Goal: Information Seeking & Learning: Learn about a topic

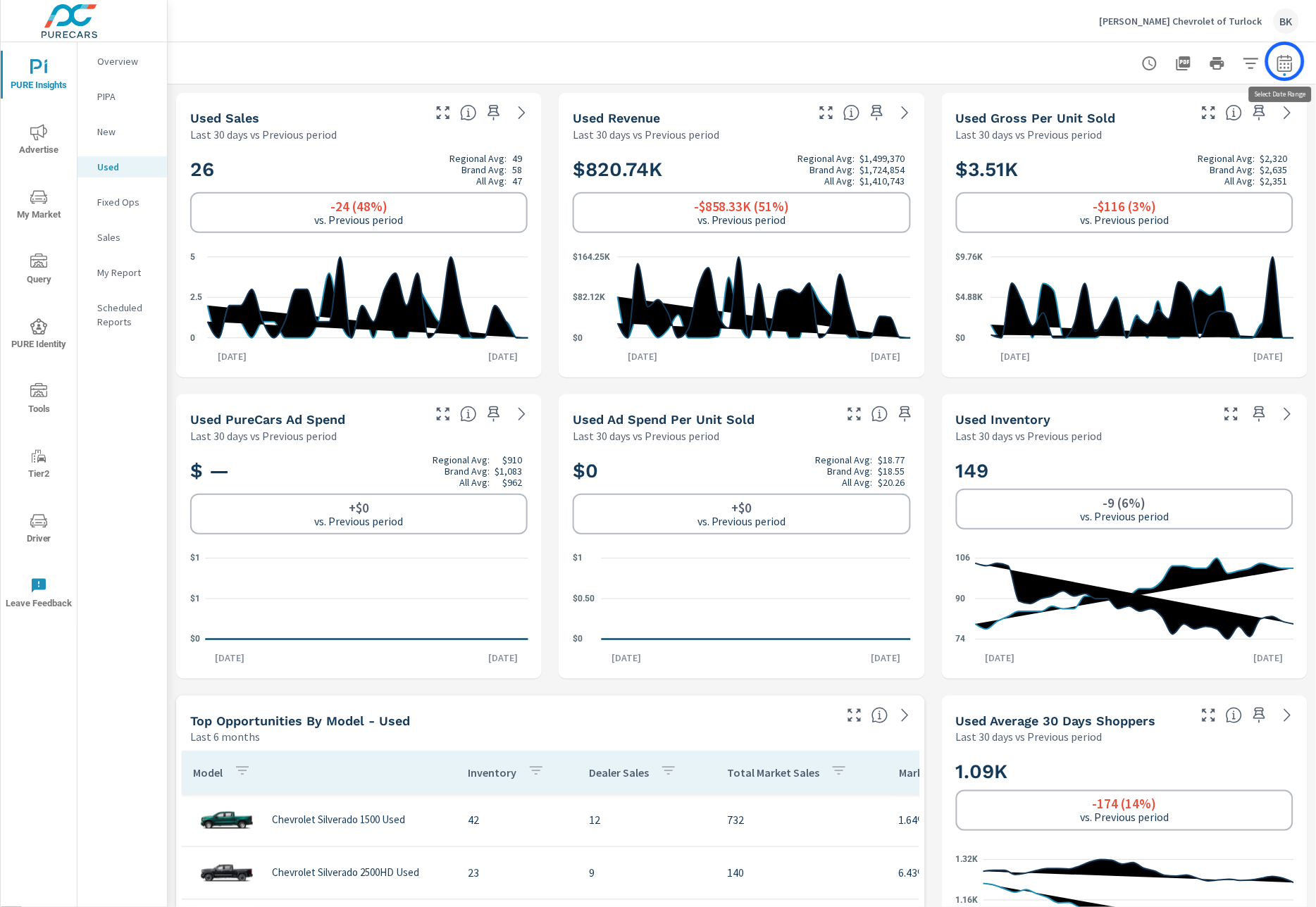
click at [1285, 61] on icon "button" at bounding box center [1284, 63] width 17 height 17
select select "Last 30 days"
select select "Previous period"
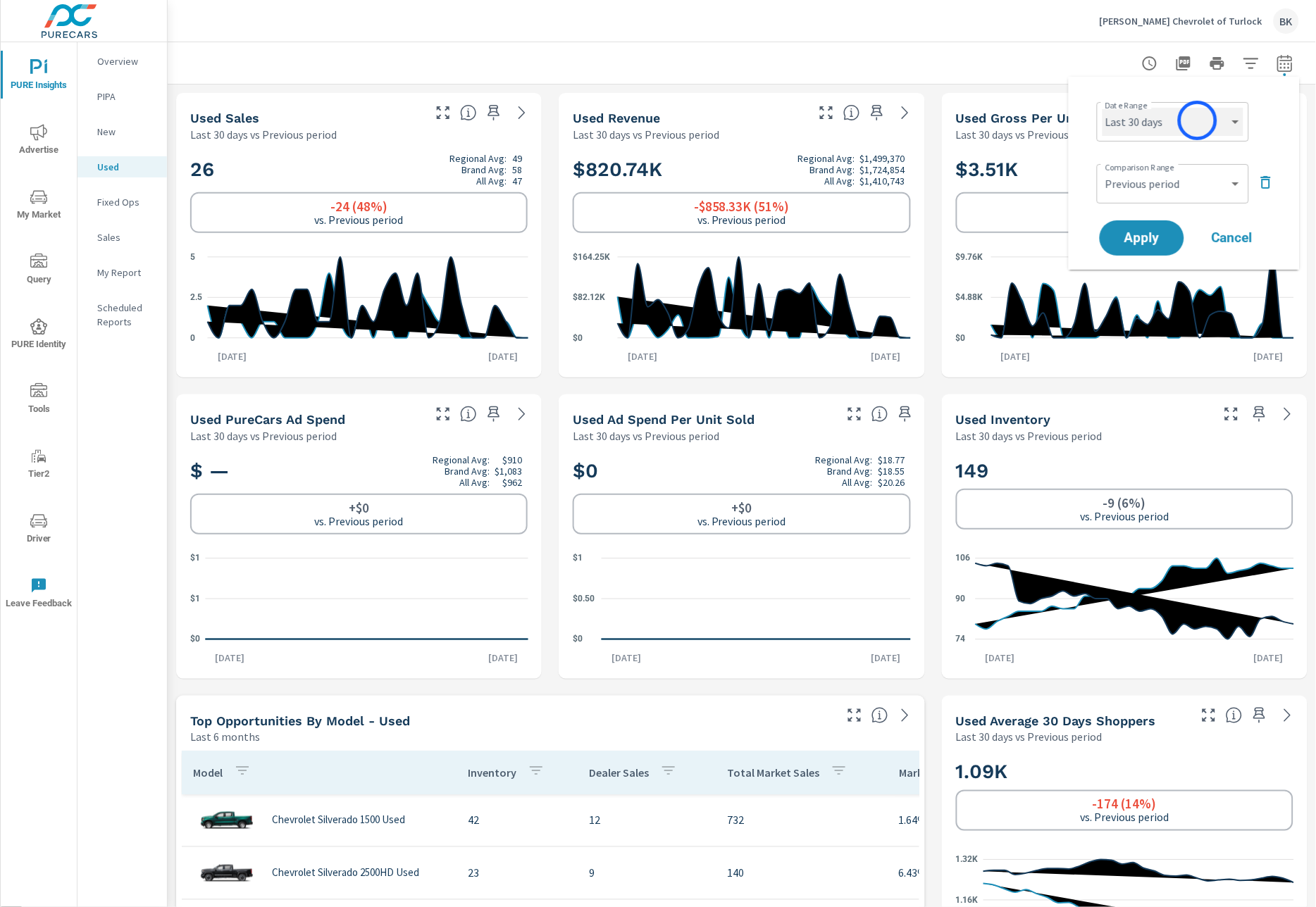
click at [1197, 120] on select "Custom [DATE] Last week Last 7 days Last 14 days Last 30 days Last 45 days Last…" at bounding box center [1173, 122] width 141 height 28
click at [1102, 108] on select "Custom [DATE] Last week Last 7 days Last 14 days Last 30 days Last 45 days Last…" at bounding box center [1173, 122] width 141 height 28
select select "Month to date"
click at [1238, 182] on select "Custom Previous period Previous month Previous year" at bounding box center [1173, 184] width 141 height 28
click at [1102, 170] on select "Custom Previous period Previous month Previous year" at bounding box center [1173, 184] width 141 height 28
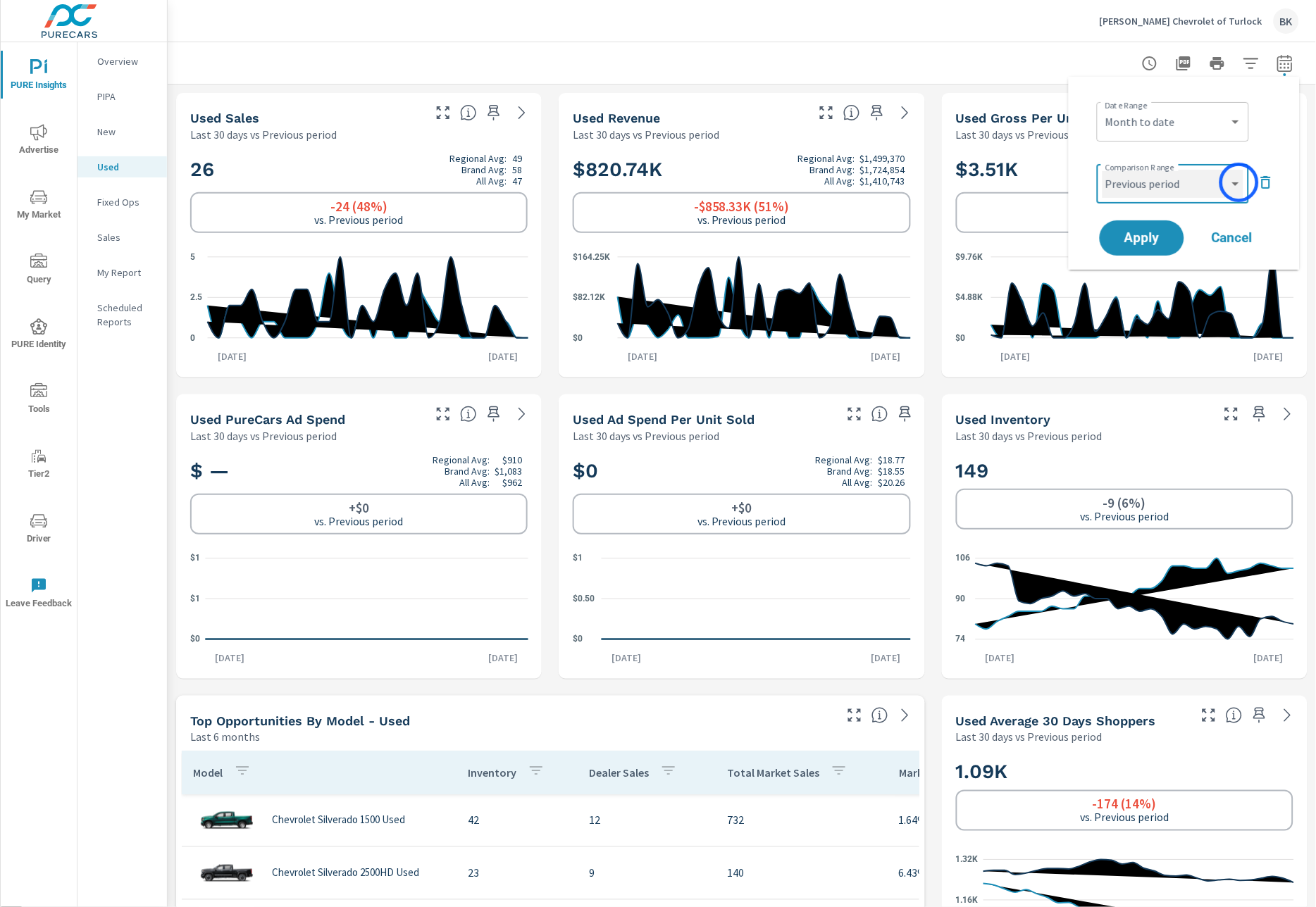
select select "Previous year"
click at [1153, 247] on button "Apply" at bounding box center [1142, 238] width 87 height 37
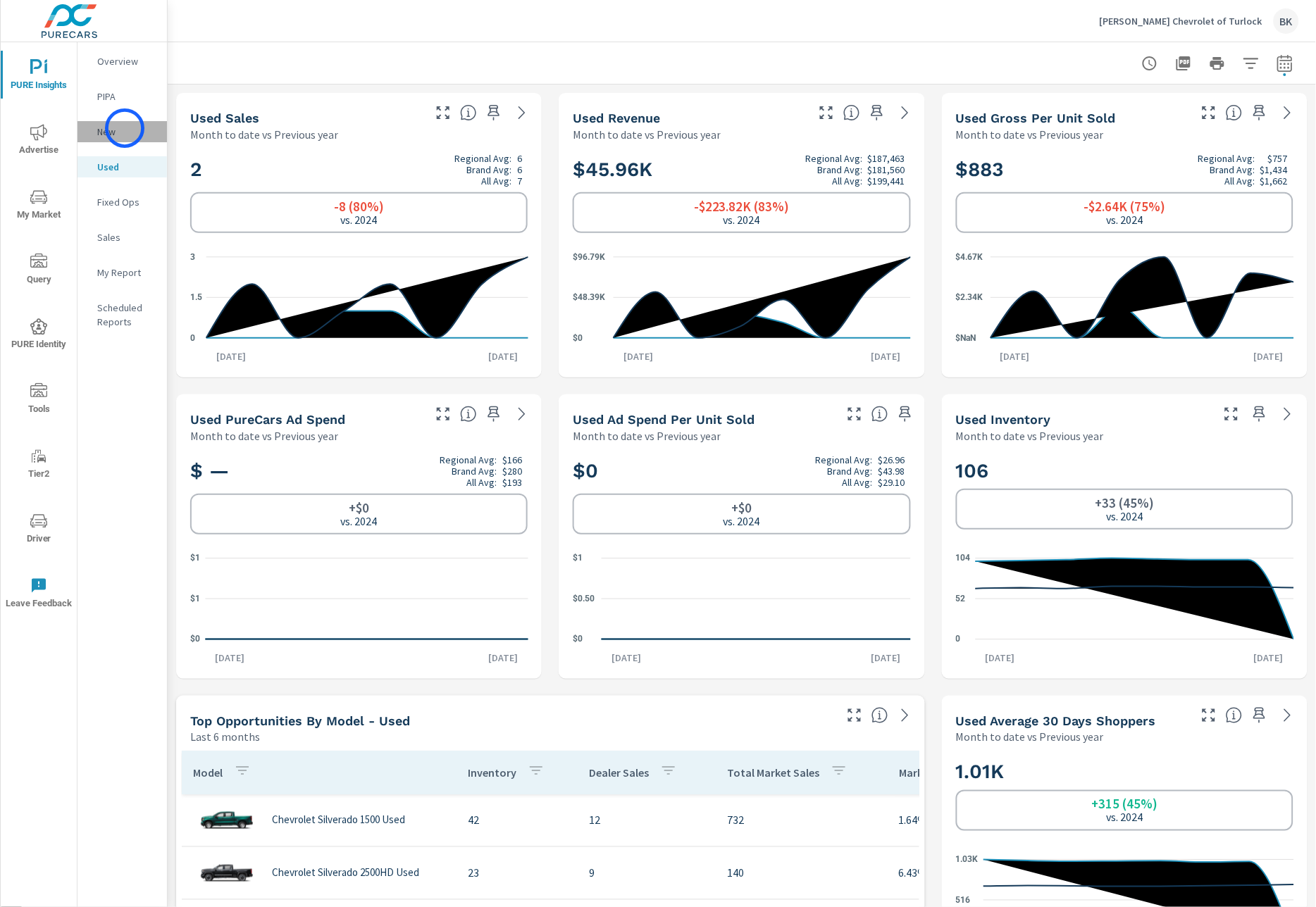
click at [125, 128] on p "New" at bounding box center [126, 132] width 58 height 14
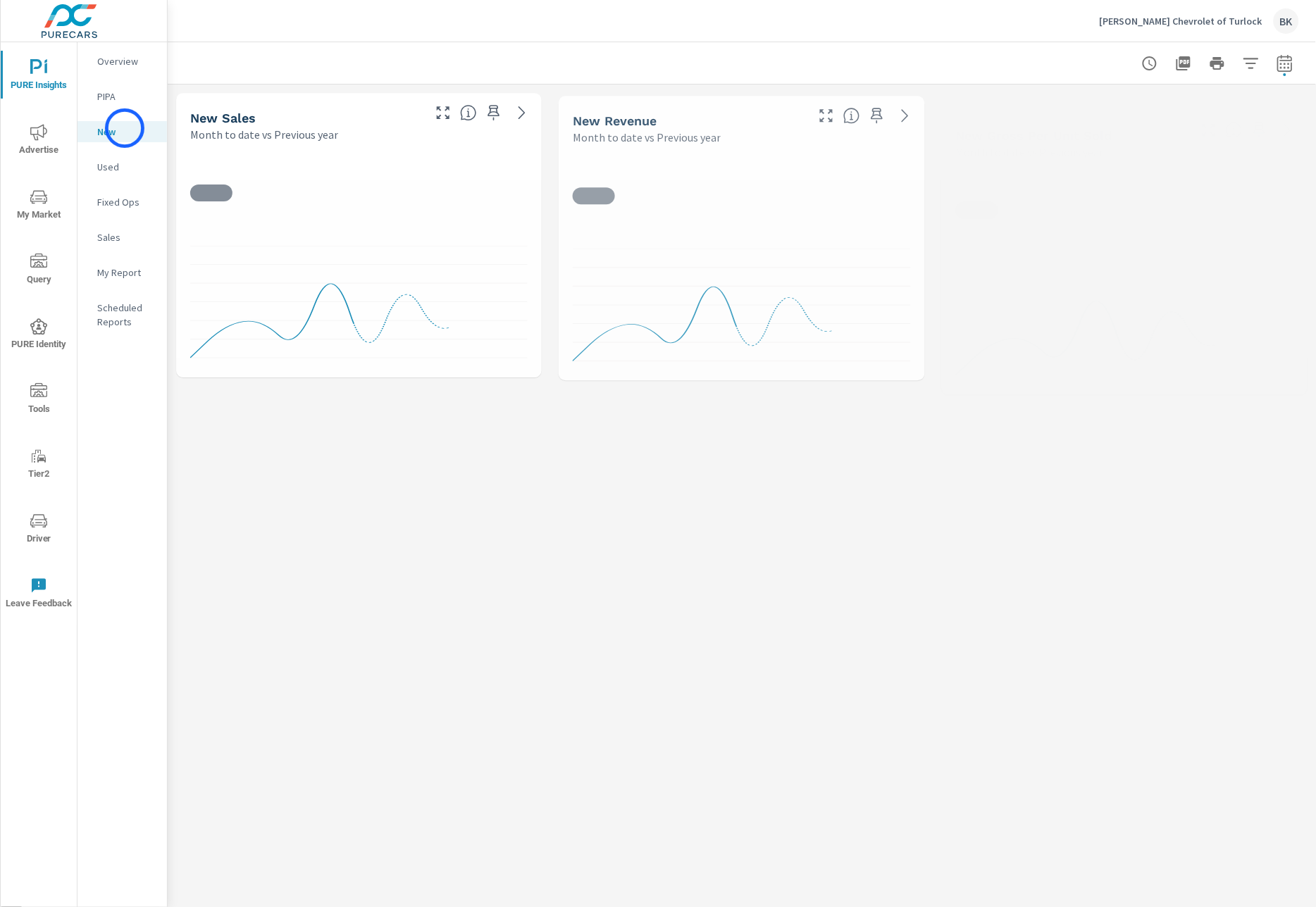
scroll to position [687, 0]
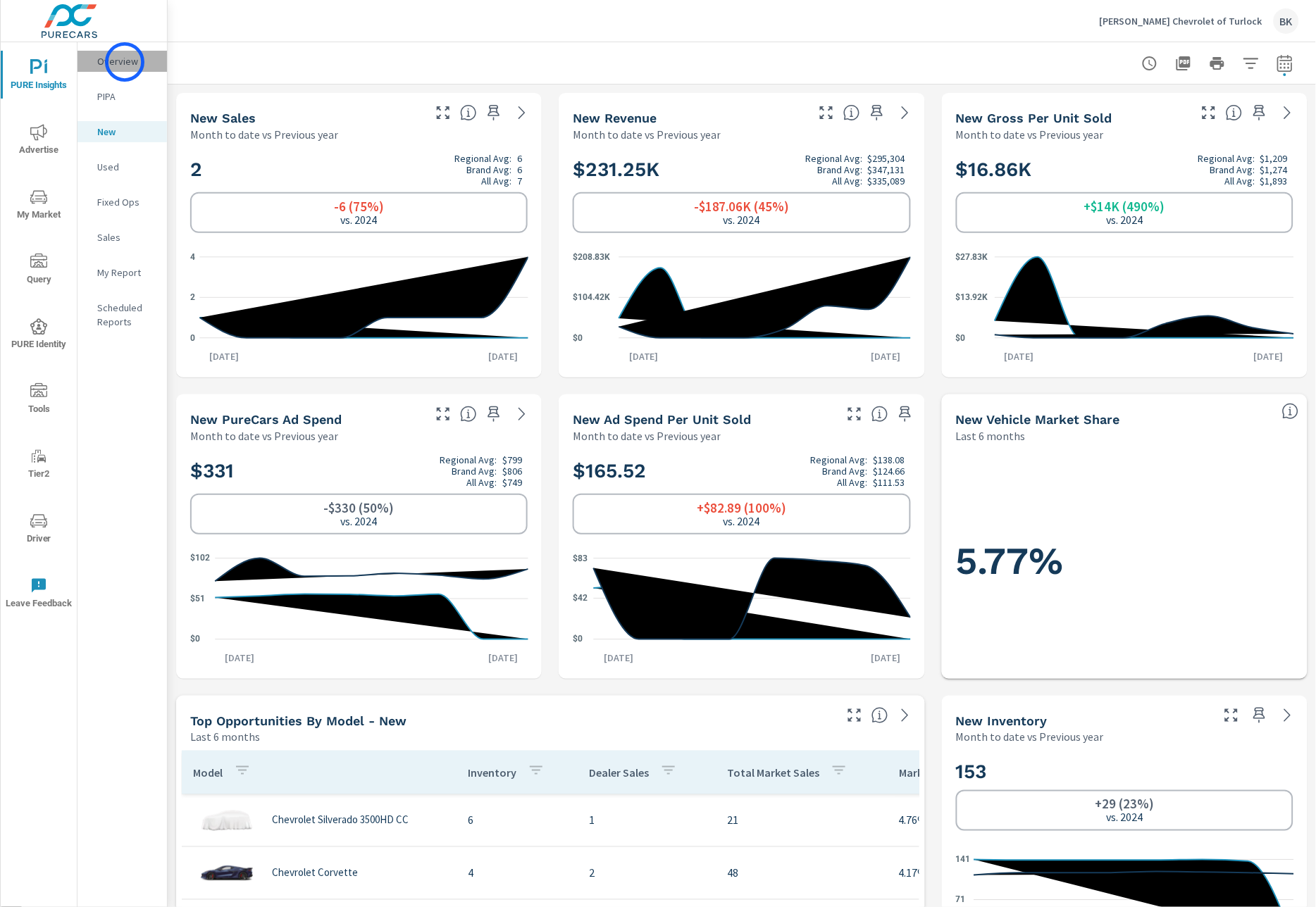
click at [125, 62] on p "Overview" at bounding box center [126, 61] width 58 height 14
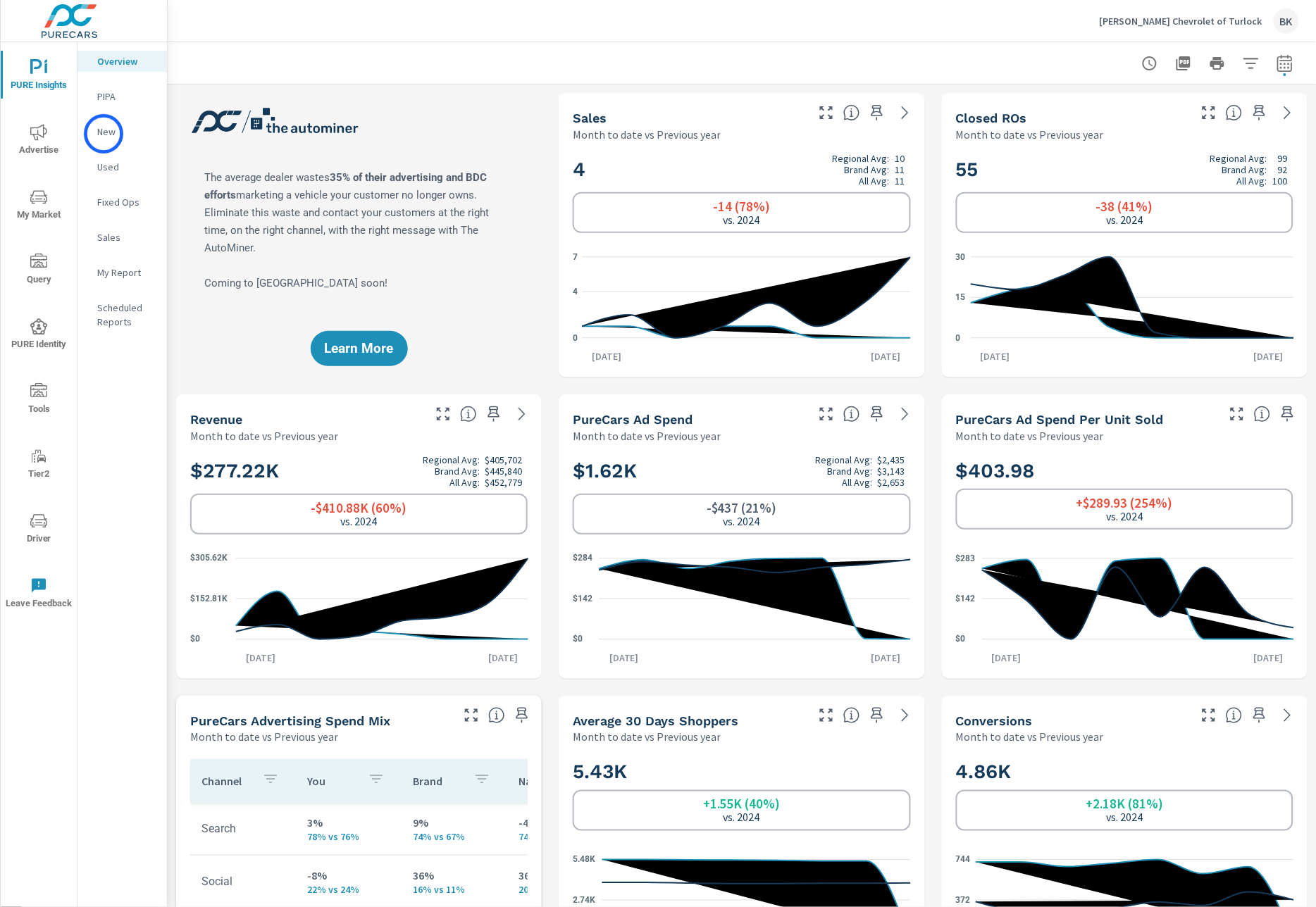
click at [104, 134] on p "New" at bounding box center [126, 132] width 58 height 14
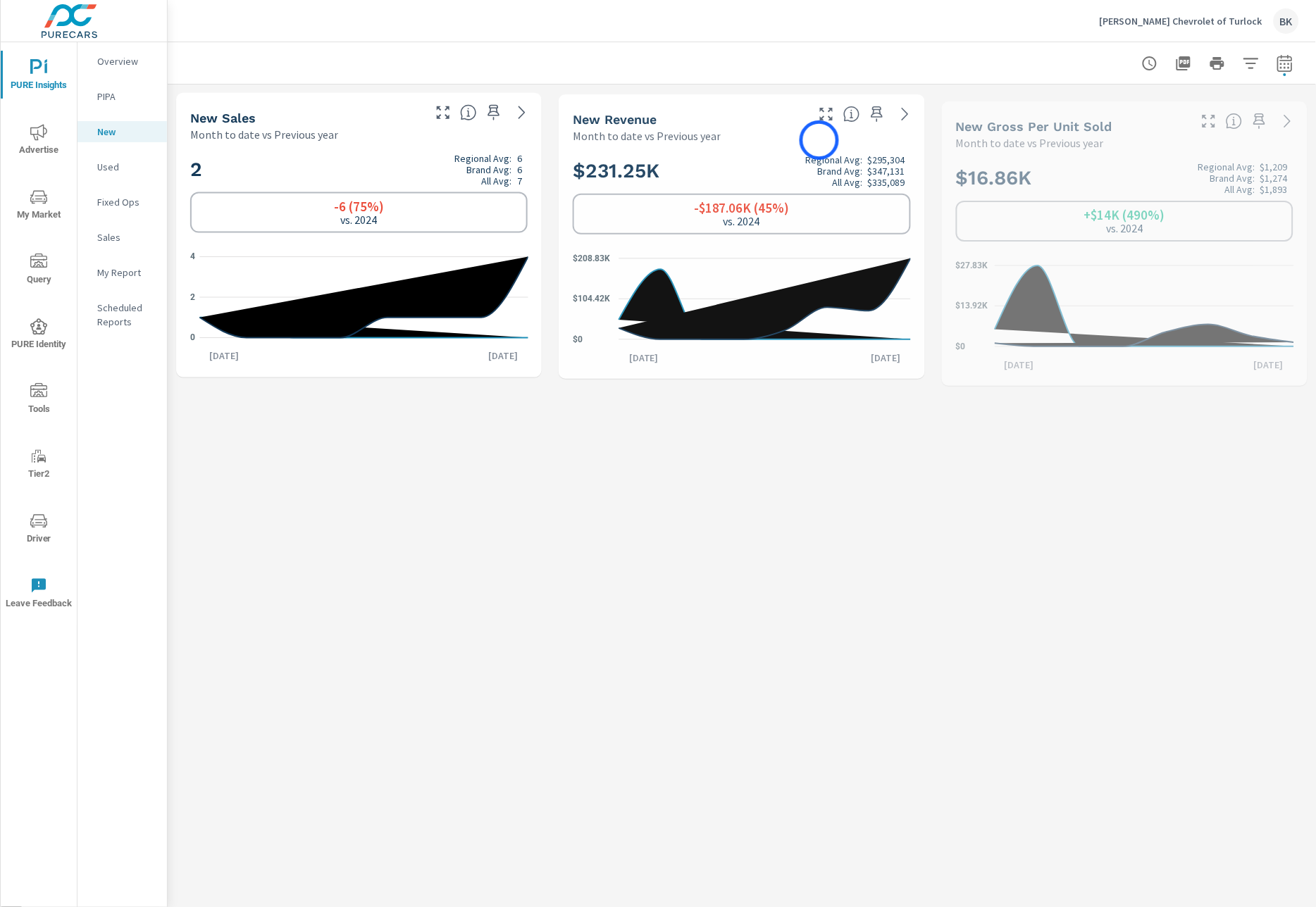
scroll to position [687, 0]
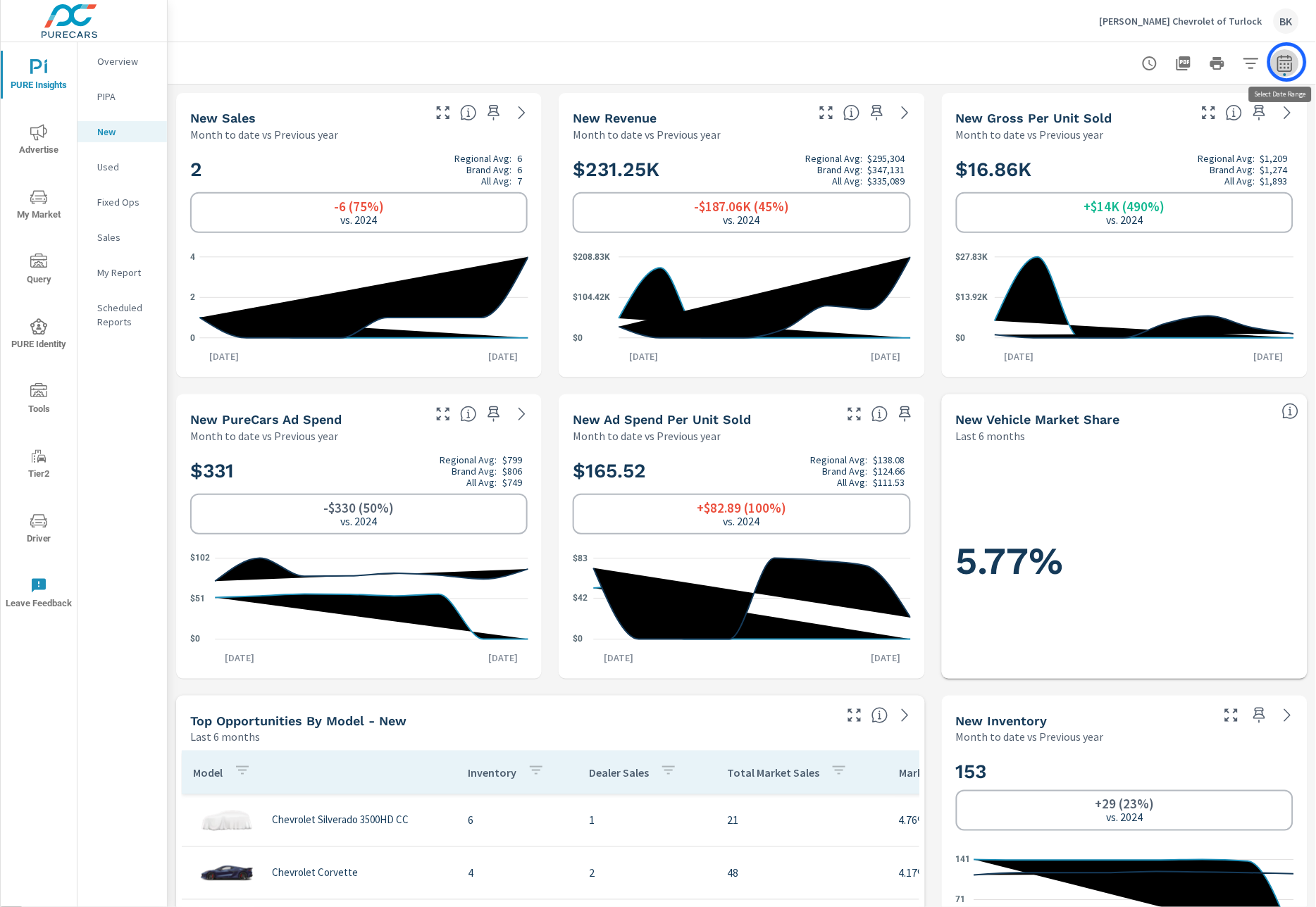
click at [1286, 62] on icon "button" at bounding box center [1284, 63] width 17 height 17
select select "Month to date"
select select "Previous year"
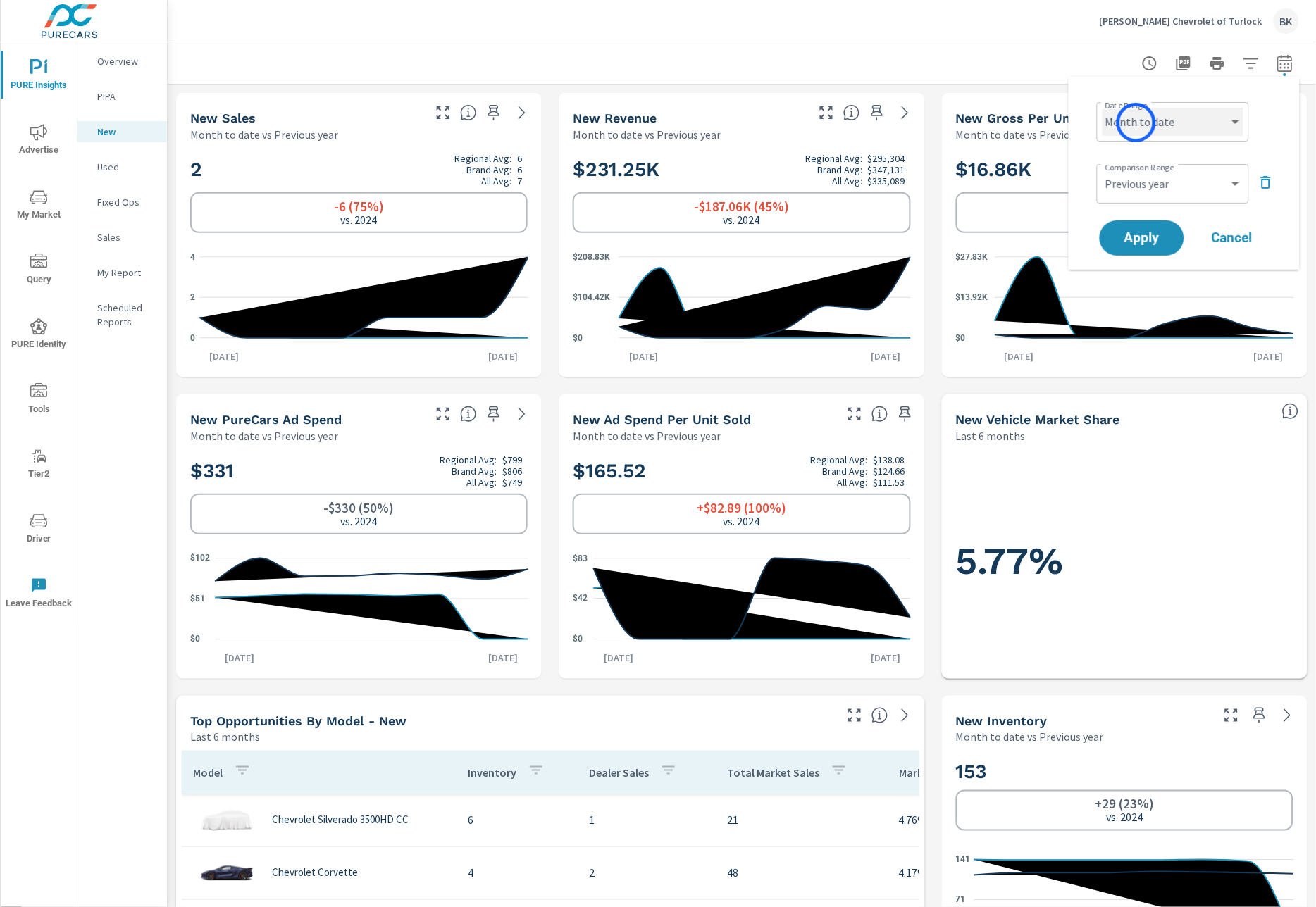
click at [1136, 123] on select "Custom Yesterday Last week Last 7 days Last 14 days Last 30 days Last 45 days L…" at bounding box center [1173, 122] width 141 height 28
click at [1102, 108] on select "Custom Yesterday Last week Last 7 days Last 14 days Last 30 days Last 45 days L…" at bounding box center [1173, 122] width 141 height 28
select select "Last 30 days"
click at [1150, 166] on div "Custom Previous period Previous month Previous year ​" at bounding box center [1172, 183] width 153 height 39
click at [1155, 186] on select "Custom Previous period Previous month Previous year" at bounding box center [1173, 184] width 141 height 28
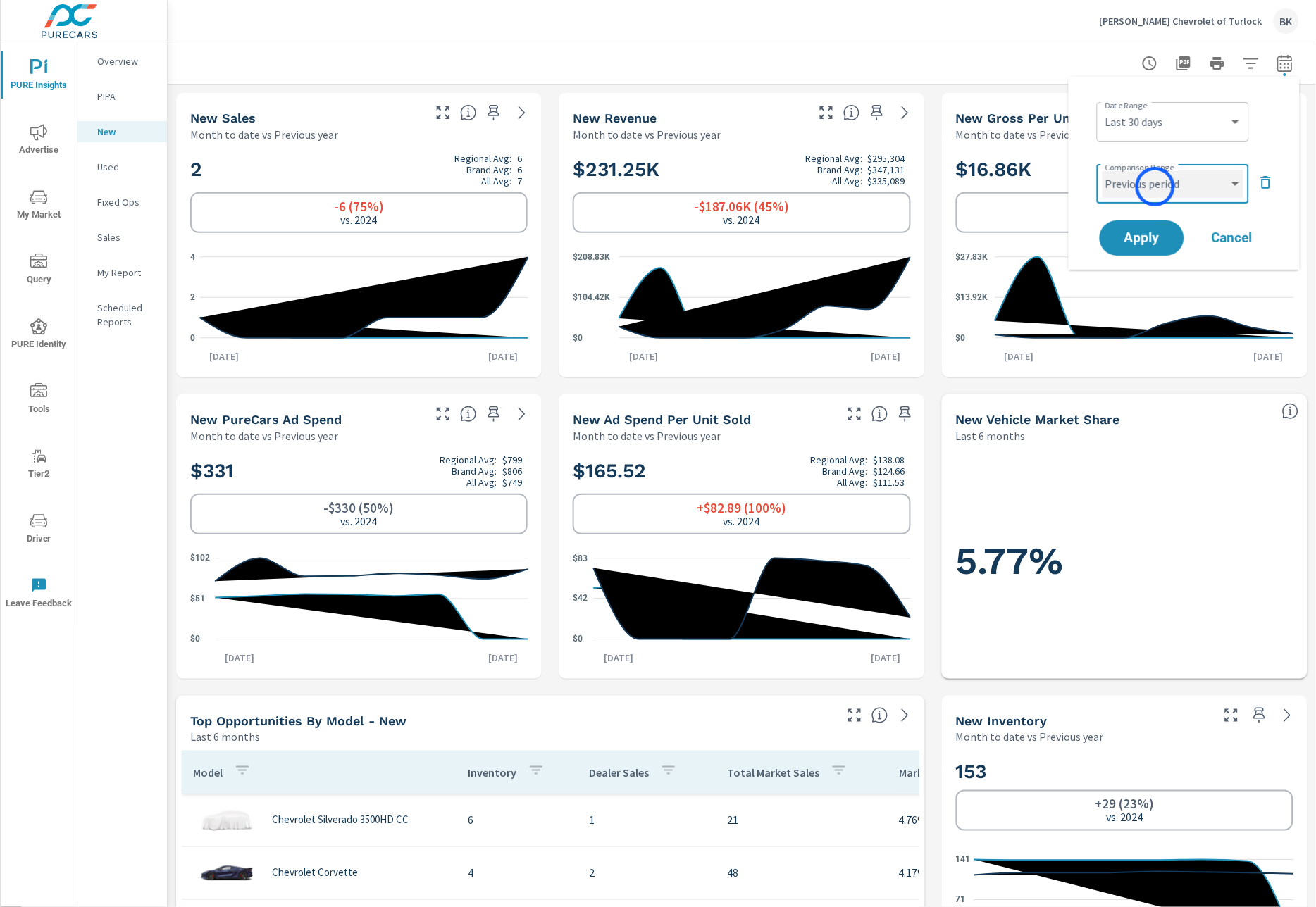
click at [1102, 170] on select "Custom Previous period Previous month Previous year" at bounding box center [1173, 184] width 141 height 28
select select "Previous period"
click at [1143, 232] on span "Apply" at bounding box center [1142, 238] width 58 height 13
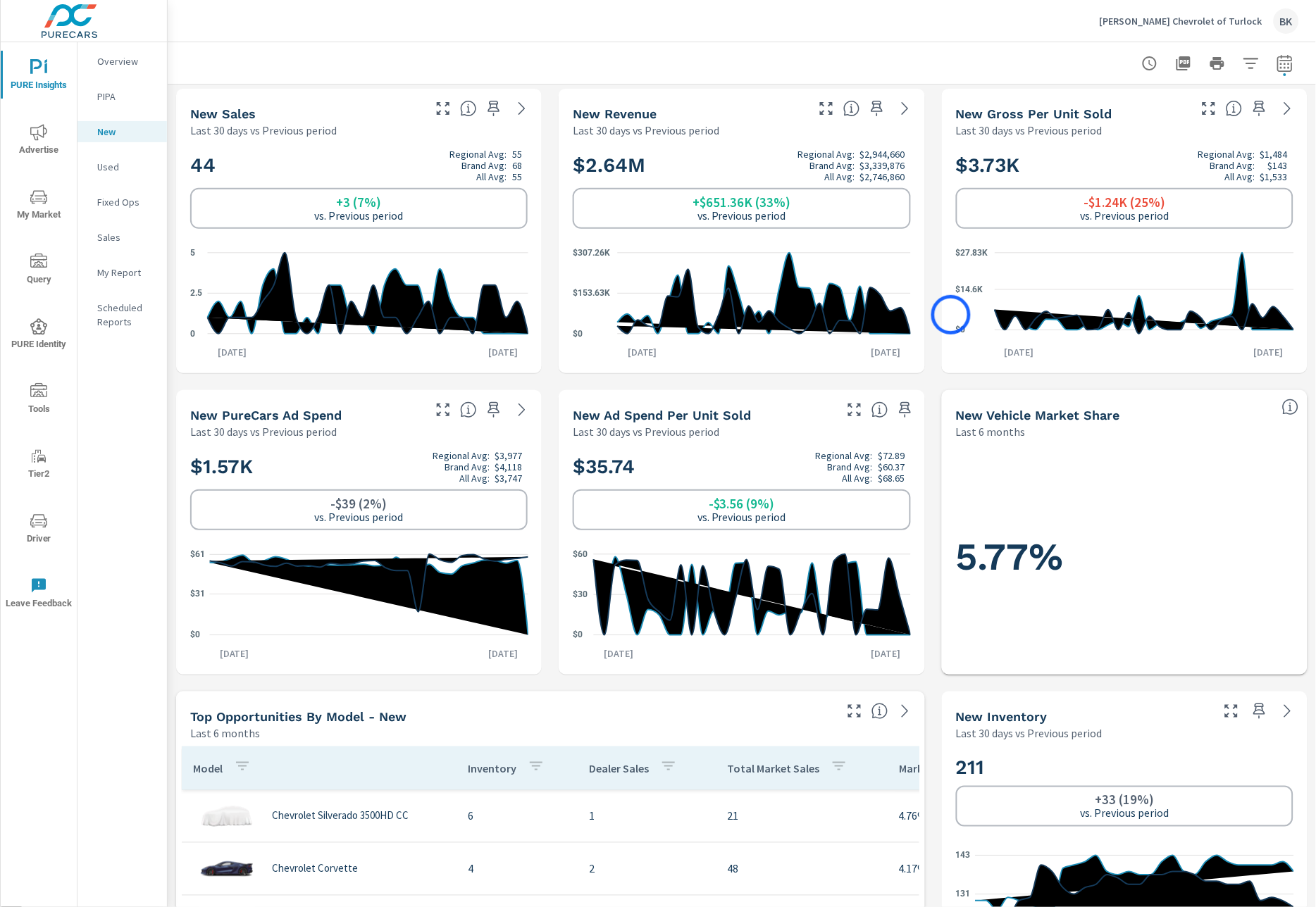
scroll to position [8, 0]
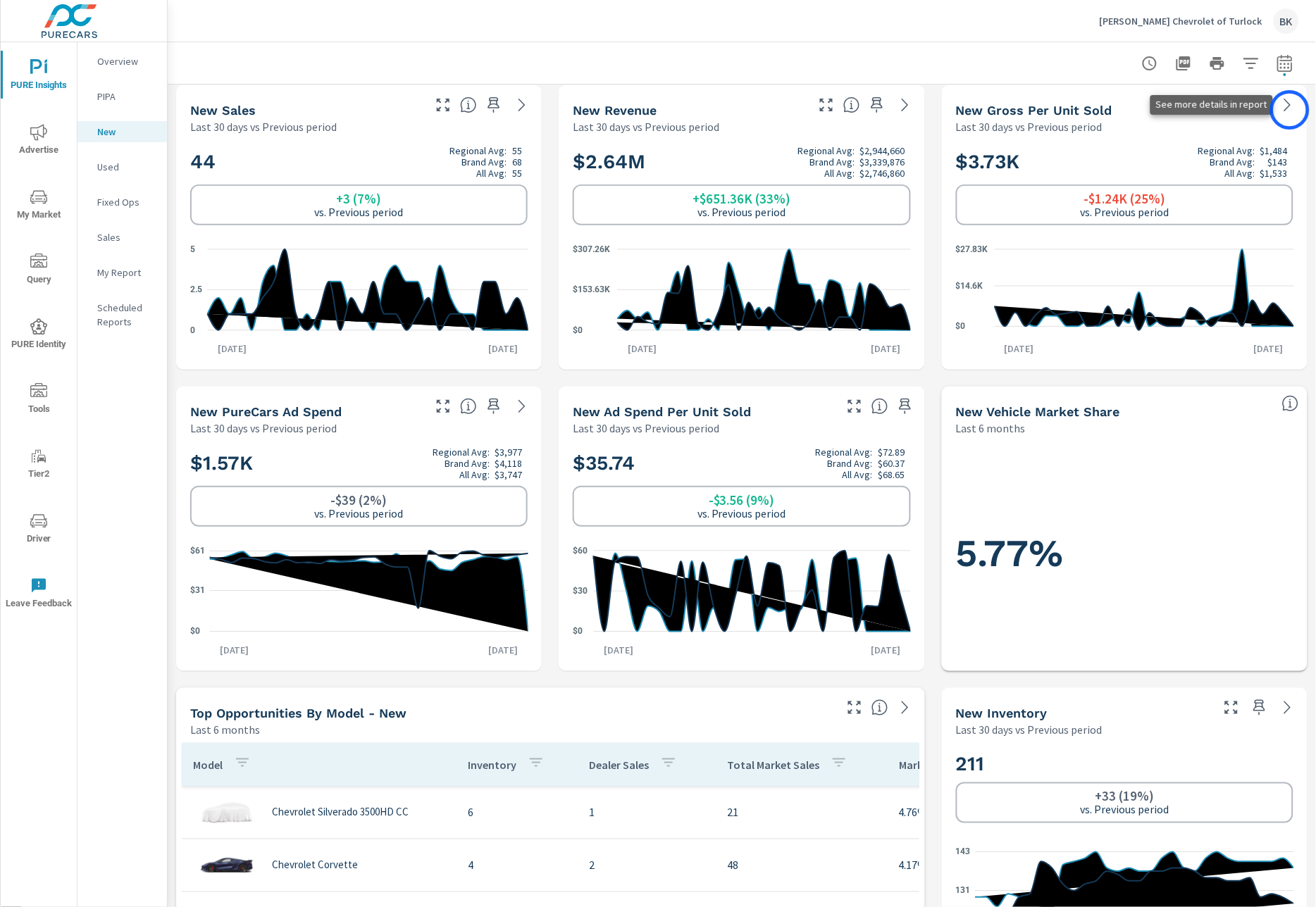
click at [1290, 110] on icon at bounding box center [1287, 105] width 17 height 17
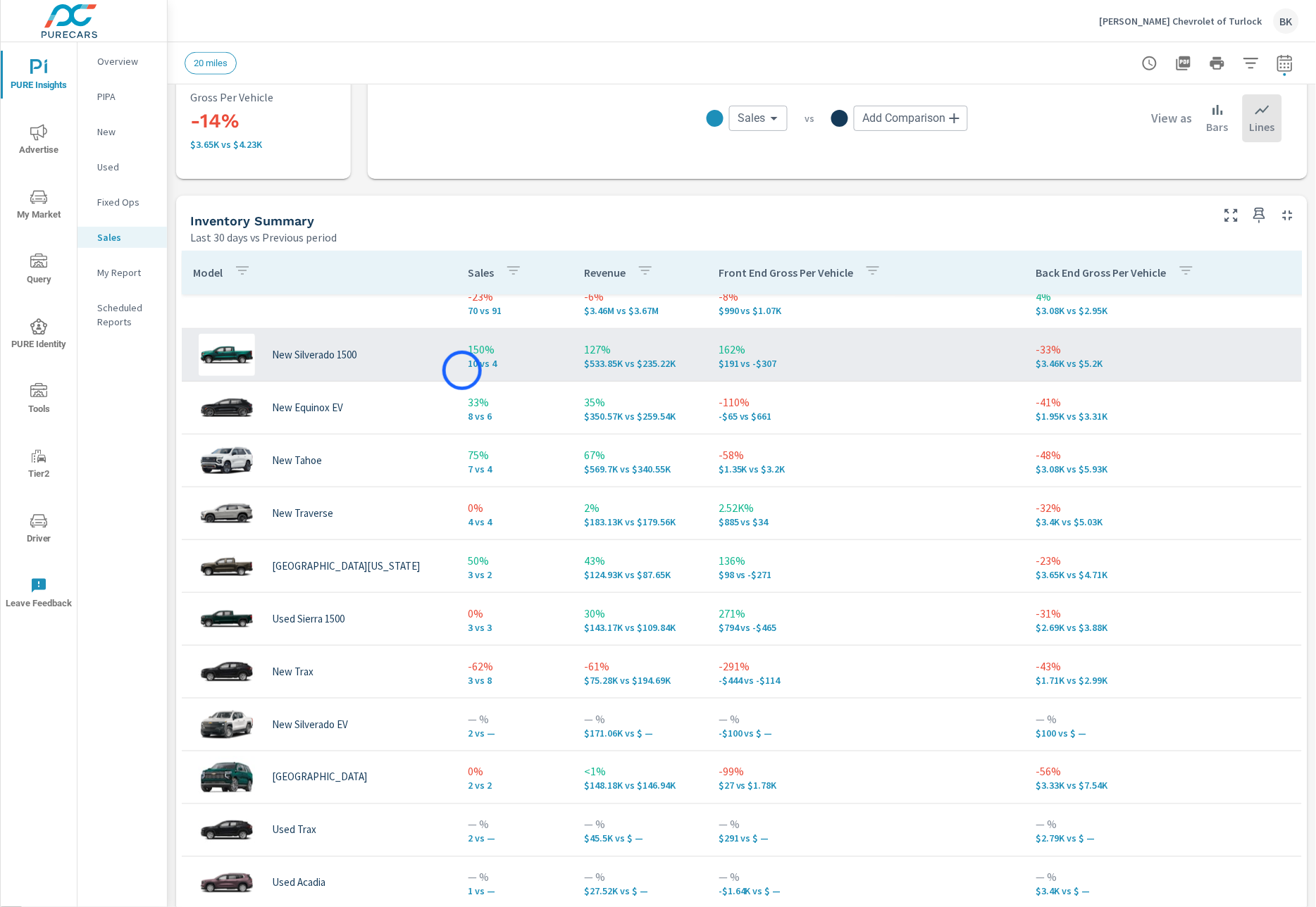
scroll to position [42, 0]
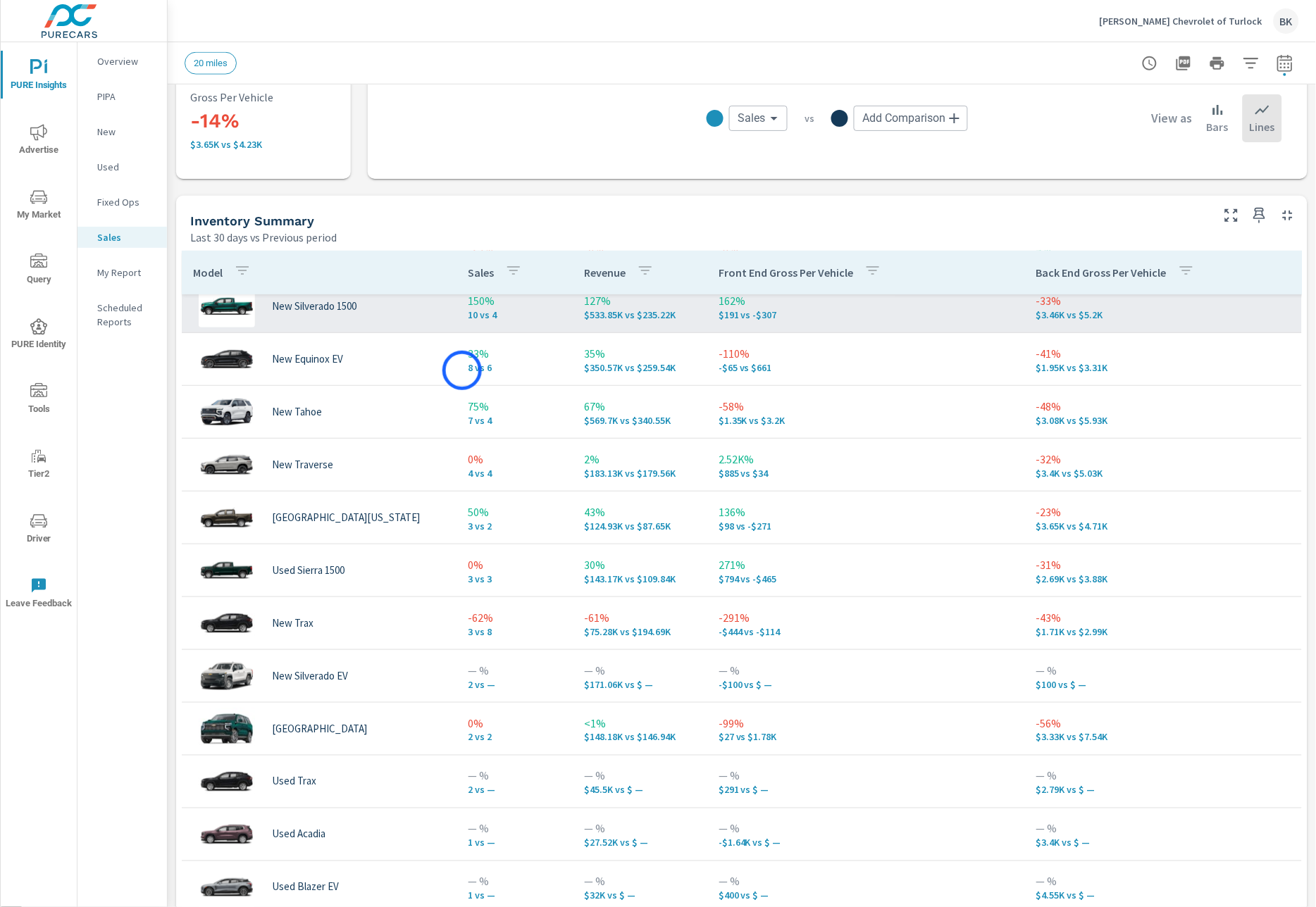
scroll to position [66, 0]
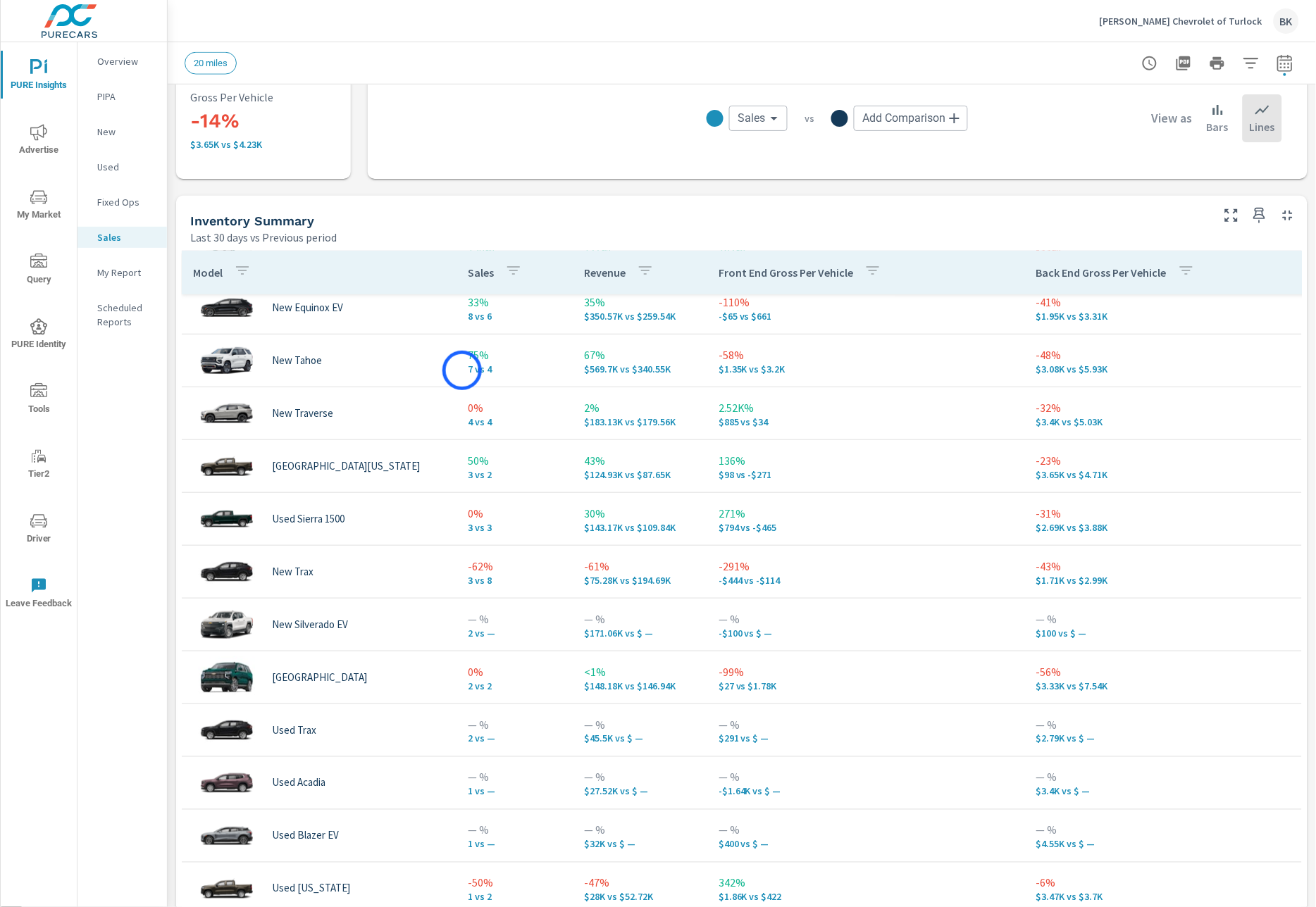
scroll to position [123, 0]
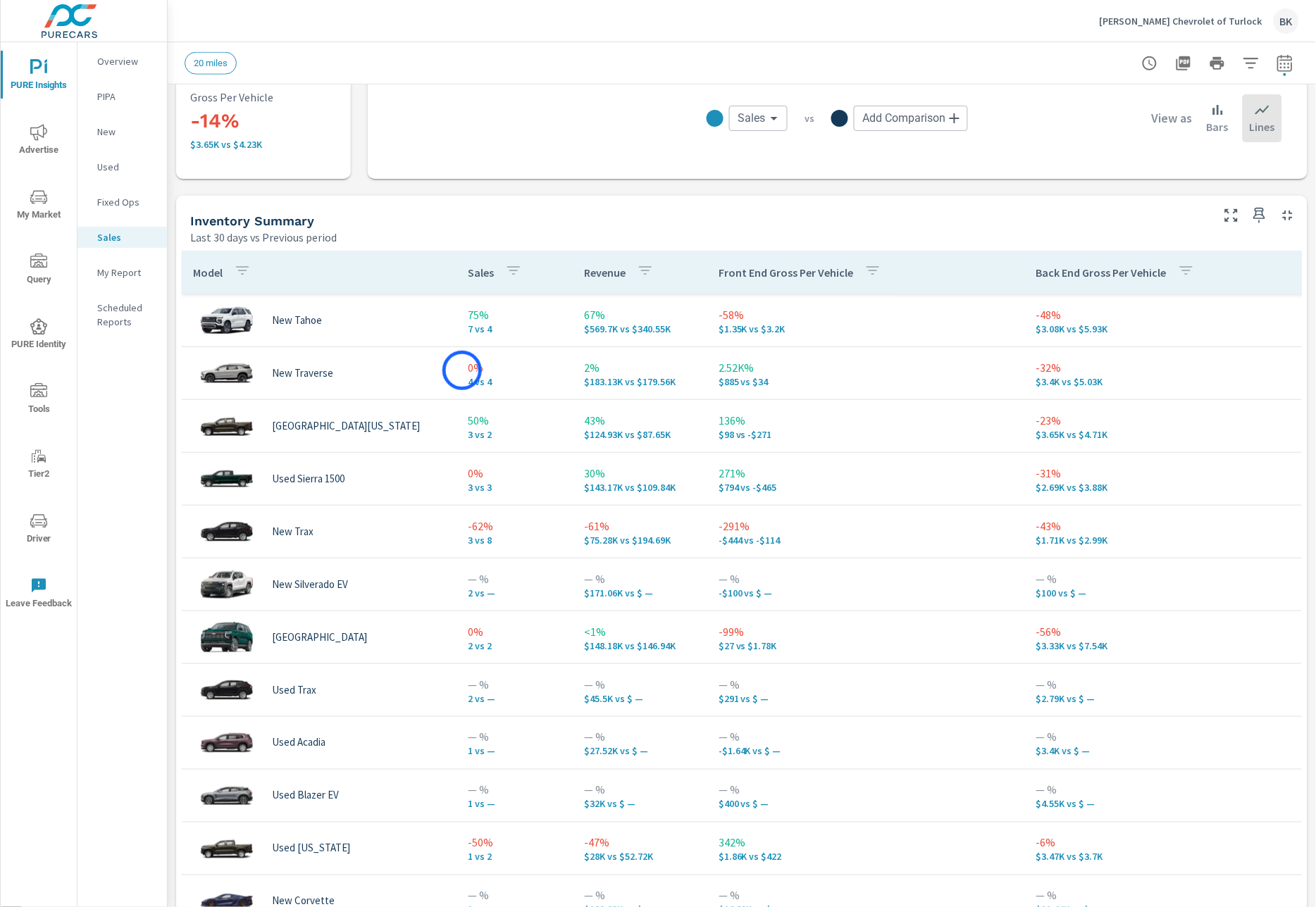
scroll to position [164, 0]
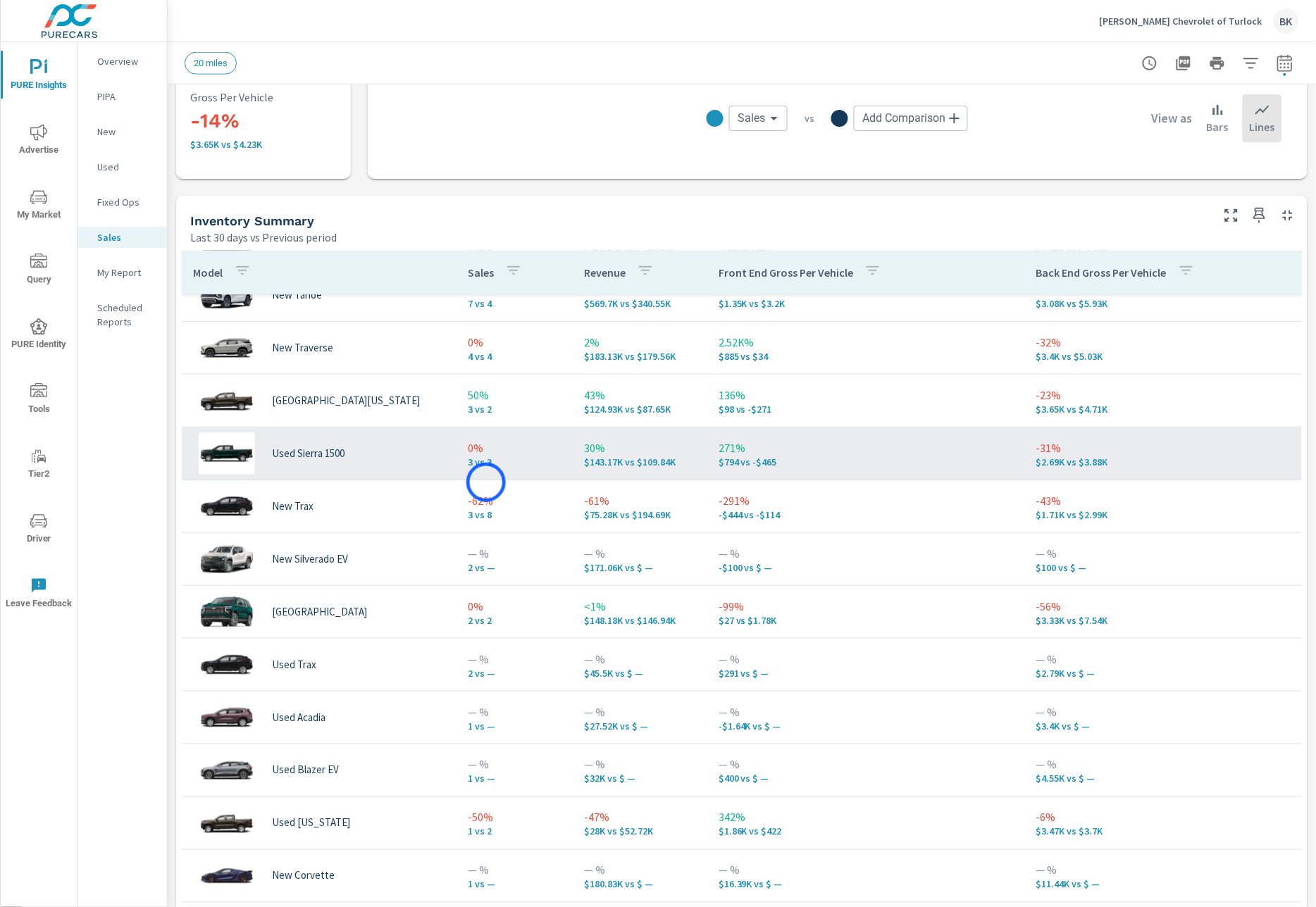
scroll to position [377, 0]
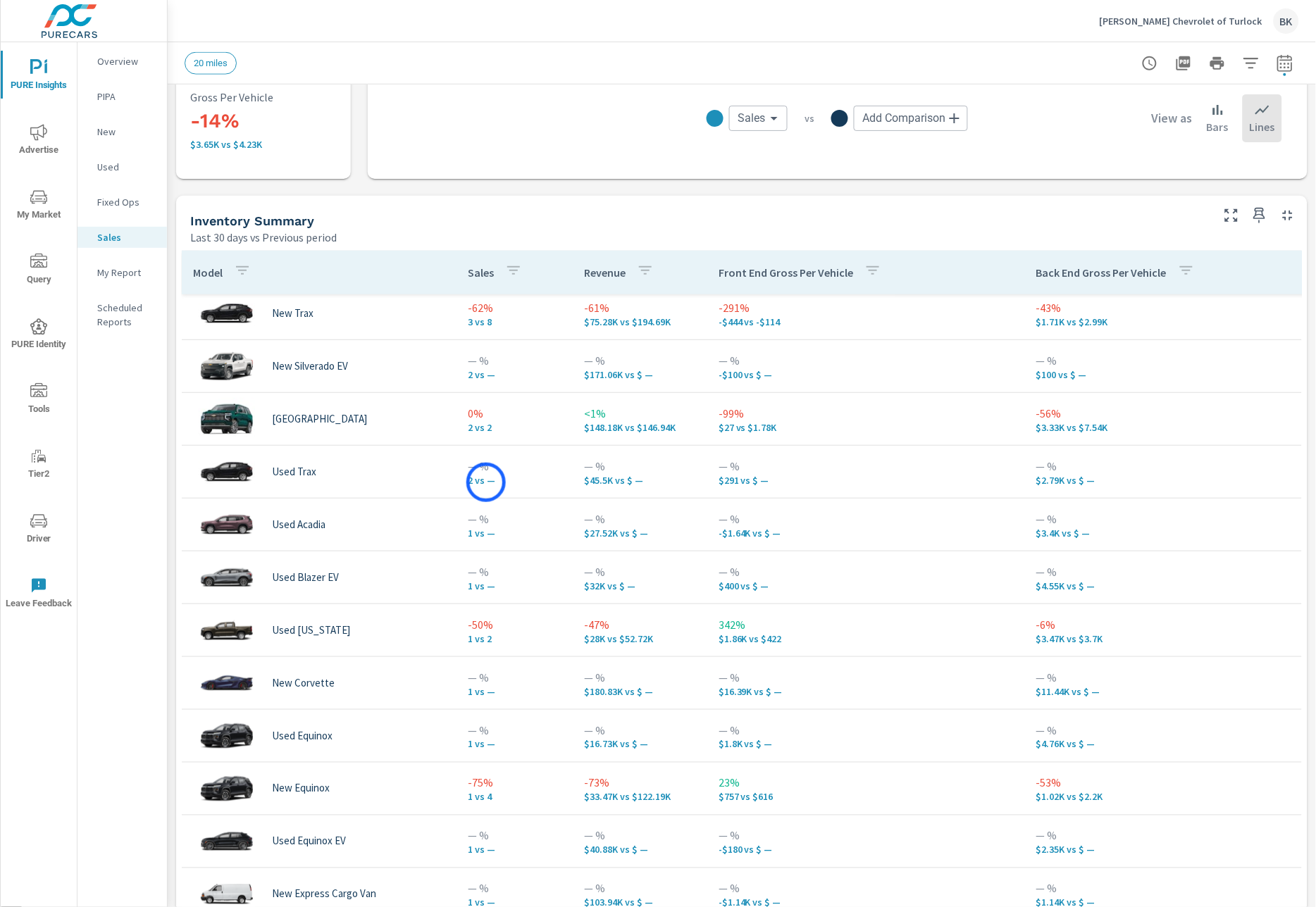
scroll to position [100, 0]
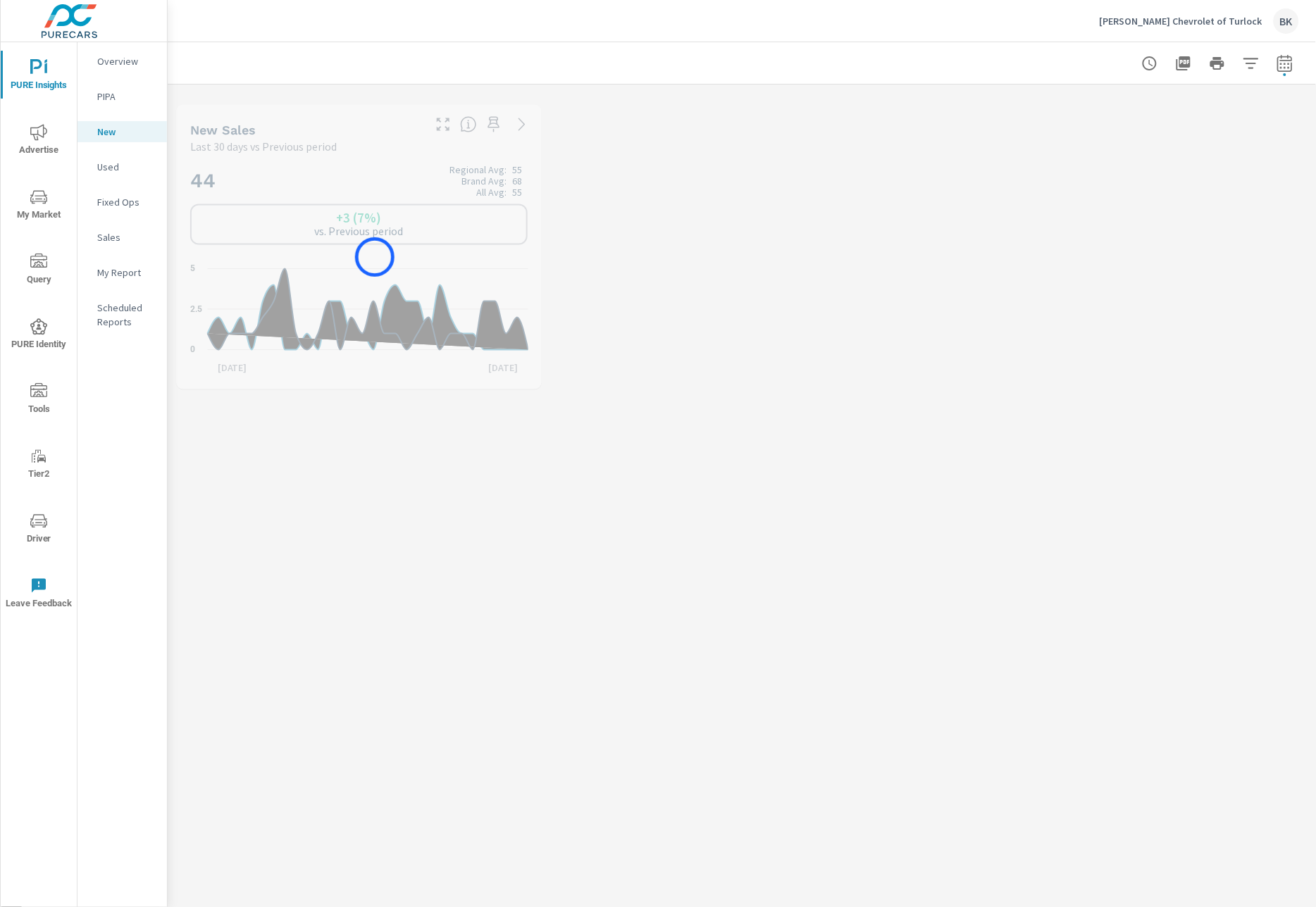
scroll to position [687, 0]
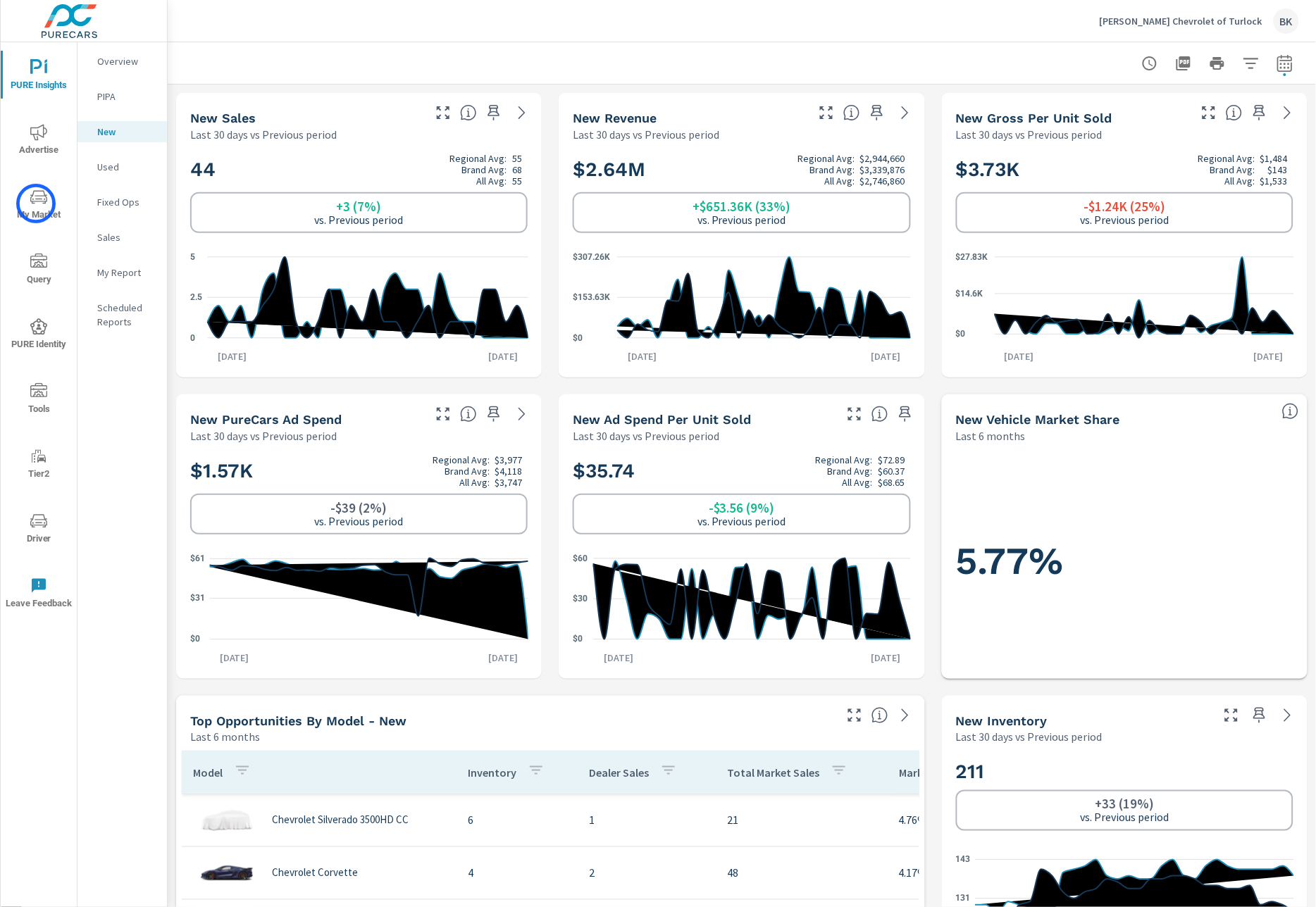
click at [36, 204] on icon "nav menu" at bounding box center [38, 197] width 17 height 17
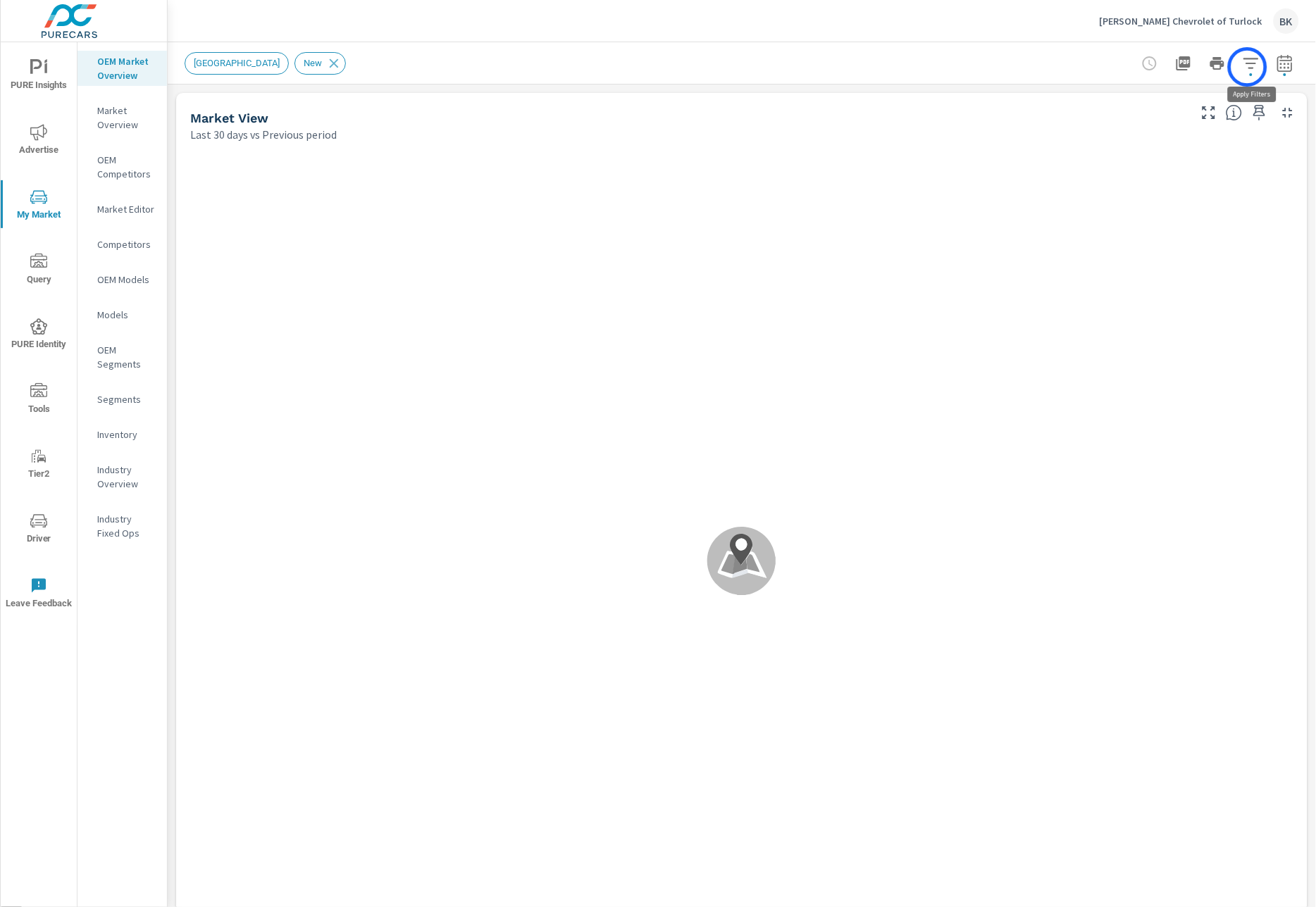
click at [1247, 67] on icon "button" at bounding box center [1251, 63] width 17 height 17
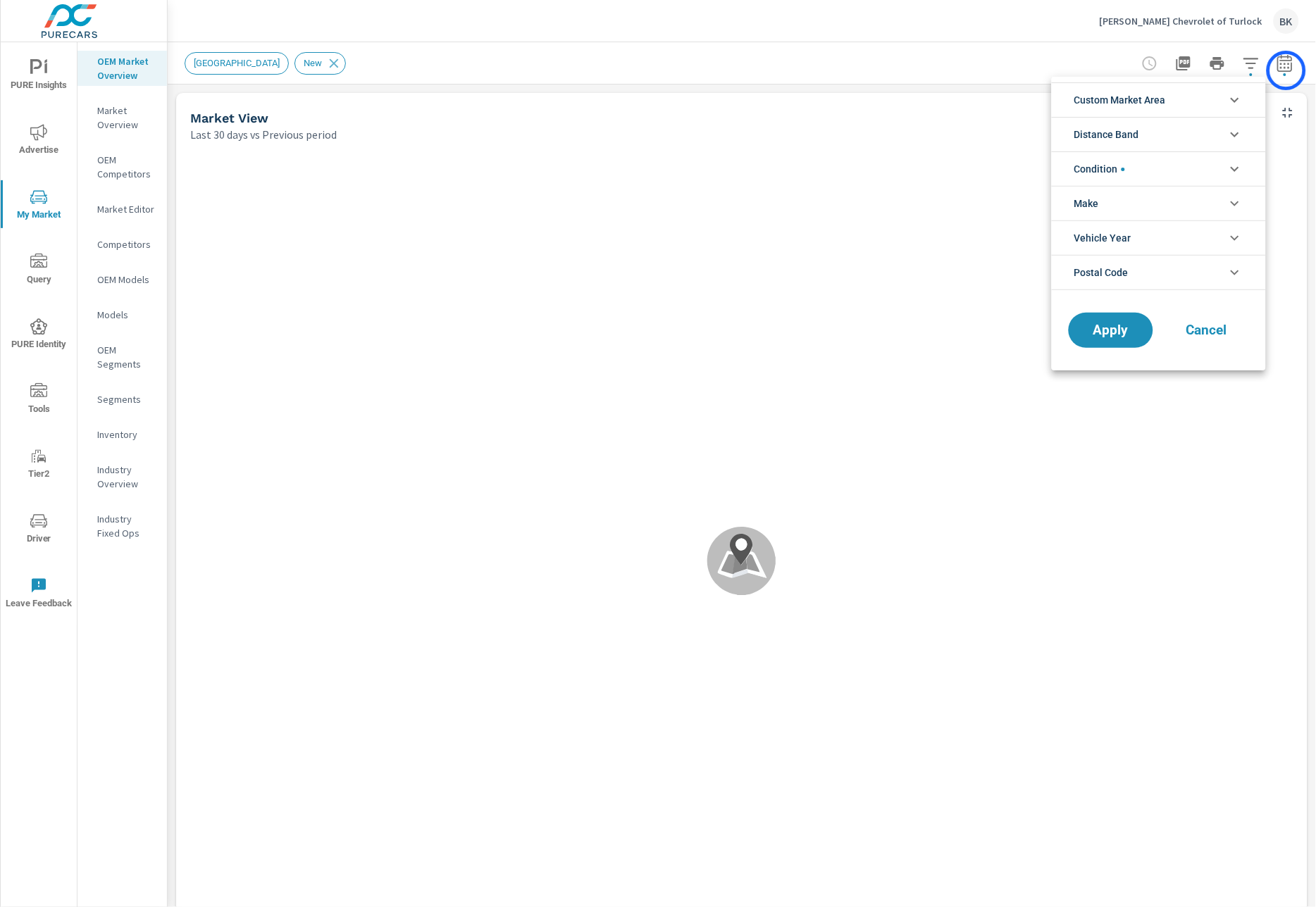
click at [1286, 71] on div at bounding box center [658, 453] width 1316 height 907
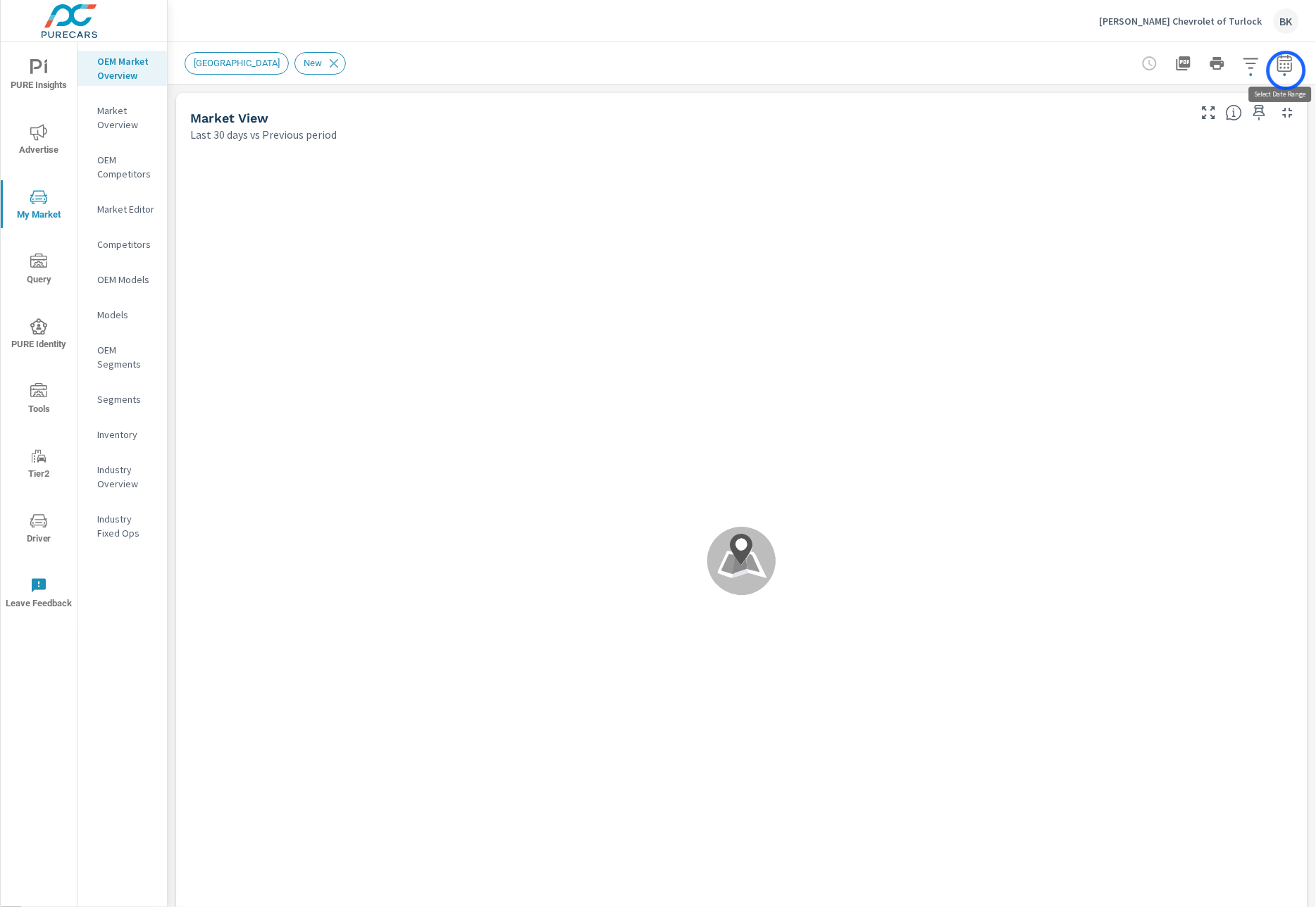
click at [1286, 71] on icon "button" at bounding box center [1284, 62] width 15 height 17
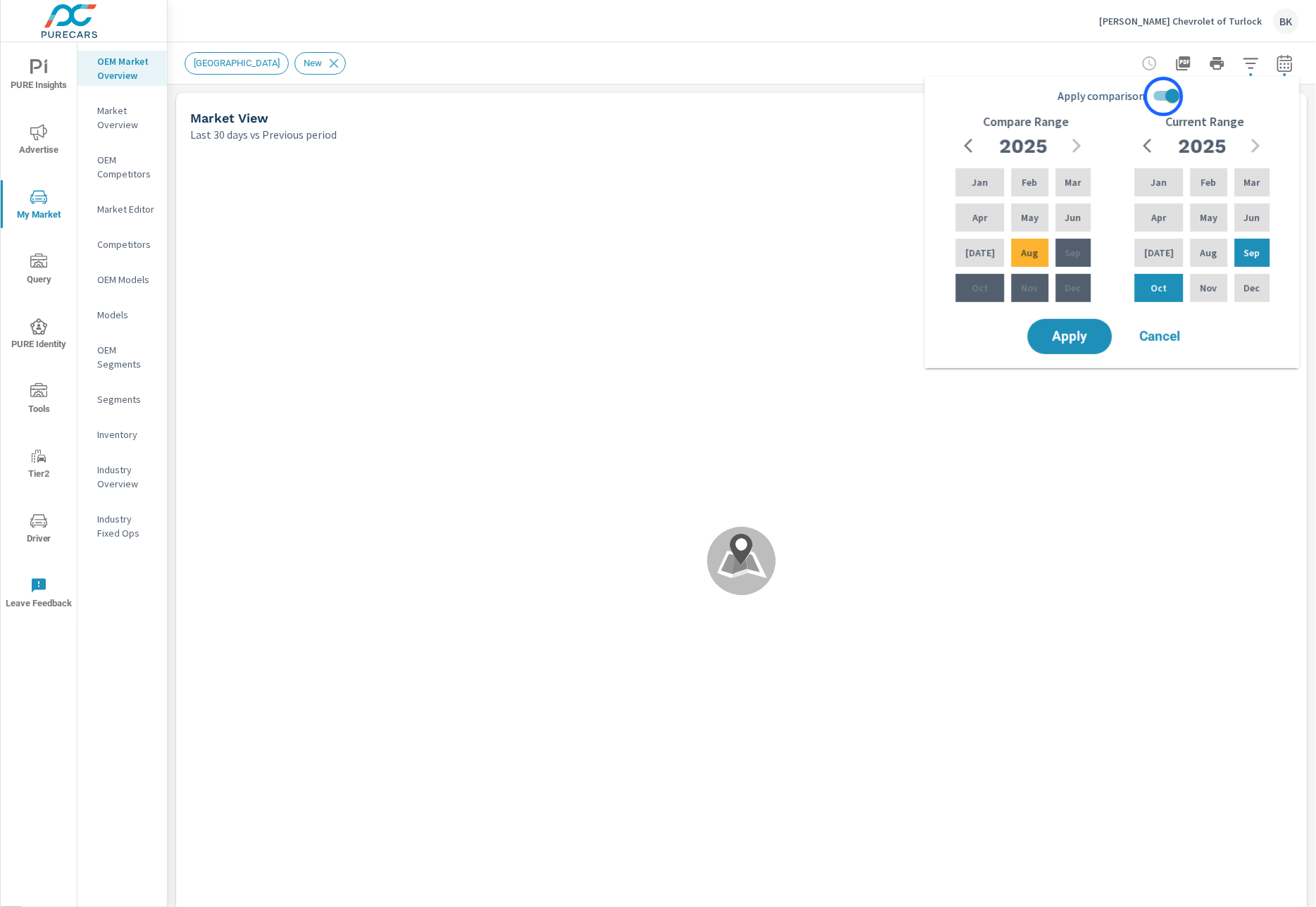
click at [1163, 94] on input "Apply comparison" at bounding box center [1172, 96] width 80 height 27
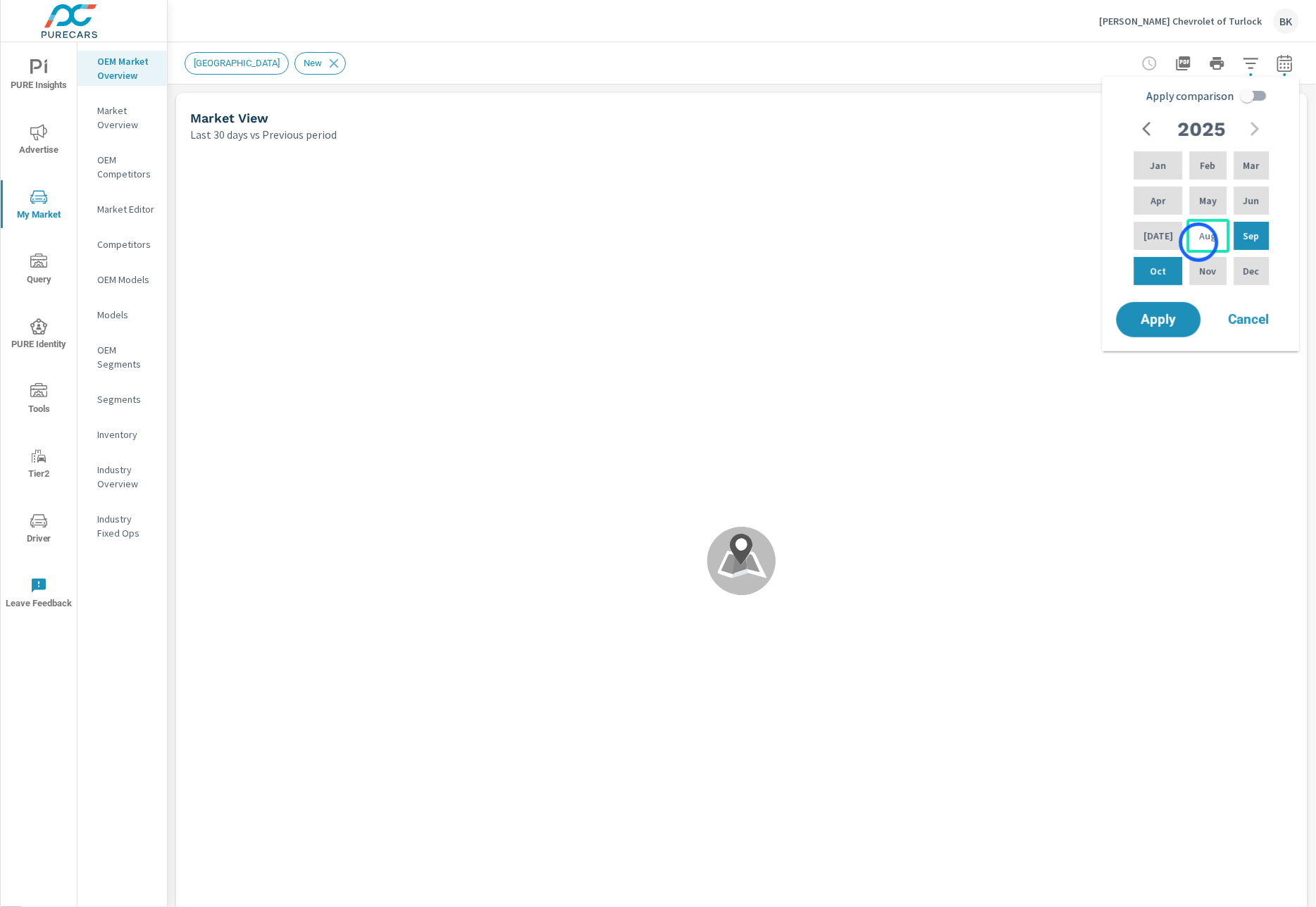
click at [1199, 242] on p "Aug" at bounding box center [1207, 236] width 17 height 14
click at [1250, 173] on div "Mar" at bounding box center [1252, 166] width 41 height 34
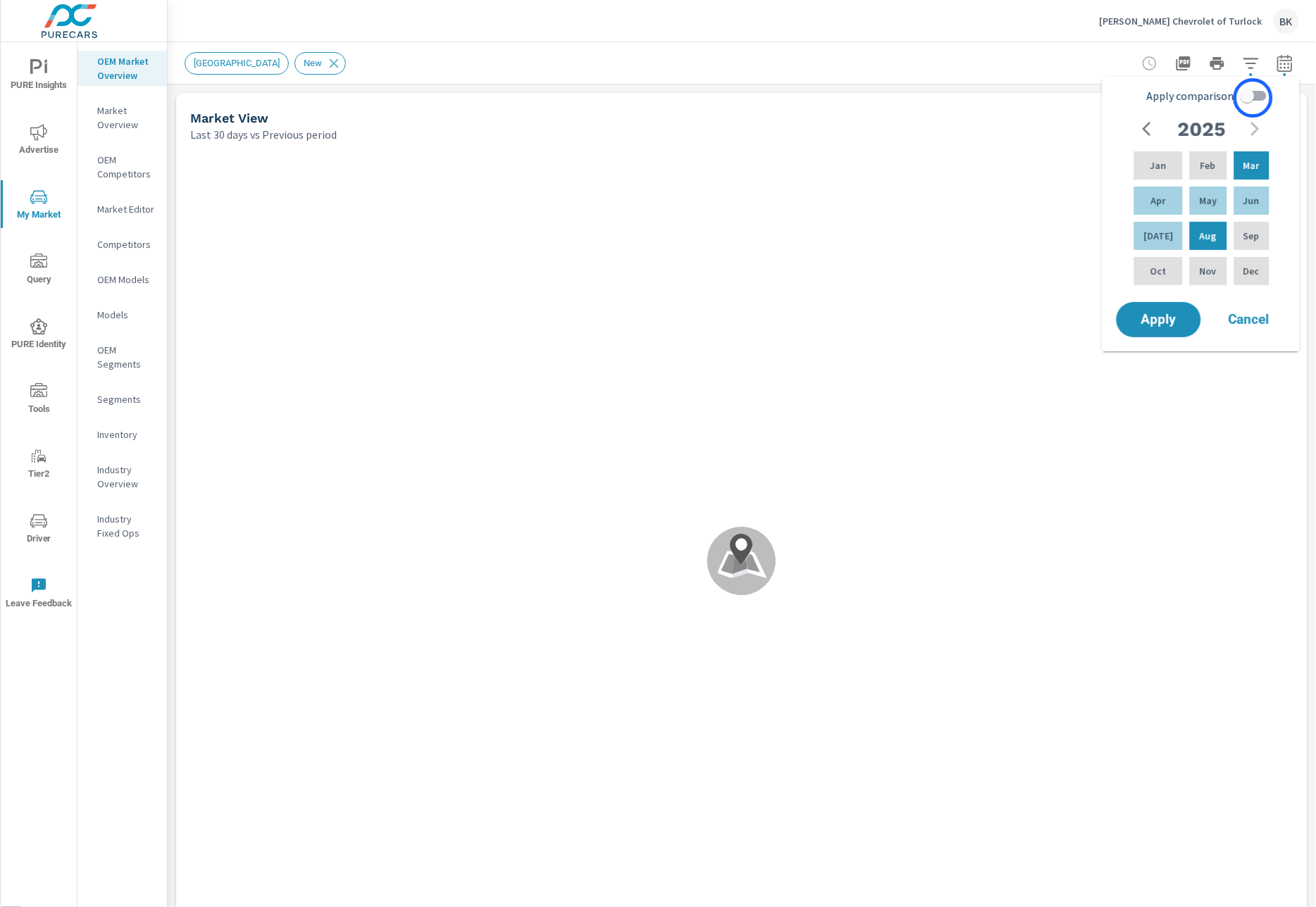
click at [1253, 98] on input "Apply comparison" at bounding box center [1247, 96] width 80 height 27
checkbox input "true"
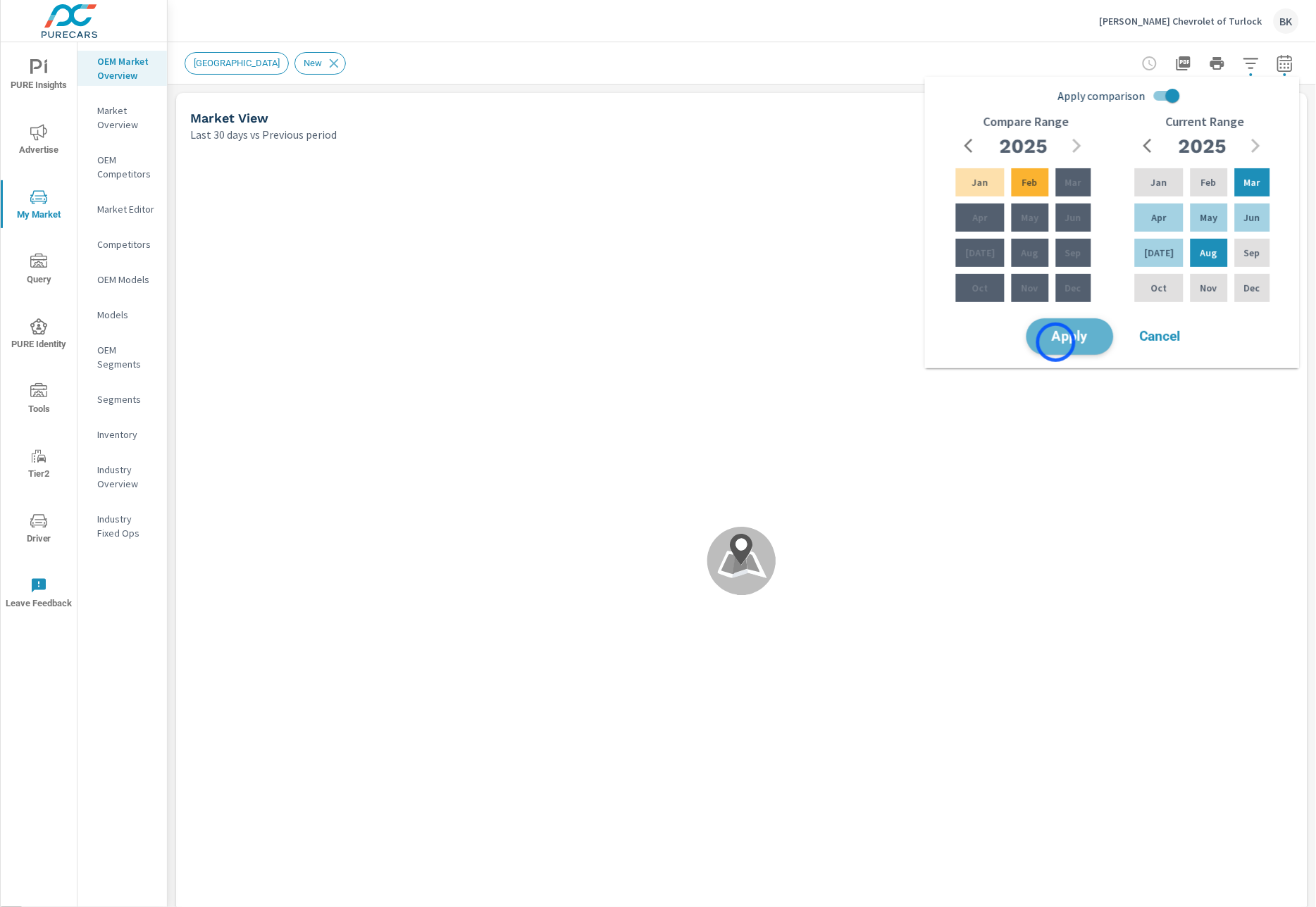
click at [1055, 342] on span "Apply" at bounding box center [1069, 336] width 58 height 13
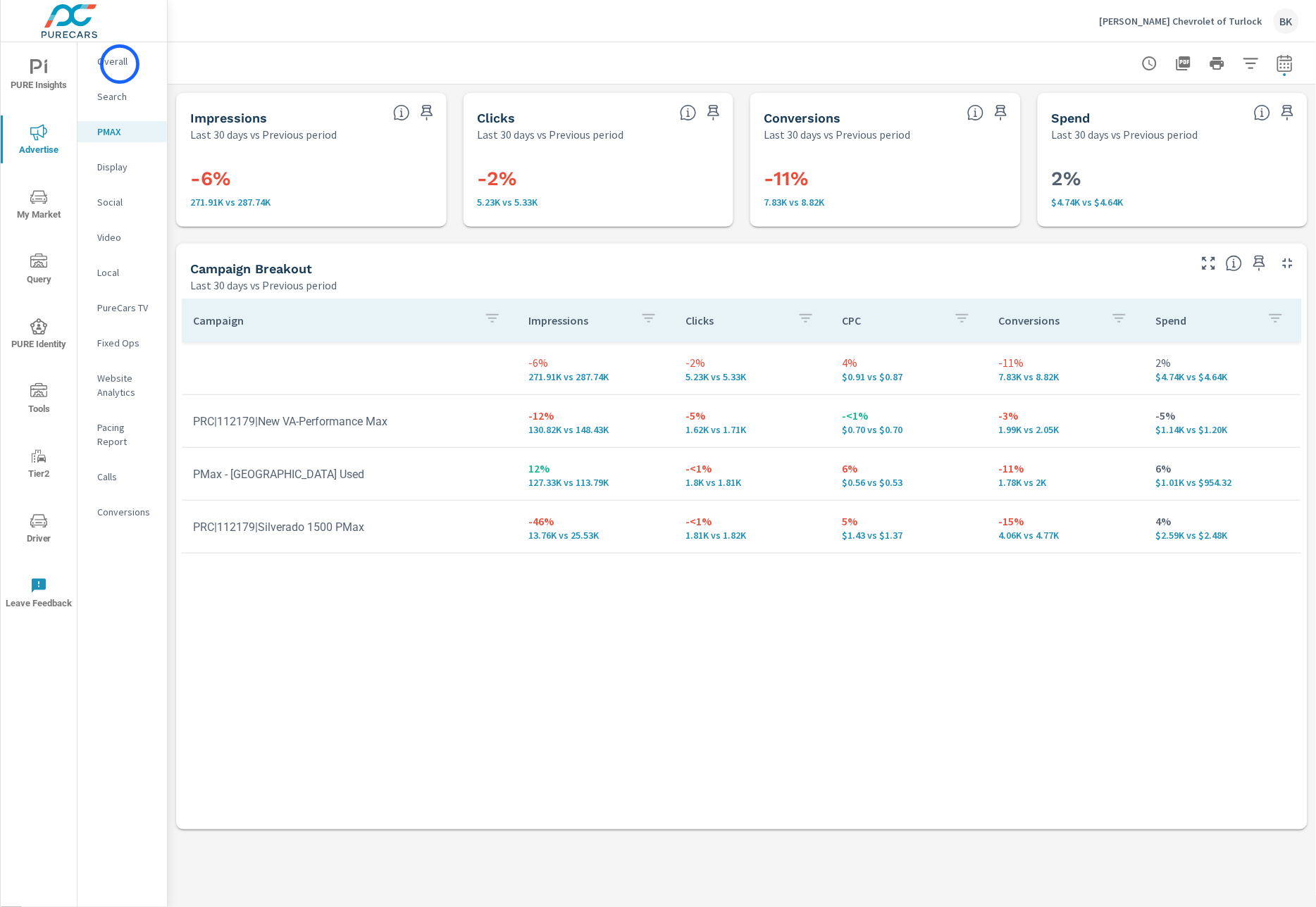
click at [119, 64] on p "Overall" at bounding box center [126, 61] width 58 height 14
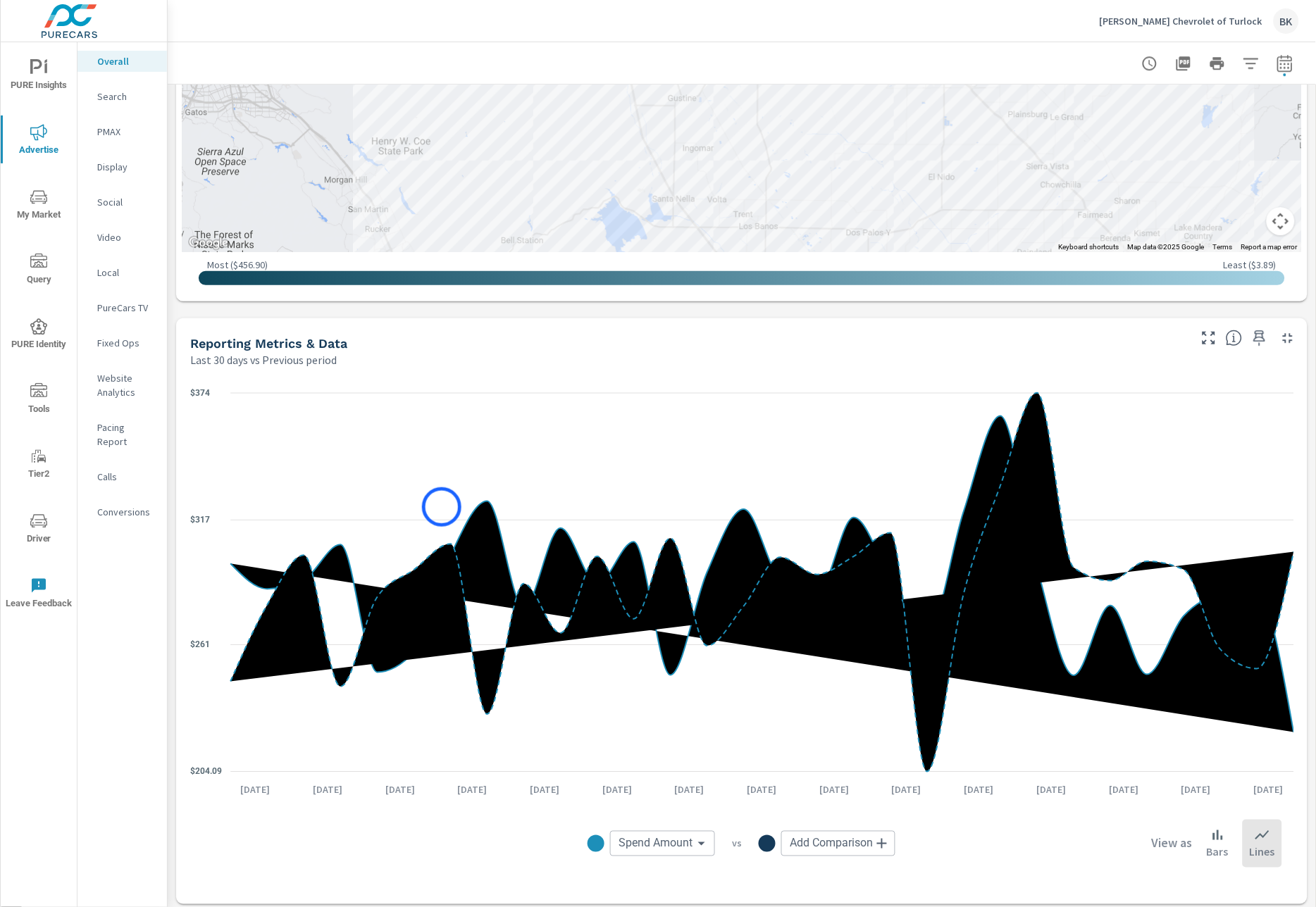
scroll to position [1300, 0]
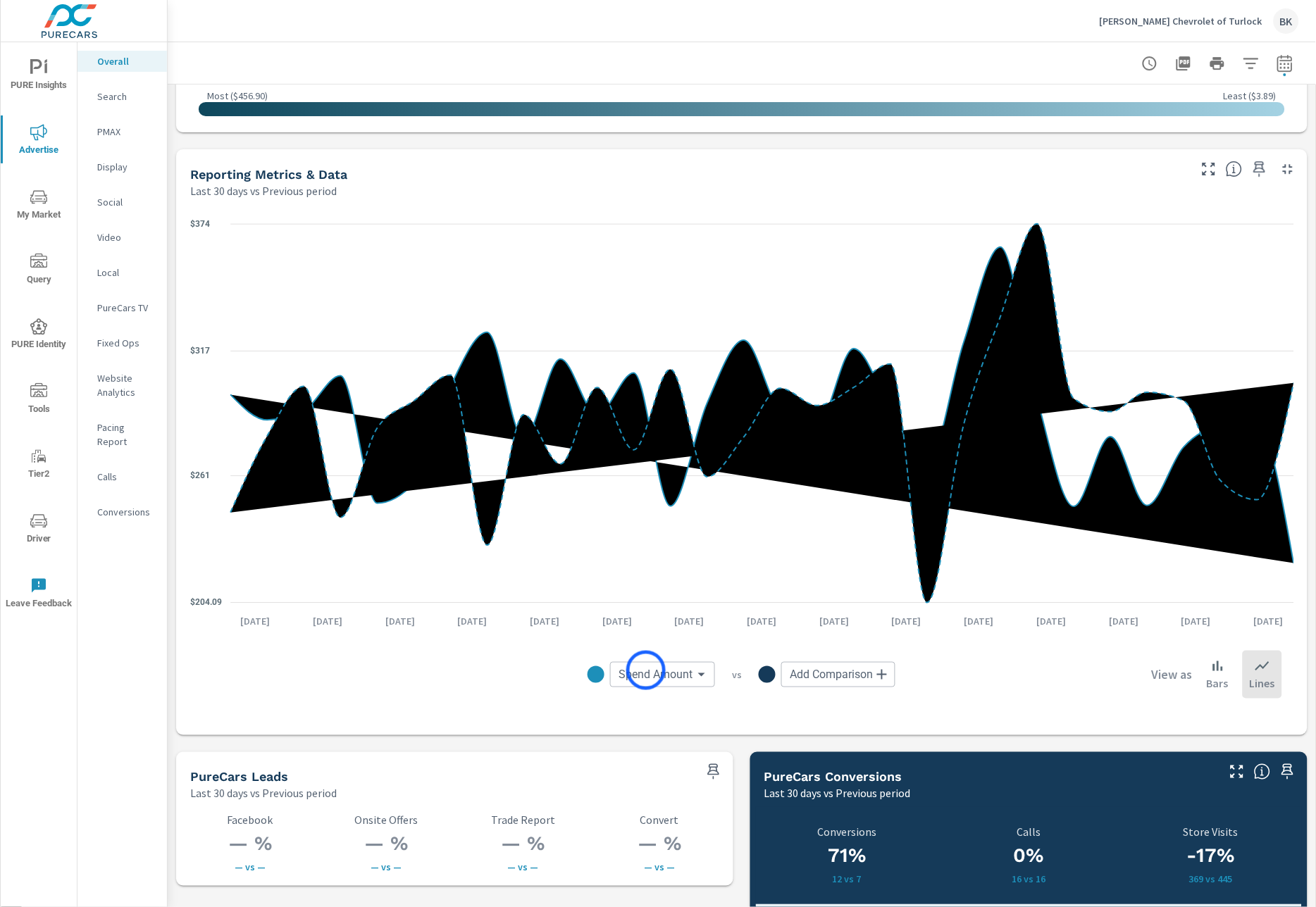
click at [646, 670] on body "PURE Insights Advertise My Market Query PURE Identity Tools Tier2 Driver Leave …" at bounding box center [658, 461] width 1316 height 923
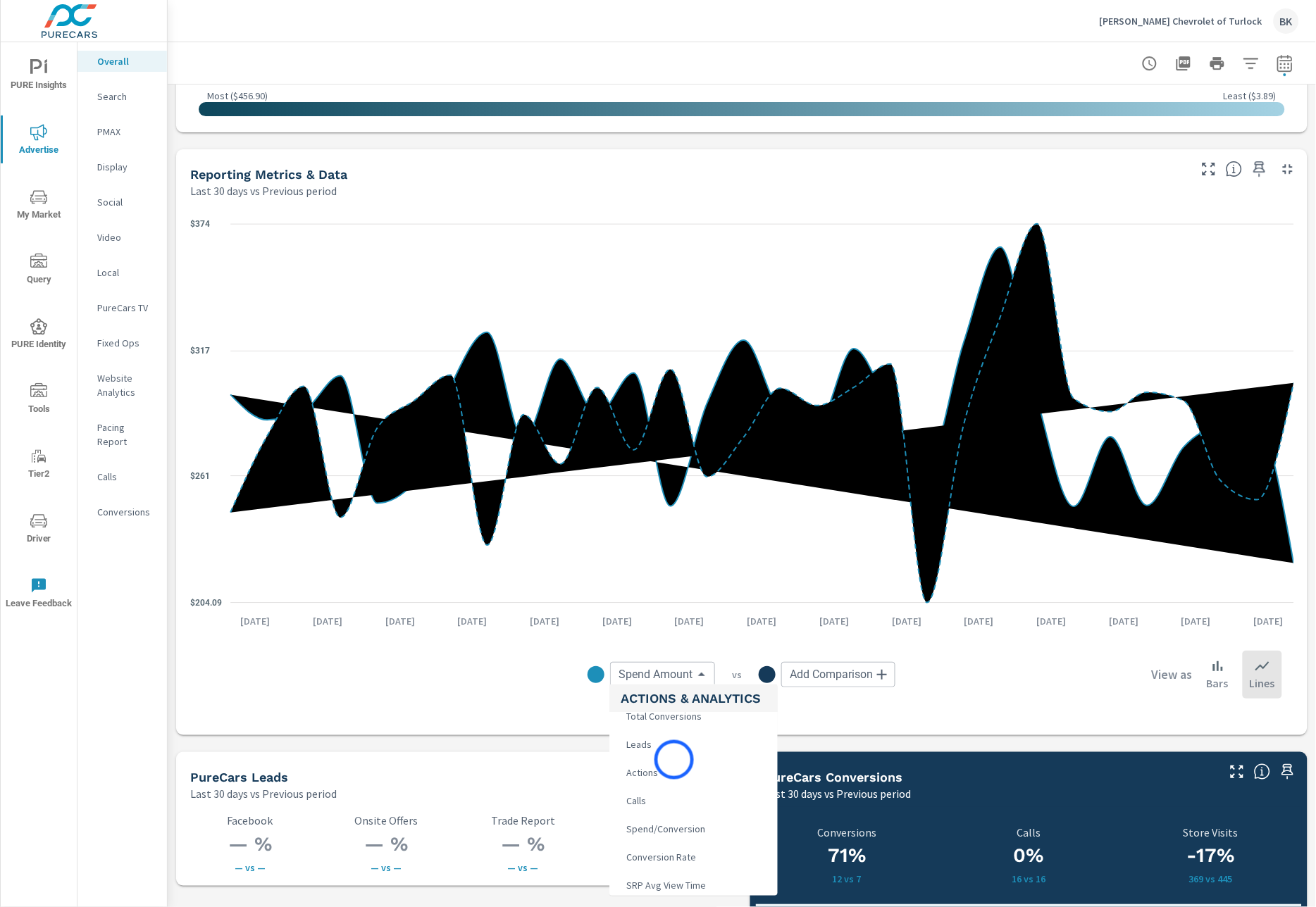
scroll to position [270, 0]
click at [660, 741] on li "Leads" at bounding box center [693, 736] width 168 height 28
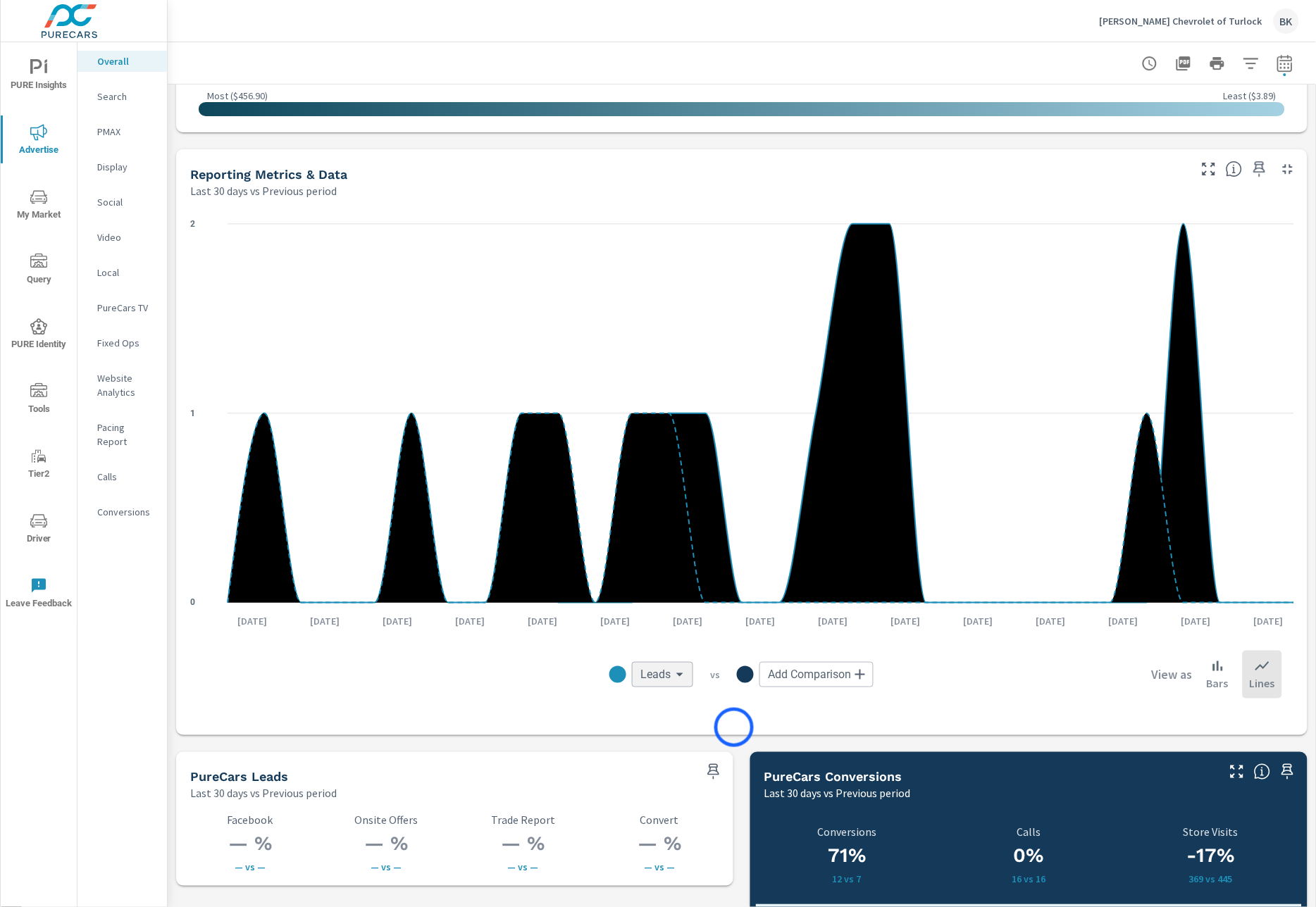
scroll to position [298, 0]
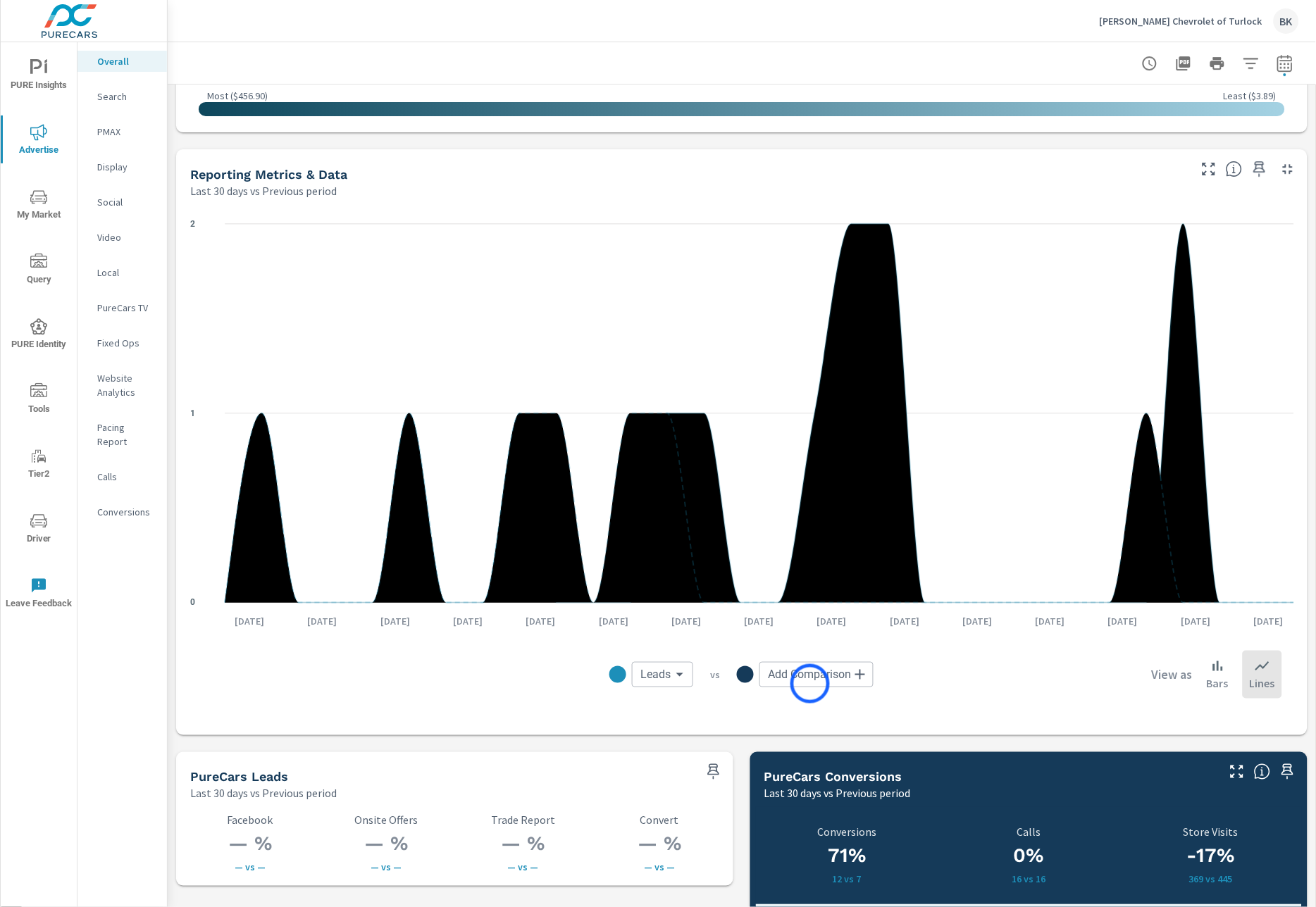
click at [810, 683] on body "PURE Insights Advertise My Market Query PURE Identity Tools Tier2 Driver Leave …" at bounding box center [658, 461] width 1316 height 923
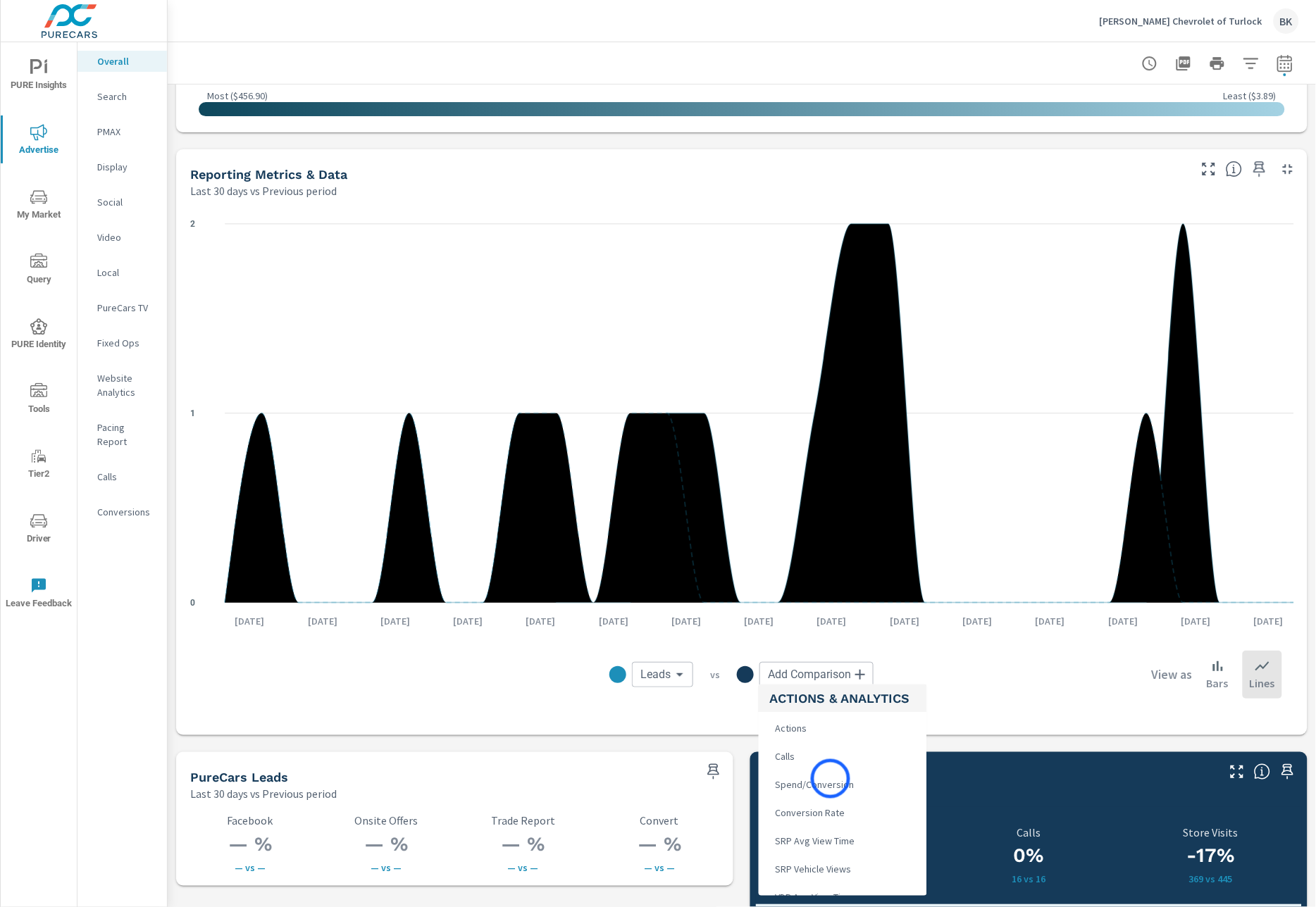
scroll to position [314, 0]
click at [686, 680] on div at bounding box center [658, 453] width 1316 height 907
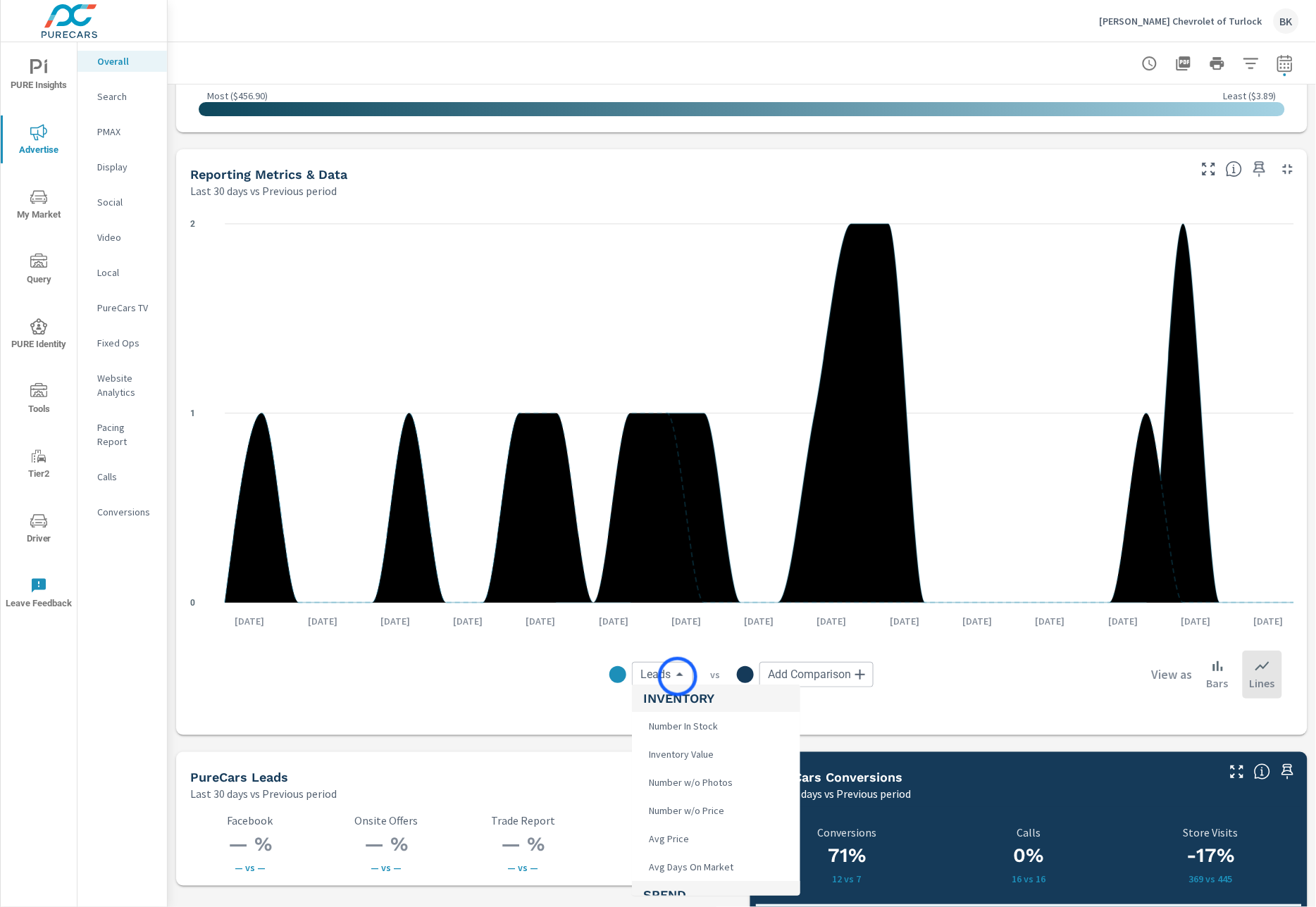
click at [677, 677] on body "PURE Insights Advertise My Market Query PURE Identity Tools Tier2 Driver Leave …" at bounding box center [658, 461] width 1316 height 923
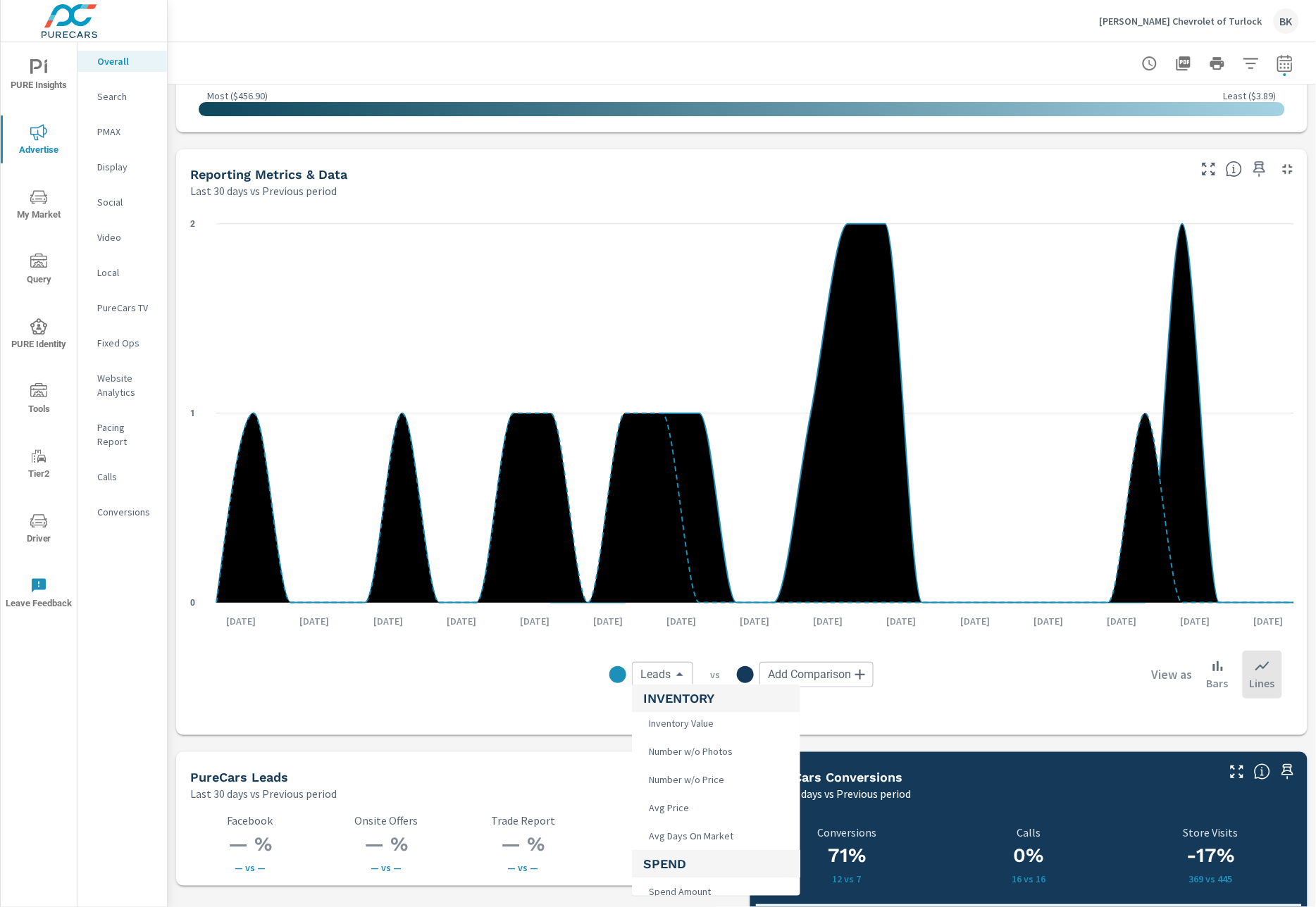
scroll to position [0, 0]
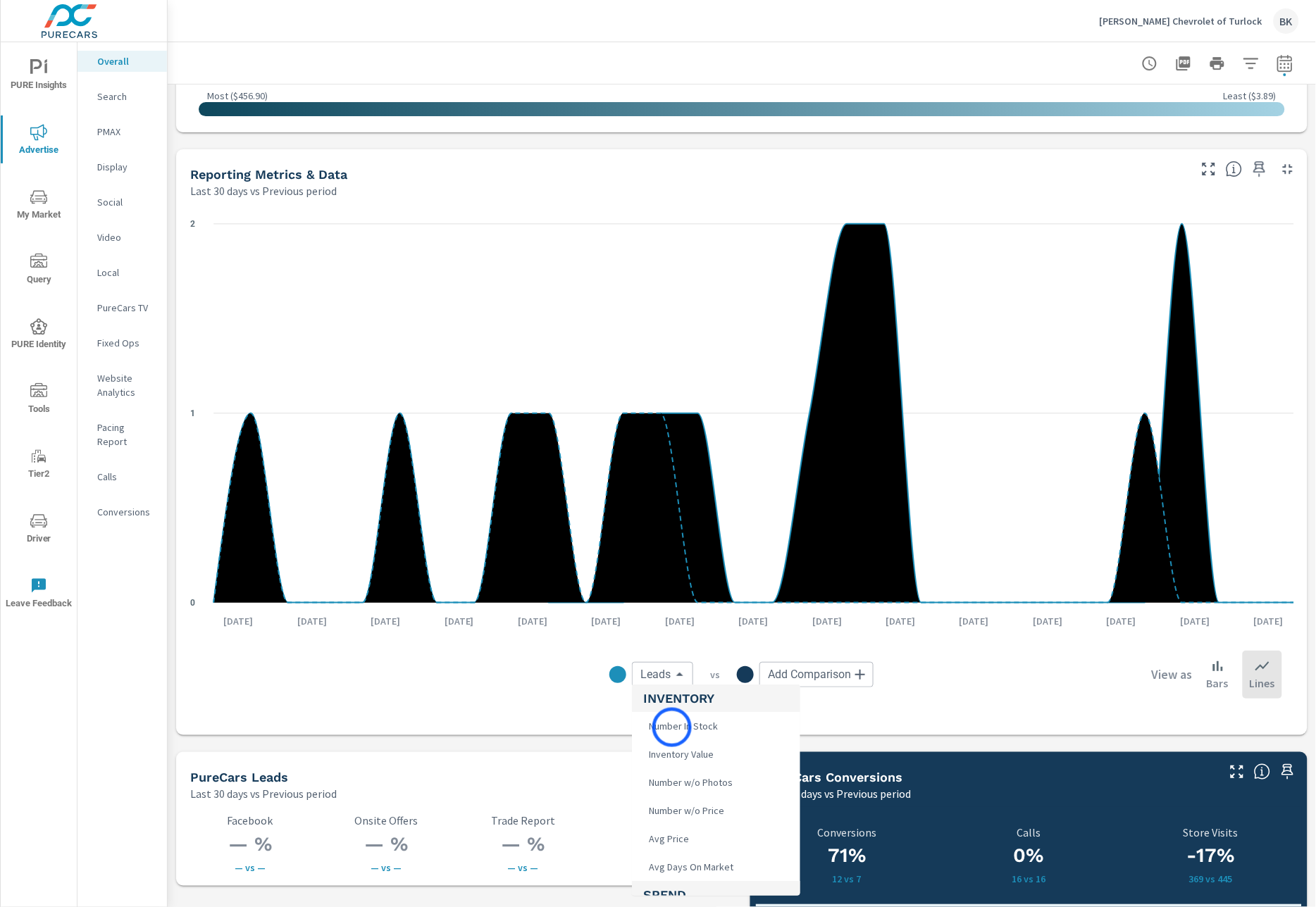
click at [672, 728] on span "Number In Stock" at bounding box center [682, 726] width 78 height 20
type input "Number In Stock"
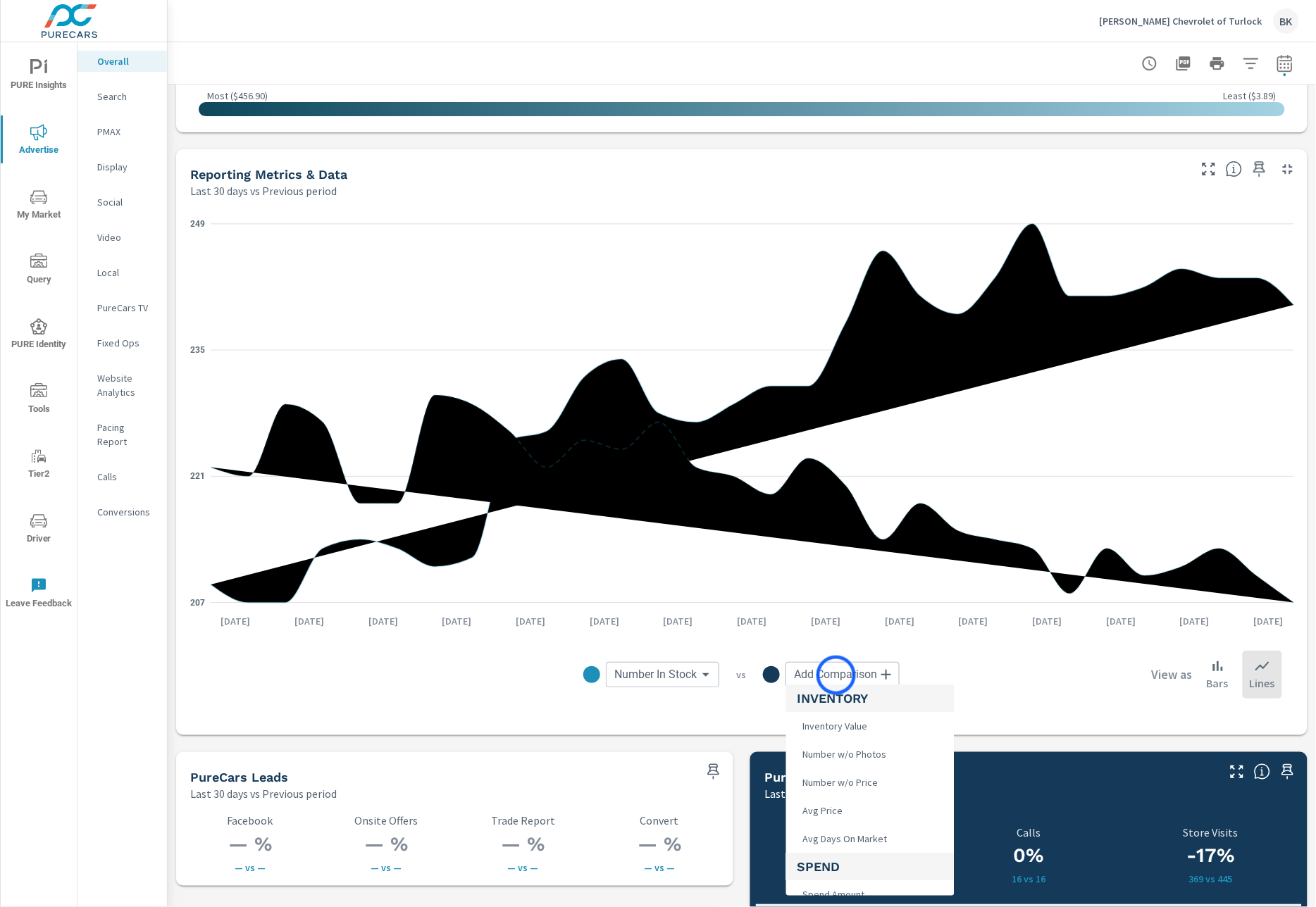
click at [836, 675] on body "PURE Insights Advertise My Market Query PURE Identity Tools Tier2 Driver Leave …" at bounding box center [658, 461] width 1316 height 923
click at [840, 785] on li "Leads" at bounding box center [870, 791] width 168 height 28
type input "Leads"
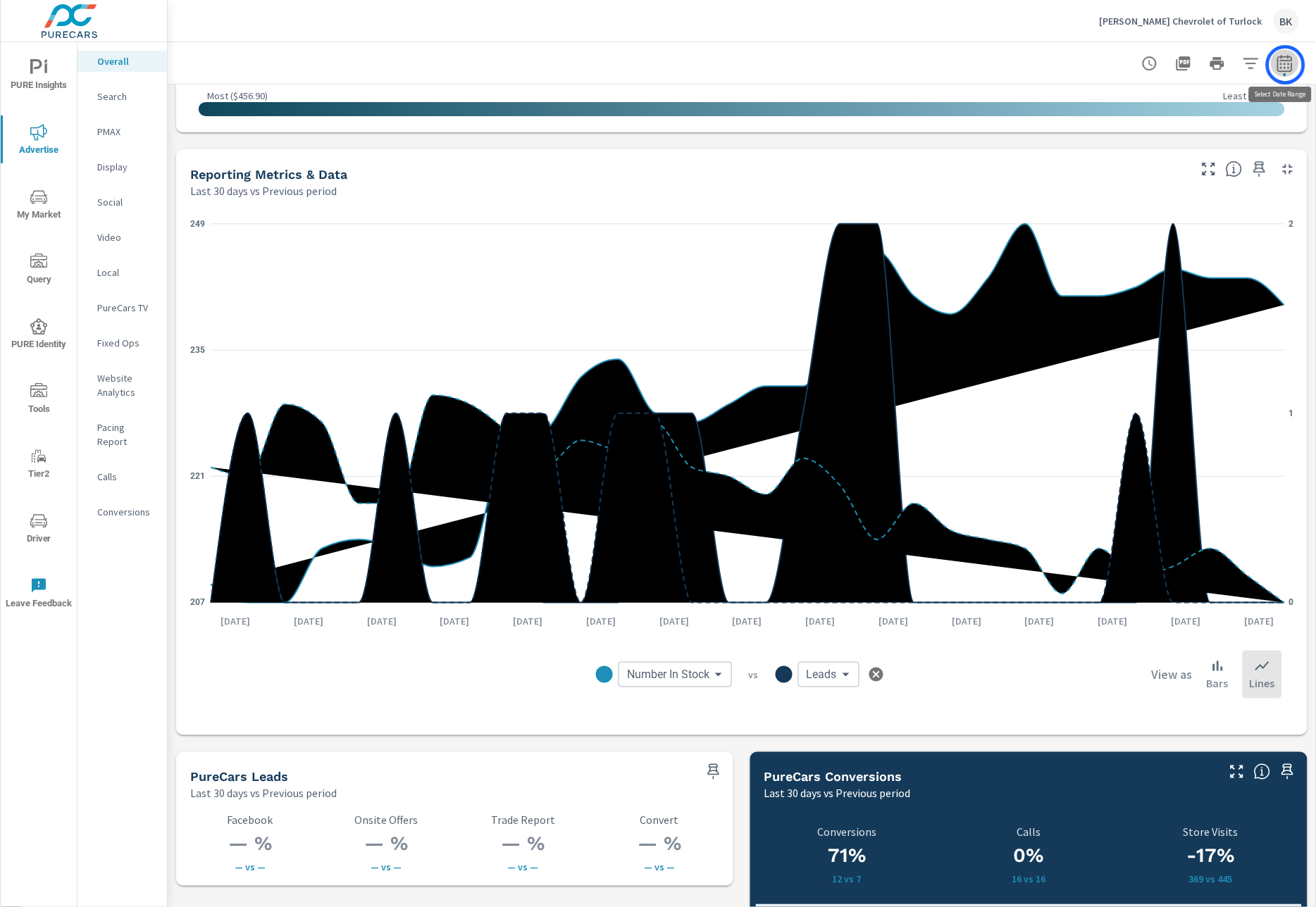
click at [1285, 64] on icon "button" at bounding box center [1284, 63] width 17 height 17
select select "Last 30 days"
select select "Previous period"
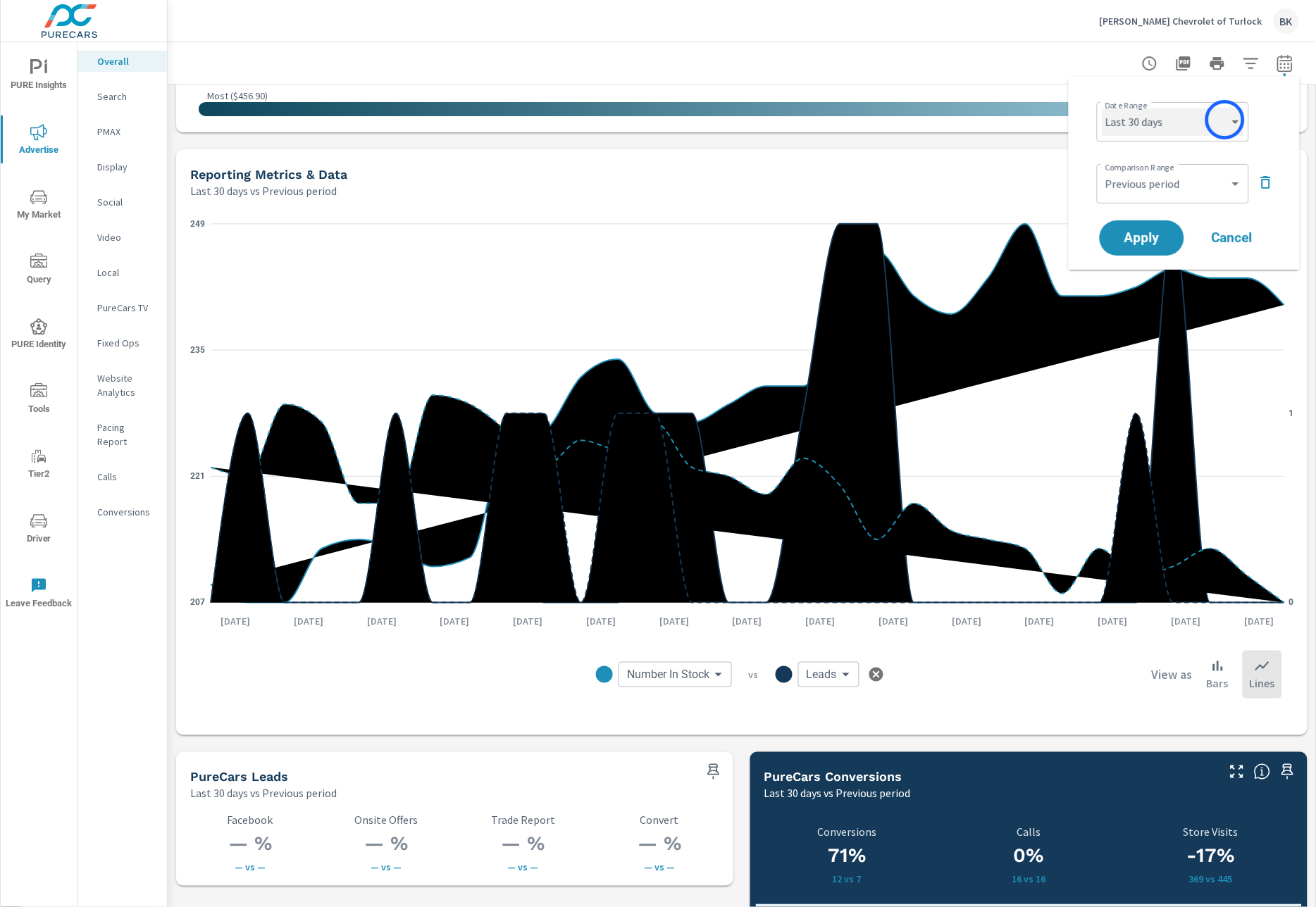
click at [1224, 119] on select "Custom [DATE] Last week Last 7 days Last 14 days Last 30 days Last 45 days Last…" at bounding box center [1173, 122] width 141 height 28
click at [1102, 108] on select "Custom [DATE] Last week Last 7 days Last 14 days Last 30 days Last 45 days Last…" at bounding box center [1173, 122] width 141 height 28
select select "Last 180 days"
click at [1172, 186] on select "Custom Previous period Previous month Previous year" at bounding box center [1173, 184] width 141 height 28
click at [1102, 170] on select "Custom Previous period Previous month Previous year" at bounding box center [1173, 184] width 141 height 28
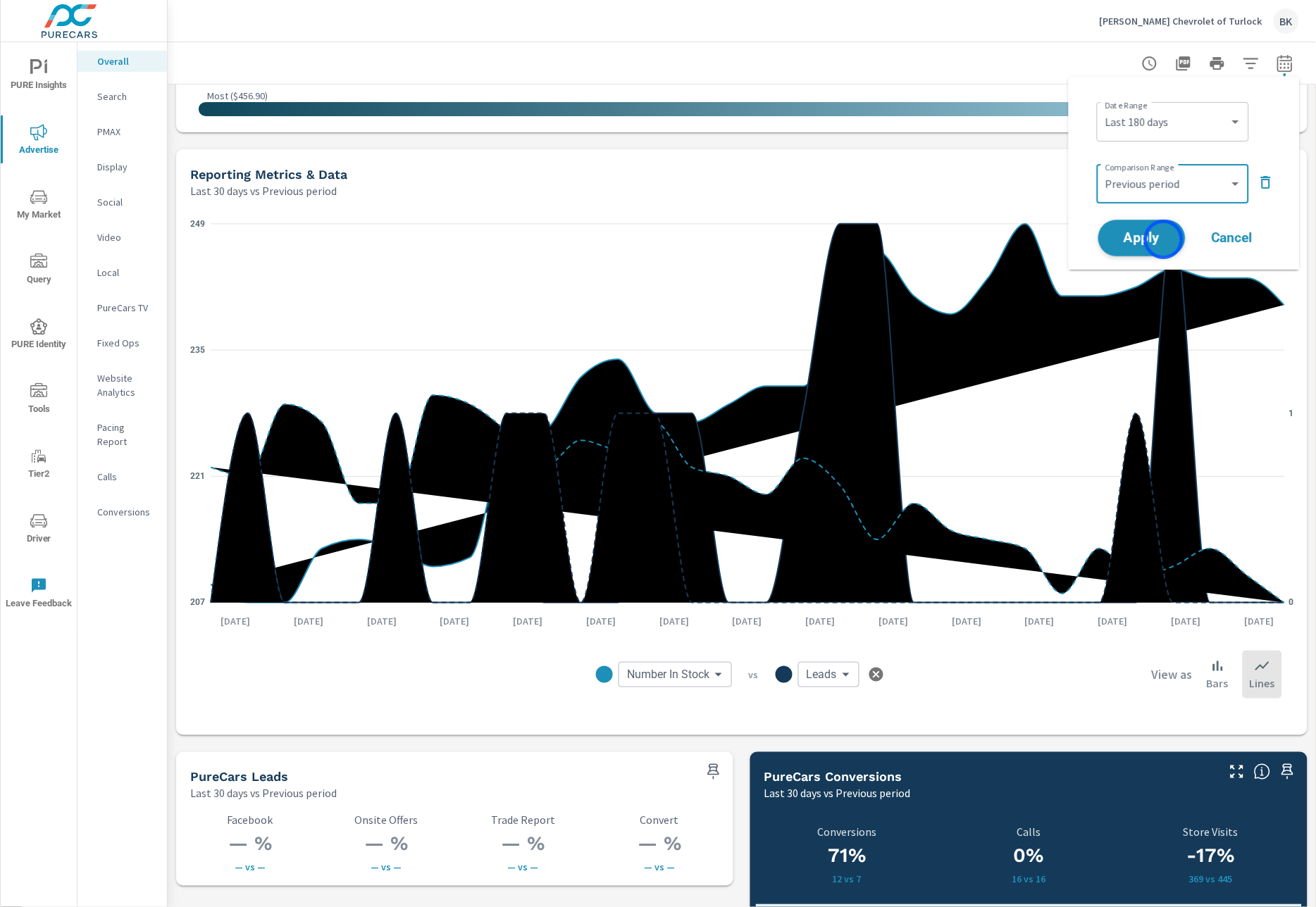
click at [1163, 240] on span "Apply" at bounding box center [1142, 238] width 58 height 13
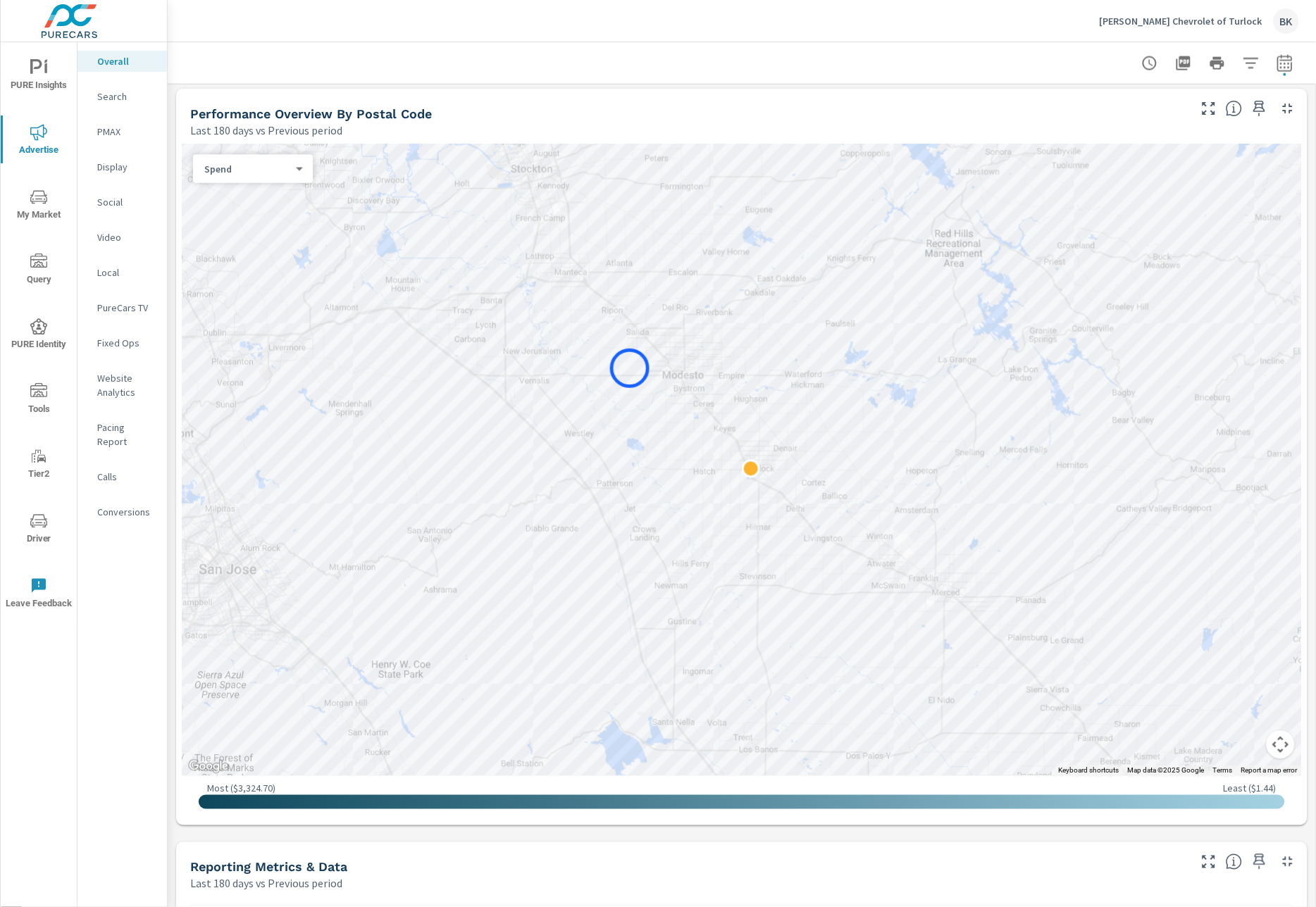
scroll to position [582, 0]
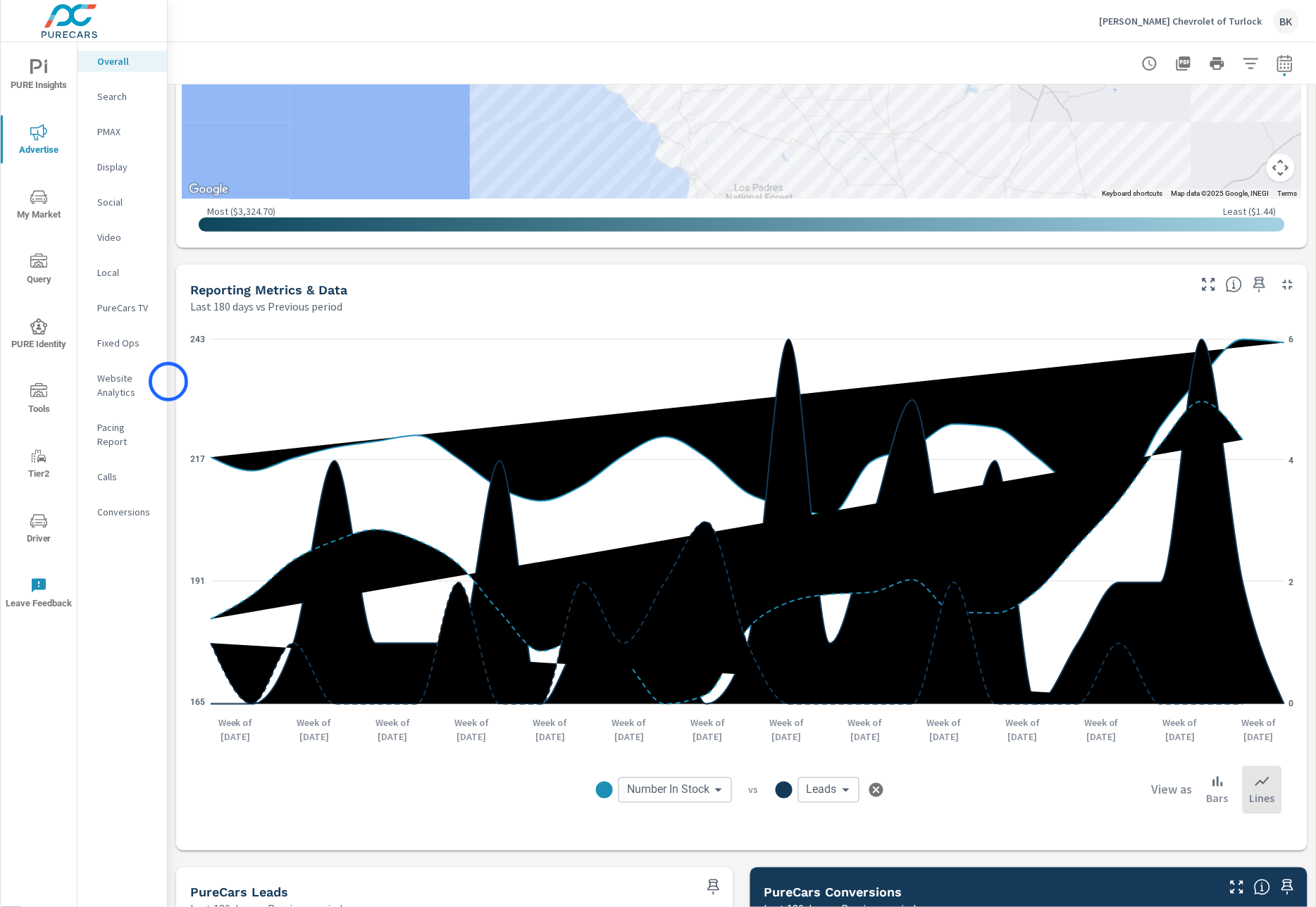
scroll to position [1179, 0]
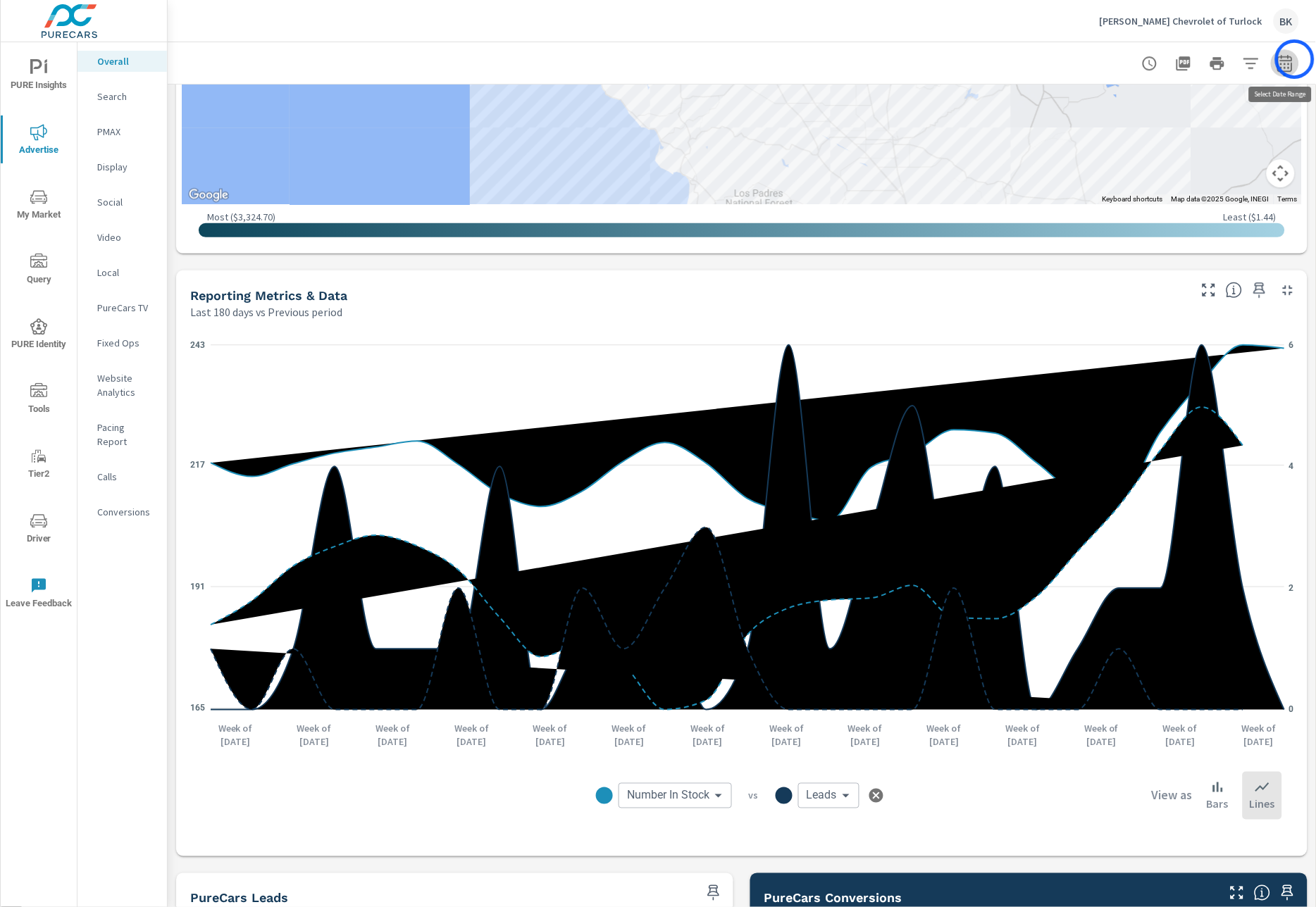
click at [1294, 59] on button "button" at bounding box center [1285, 64] width 28 height 28
select select "Last 180 days"
select select "Previous period"
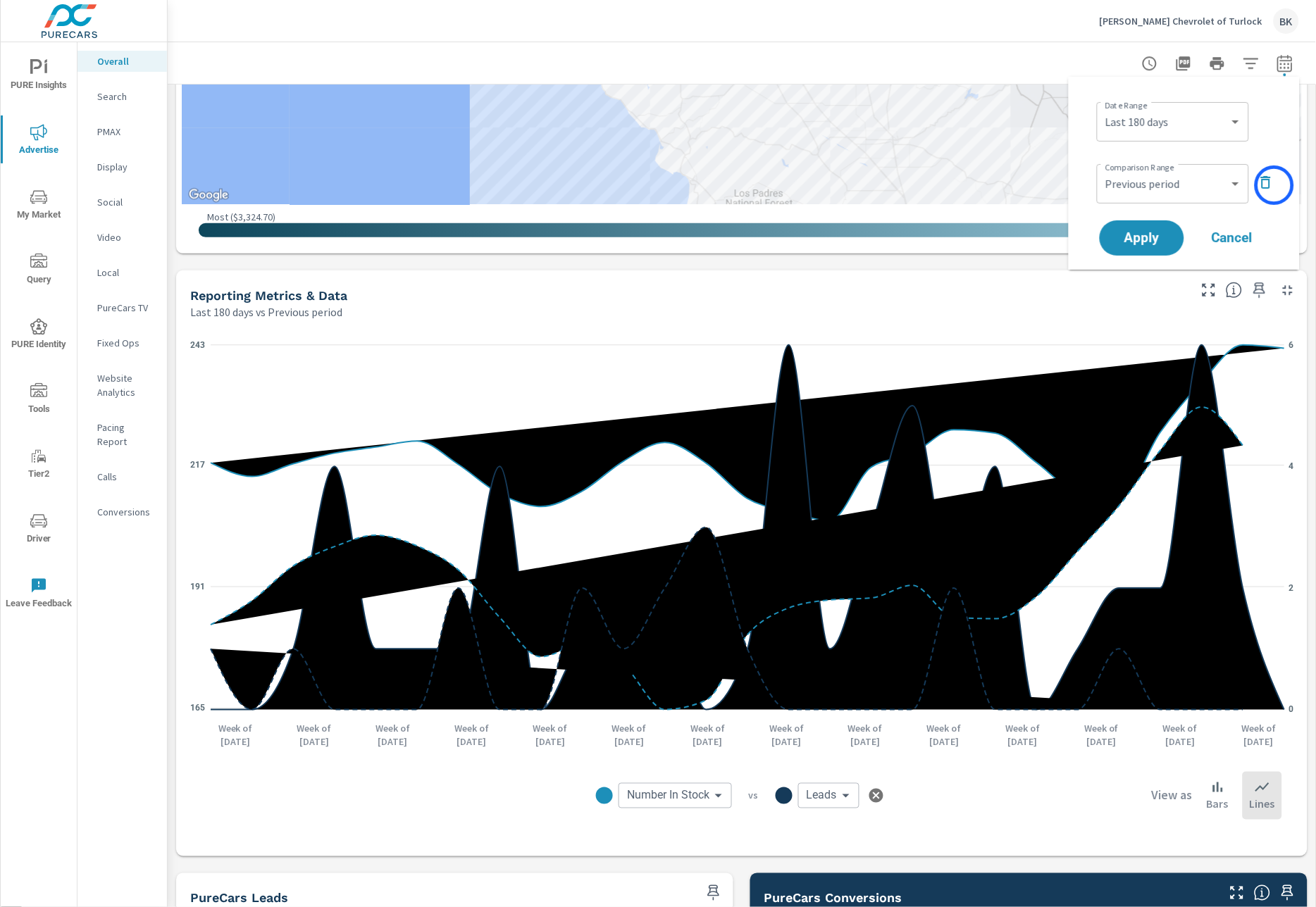
click at [1274, 186] on button "button" at bounding box center [1265, 182] width 23 height 23
click at [1158, 193] on span "Apply" at bounding box center [1142, 199] width 58 height 13
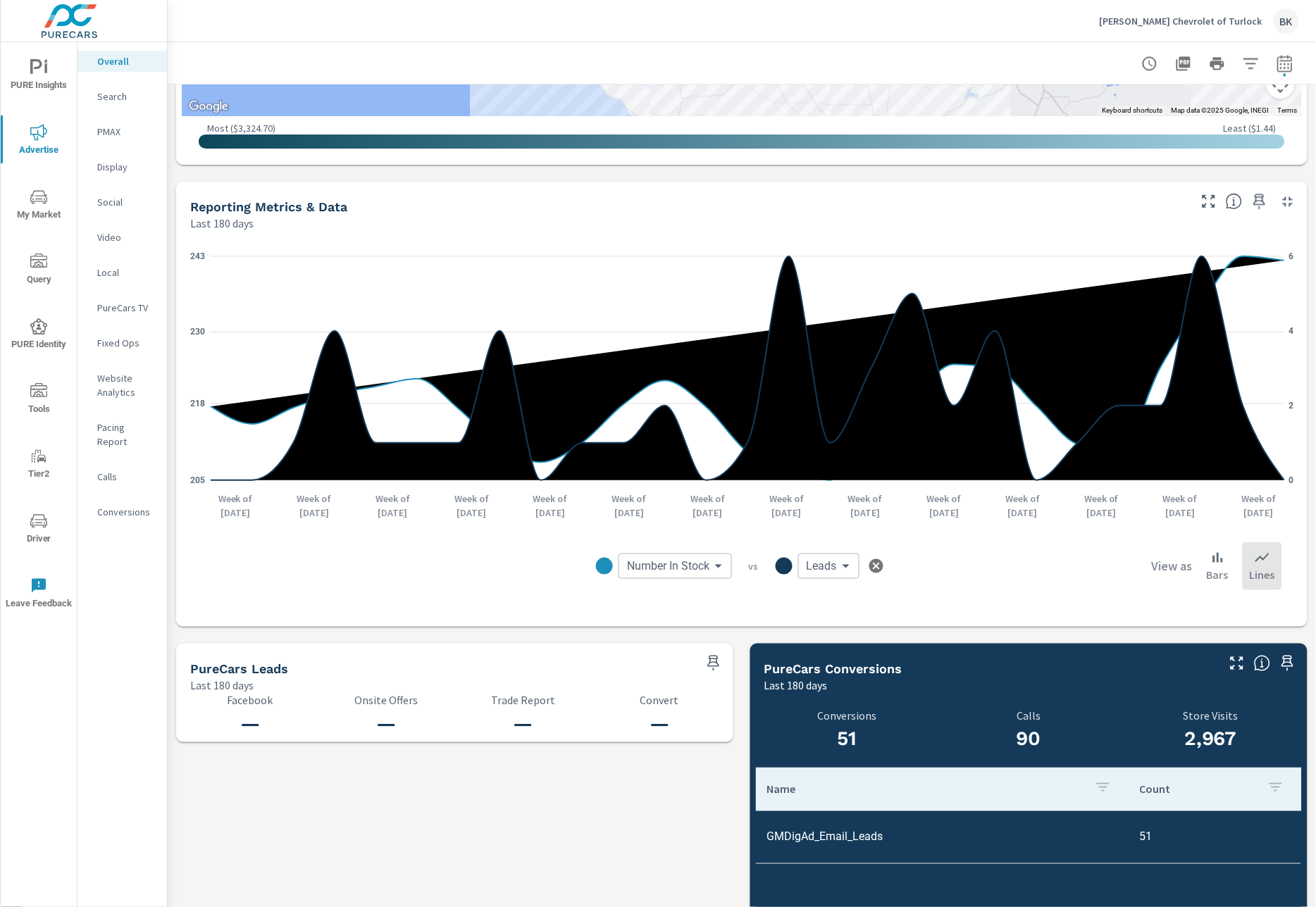
scroll to position [951, 0]
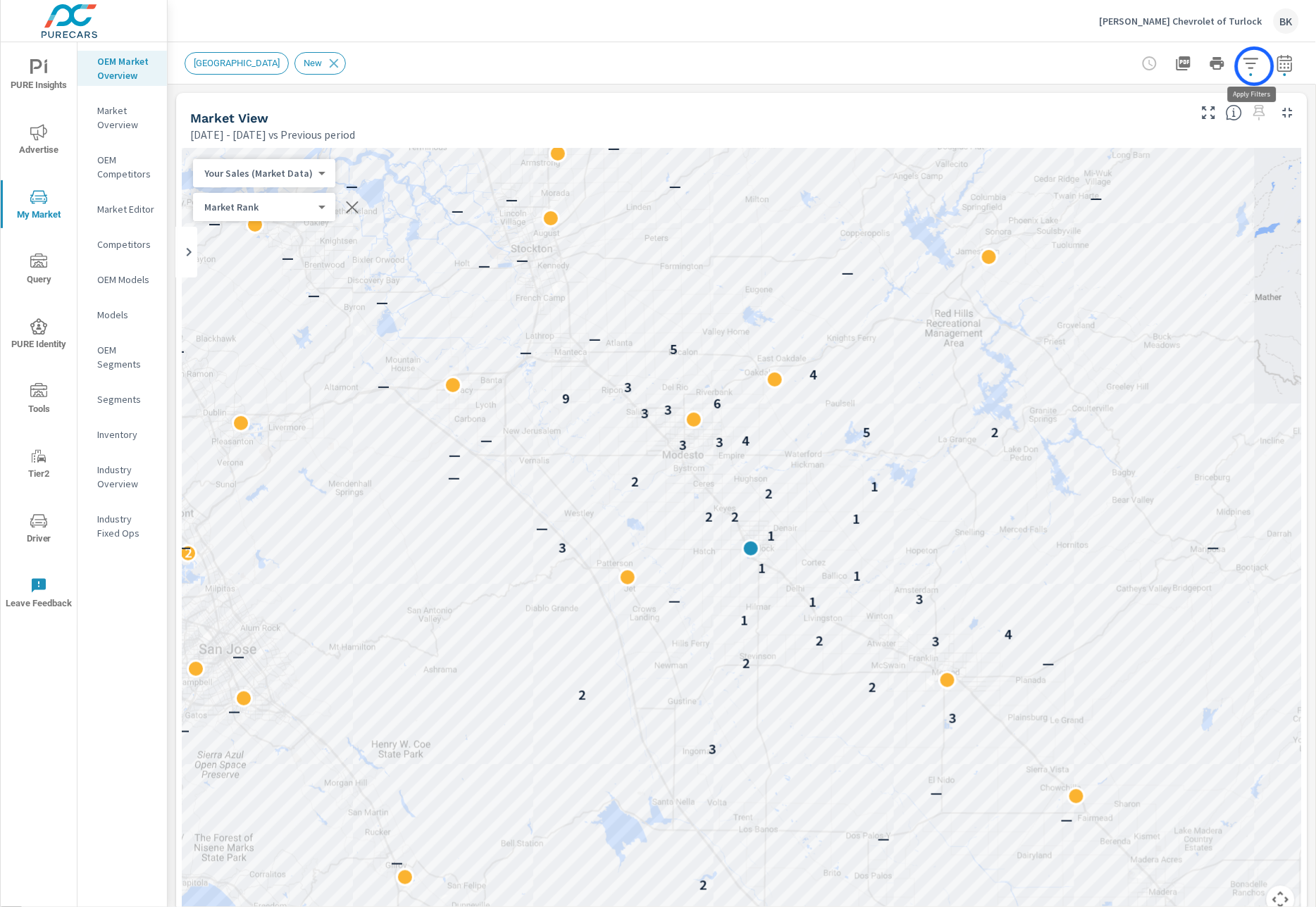
click at [1254, 66] on icon "button" at bounding box center [1251, 63] width 17 height 17
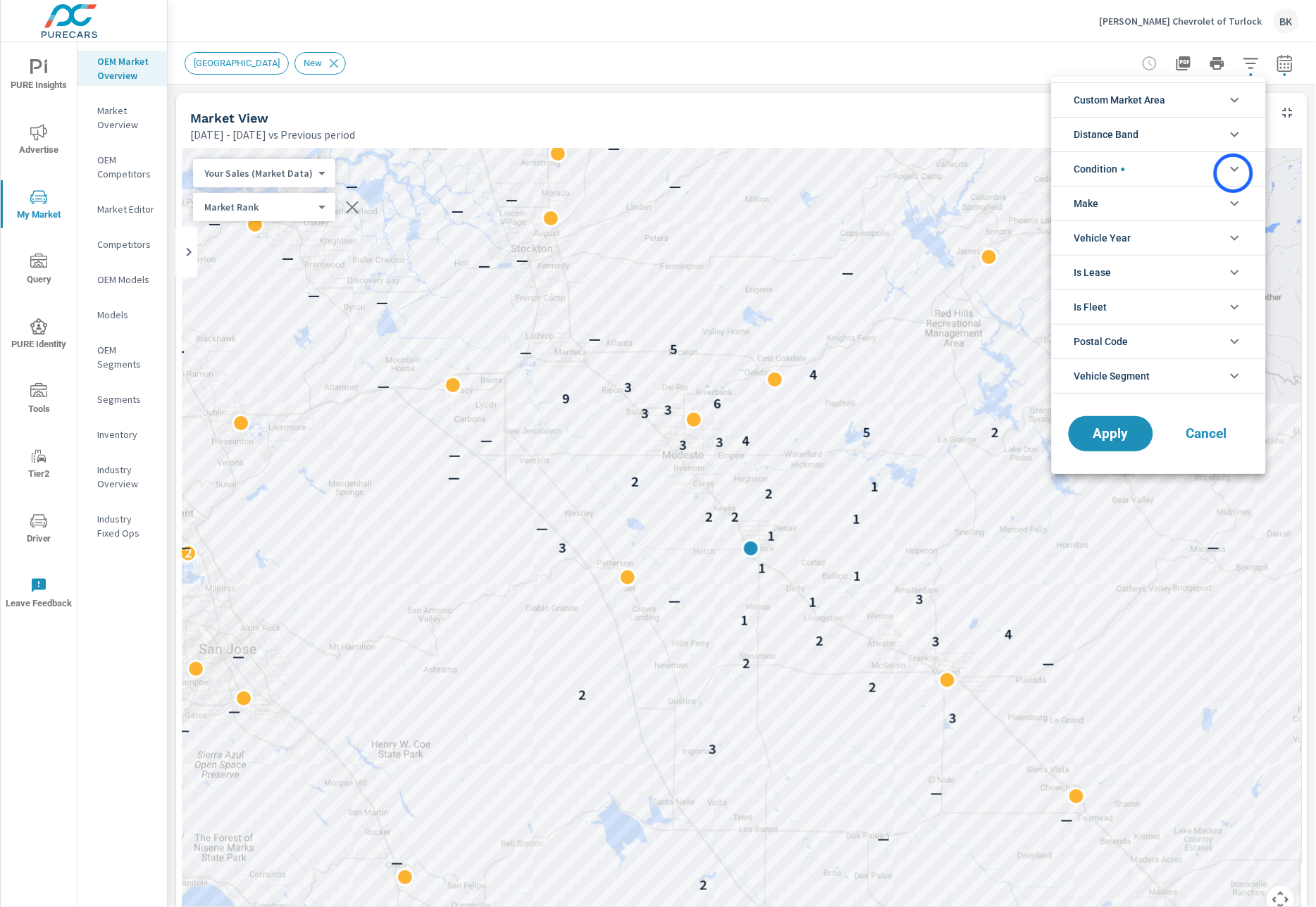
click at [1233, 173] on icon "filter options" at bounding box center [1234, 168] width 17 height 17
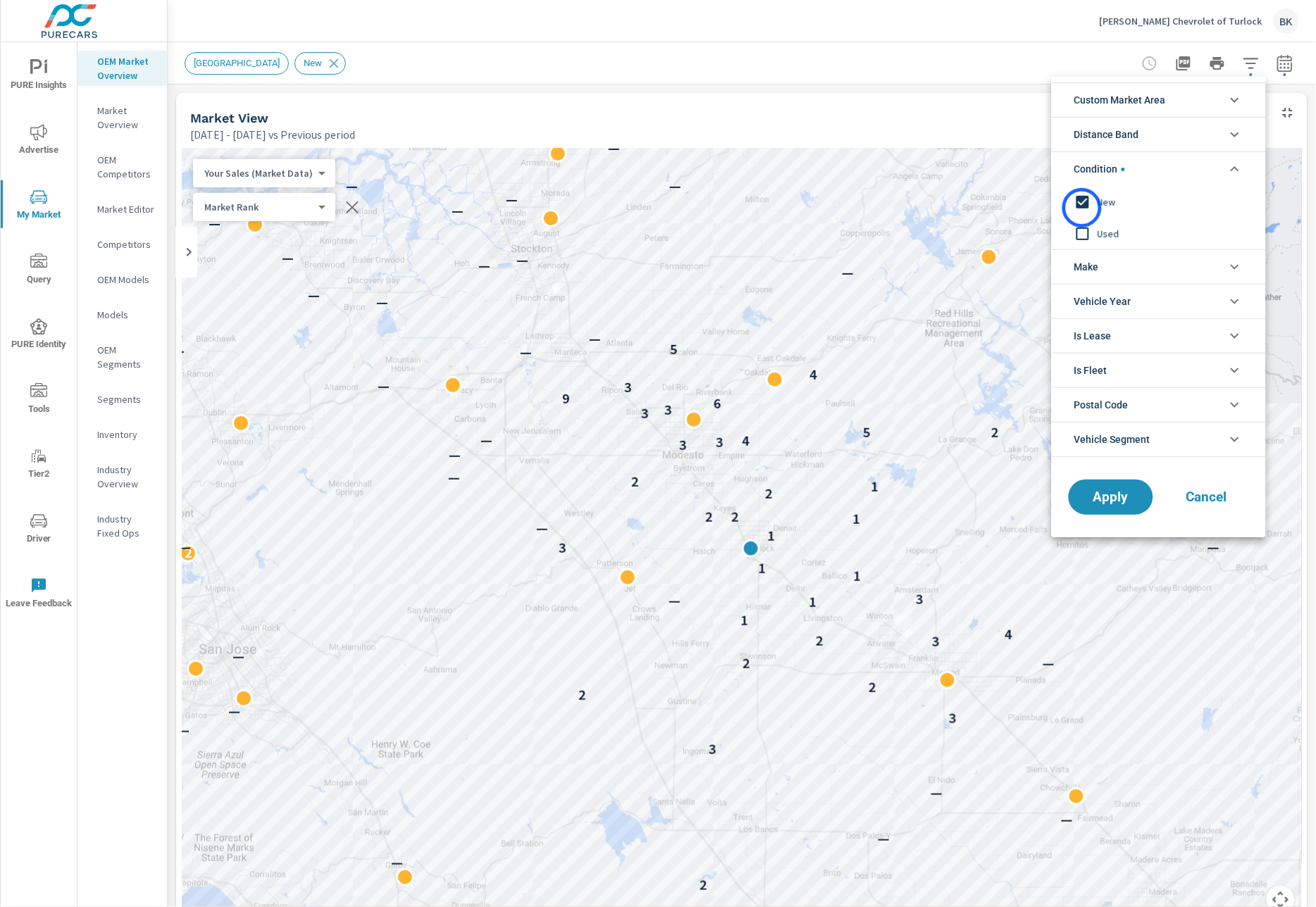
click at [1083, 206] on input "filter options" at bounding box center [1082, 202] width 30 height 30
click at [1084, 232] on input "filter options" at bounding box center [1082, 234] width 30 height 30
click at [1110, 501] on span "Apply" at bounding box center [1110, 497] width 58 height 13
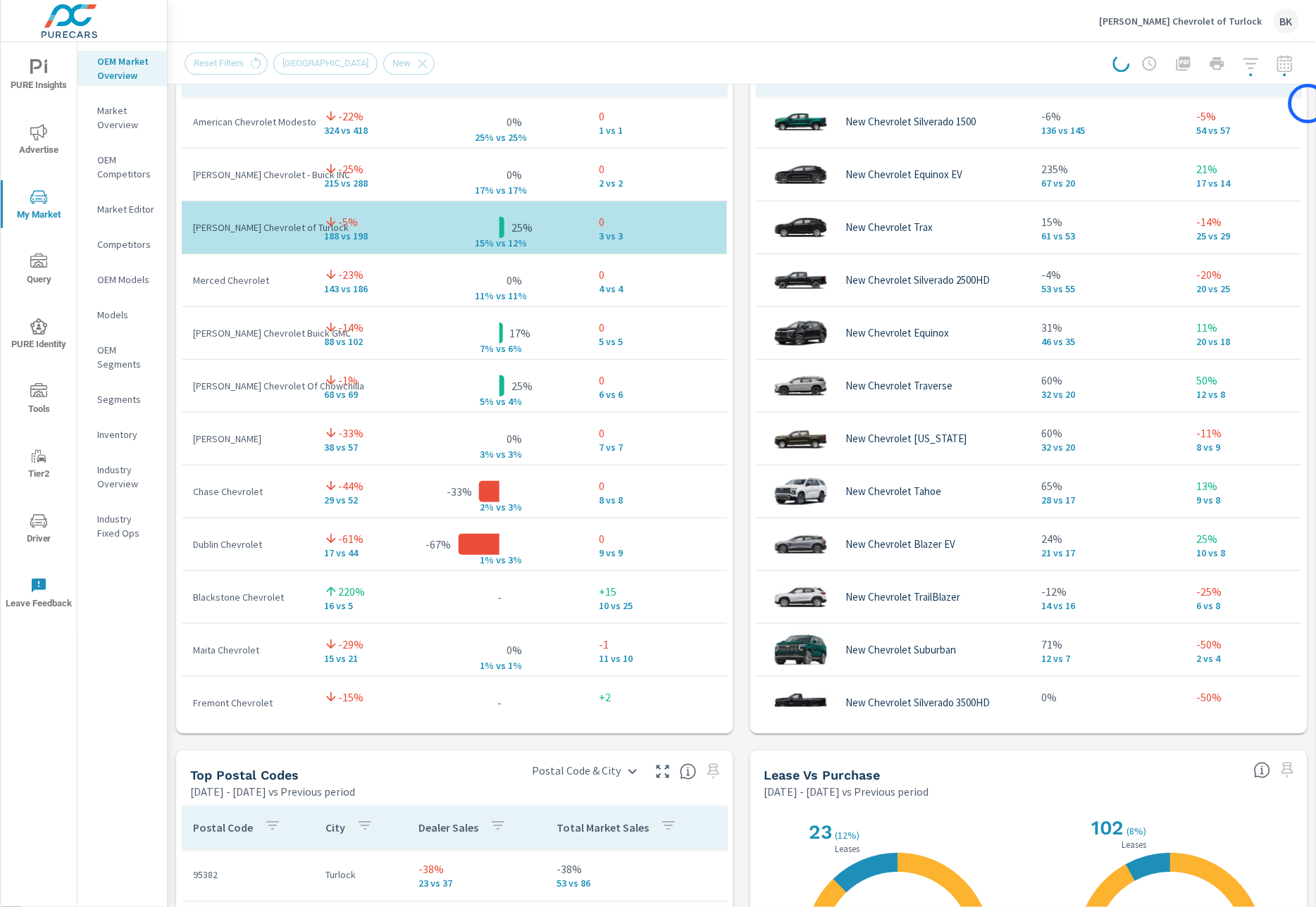
scroll to position [1053, 0]
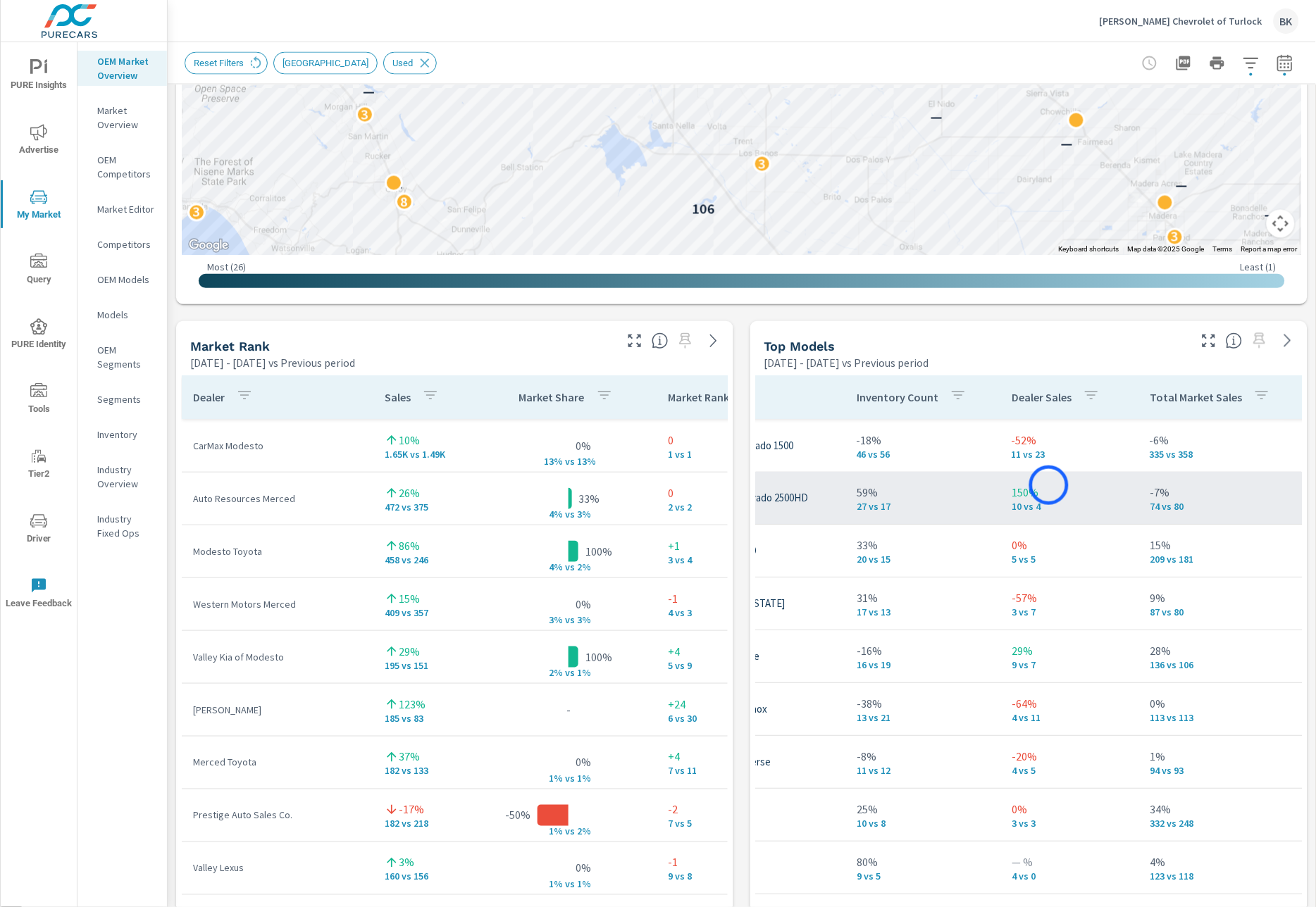
scroll to position [0, 187]
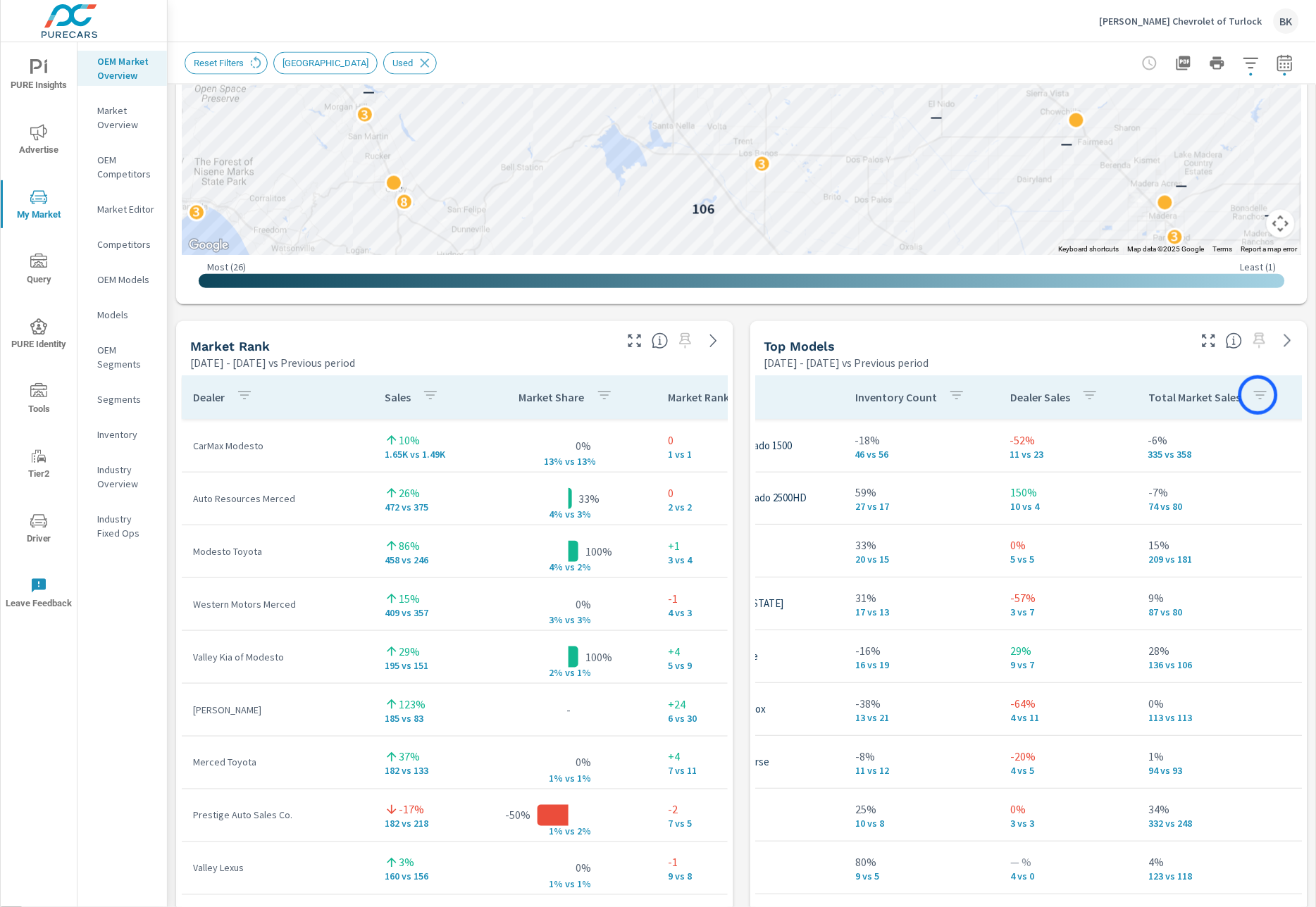
click at [1258, 395] on icon "button" at bounding box center [1259, 396] width 13 height 9
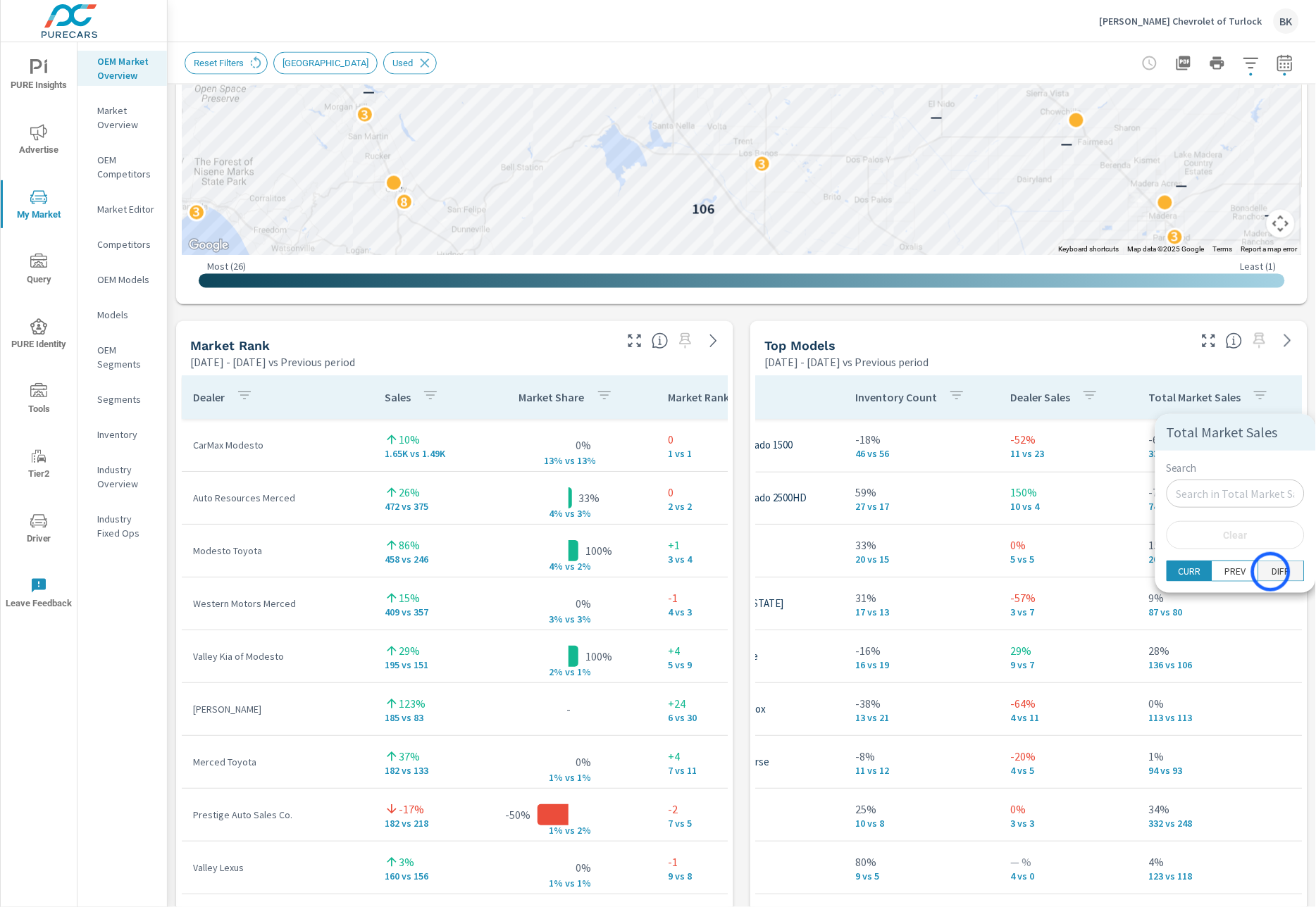
click at [1272, 572] on p "DIFF" at bounding box center [1280, 571] width 17 height 14
click at [1130, 403] on div at bounding box center [658, 453] width 1316 height 907
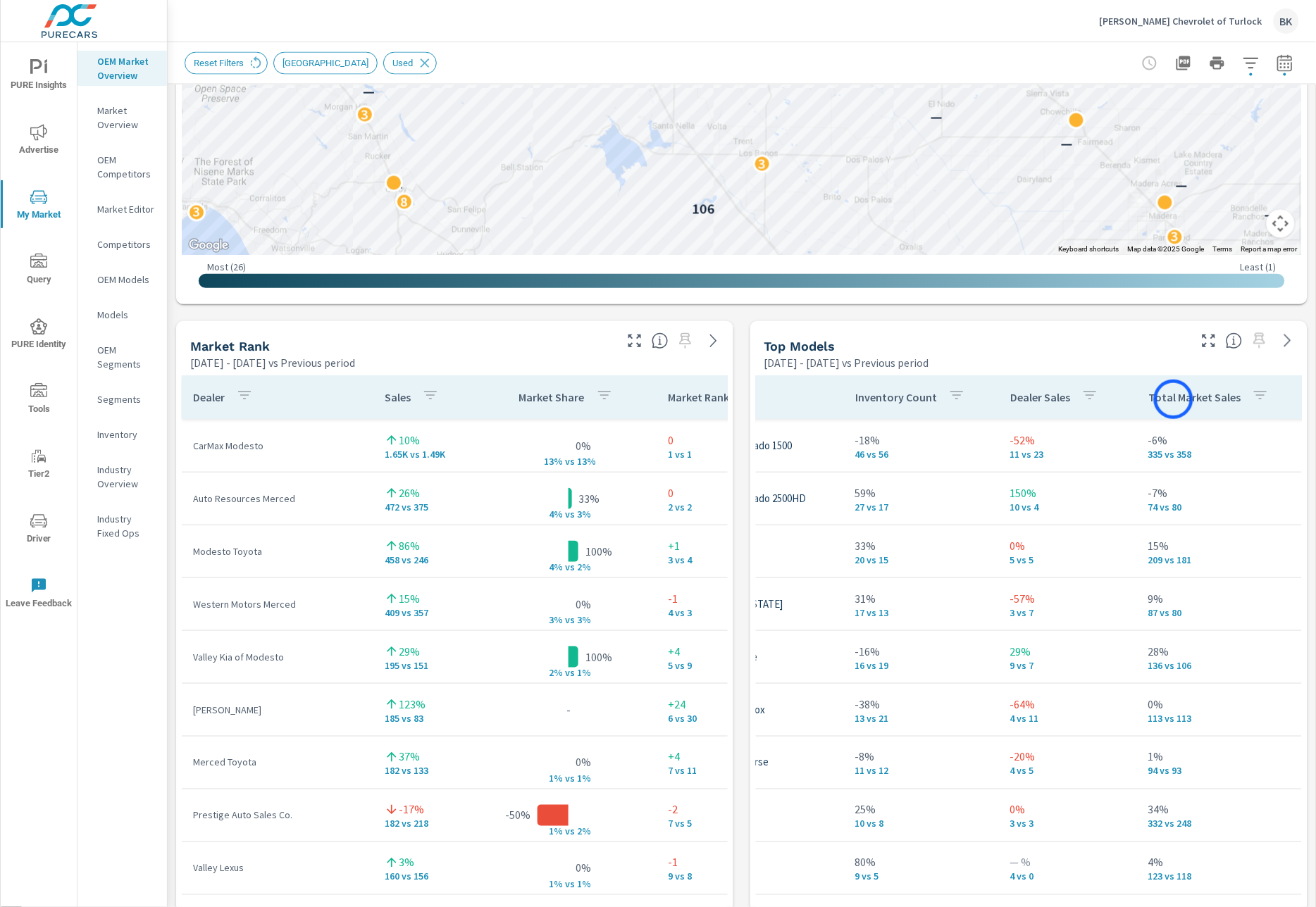
click at [1173, 399] on p "Total Market Sales" at bounding box center [1194, 398] width 92 height 14
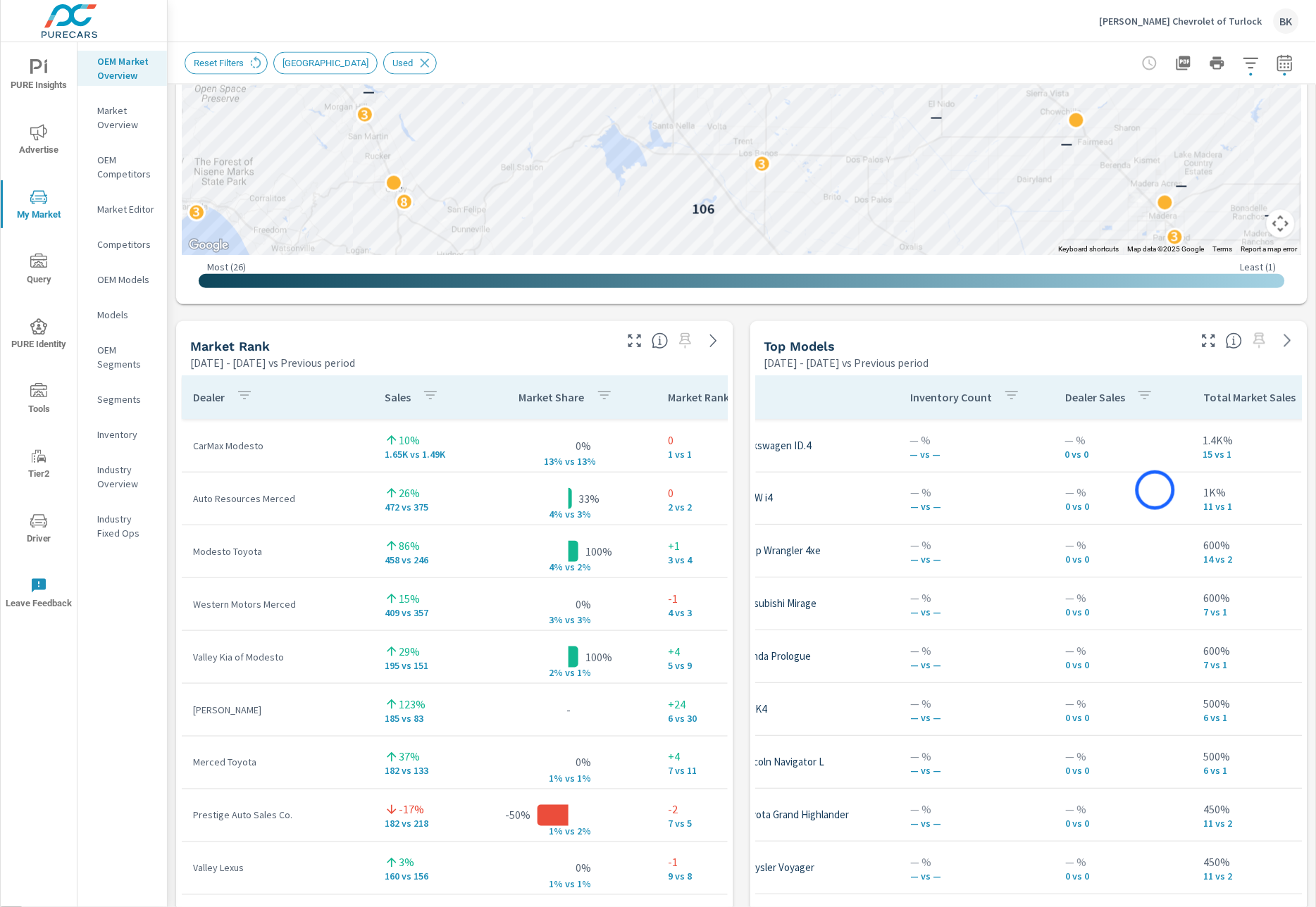
scroll to position [0, 134]
click at [1074, 400] on p "Dealer Sales" at bounding box center [1092, 398] width 60 height 14
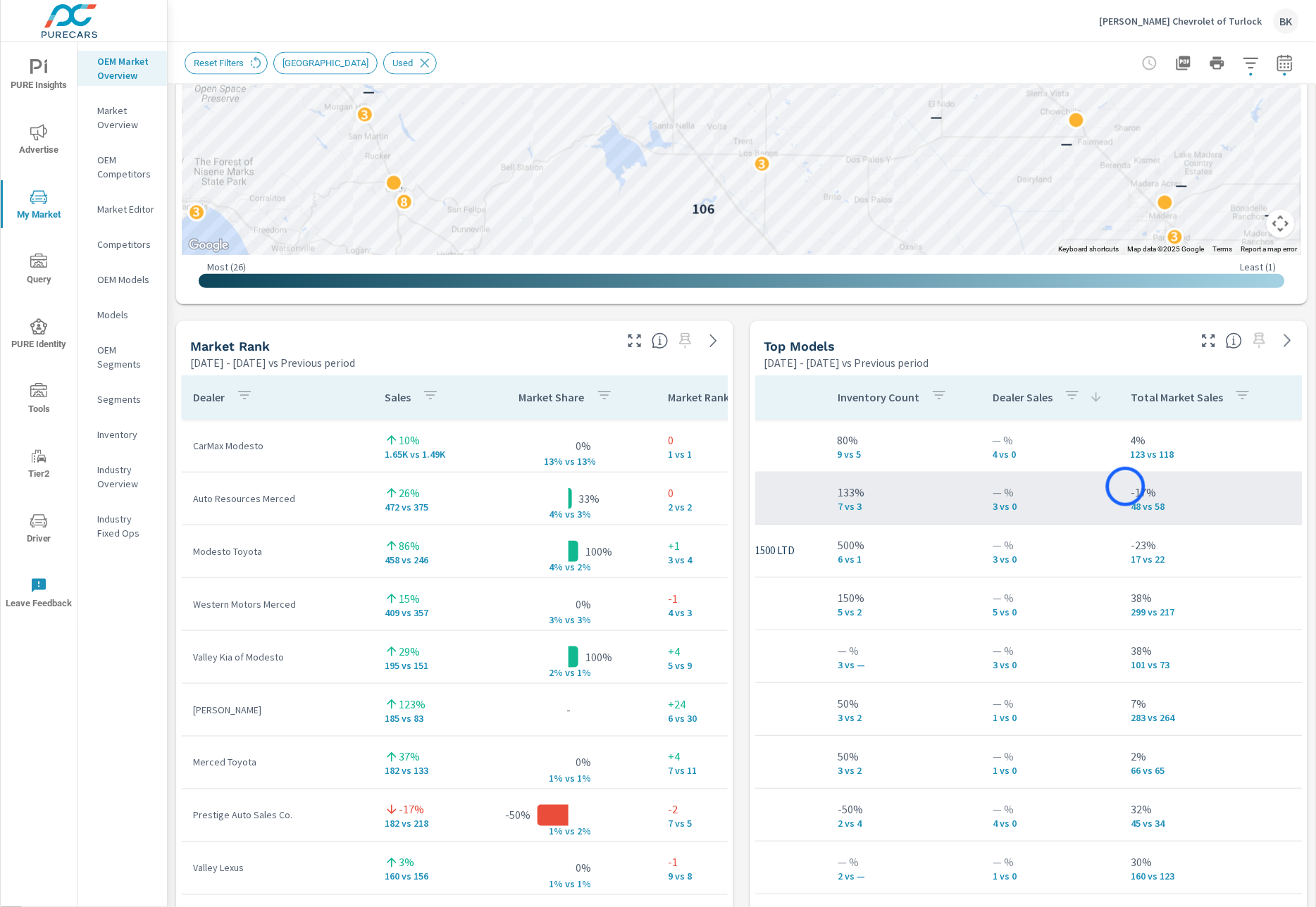
scroll to position [0, 210]
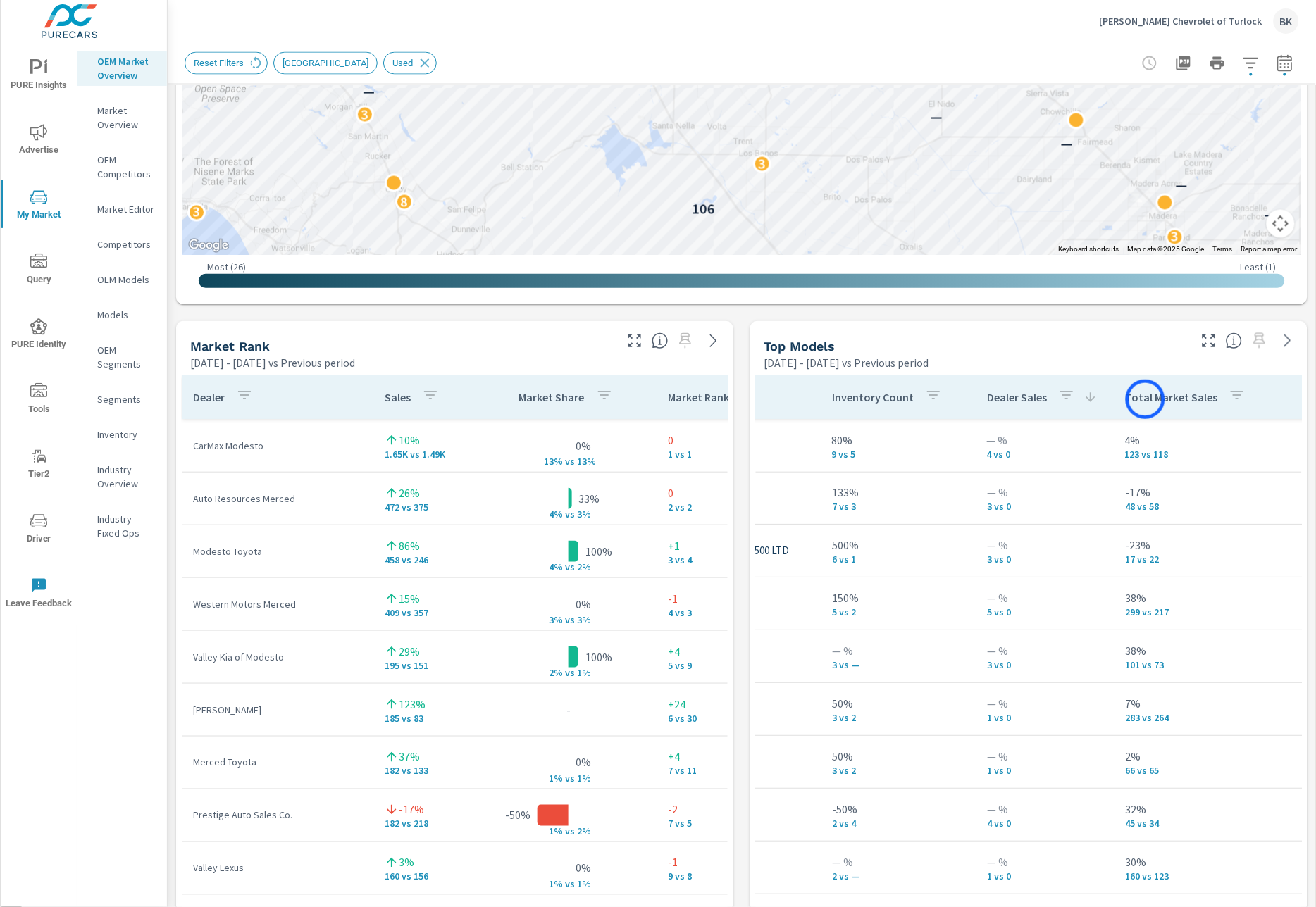
click at [1145, 399] on p "Total Market Sales" at bounding box center [1171, 398] width 92 height 14
click at [1169, 395] on p "Total Market Sales" at bounding box center [1175, 398] width 92 height 14
click at [1235, 395] on icon "button" at bounding box center [1240, 396] width 13 height 9
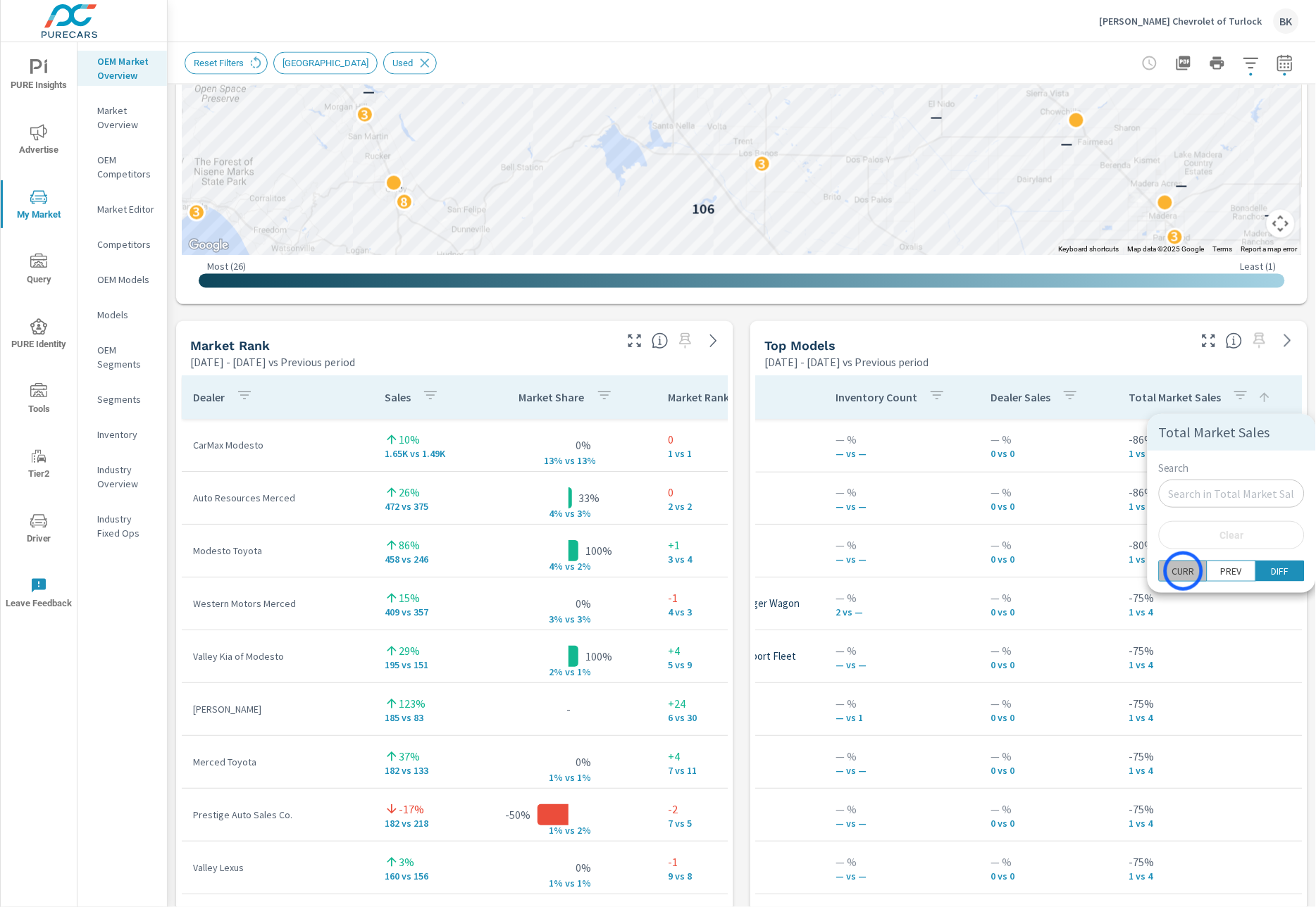
click at [1184, 571] on p "CURR" at bounding box center [1184, 571] width 23 height 14
click at [1148, 369] on div at bounding box center [658, 453] width 1316 height 907
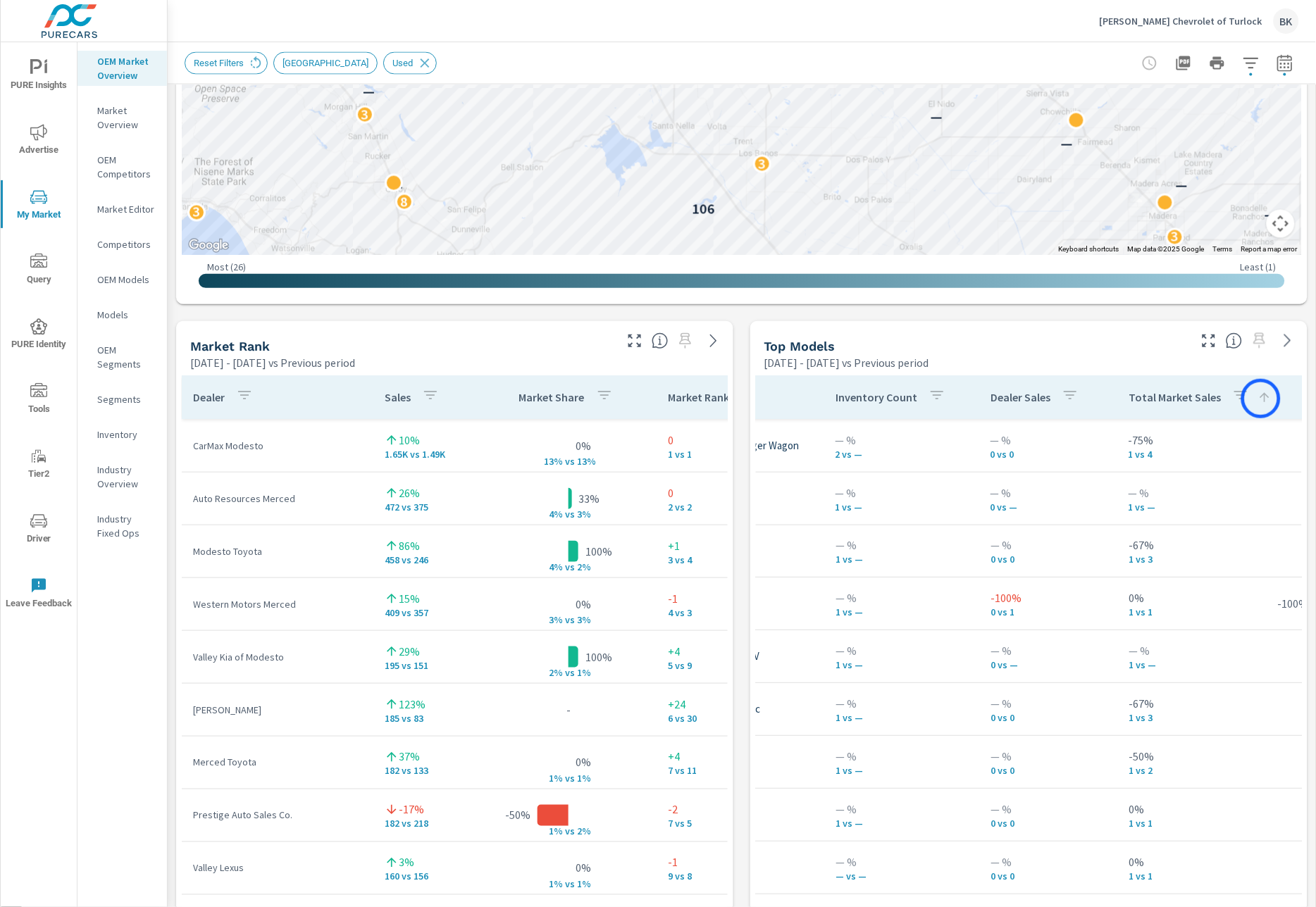
click at [1261, 398] on icon at bounding box center [1264, 398] width 14 height 14
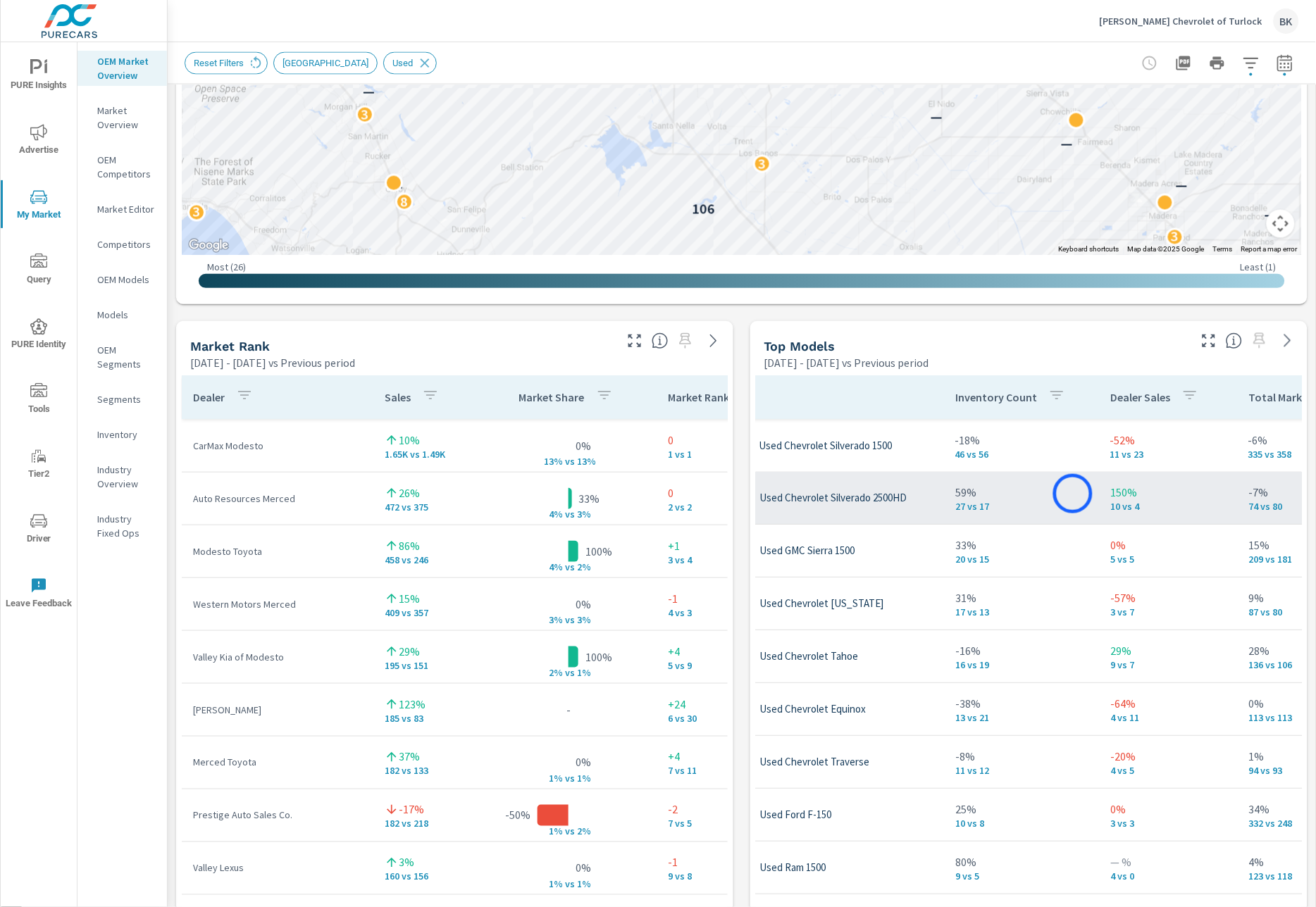
scroll to position [0, 17]
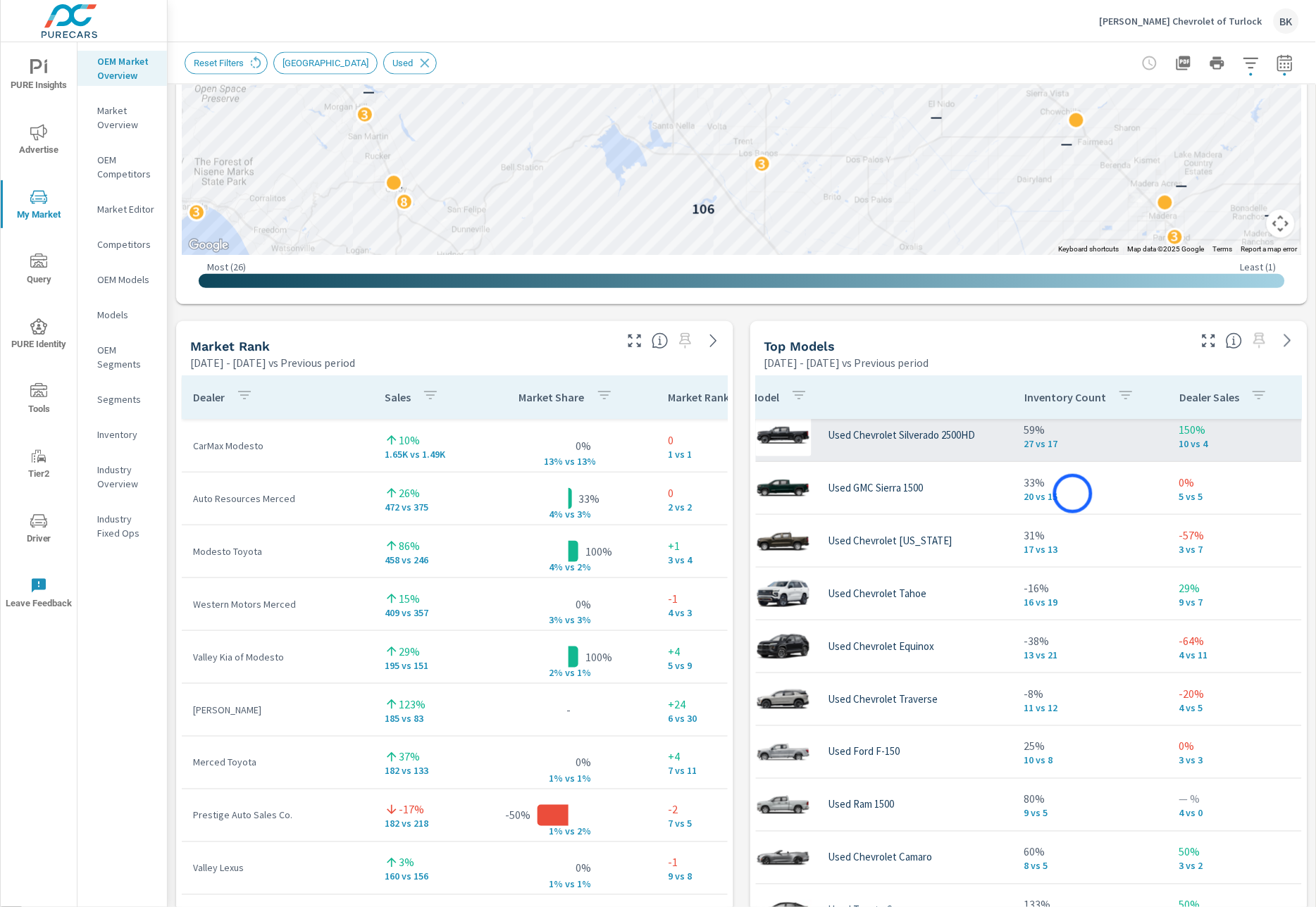
scroll to position [371, 17]
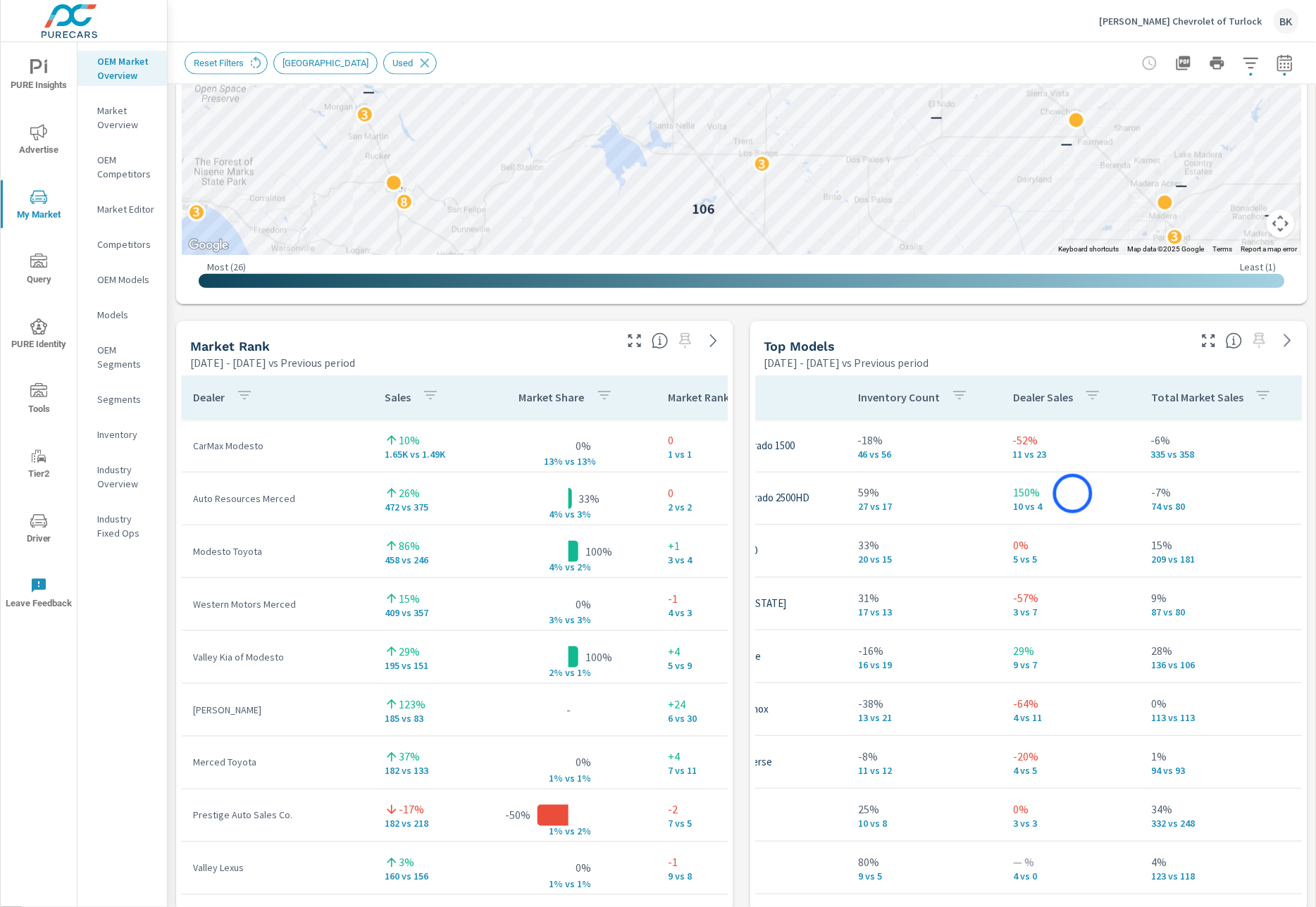
scroll to position [0, 237]
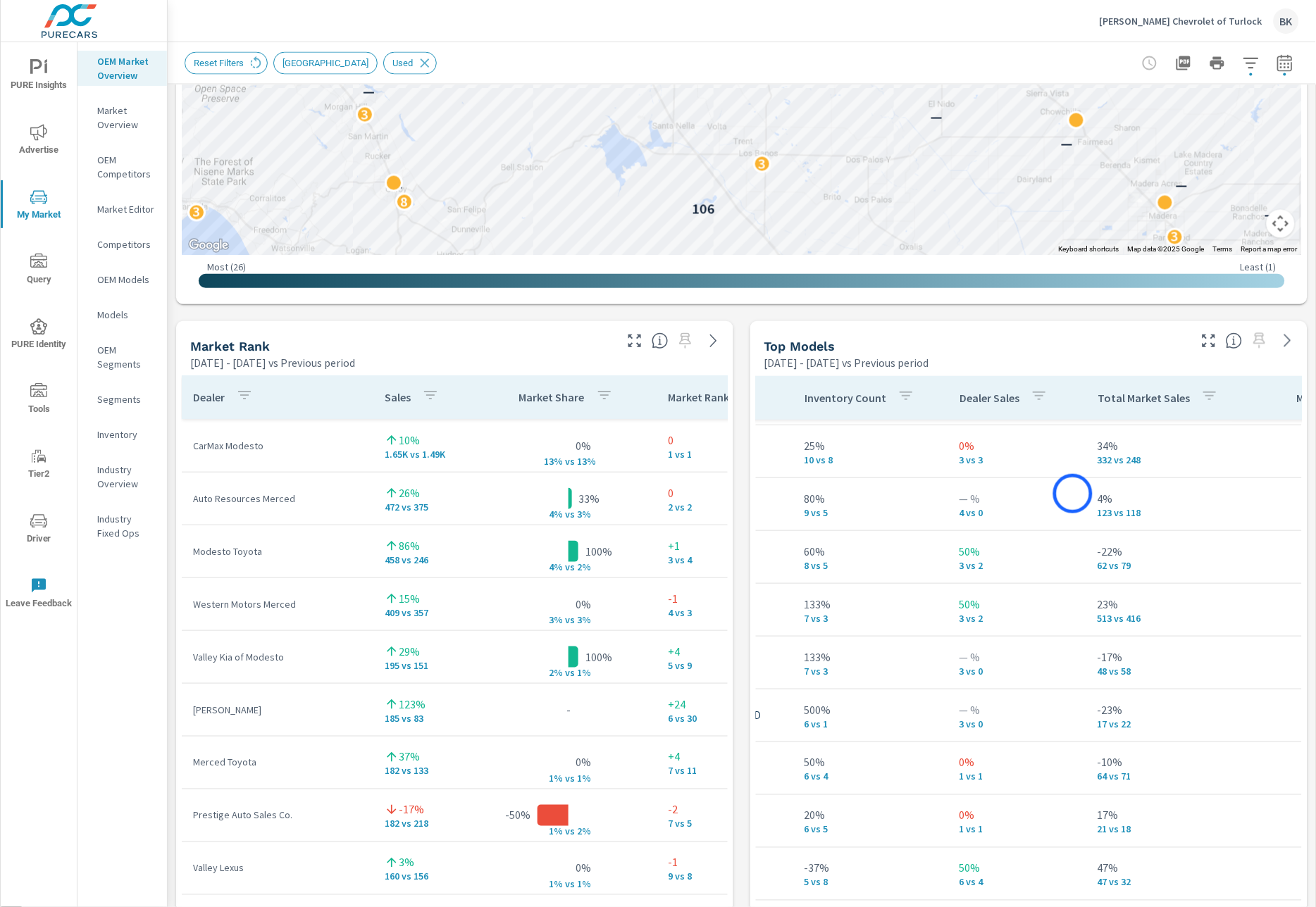
scroll to position [564, 237]
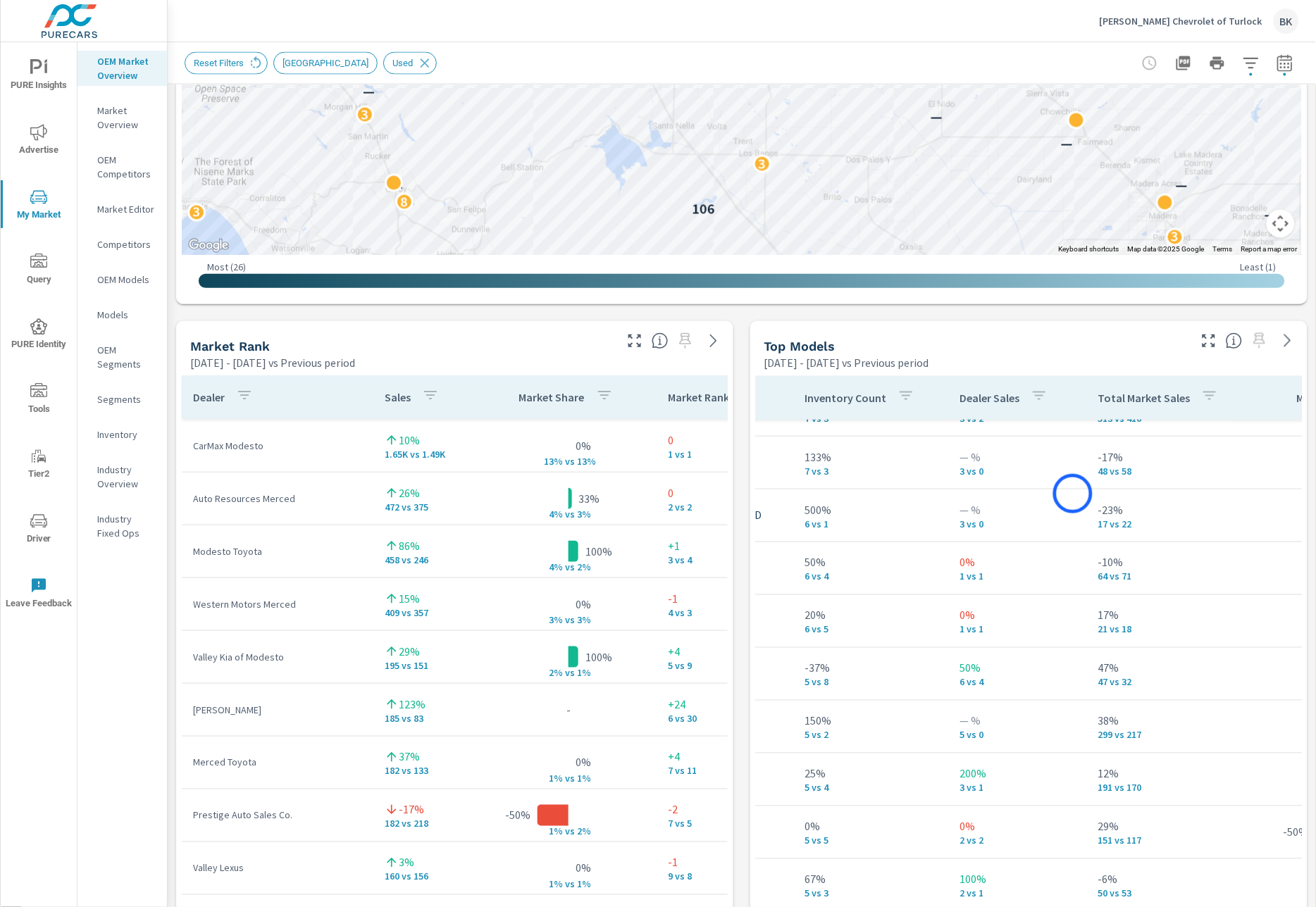
scroll to position [0, 237]
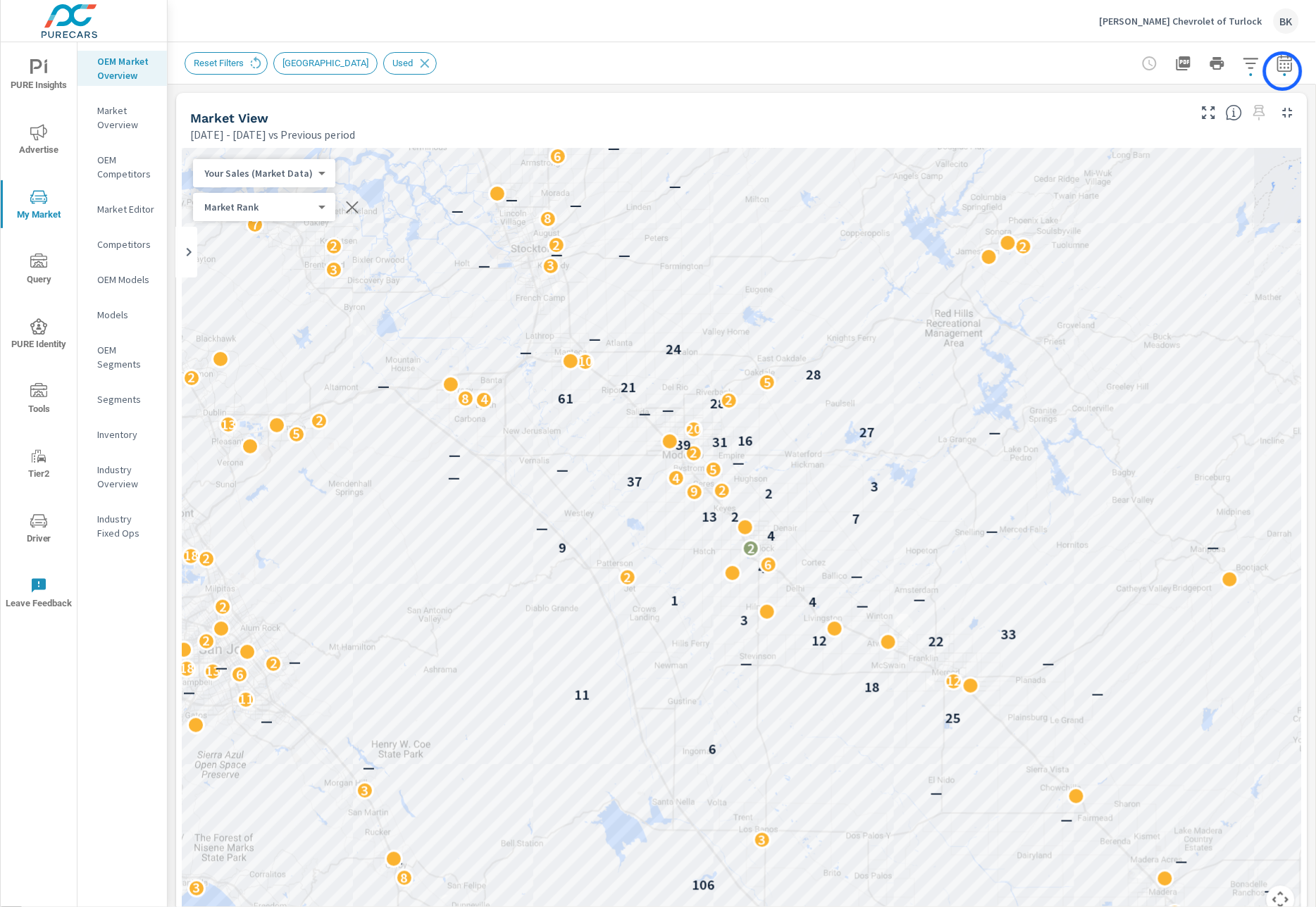
click at [1283, 71] on icon "button" at bounding box center [1284, 62] width 15 height 17
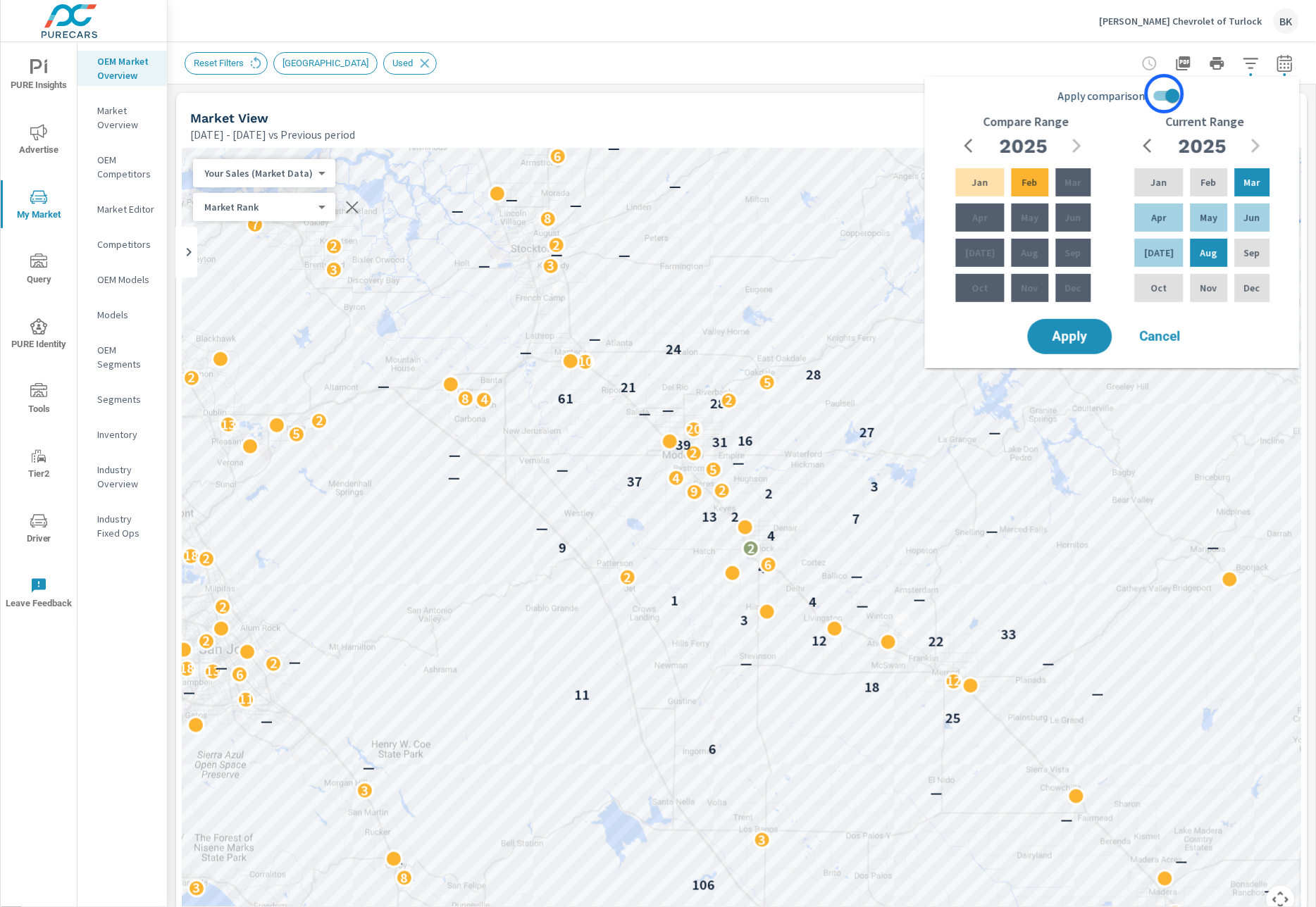
click at [1164, 93] on input "Apply comparison" at bounding box center [1172, 96] width 80 height 27
checkbox input "false"
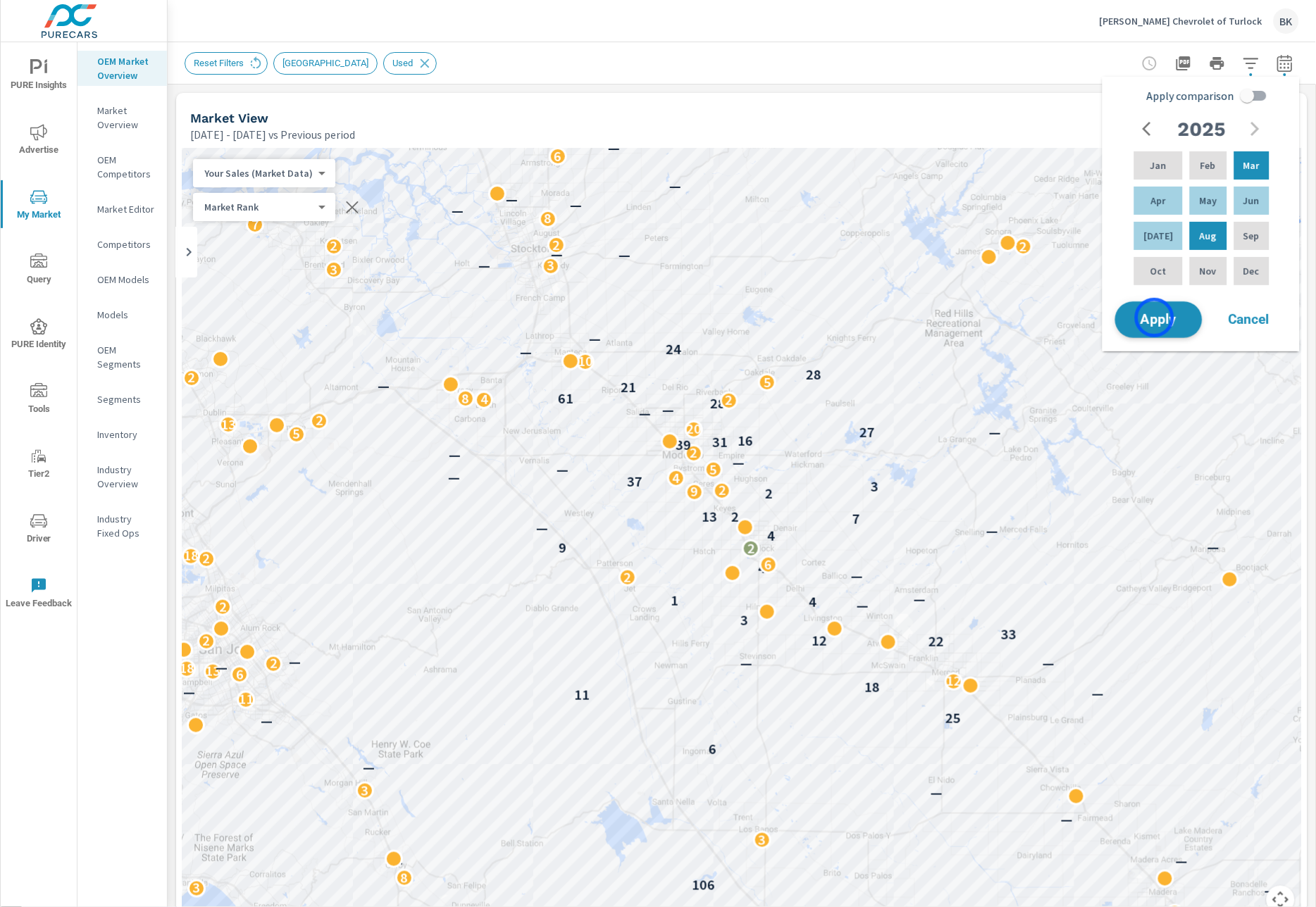
click at [1154, 317] on span "Apply" at bounding box center [1158, 320] width 58 height 13
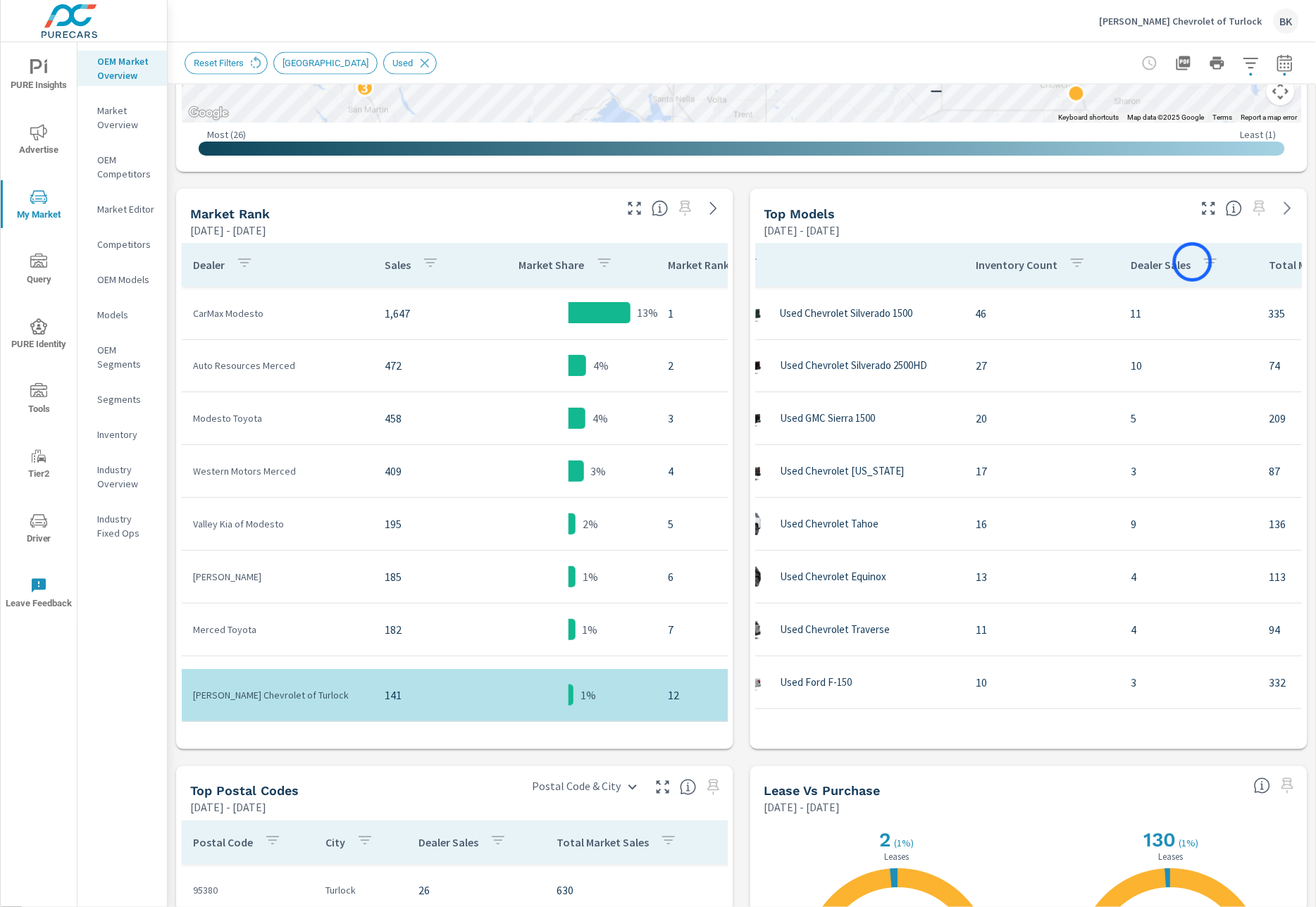
scroll to position [0, 162]
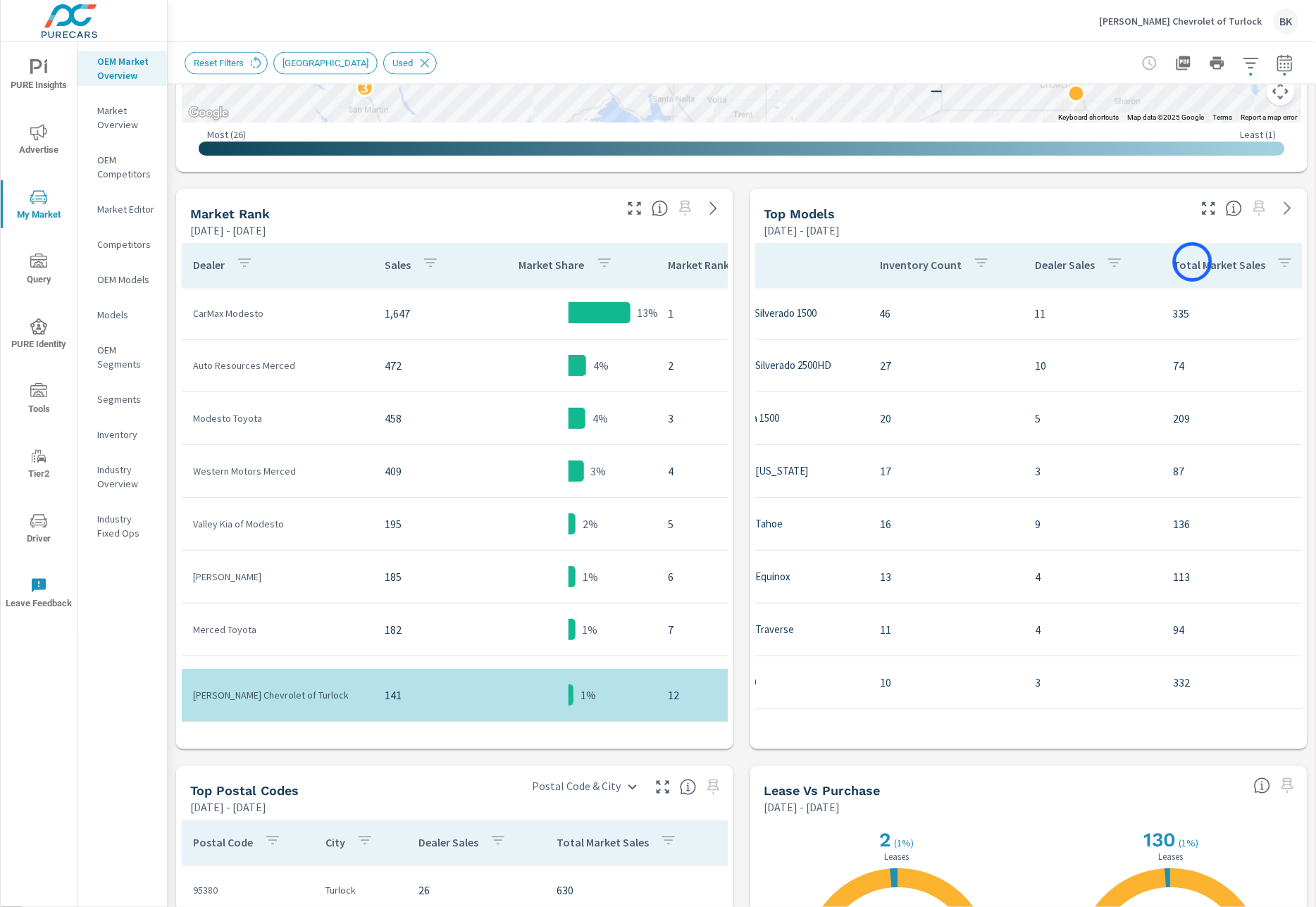
click at [1192, 262] on p "Total Market Sales" at bounding box center [1219, 266] width 92 height 14
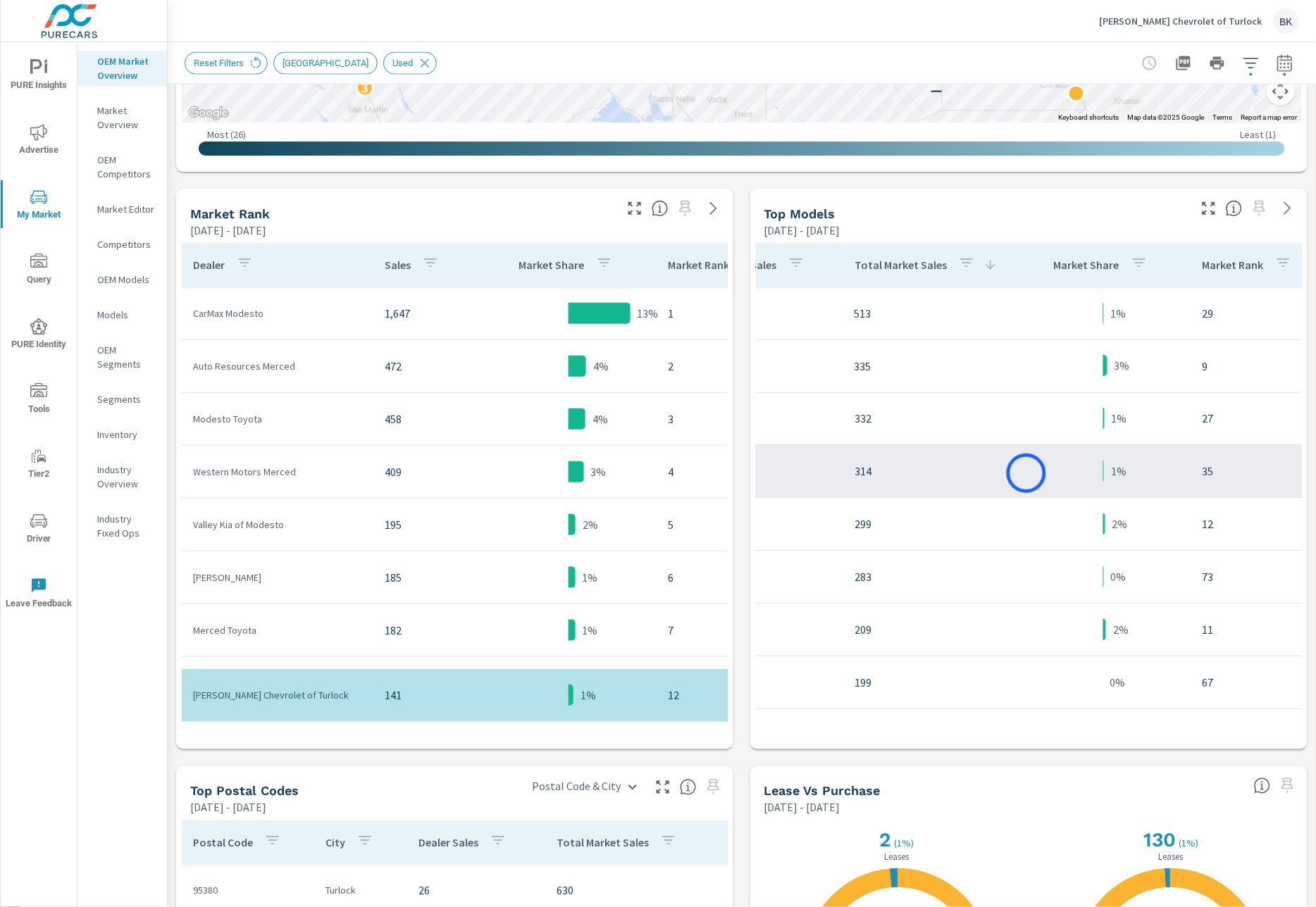
scroll to position [0, 470]
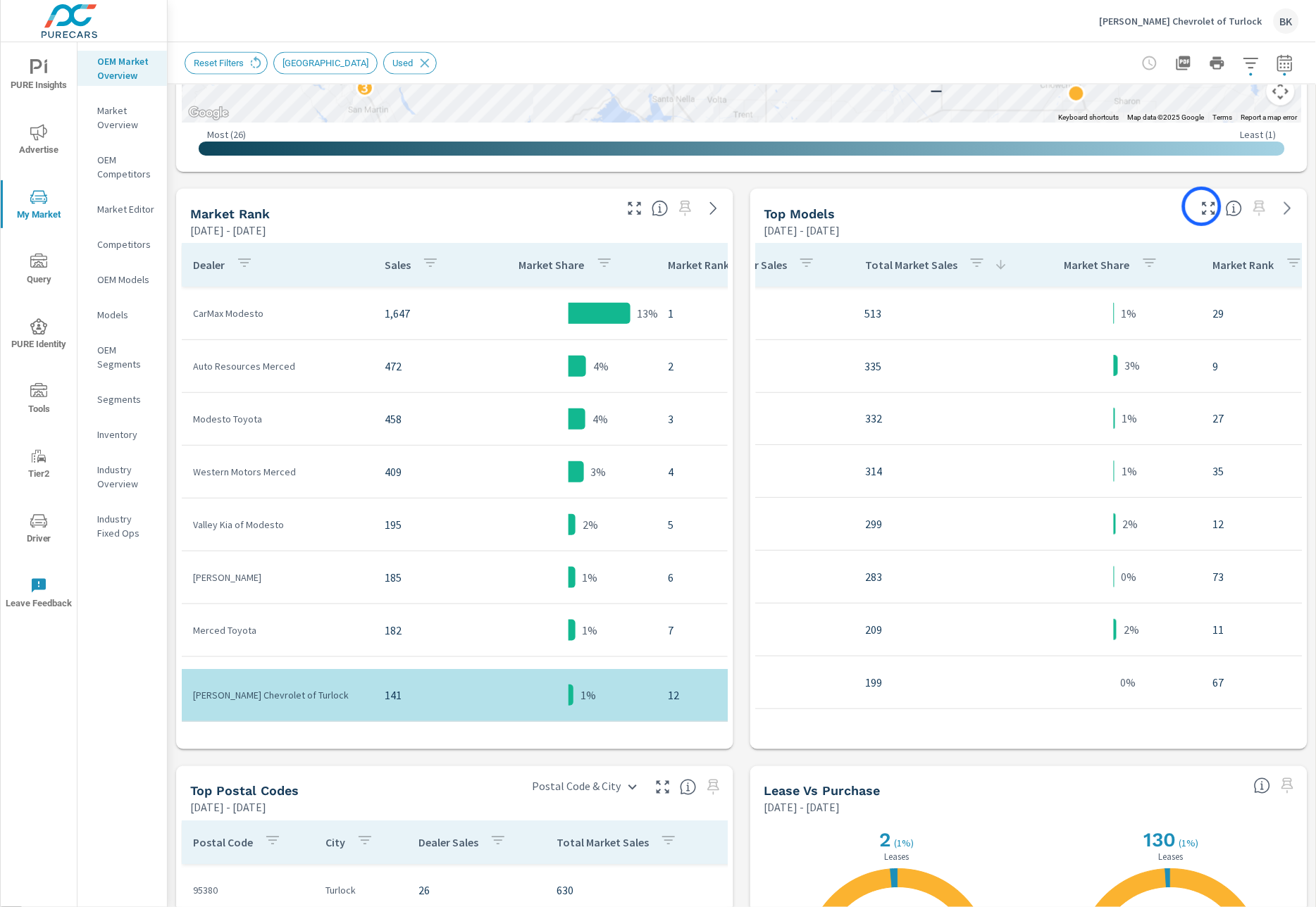
click at [1203, 206] on icon "button" at bounding box center [1208, 208] width 17 height 17
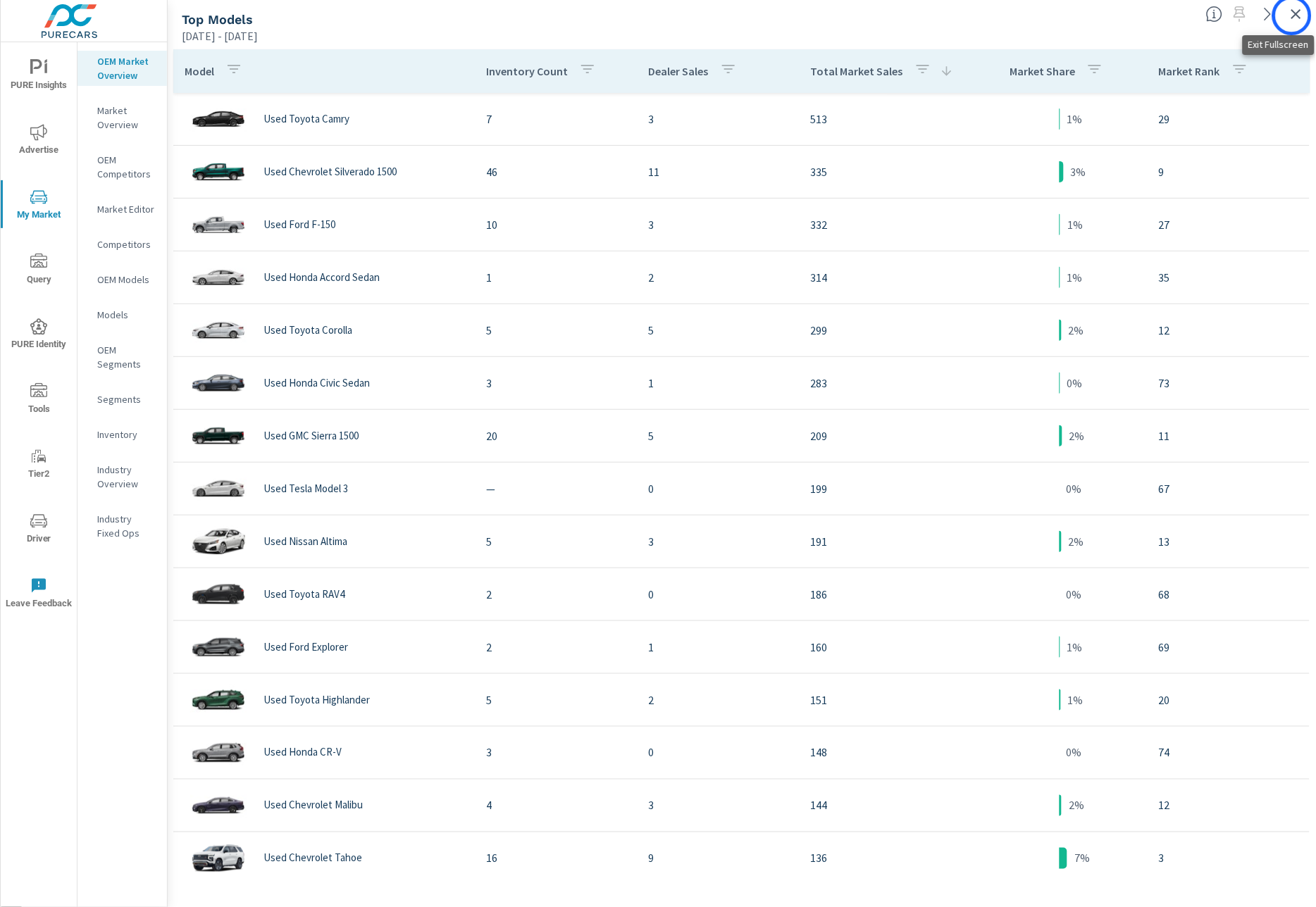
click at [1292, 16] on icon "button" at bounding box center [1295, 13] width 17 height 17
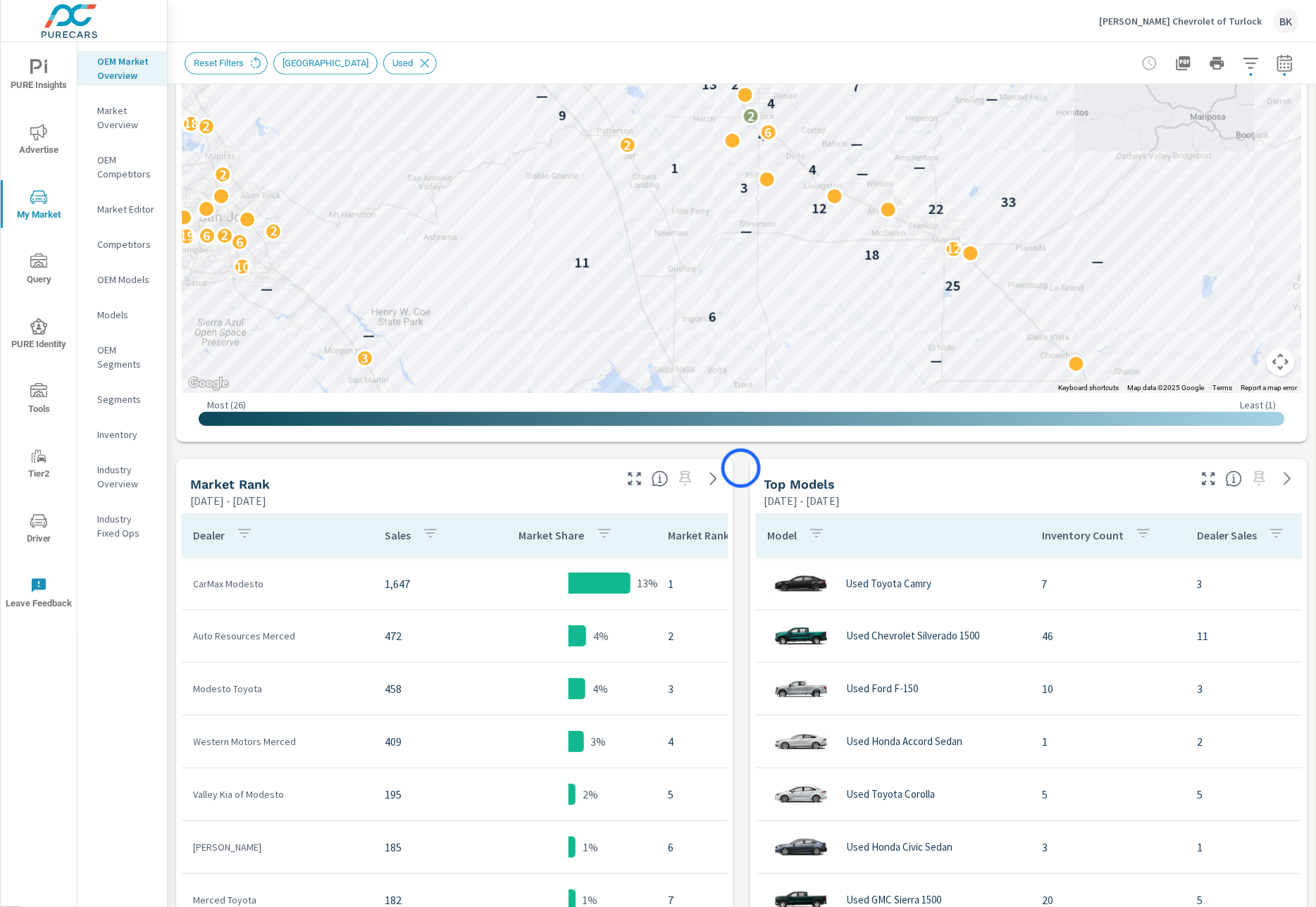
scroll to position [457, 0]
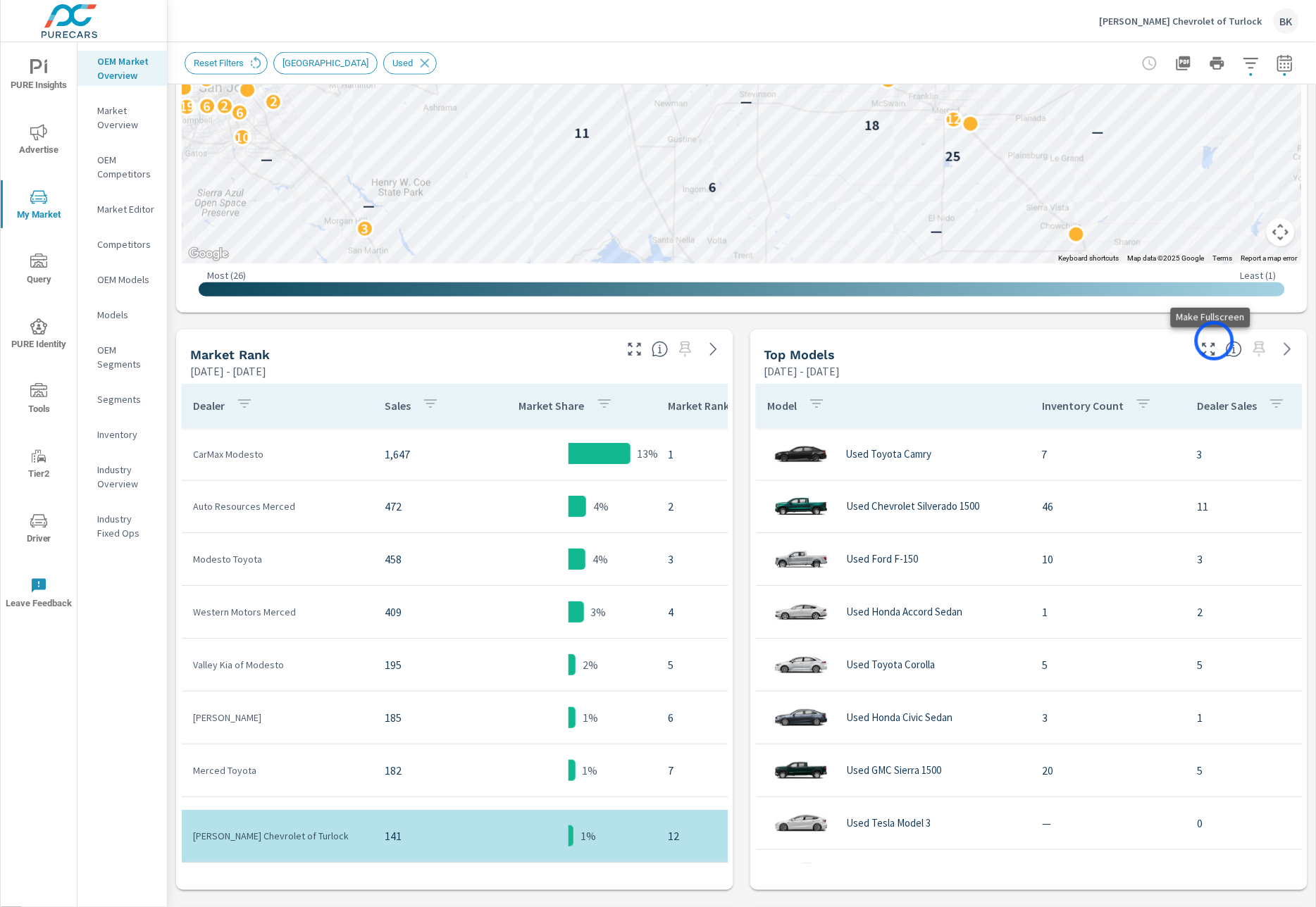
click at [1214, 341] on icon "button" at bounding box center [1208, 349] width 17 height 17
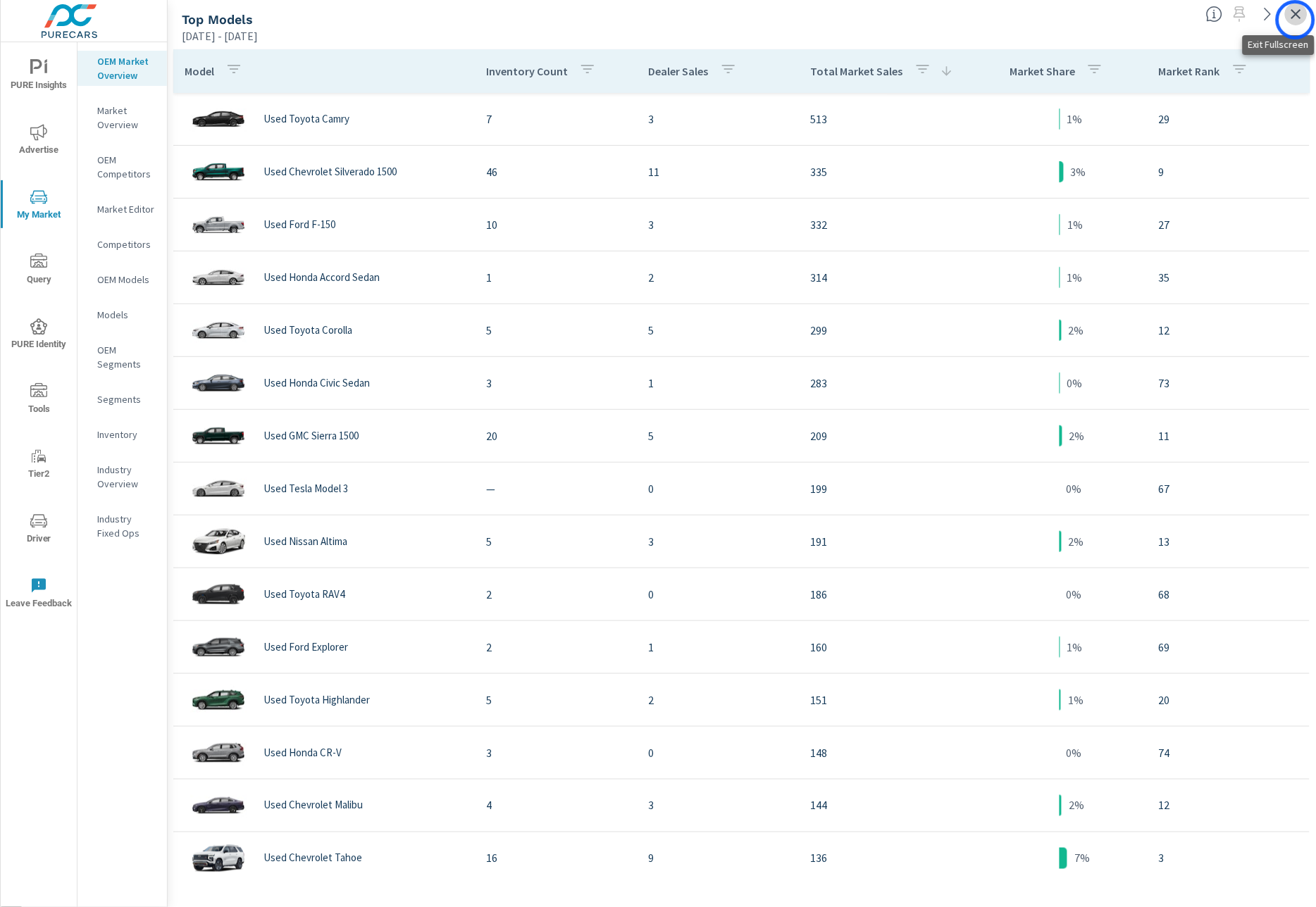
click at [1295, 20] on icon "button" at bounding box center [1295, 13] width 17 height 17
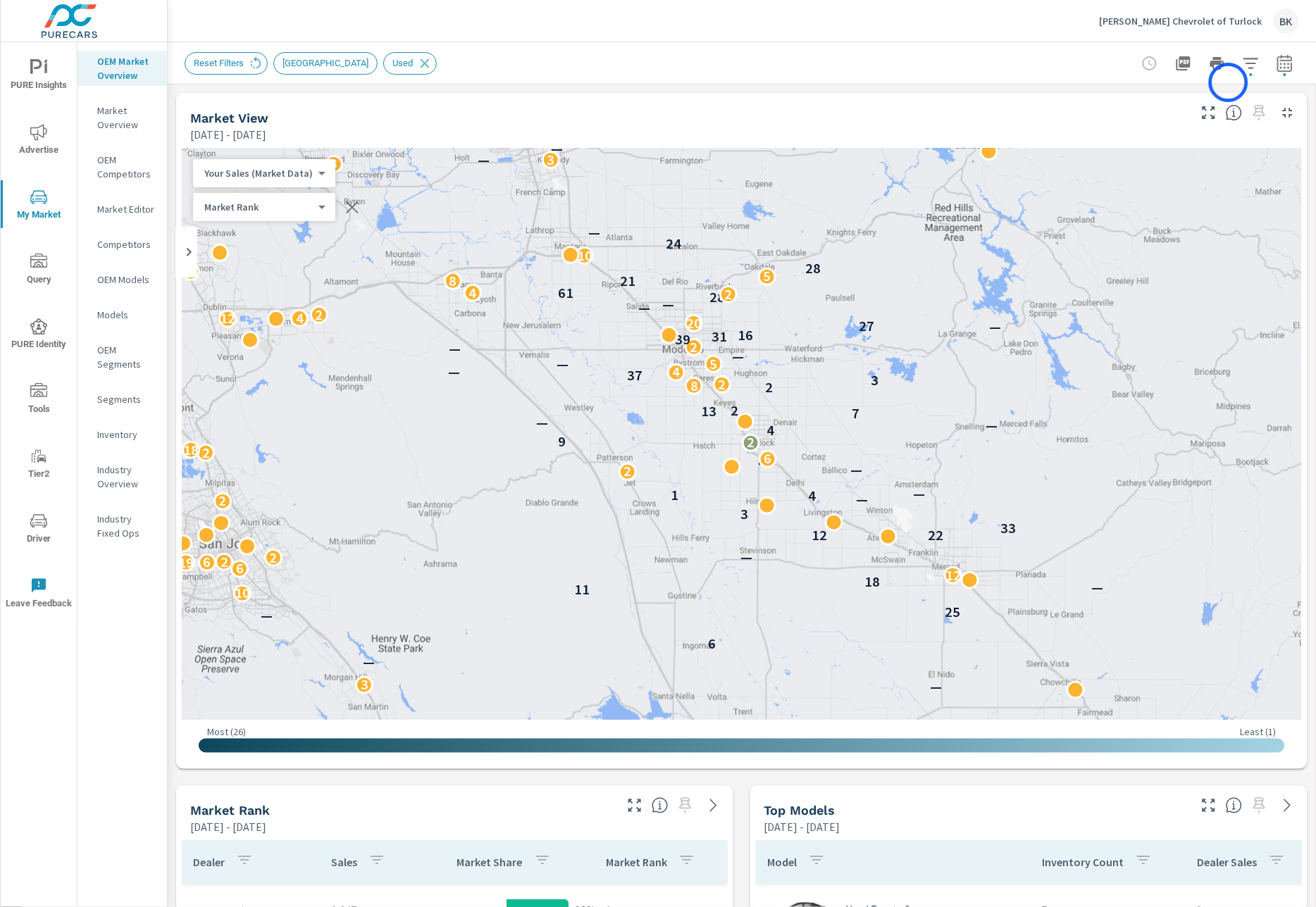
scroll to position [1, 0]
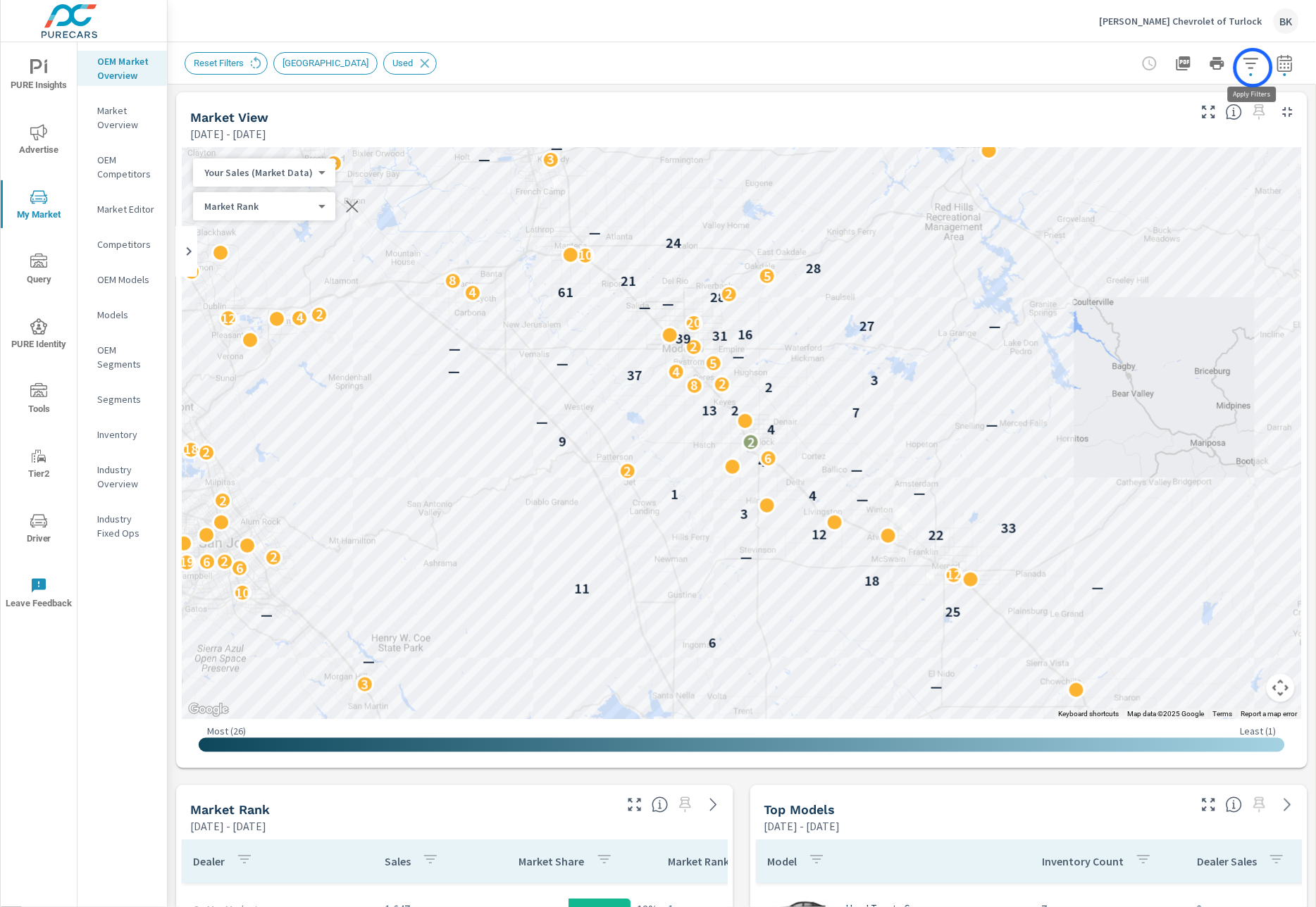
click at [1253, 68] on icon "button" at bounding box center [1250, 63] width 15 height 10
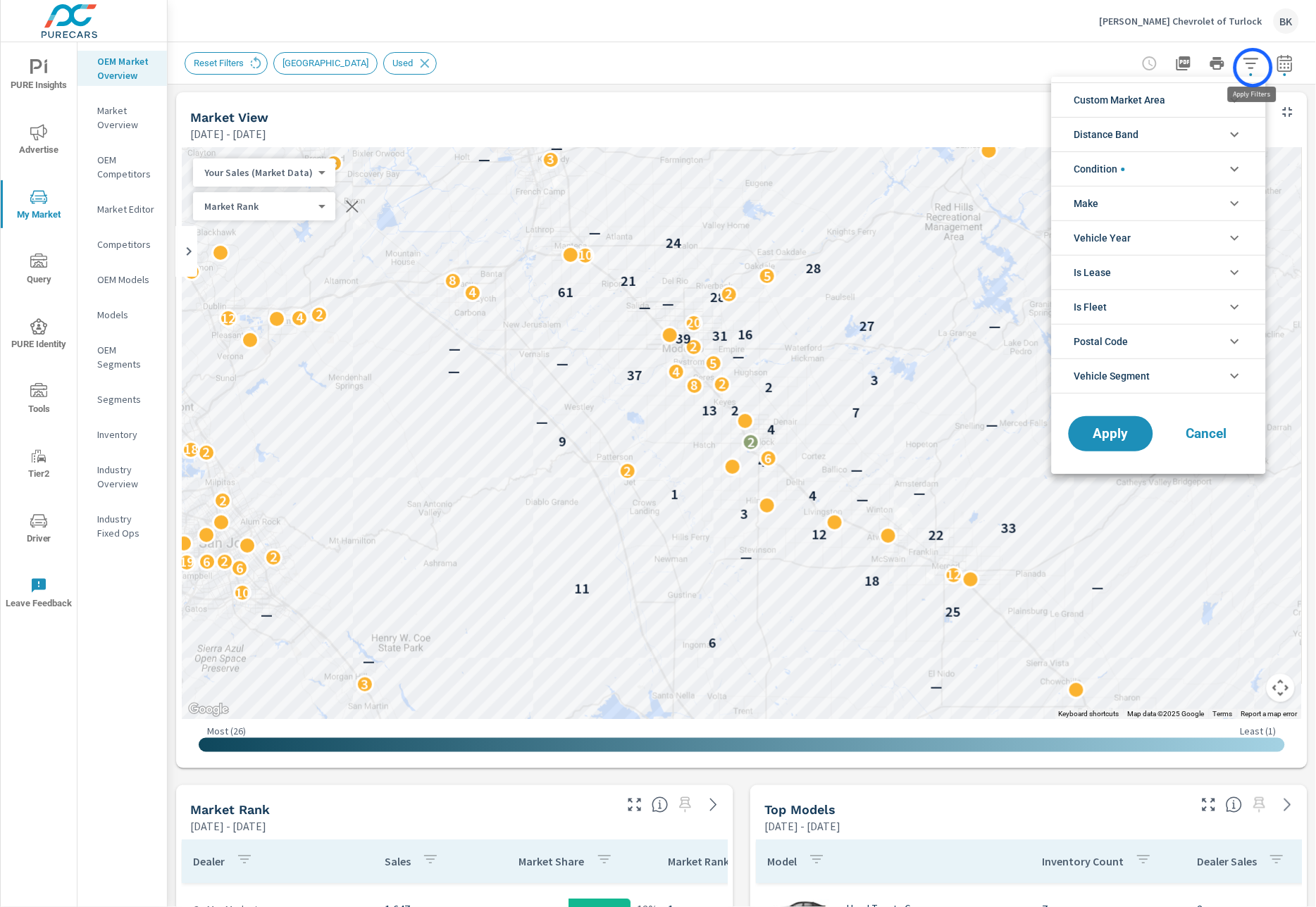
scroll to position [31, 0]
click at [1139, 167] on li "Condition" at bounding box center [1159, 169] width 214 height 35
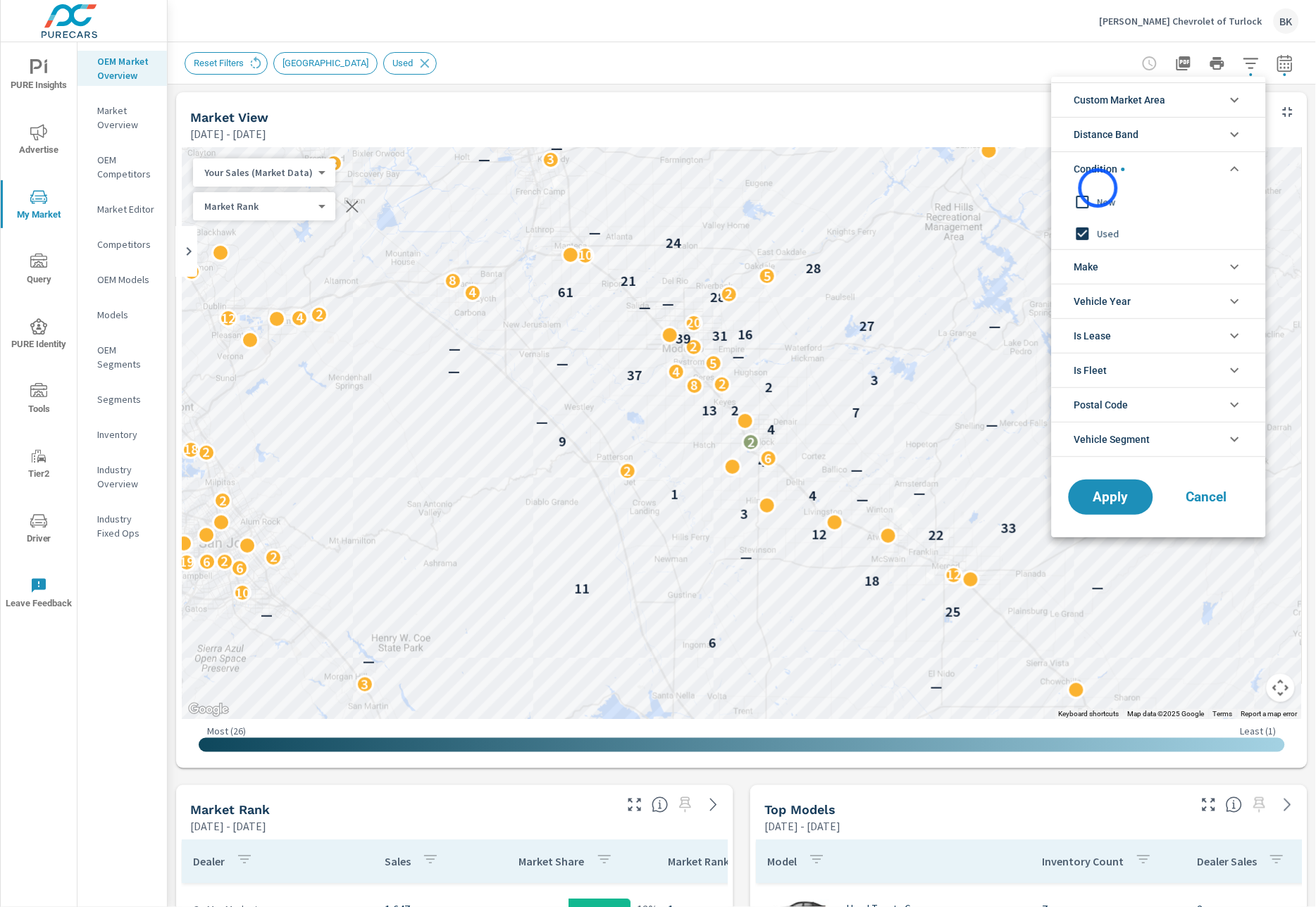
scroll to position [0, 0]
click at [1308, 83] on div at bounding box center [658, 453] width 1316 height 907
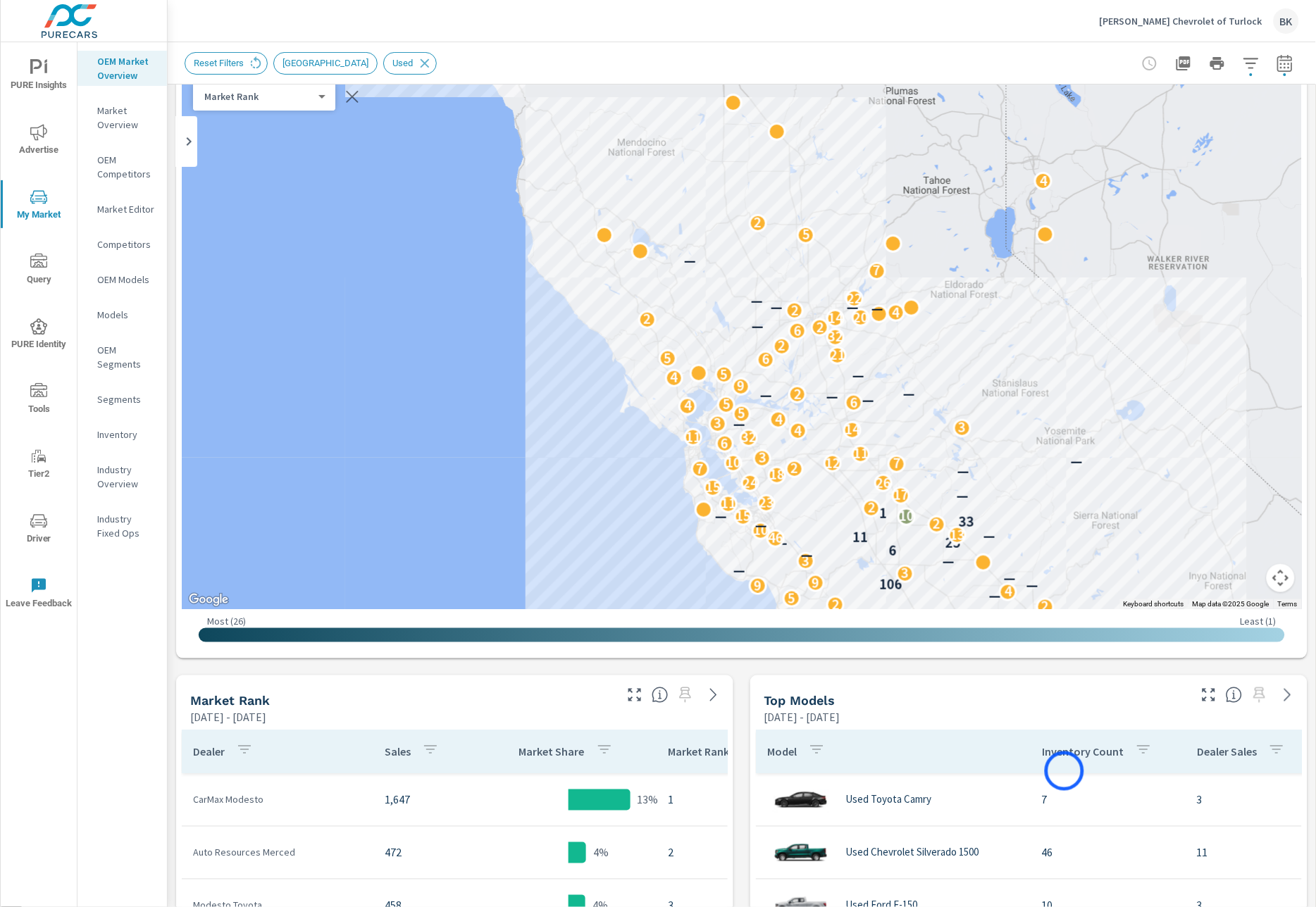
scroll to position [216, 0]
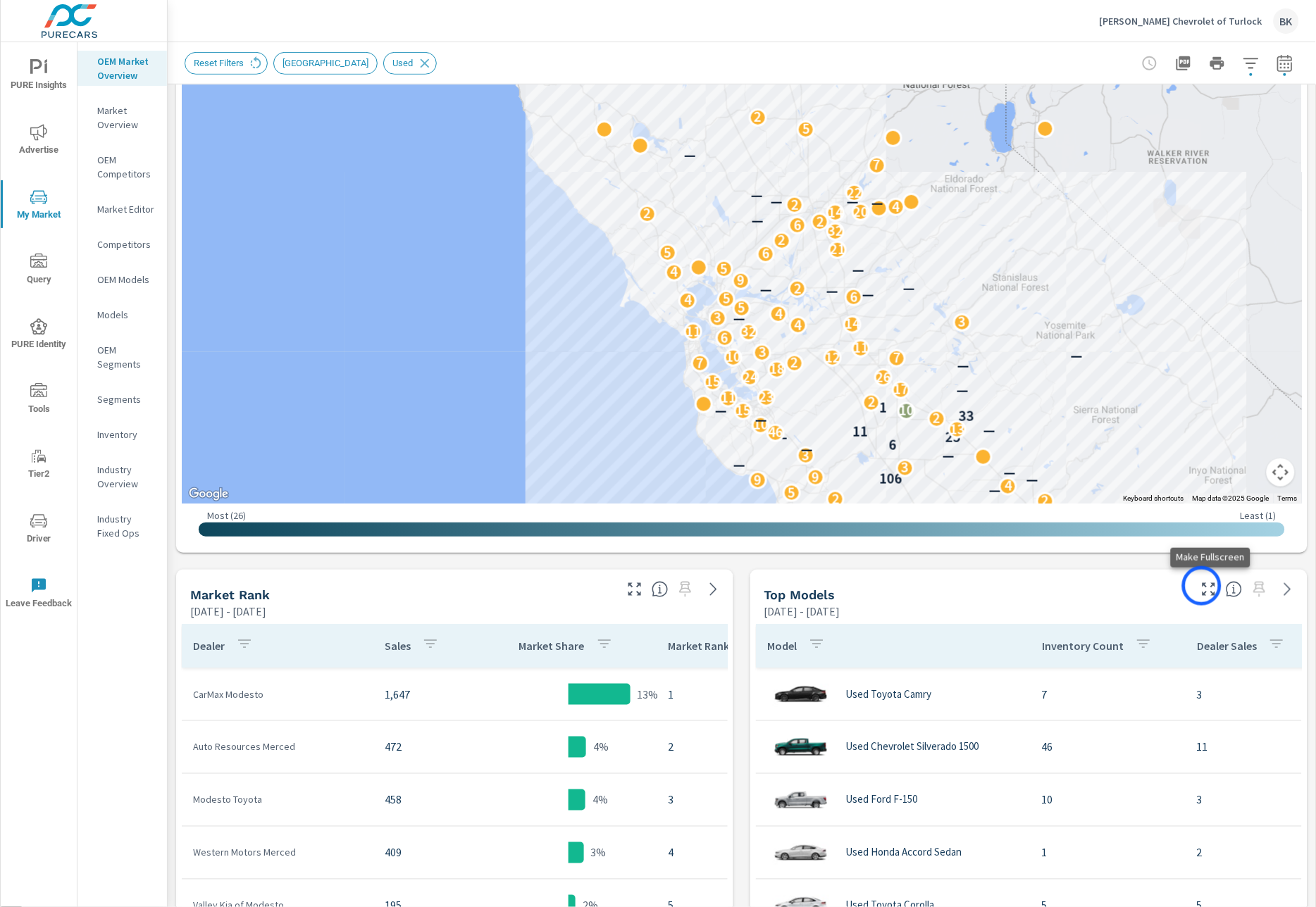
click at [1202, 585] on icon "button" at bounding box center [1208, 589] width 17 height 17
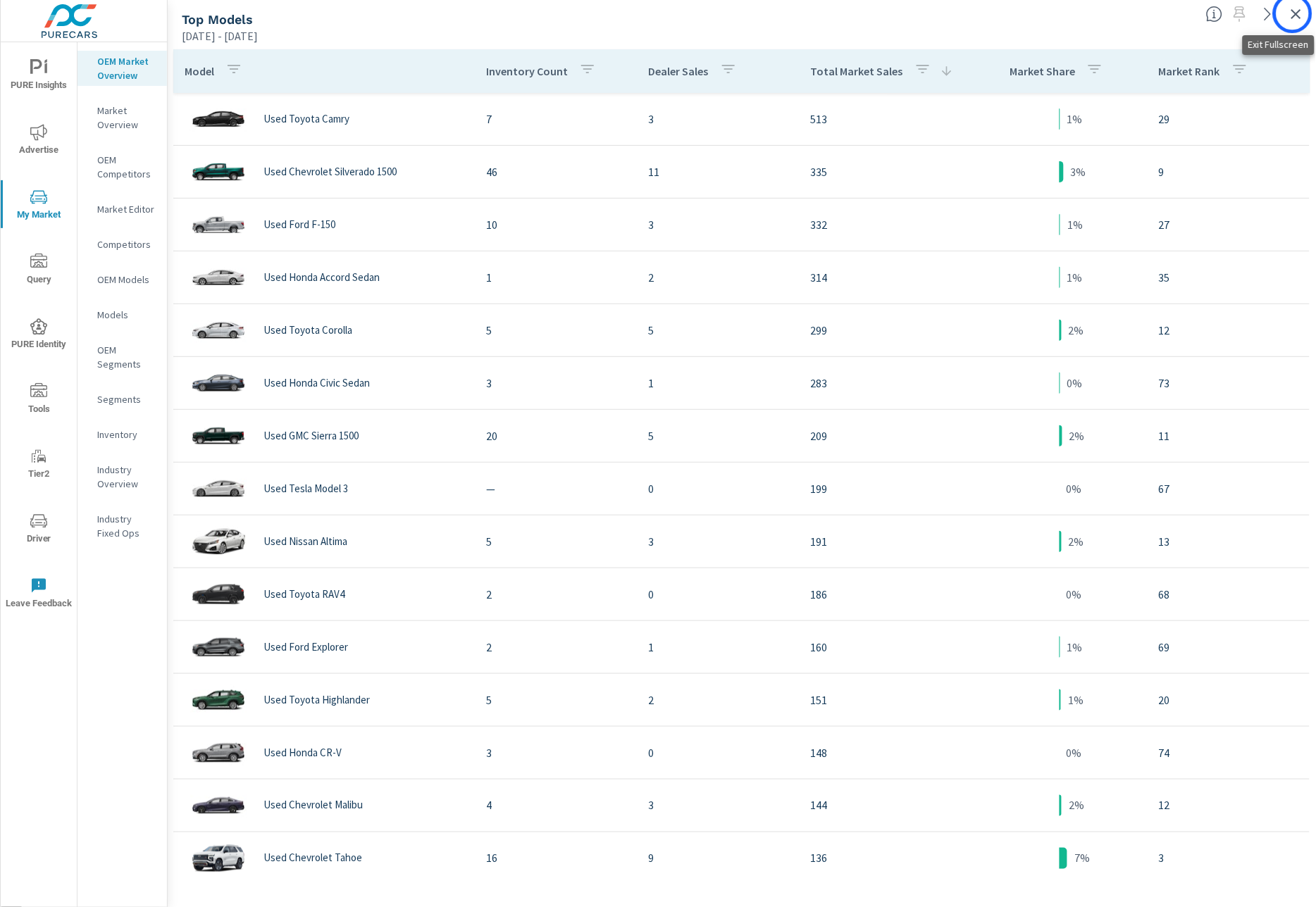
click at [1292, 13] on icon "button" at bounding box center [1295, 13] width 17 height 17
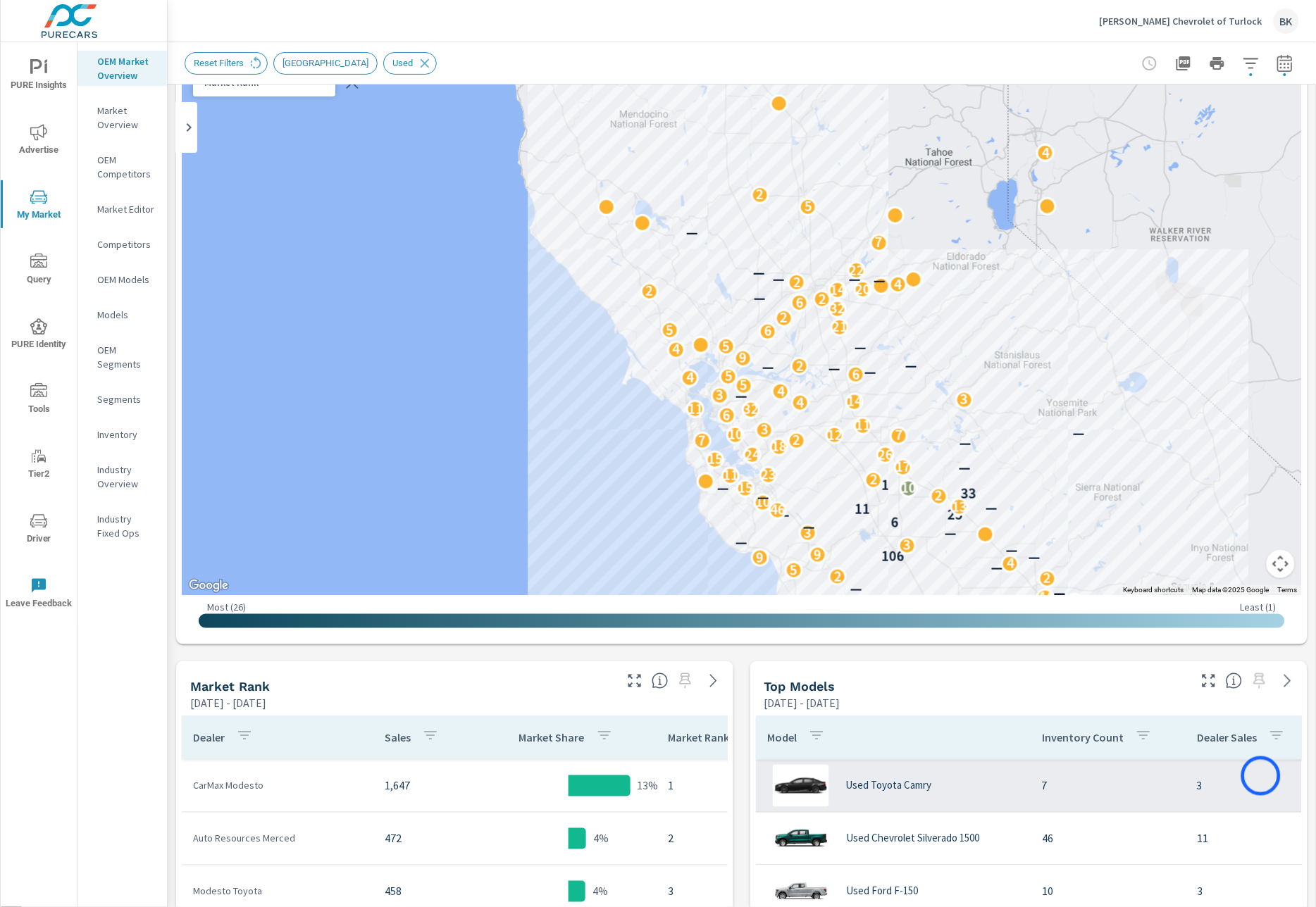
scroll to position [141, 0]
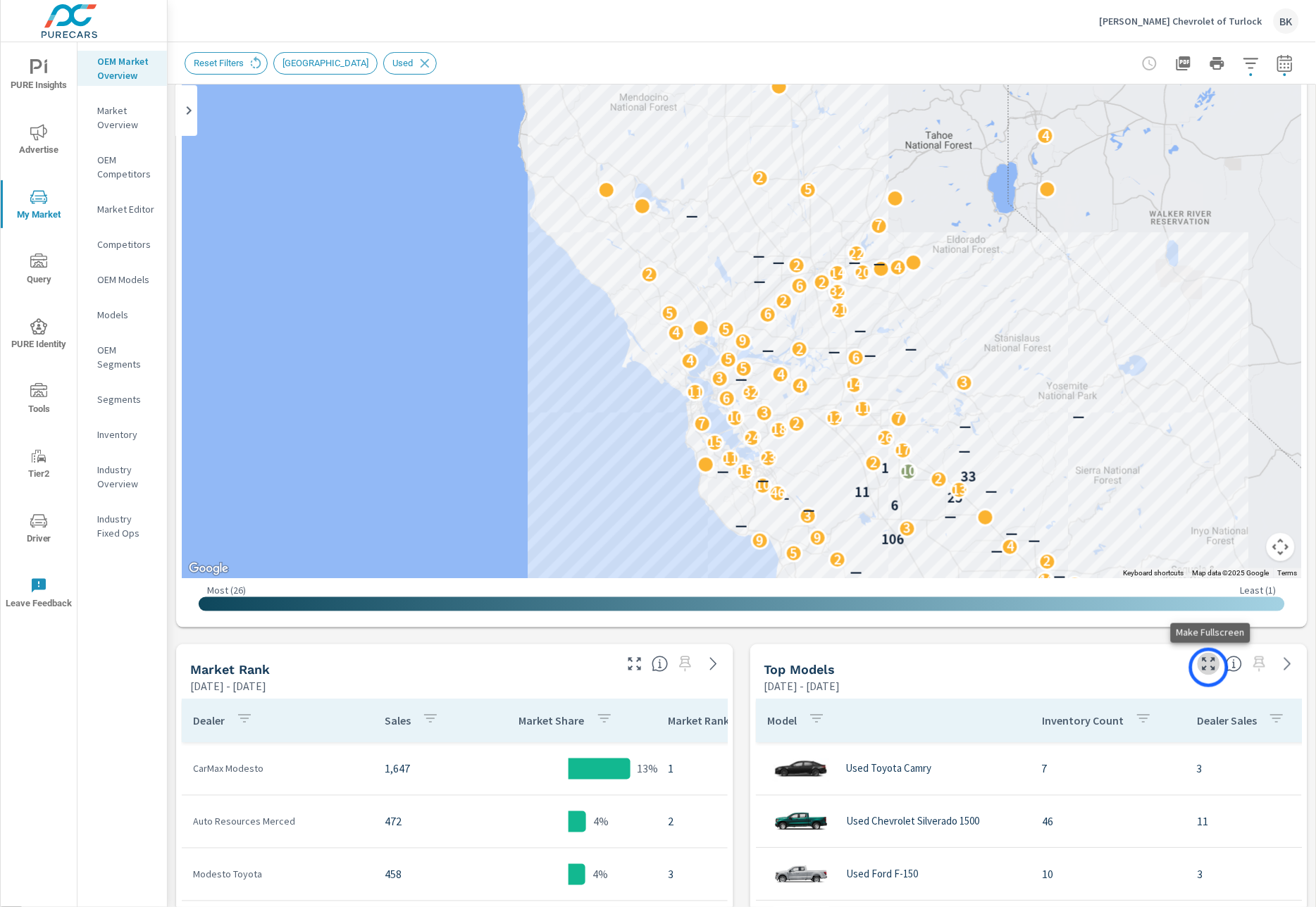
drag, startPoint x: 1209, startPoint y: 667, endPoint x: 1012, endPoint y: 649, distance: 197.8
click at [1209, 667] on icon "button" at bounding box center [1208, 663] width 17 height 17
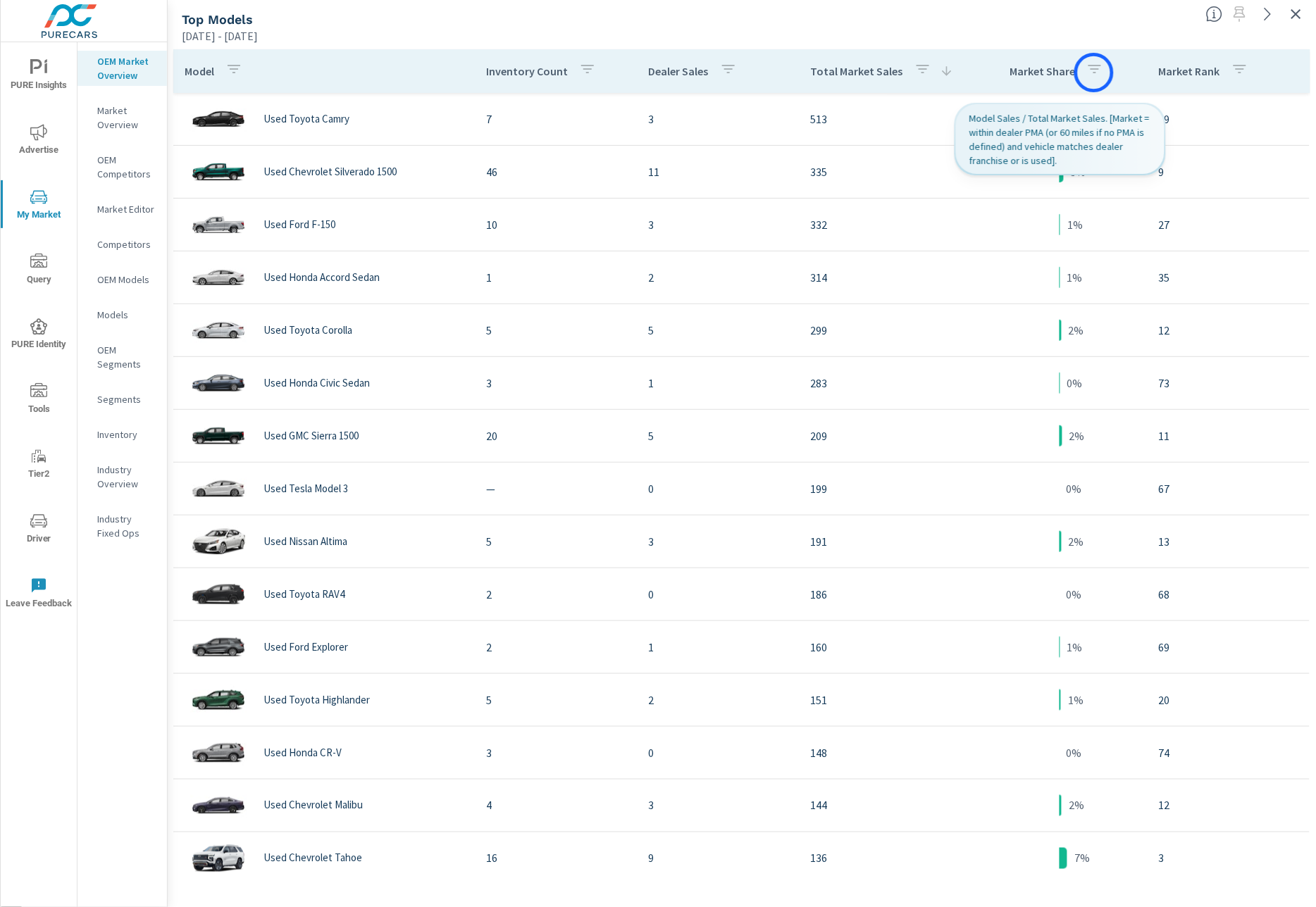
click at [1096, 71] on icon "button" at bounding box center [1094, 68] width 17 height 17
click at [1127, 28] on div at bounding box center [658, 453] width 1316 height 907
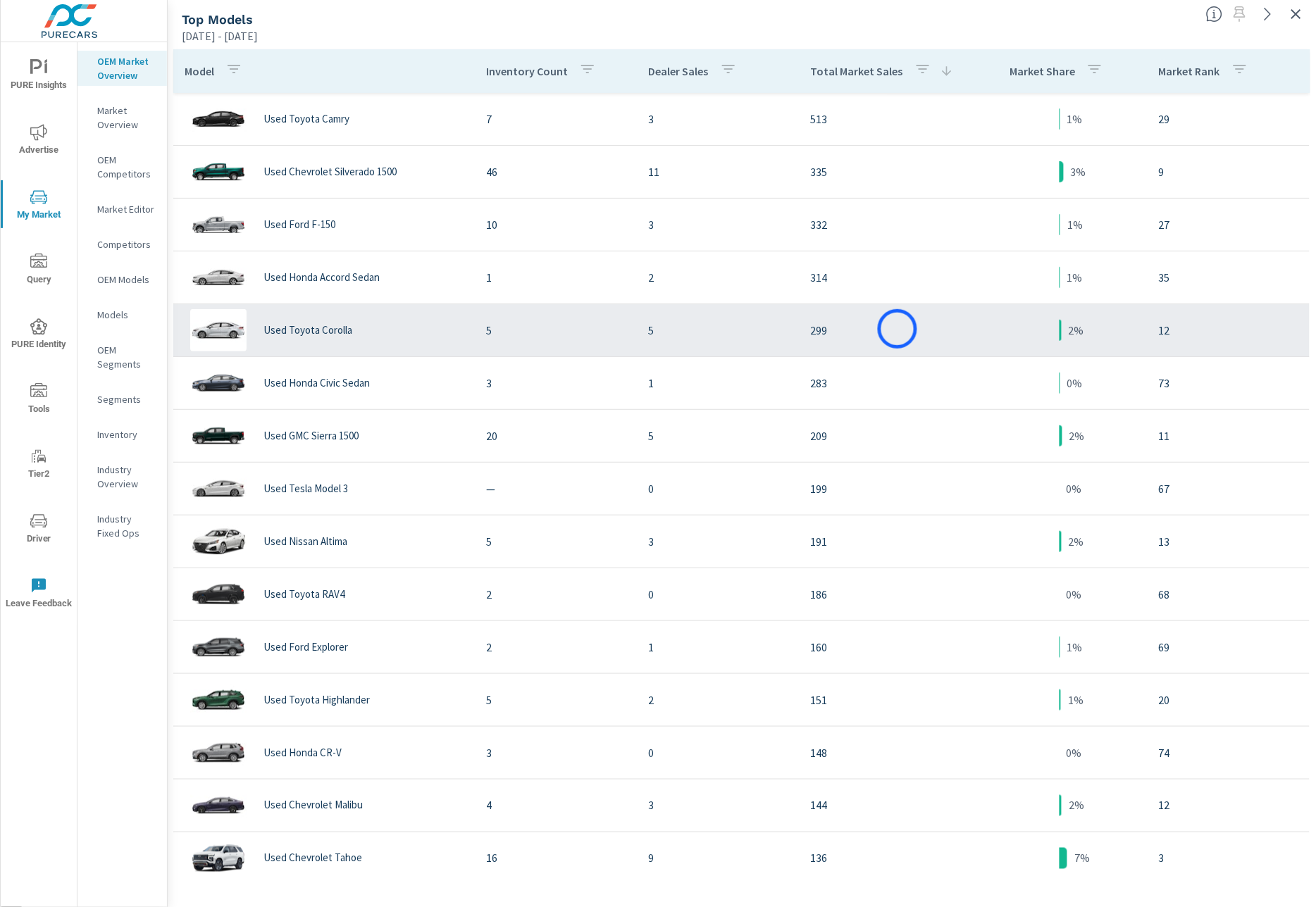
click at [898, 328] on p "299" at bounding box center [885, 329] width 149 height 17
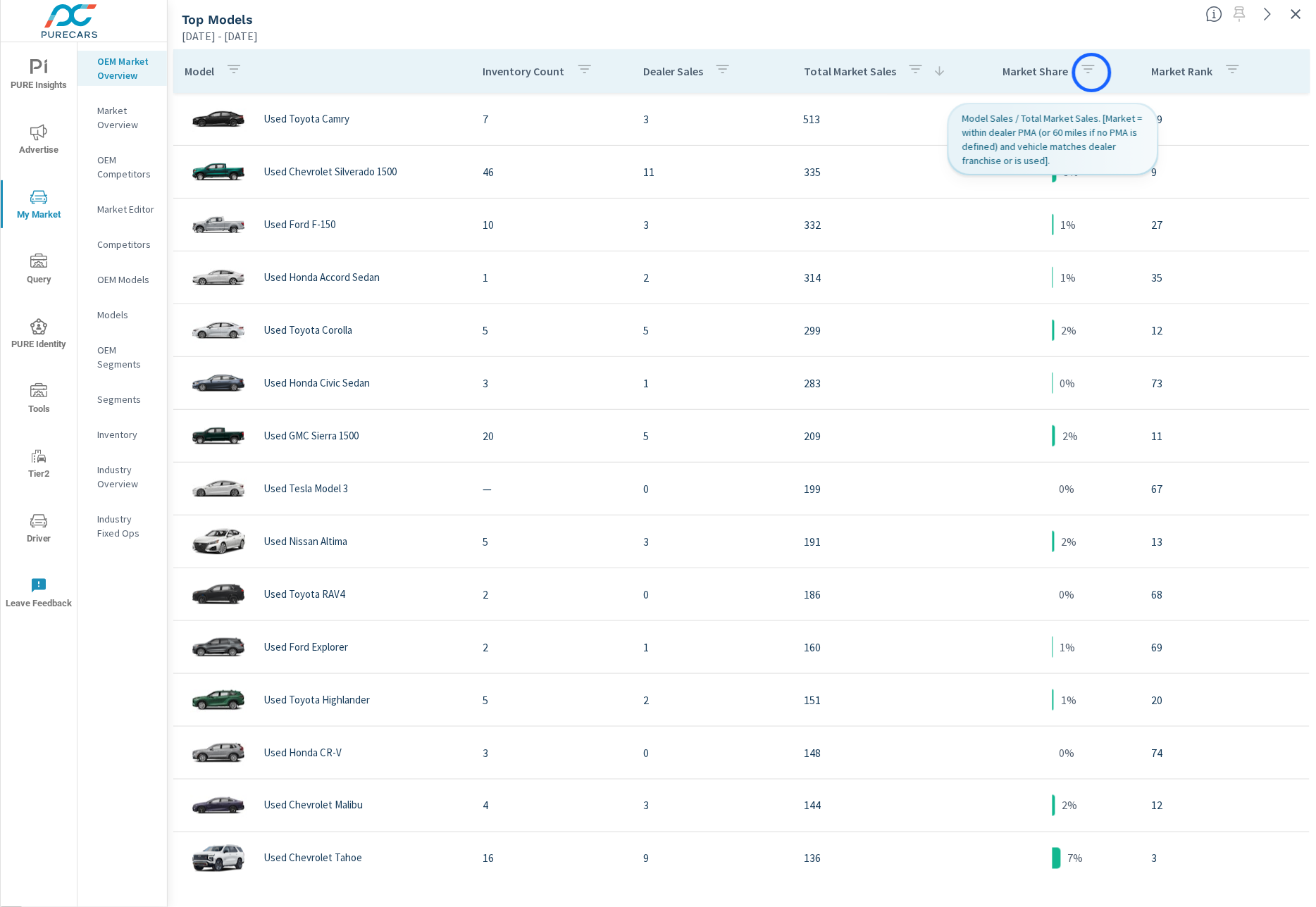
click at [1092, 72] on icon "button" at bounding box center [1088, 68] width 17 height 17
click at [974, 56] on div at bounding box center [658, 453] width 1316 height 907
click at [1092, 73] on icon "button" at bounding box center [1088, 68] width 17 height 17
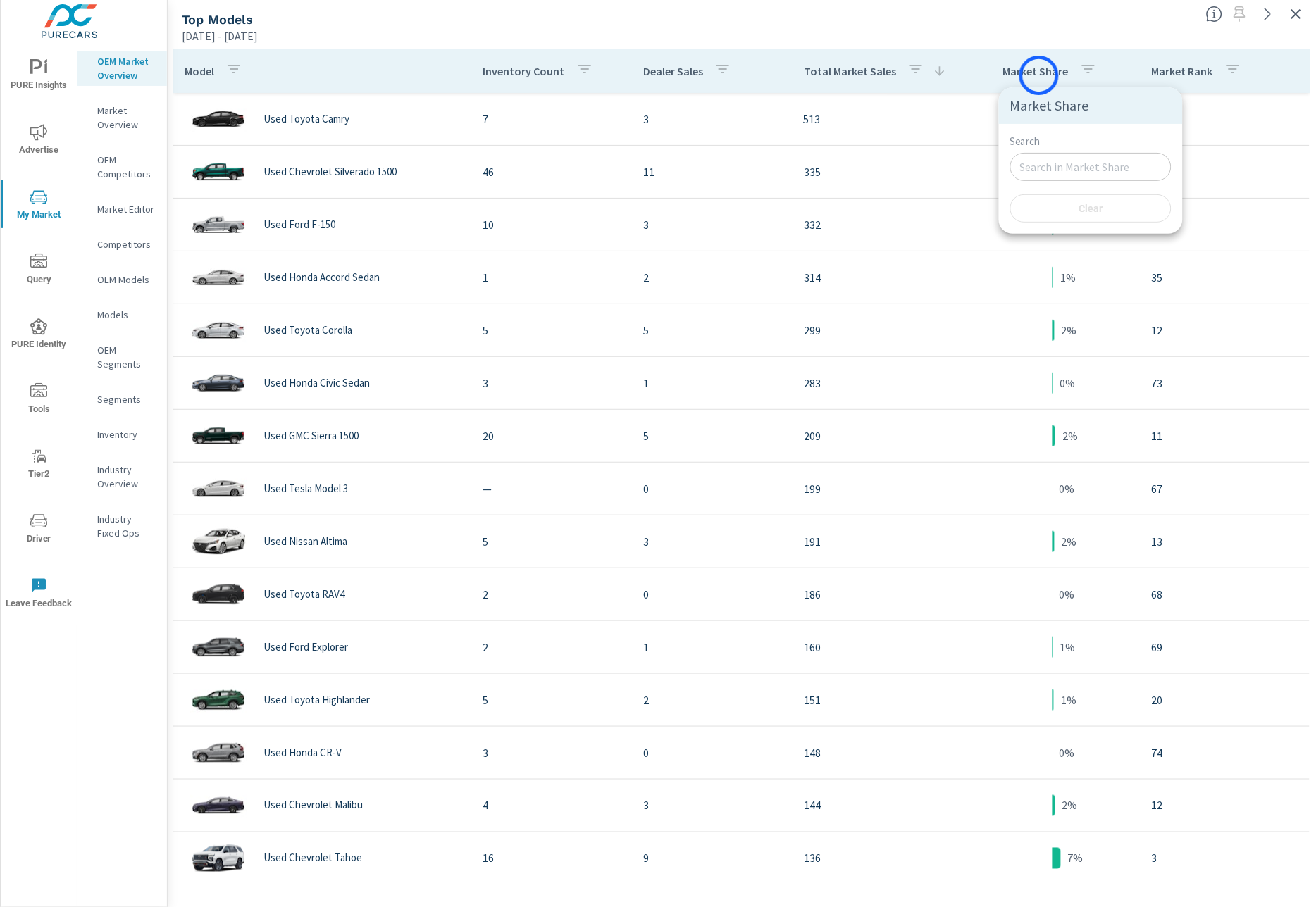
click at [1039, 75] on div at bounding box center [658, 453] width 1316 height 907
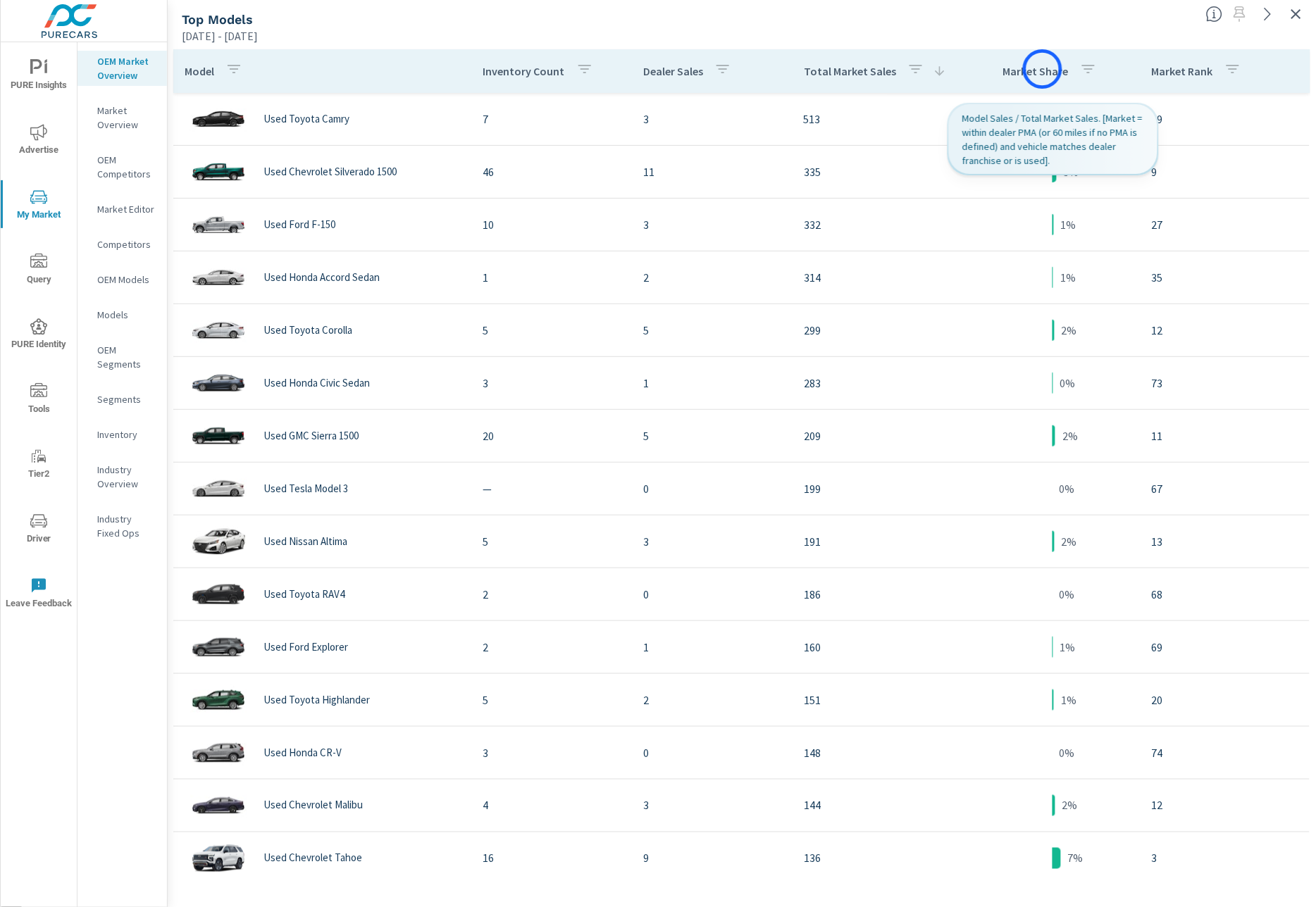
click at [1042, 69] on p "Market Share" at bounding box center [1035, 71] width 65 height 14
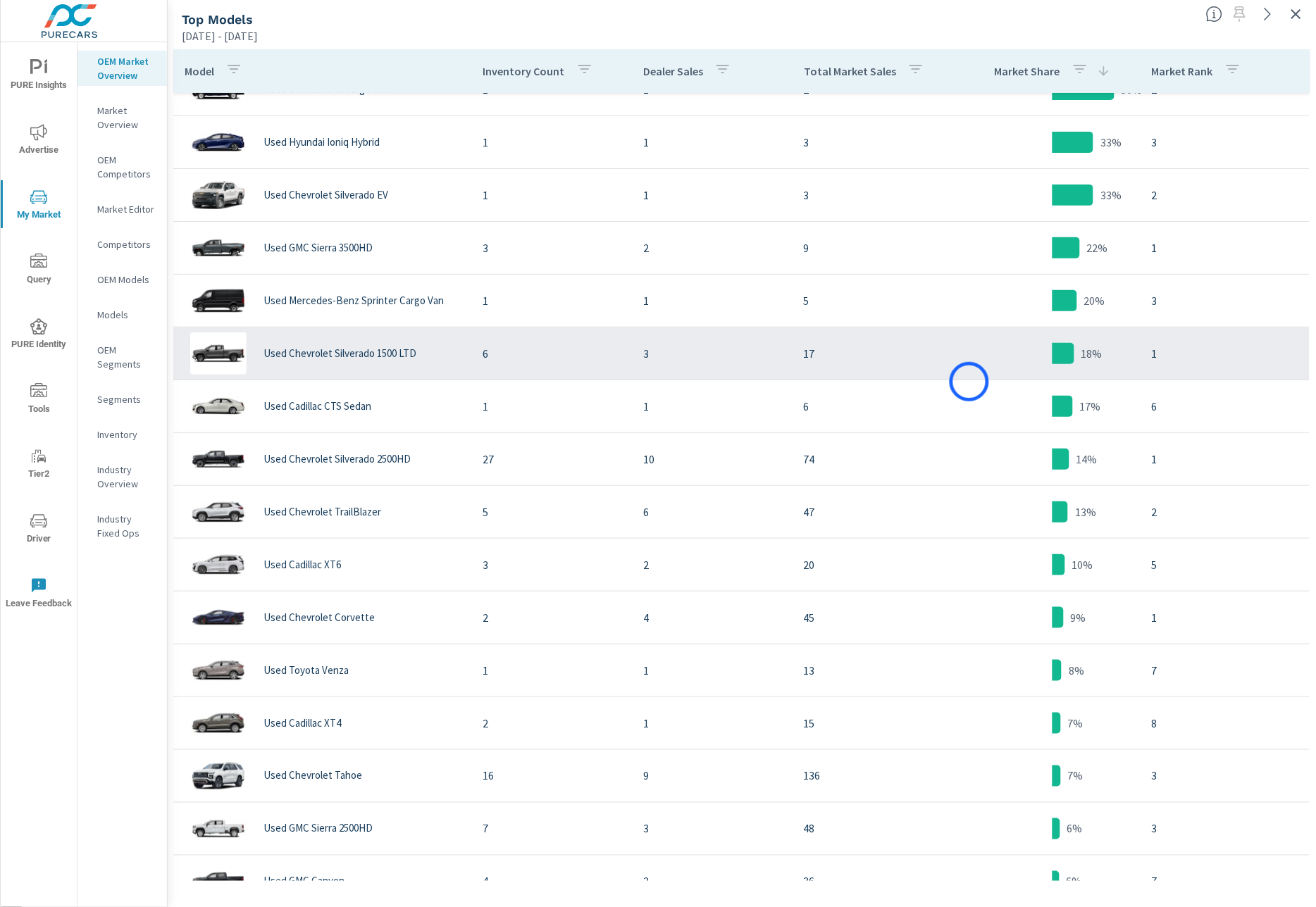
scroll to position [286, 0]
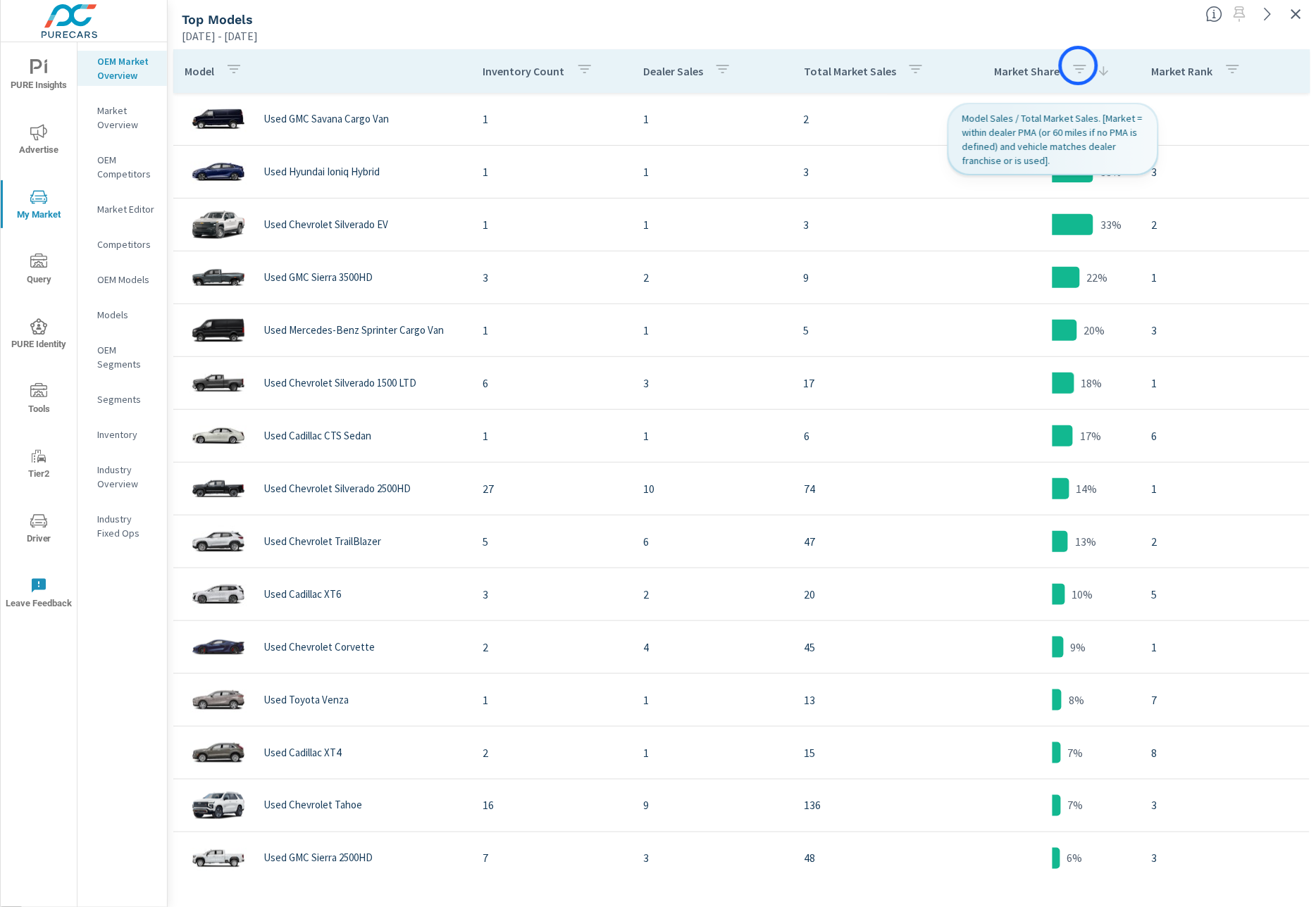
click at [1078, 65] on icon "button" at bounding box center [1080, 69] width 13 height 9
click at [1103, 73] on div at bounding box center [658, 453] width 1316 height 907
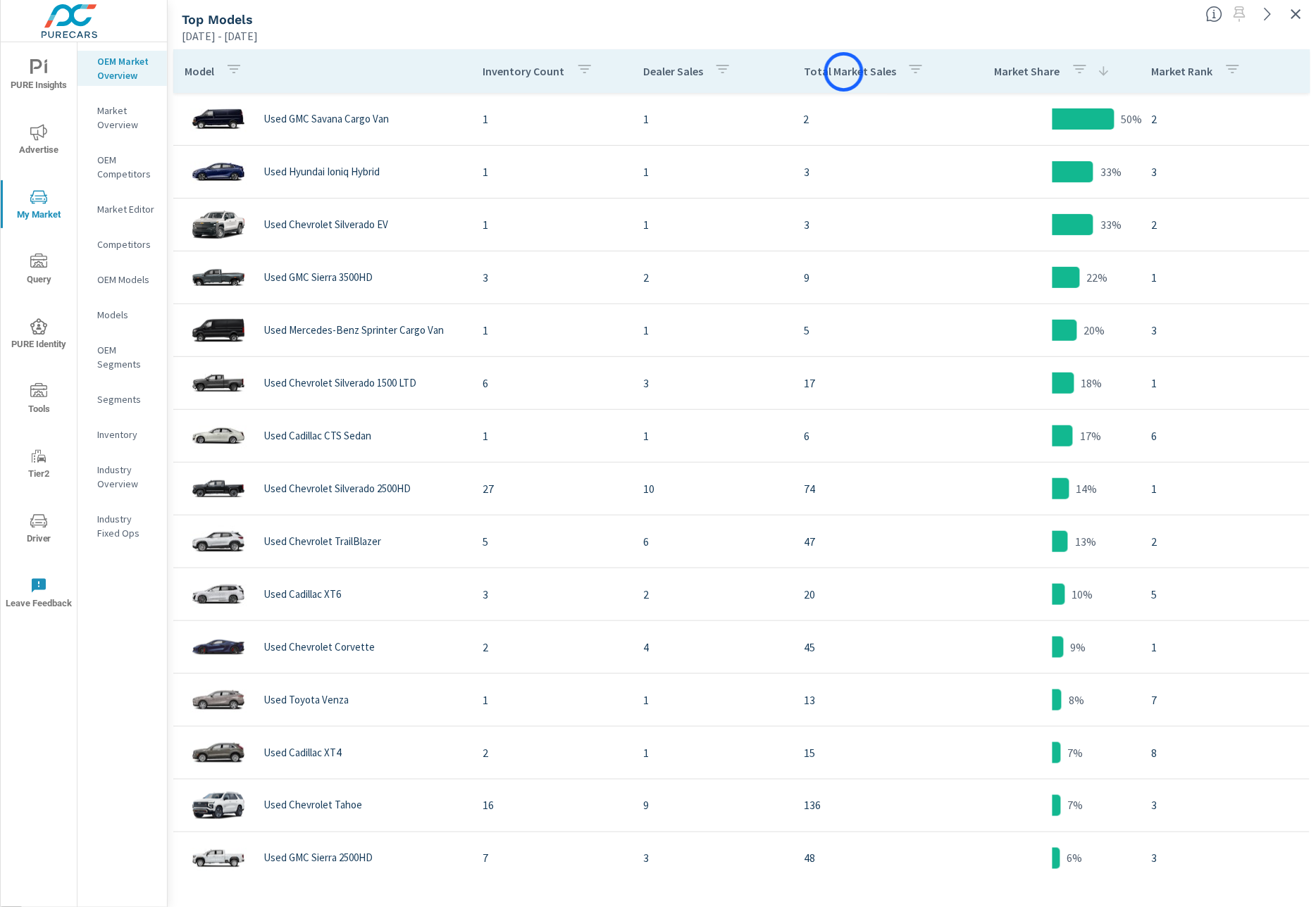
click at [844, 71] on p "Total Market Sales" at bounding box center [850, 71] width 92 height 14
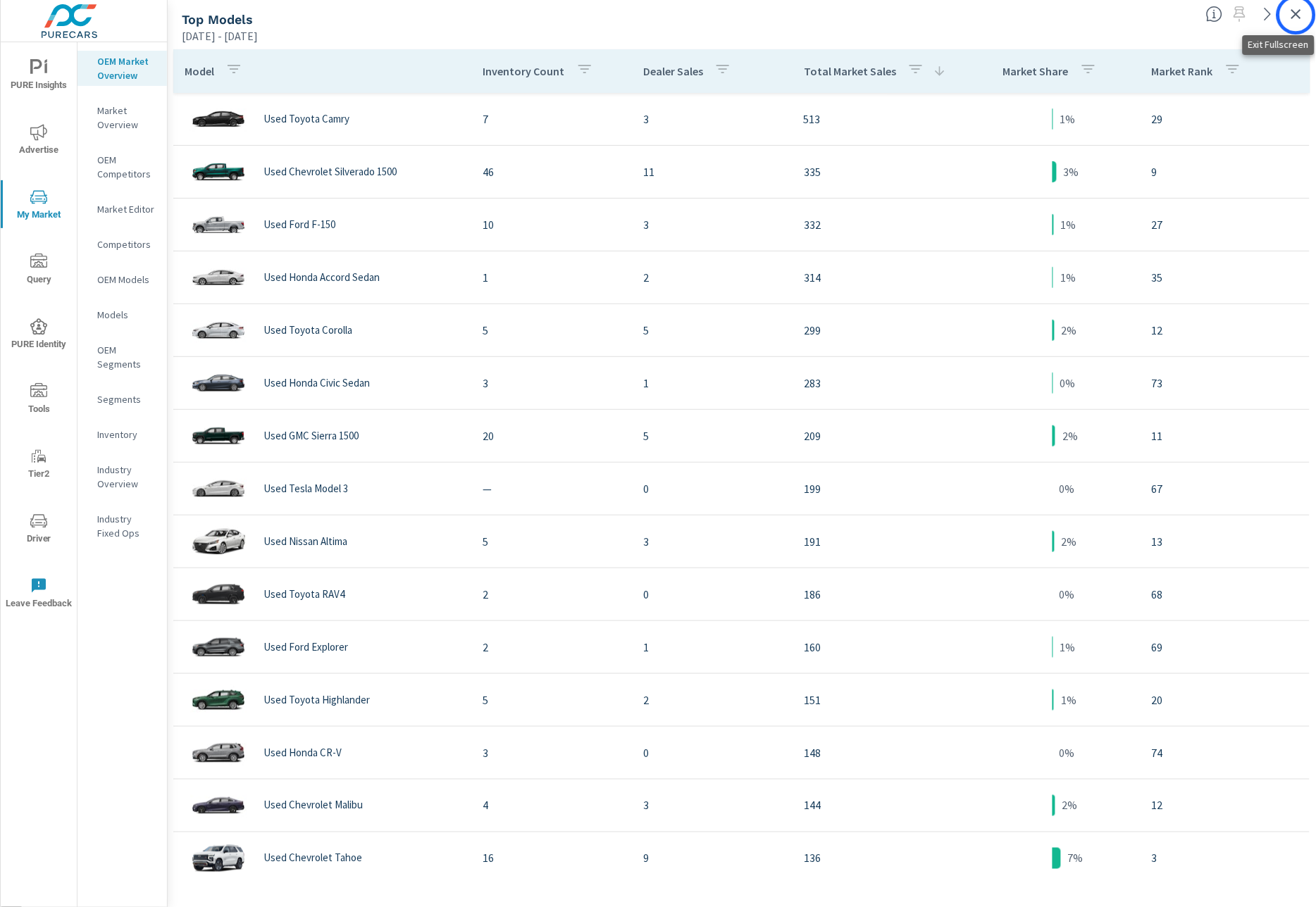
click at [1296, 15] on icon "button" at bounding box center [1295, 14] width 10 height 10
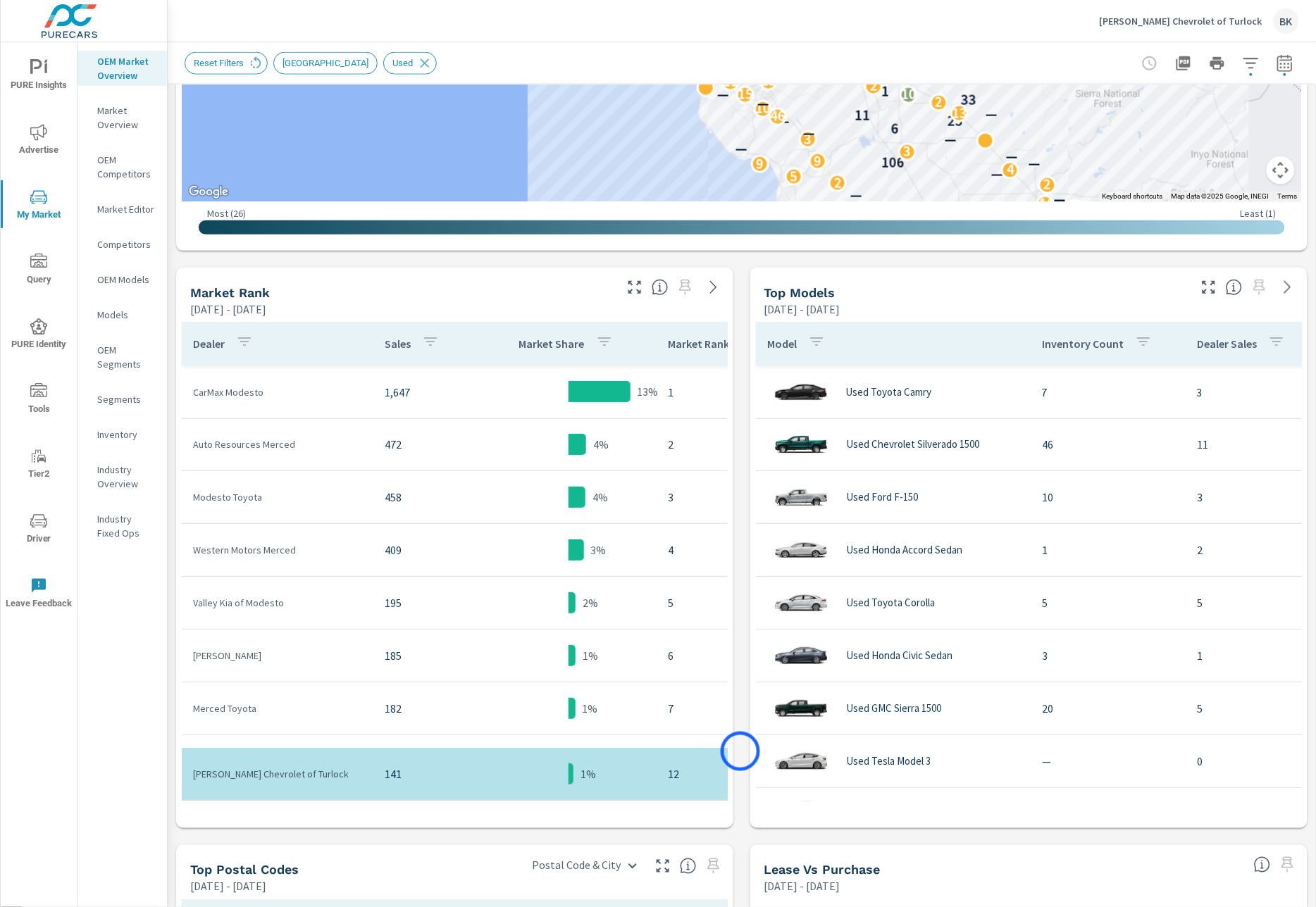
scroll to position [582, 0]
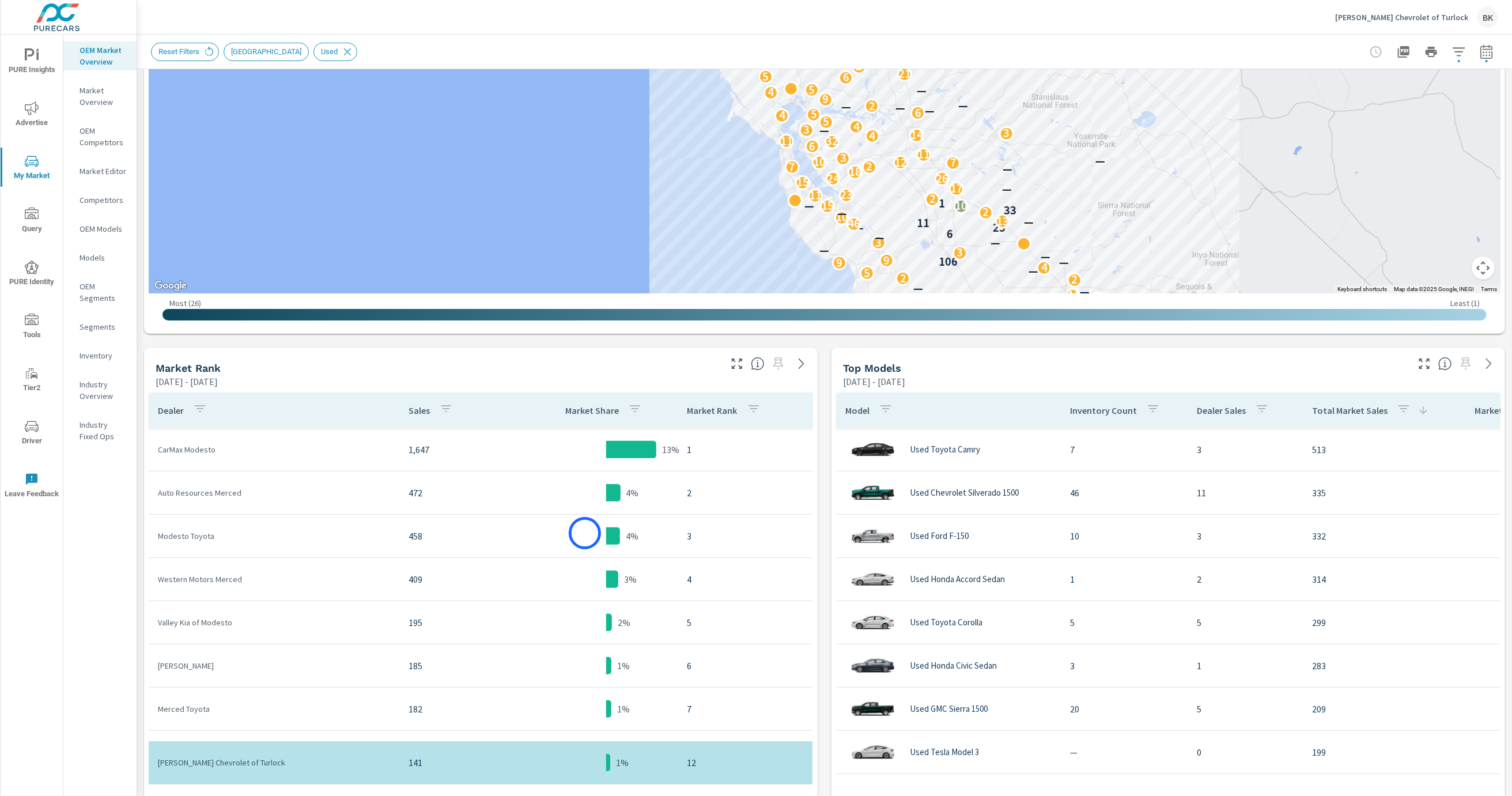
scroll to position [275, 0]
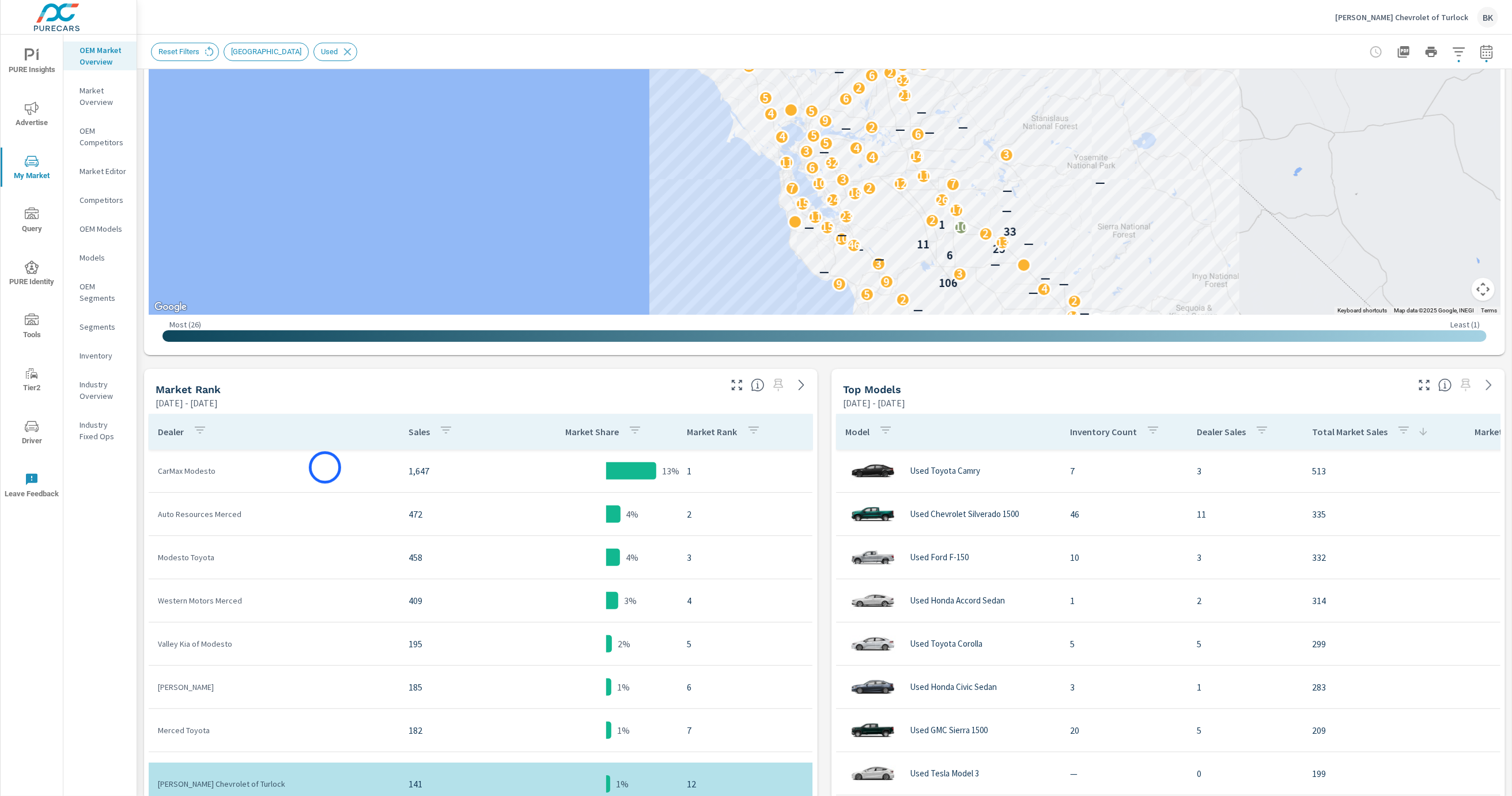
scroll to position [103, 0]
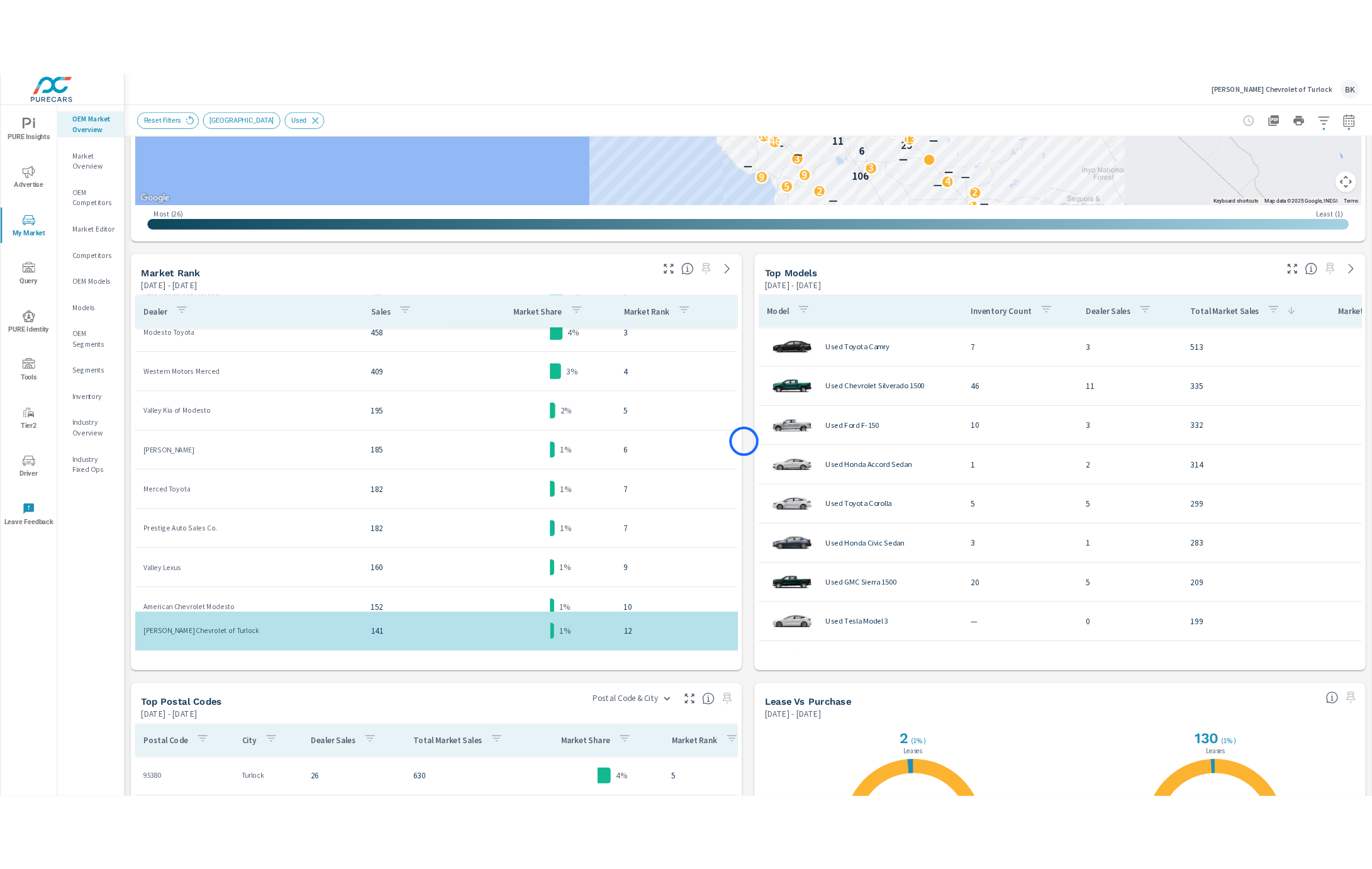
scroll to position [480, 0]
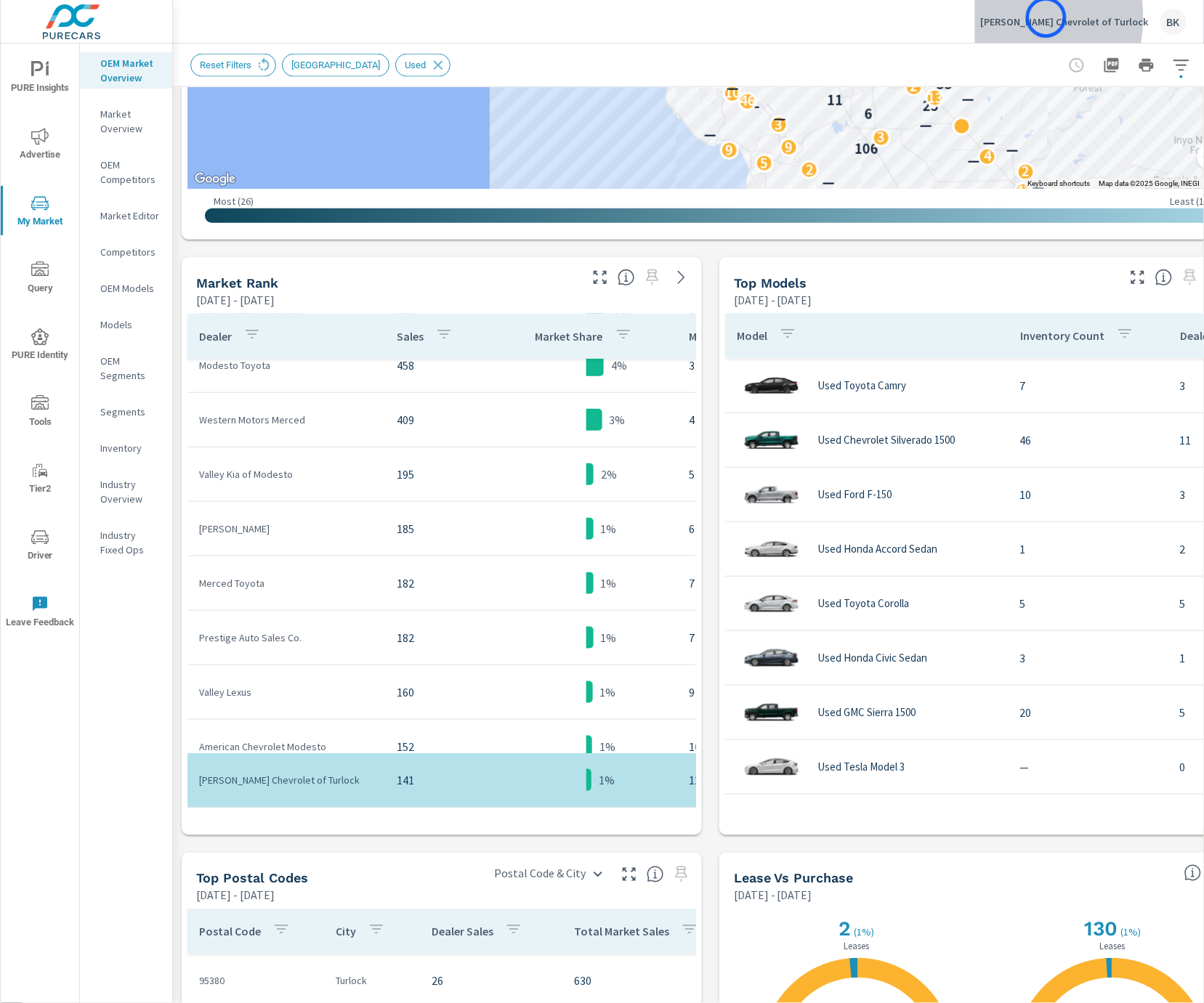
click at [1047, 17] on p "Smith Chevrolet of Turlock" at bounding box center [1065, 22] width 168 height 13
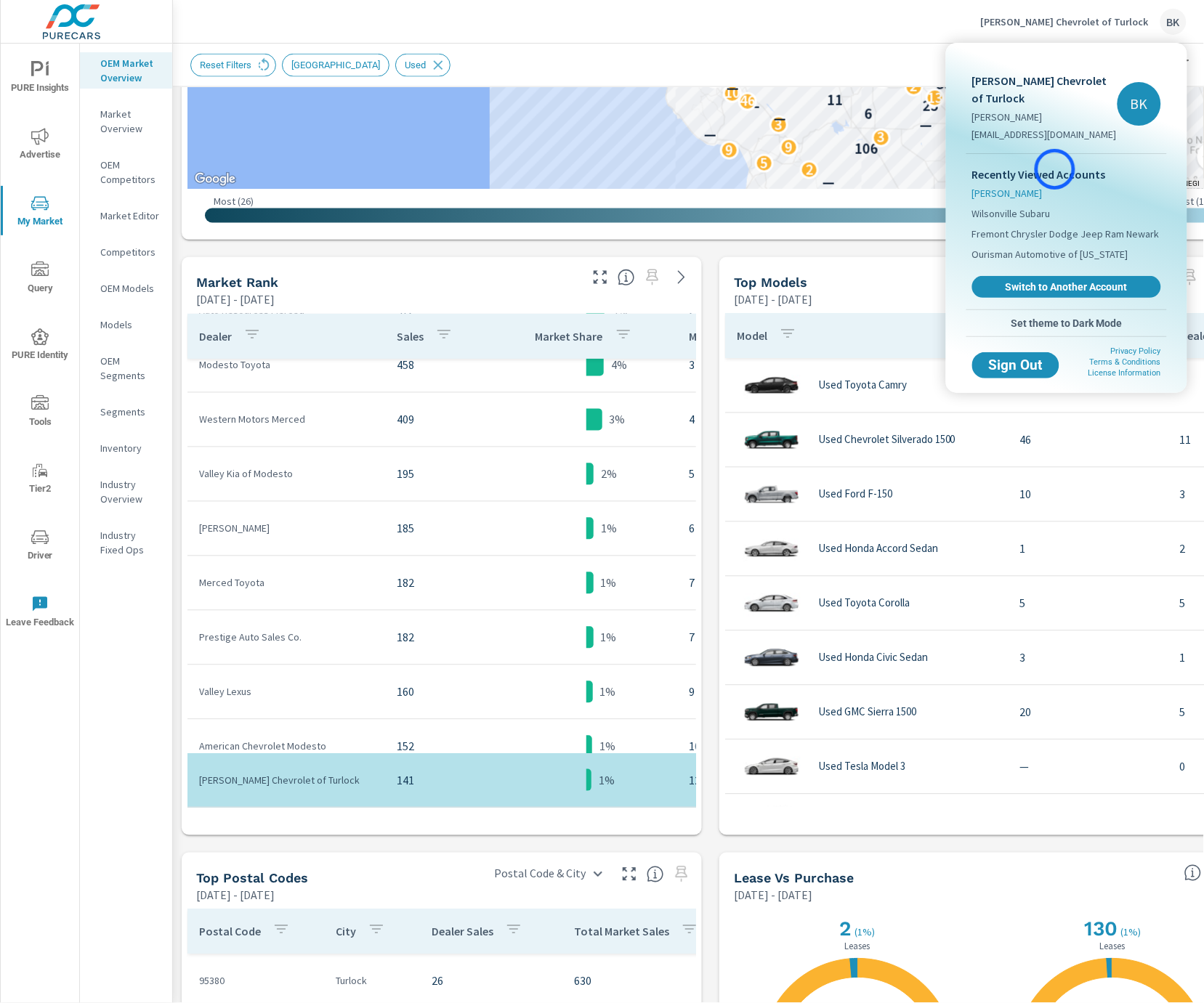
click at [1043, 186] on span "[PERSON_NAME]" at bounding box center [1007, 193] width 70 height 14
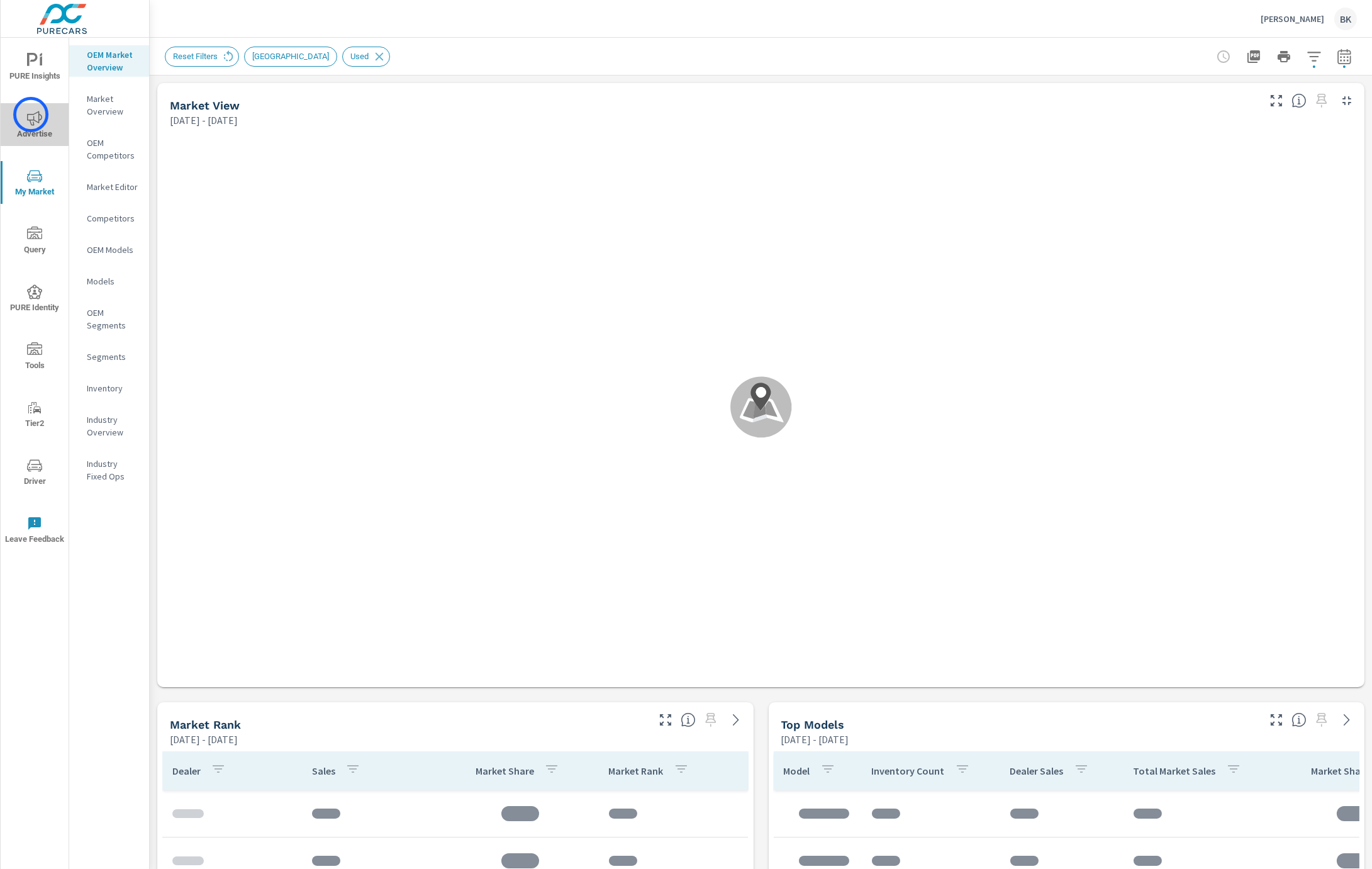
click at [31, 114] on icon "nav menu" at bounding box center [34, 118] width 15 height 15
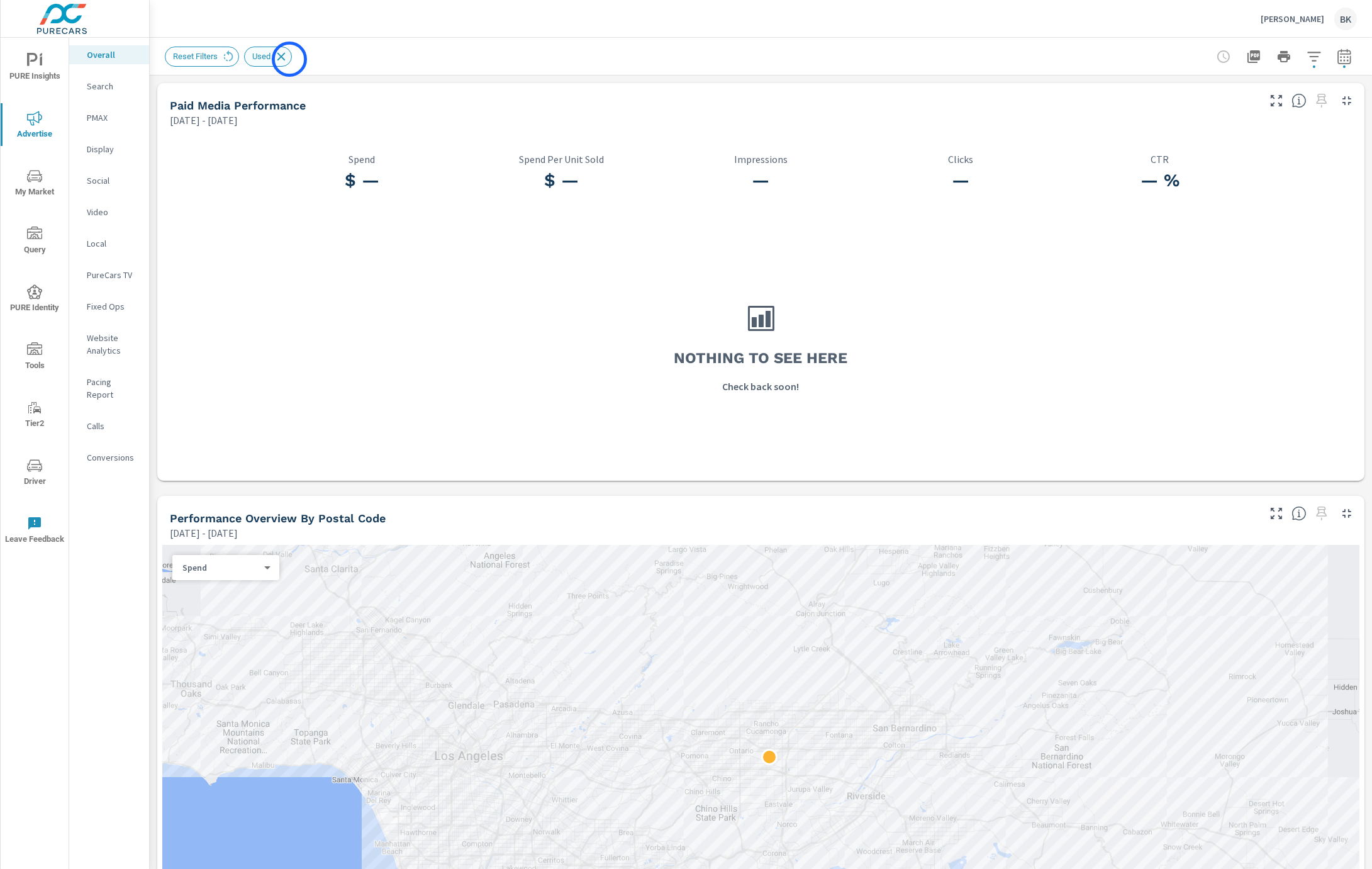
click at [288, 59] on icon at bounding box center [281, 57] width 14 height 14
click at [1175, 55] on icon "button" at bounding box center [1344, 56] width 15 height 15
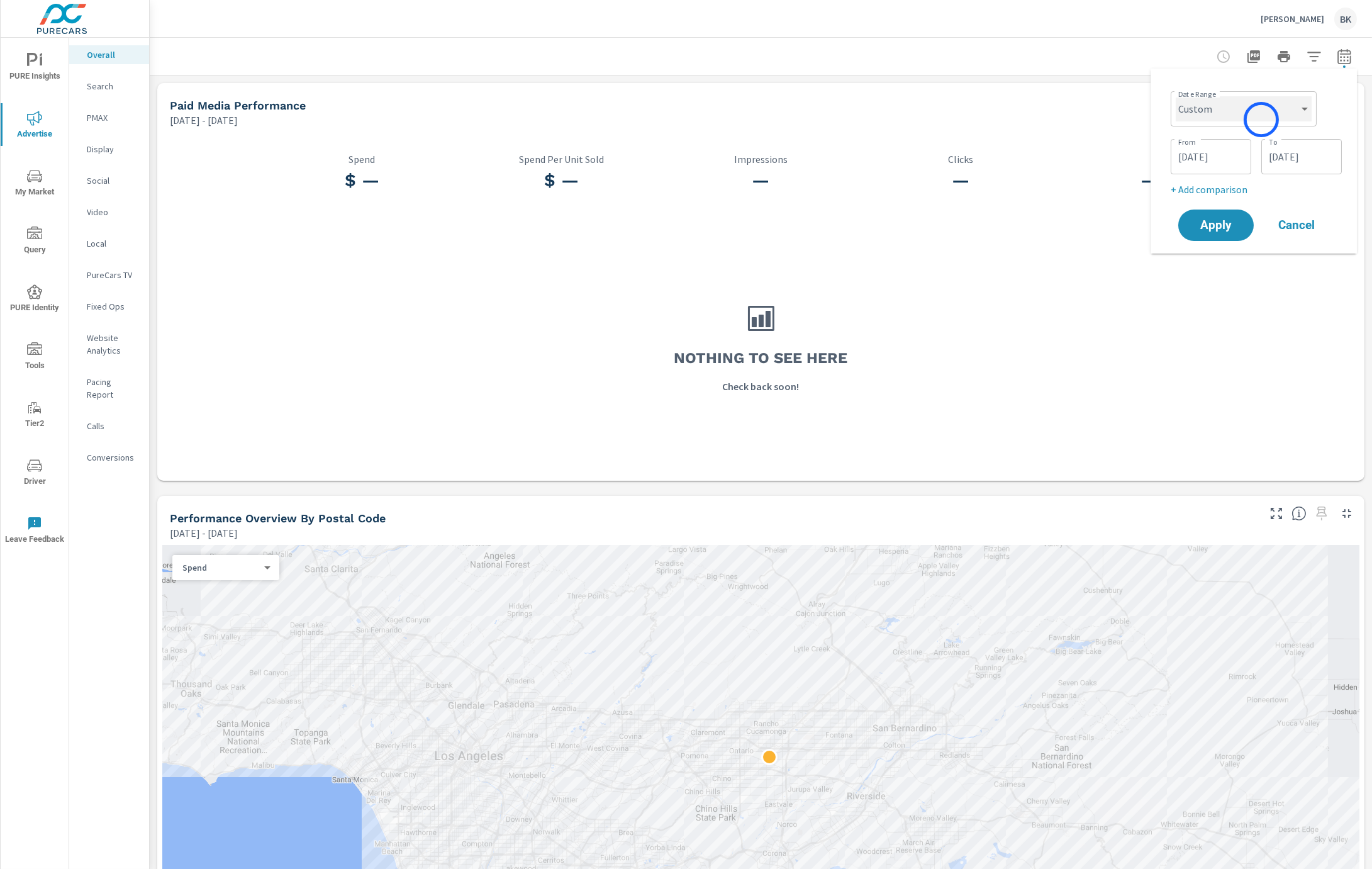
click at [1175, 117] on select "Custom Yesterday Last week Last 7 days Last 14 days Last 30 days Last 45 days L…" at bounding box center [1244, 109] width 136 height 25
click at [1175, 97] on select "Custom Yesterday Last week Last 7 days Last 14 days Last 30 days Last 45 days L…" at bounding box center [1244, 109] width 136 height 25
select select "Last 30 days"
click at [1175, 181] on span "Apply" at bounding box center [1216, 178] width 51 height 12
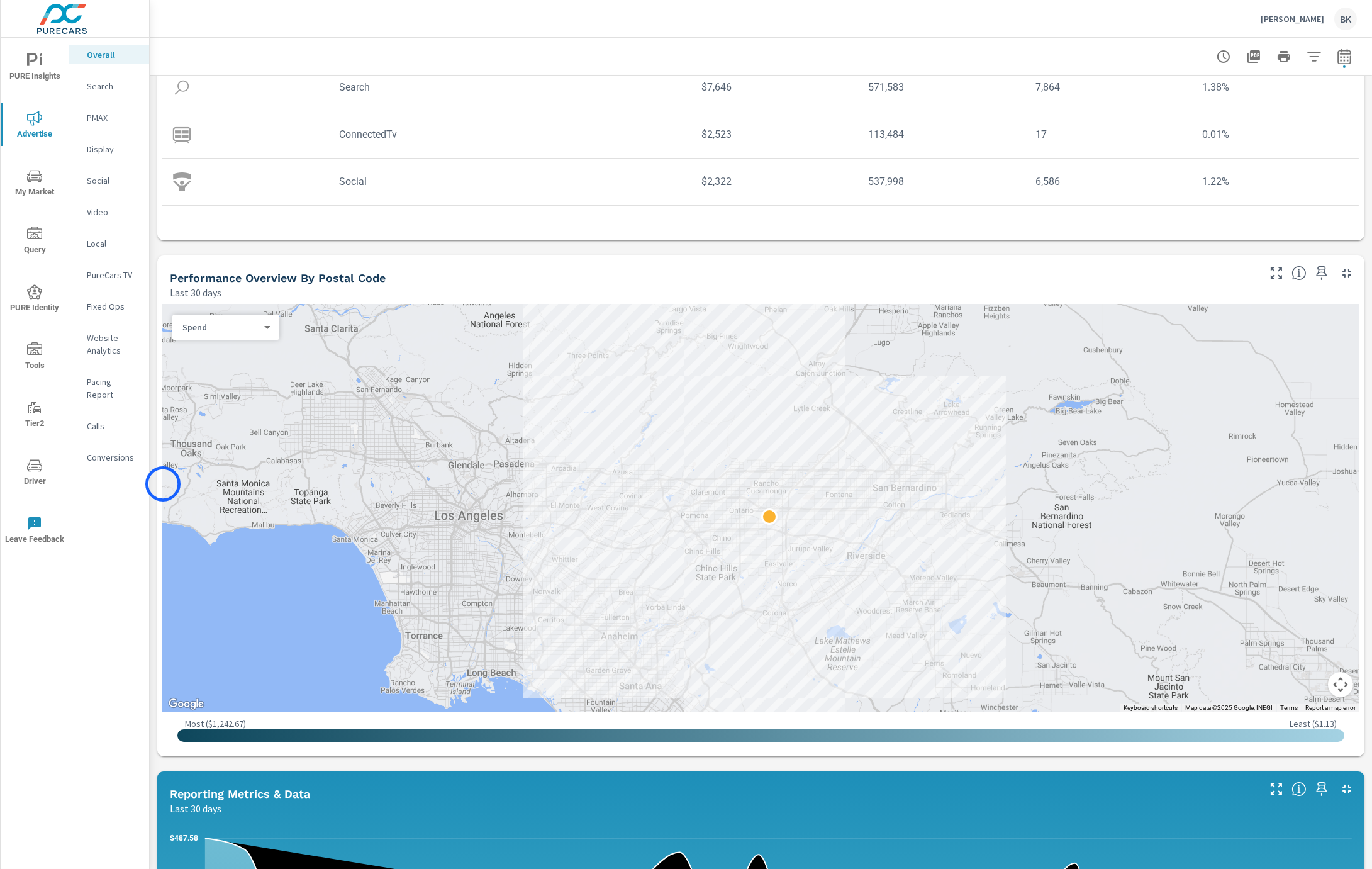
scroll to position [126, 0]
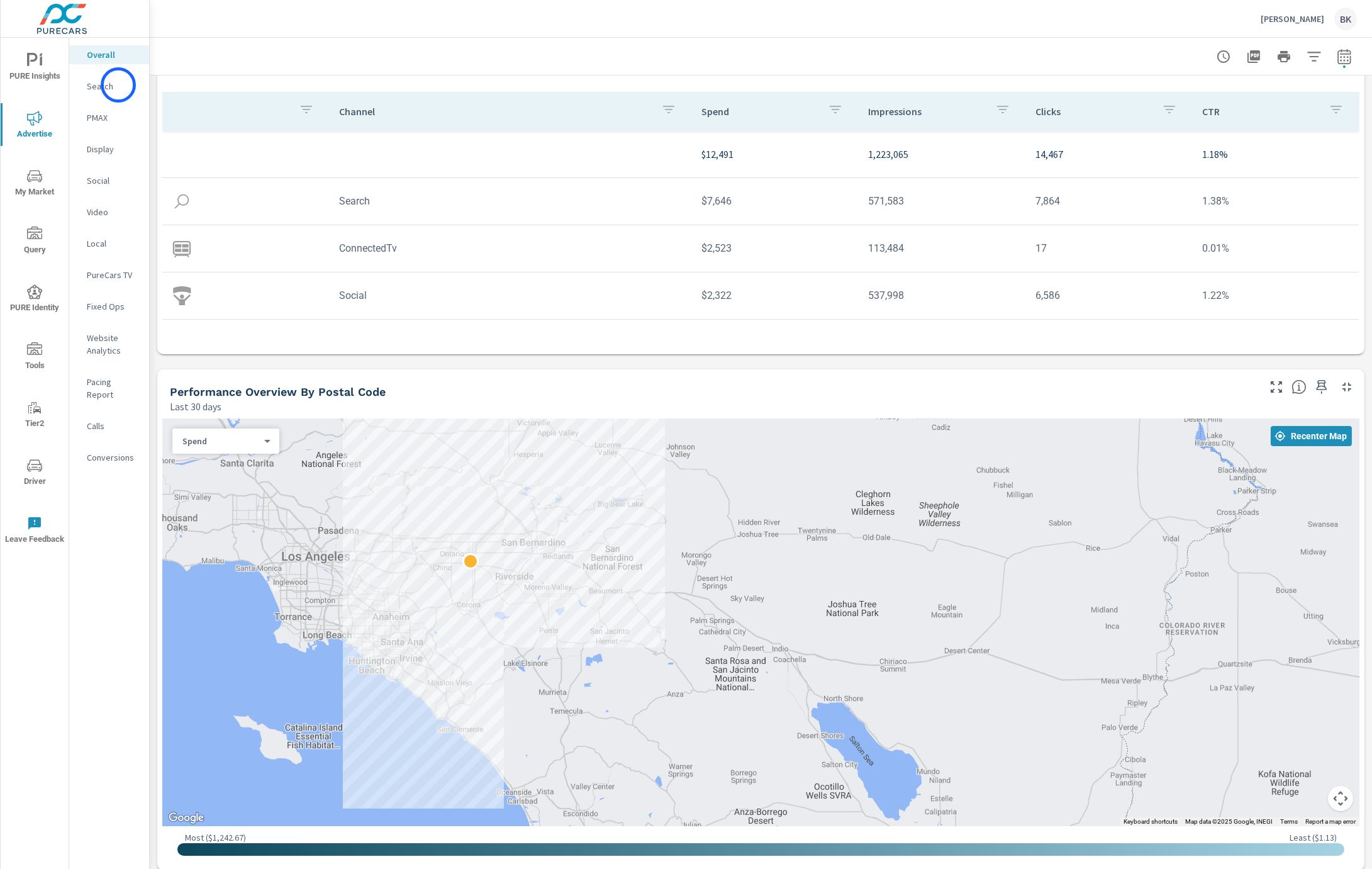
click at [118, 85] on p "Search" at bounding box center [113, 86] width 52 height 12
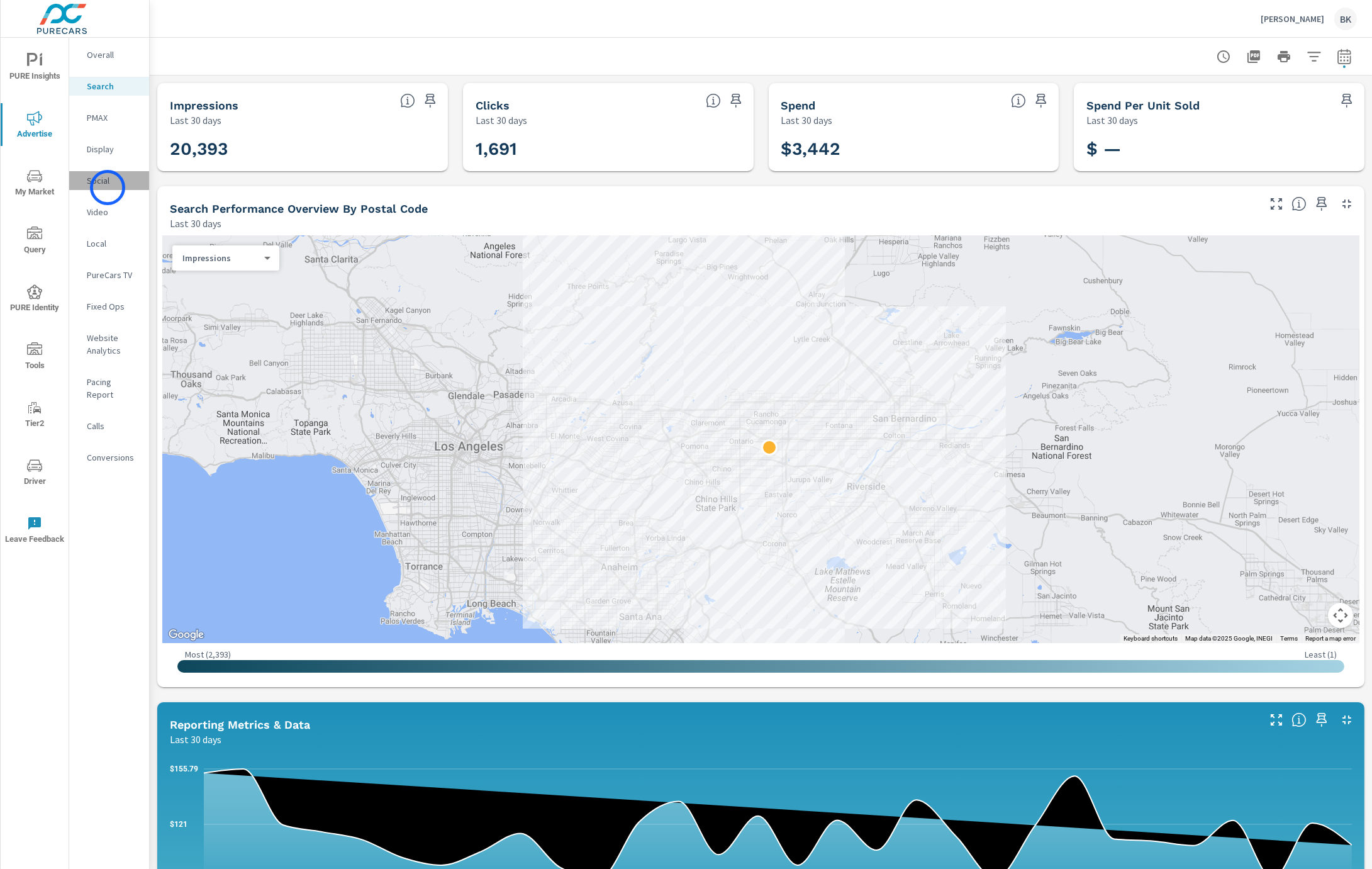
click at [107, 188] on div "Social" at bounding box center [109, 181] width 80 height 19
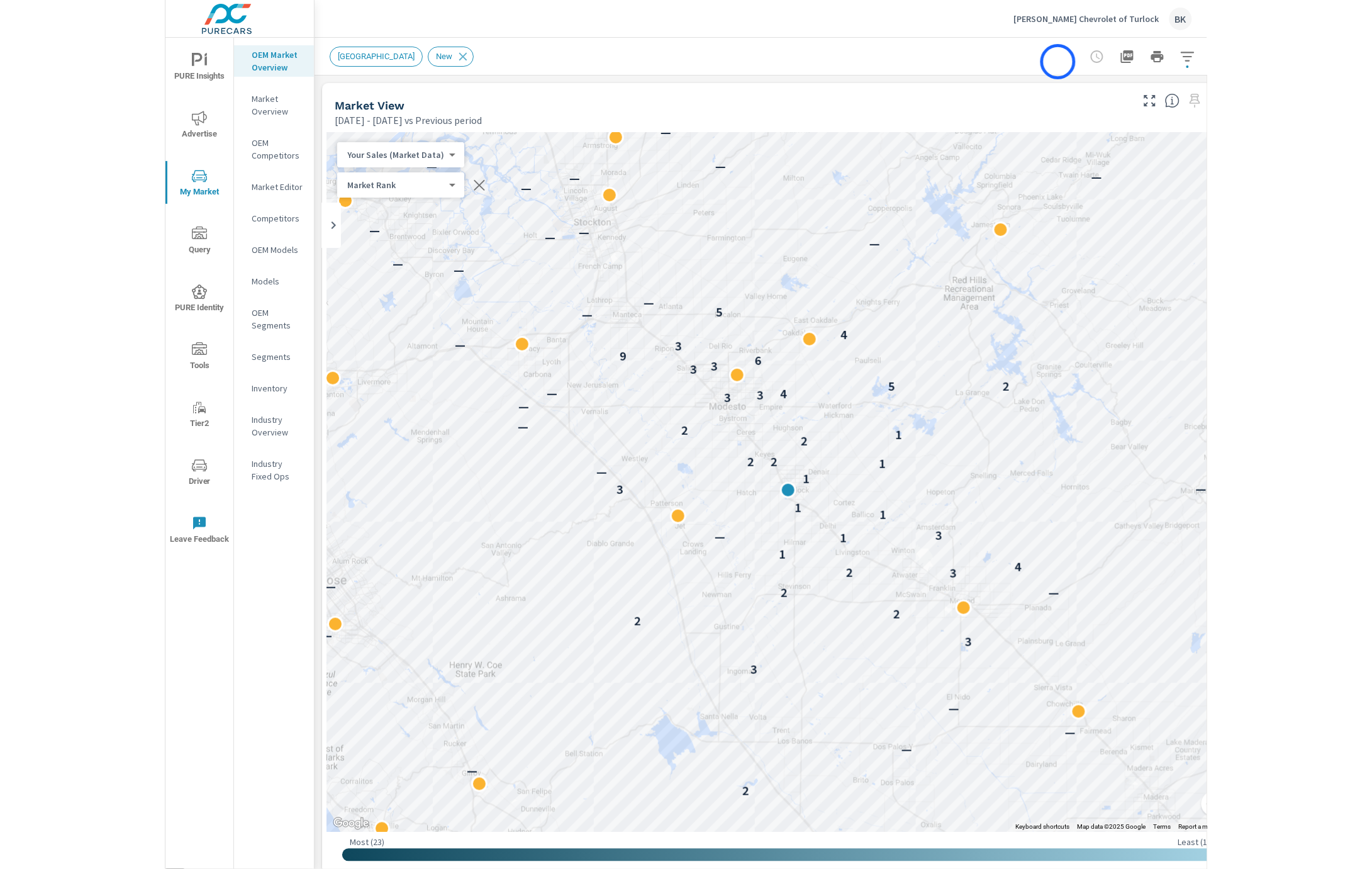
scroll to position [600, 0]
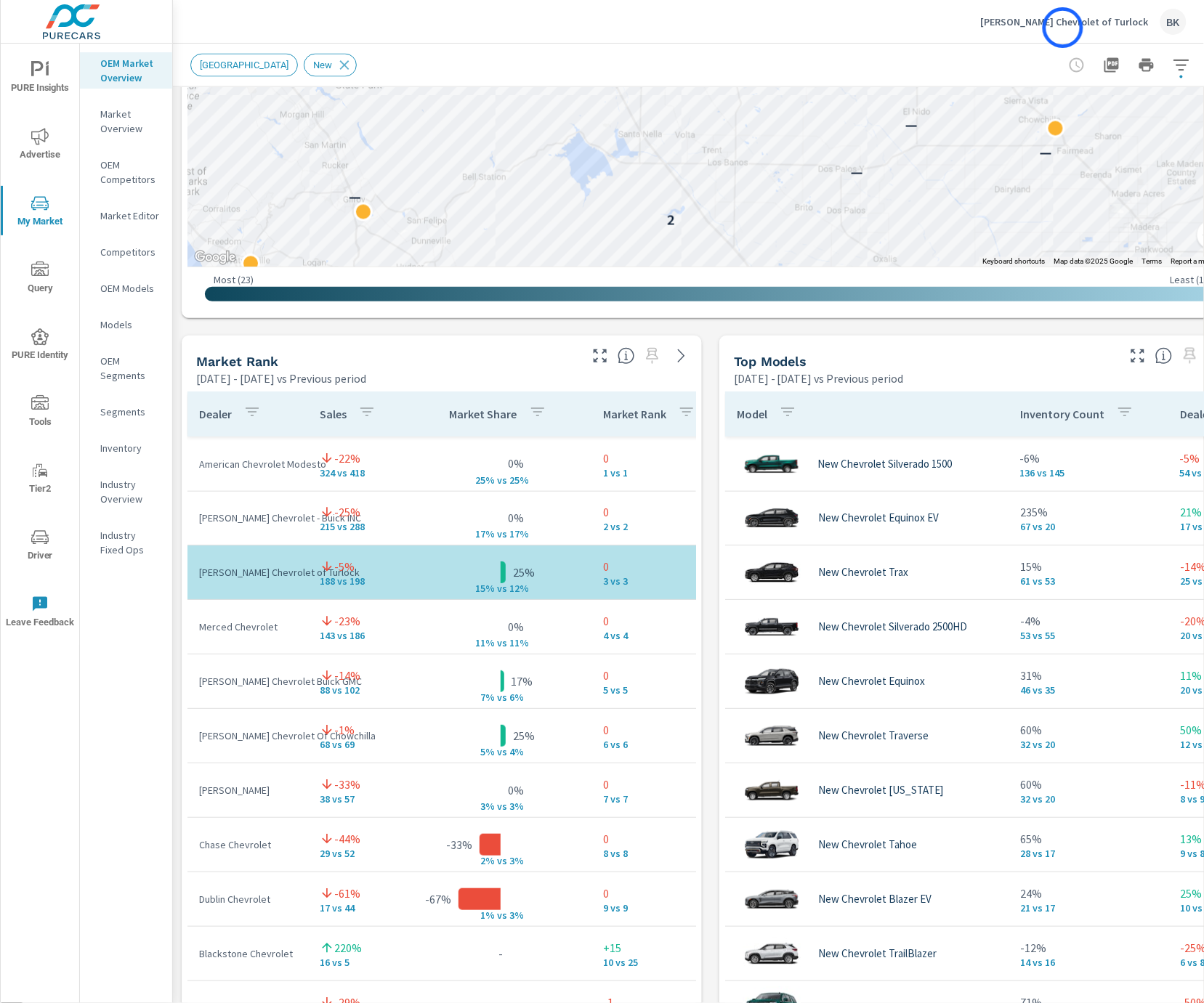
click at [1063, 28] on div "[PERSON_NAME] Chevrolet of Turlock BK" at bounding box center [1084, 22] width 206 height 26
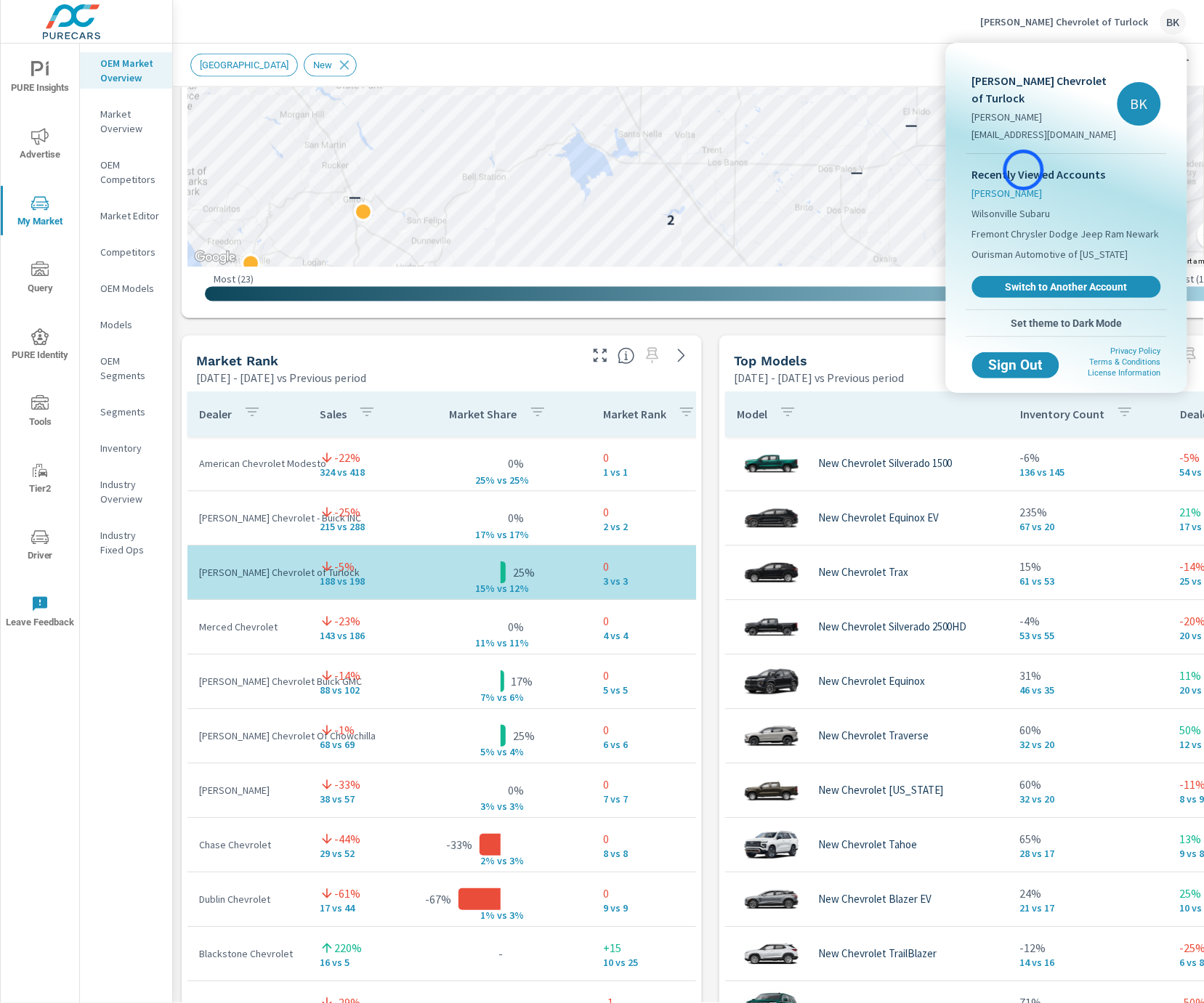
click at [1024, 186] on span "[PERSON_NAME]" at bounding box center [1007, 193] width 70 height 14
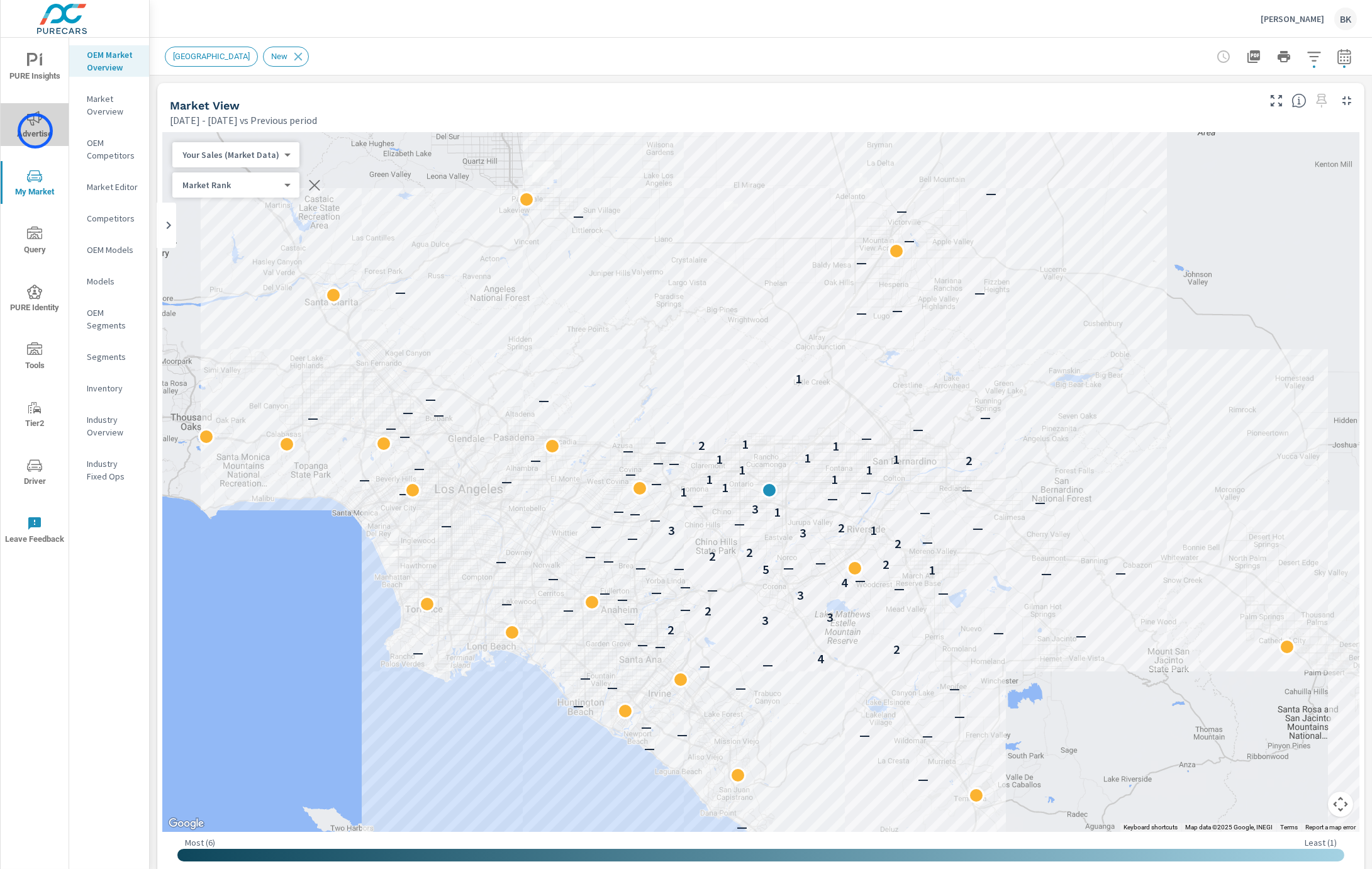
click at [35, 131] on span "Advertise" at bounding box center [35, 126] width 61 height 31
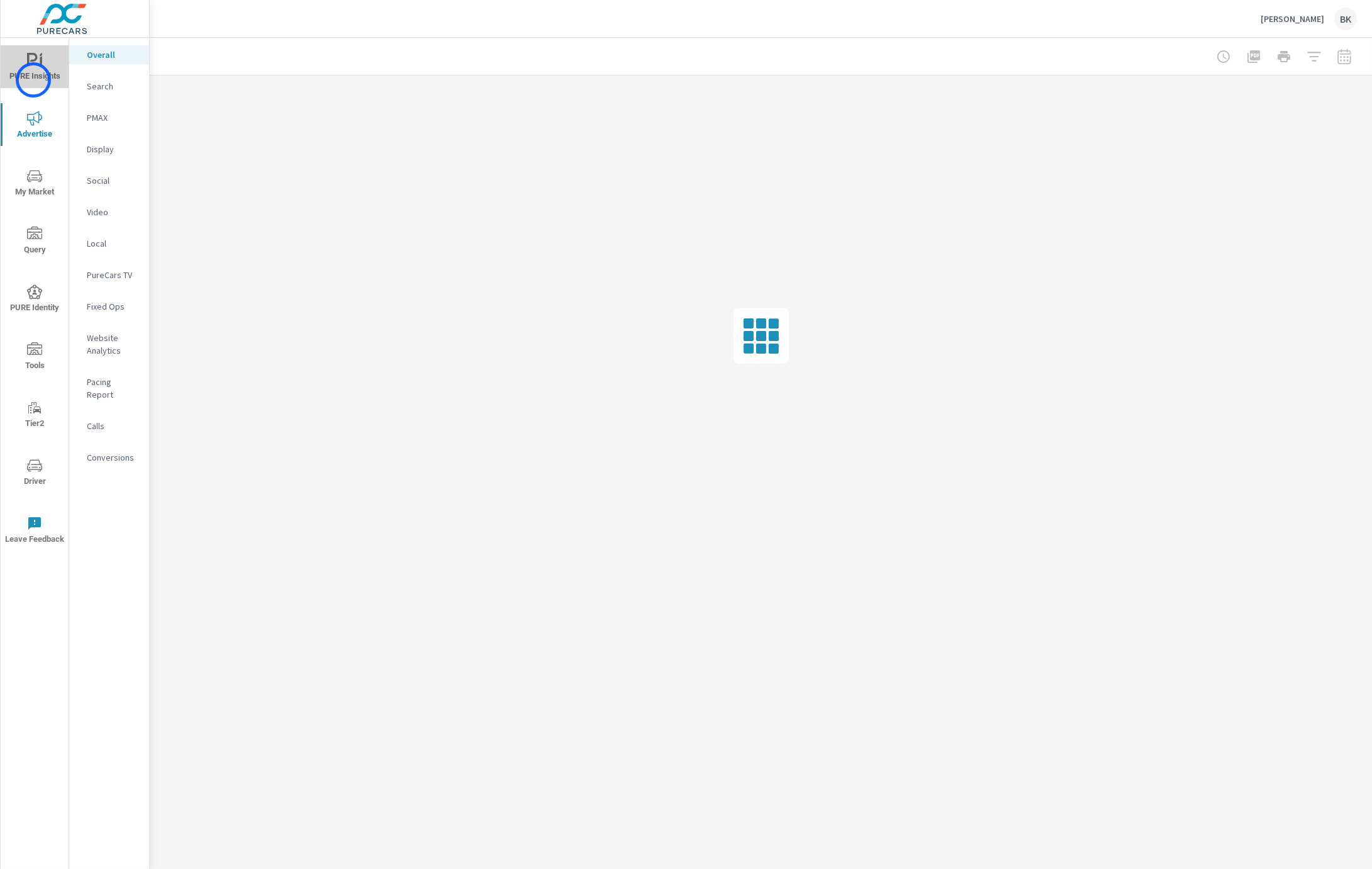
click at [33, 80] on span "PURE Insights" at bounding box center [35, 69] width 61 height 31
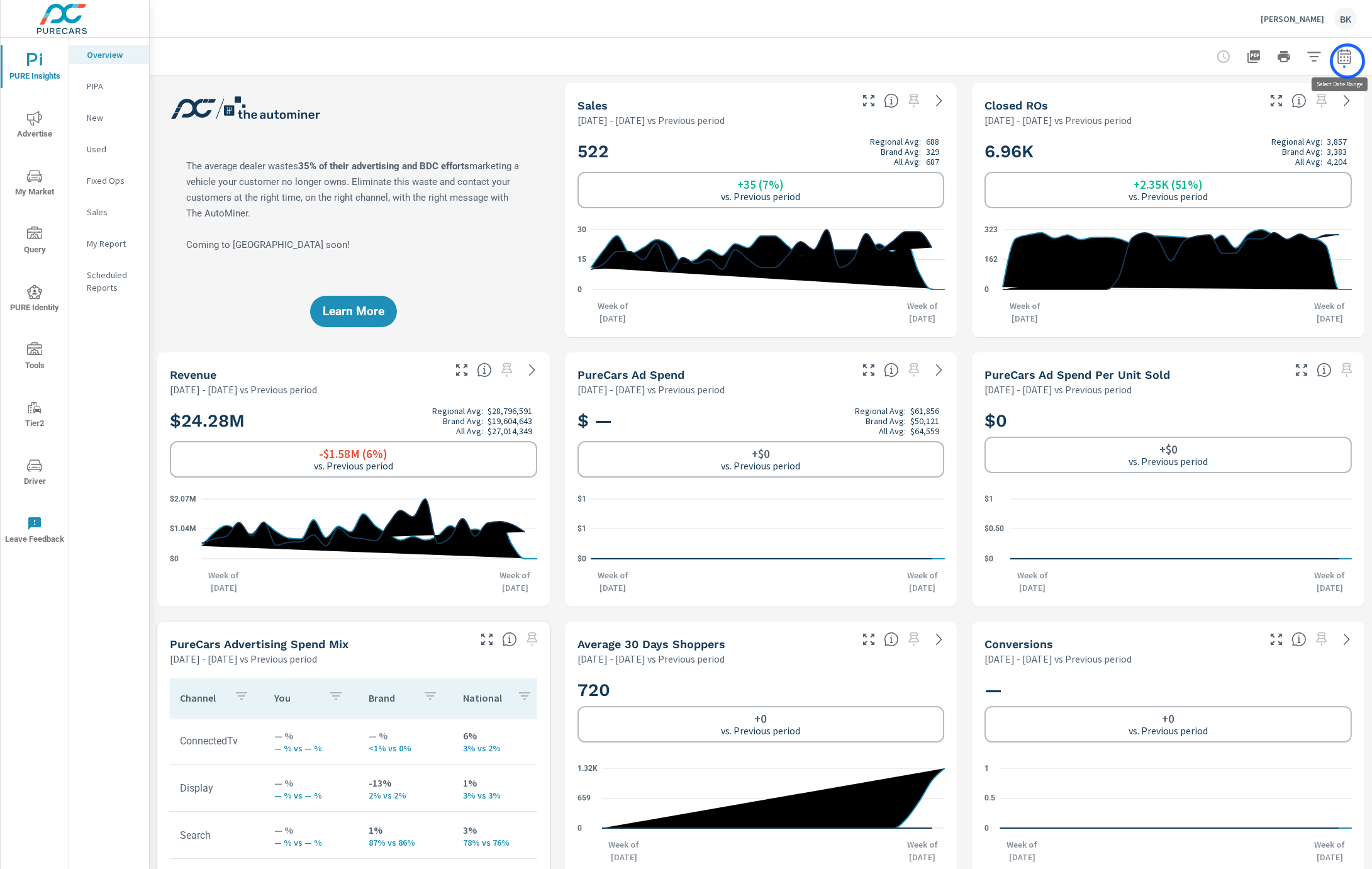
click at [1042, 61] on icon "button" at bounding box center [1344, 56] width 15 height 15
select select "Previous period"
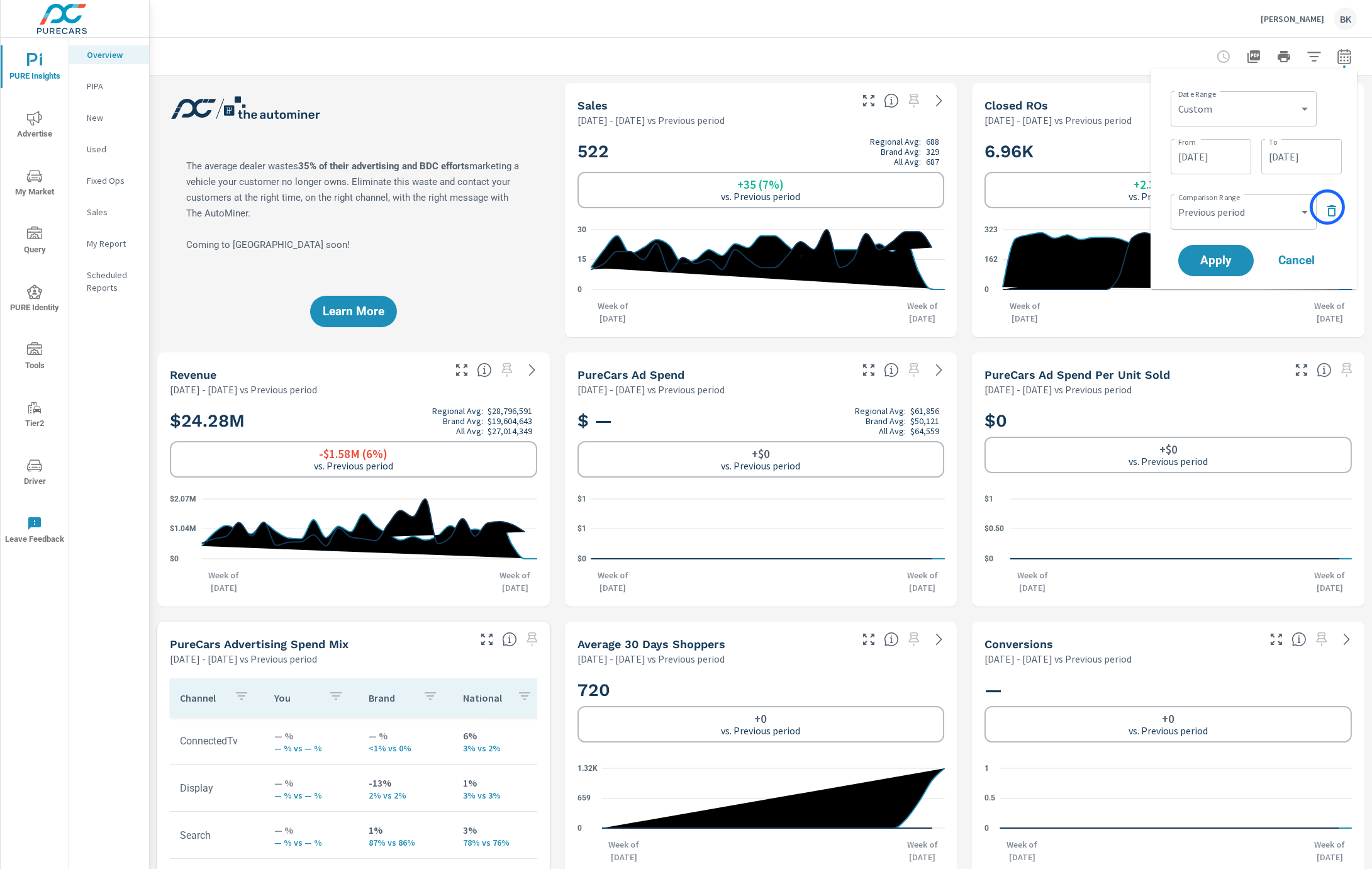
click at [1042, 207] on icon "button" at bounding box center [1332, 210] width 15 height 15
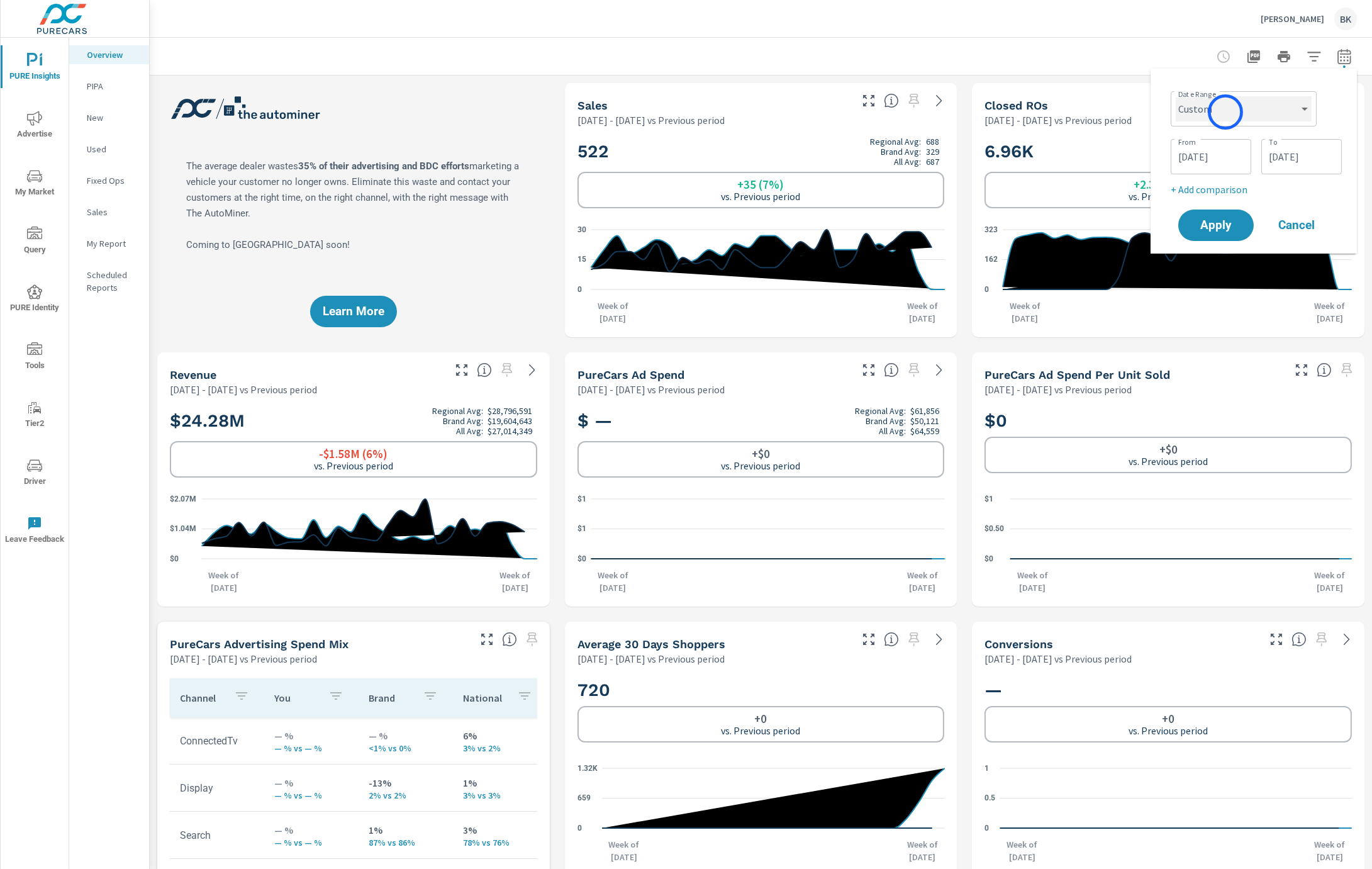
click at [1042, 112] on select "Custom Yesterday Last week Last 7 days Last 14 days Last 30 days Last 45 days L…" at bounding box center [1244, 109] width 136 height 25
click at [1042, 97] on select "Custom Yesterday Last week Last 7 days Last 14 days Last 30 days Last 45 days L…" at bounding box center [1244, 109] width 136 height 25
select select "Last month"
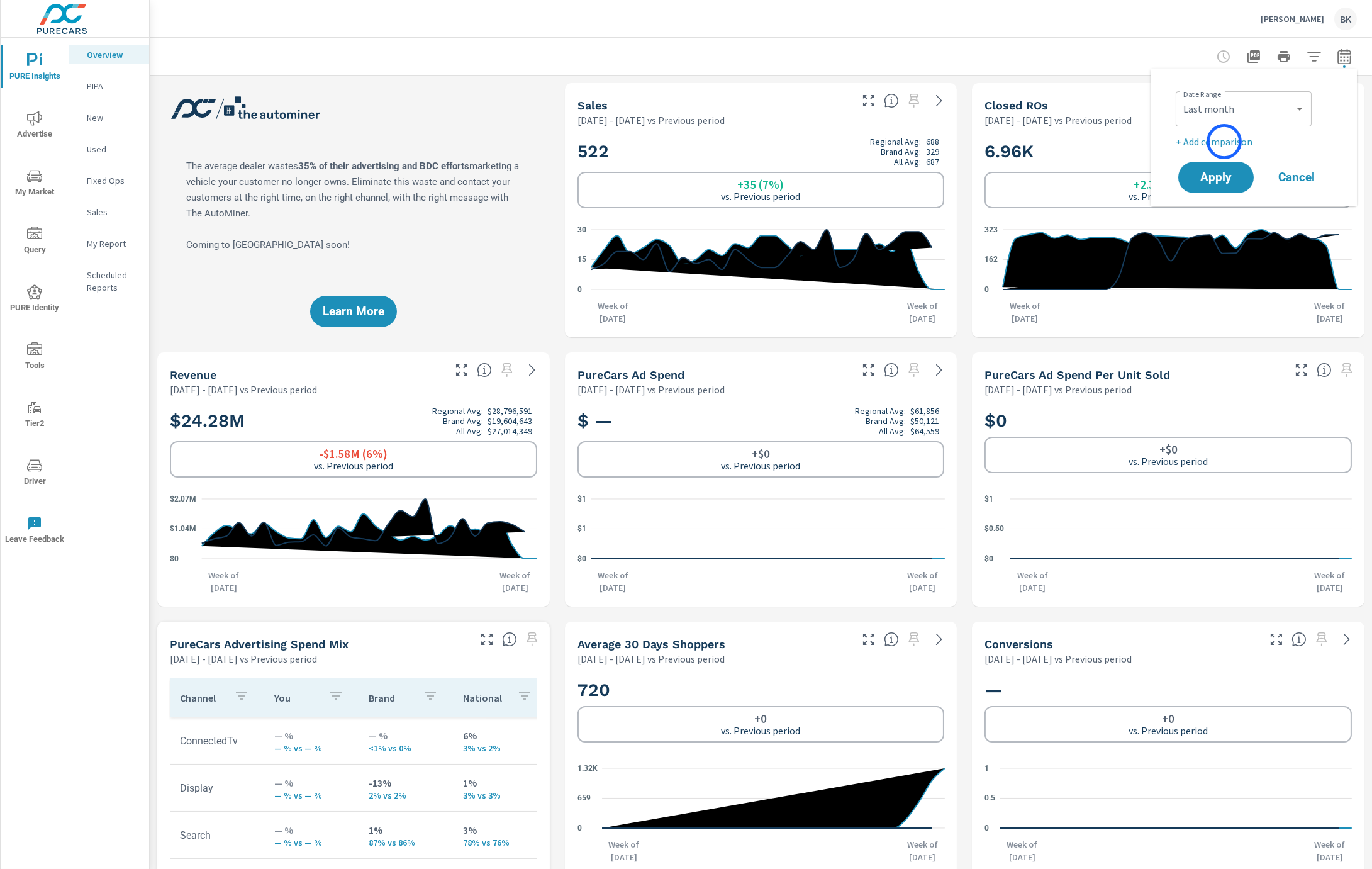
click at [1042, 142] on p "+ Add comparison" at bounding box center [1256, 141] width 161 height 15
click at [1042, 157] on select "Custom Previous period Previous month Previous year" at bounding box center [1244, 164] width 126 height 25
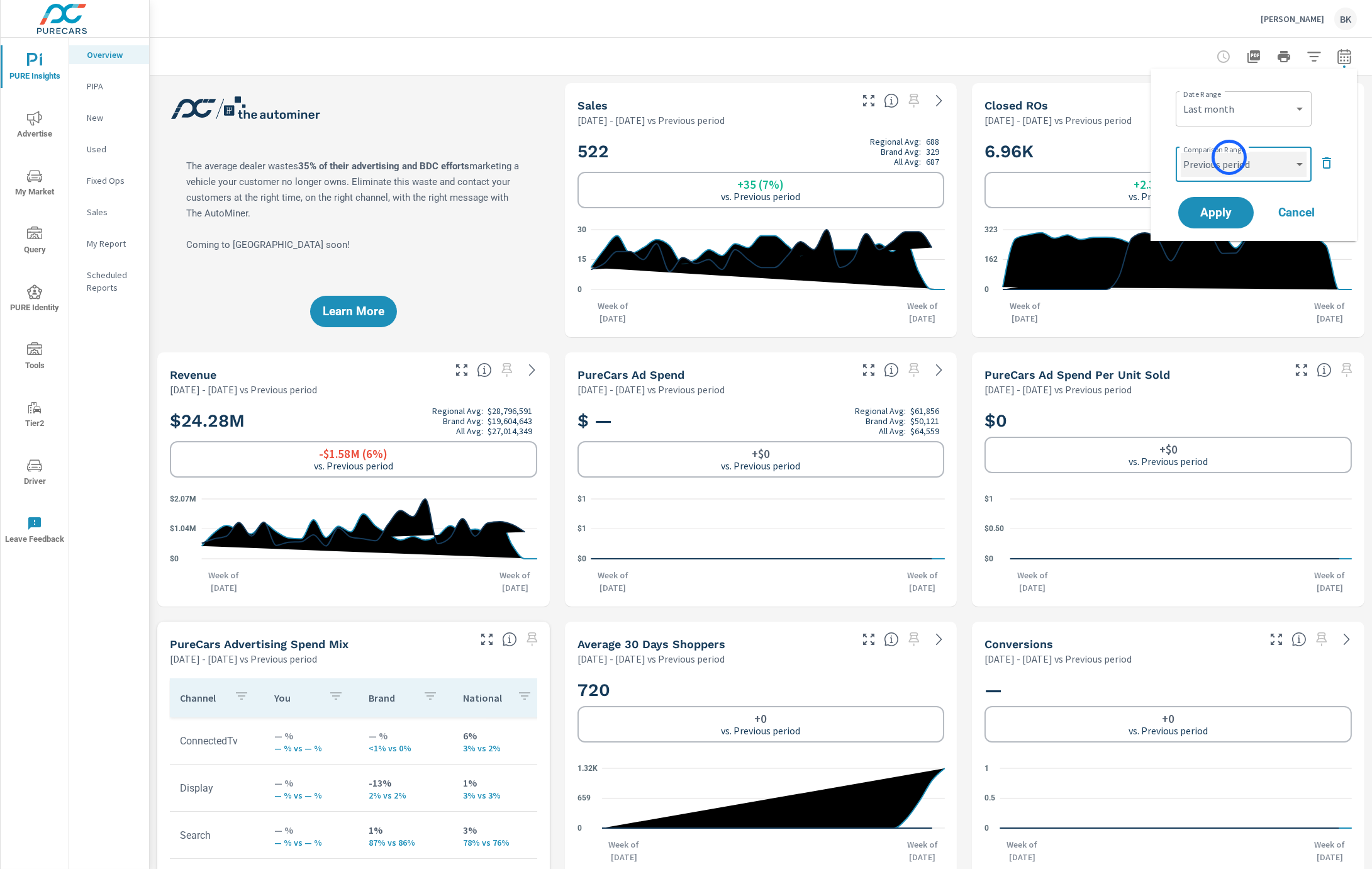
click at [1042, 152] on select "Custom Previous period Previous month Previous year" at bounding box center [1244, 164] width 126 height 25
select select "Previous month"
click at [1042, 214] on span "Apply" at bounding box center [1216, 213] width 51 height 12
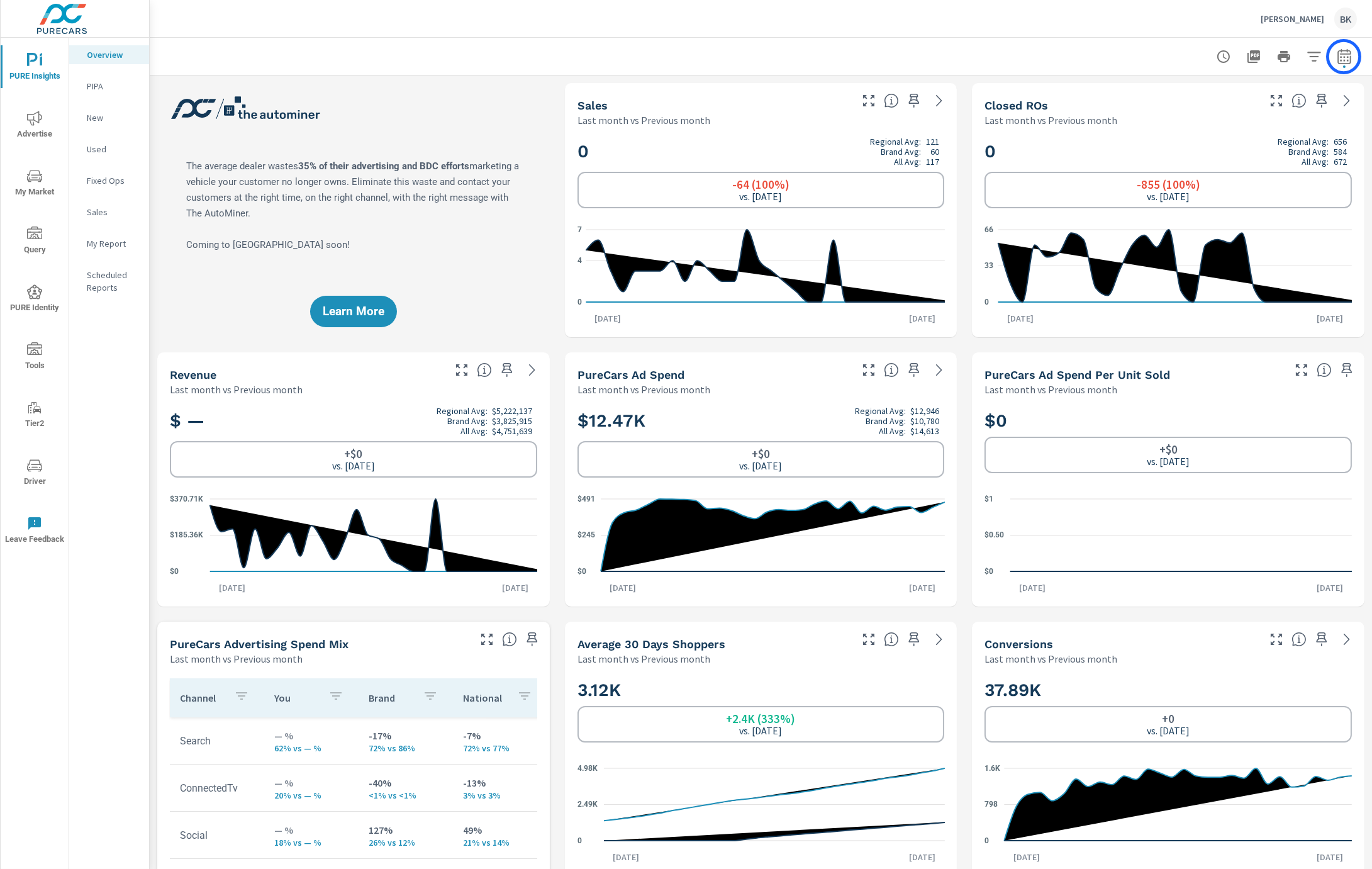
click at [1042, 57] on icon "button" at bounding box center [1344, 58] width 9 height 5
select select "Last month"
select select "Previous month"
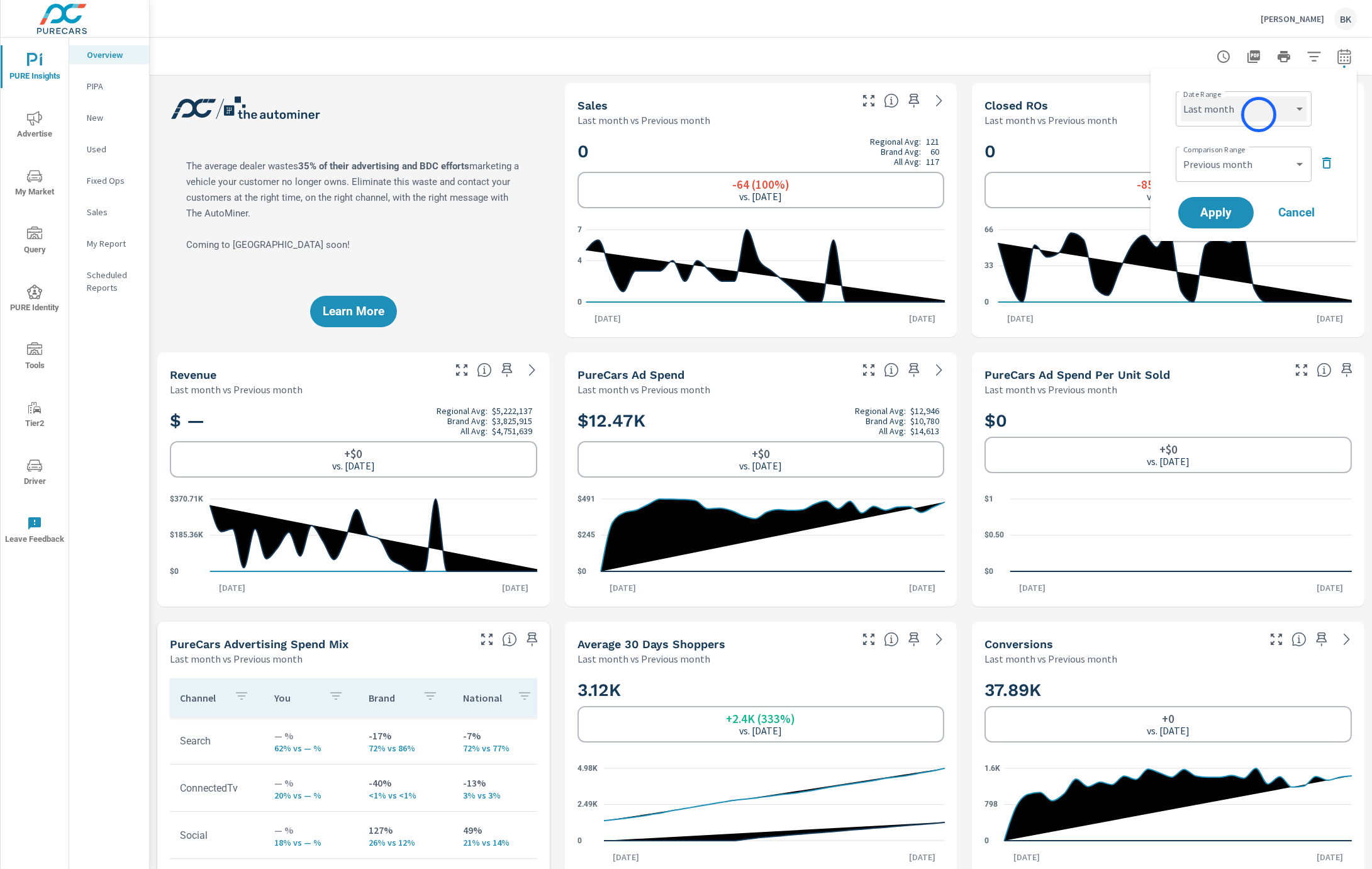
click at [1042, 107] on select "Custom Yesterday Last week Last 7 days Last 14 days Last 30 days Last 45 days L…" at bounding box center [1244, 109] width 126 height 25
click at [1042, 97] on select "Custom Yesterday Last week Last 7 days Last 14 days Last 30 days Last 45 days L…" at bounding box center [1244, 109] width 126 height 25
select select "Month to date"
click at [1042, 207] on span "Apply" at bounding box center [1216, 213] width 51 height 12
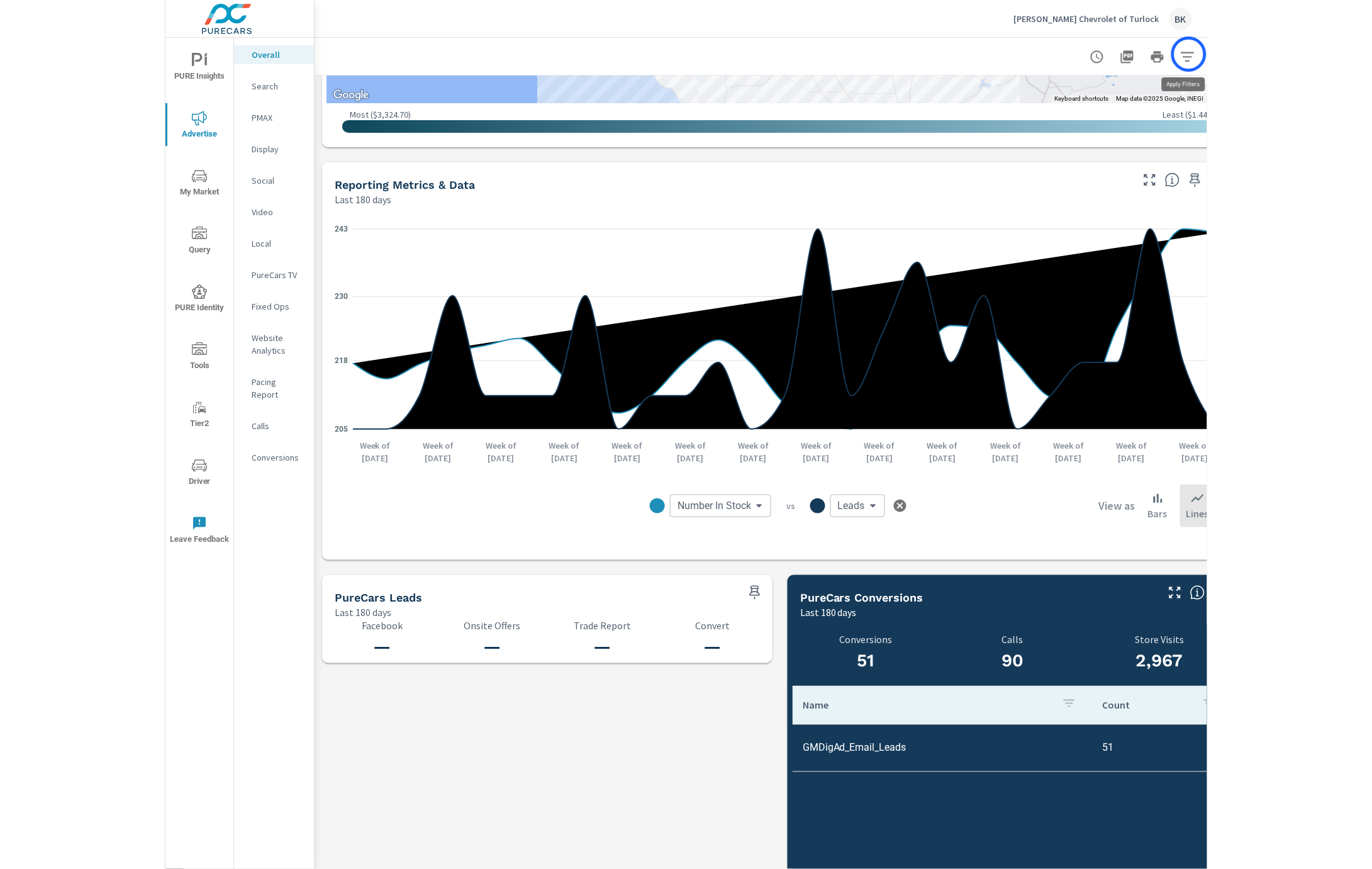
scroll to position [850, 37]
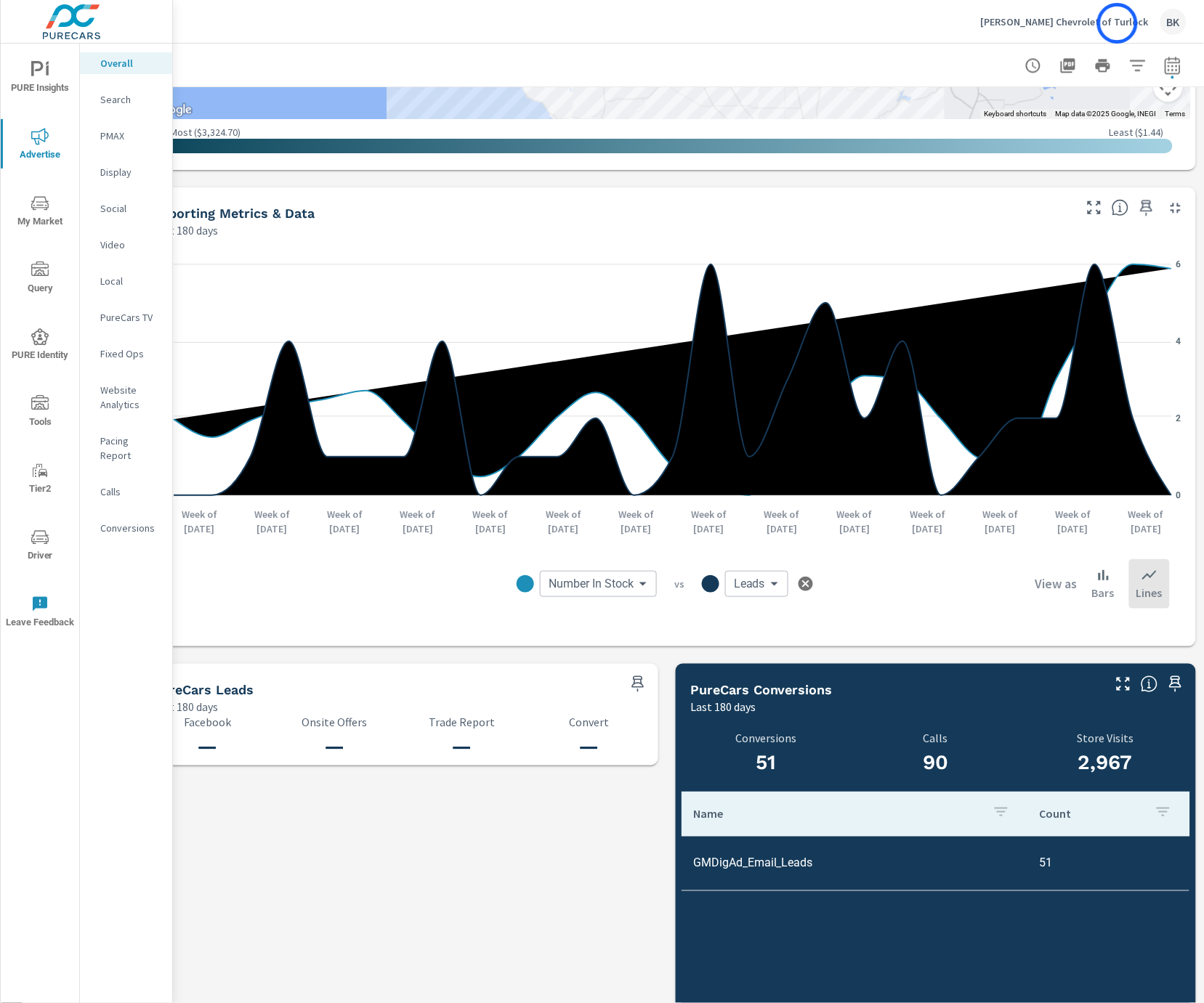
click at [1118, 22] on p "[PERSON_NAME] Chevrolet of Turlock" at bounding box center [1065, 22] width 168 height 13
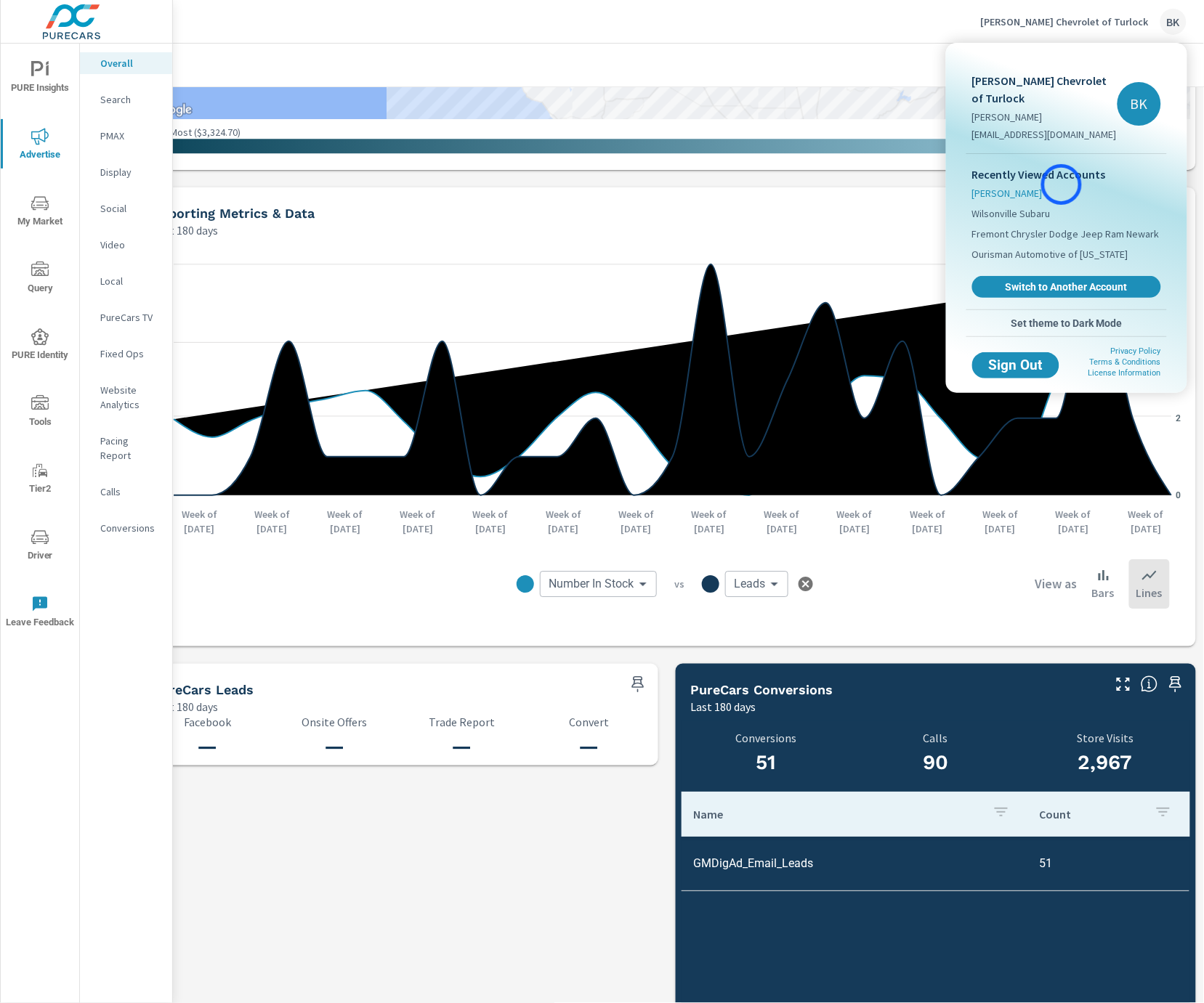
drag, startPoint x: 1062, startPoint y: 184, endPoint x: 1049, endPoint y: 175, distance: 15.8
click at [1062, 184] on li "[PERSON_NAME]" at bounding box center [1066, 193] width 189 height 21
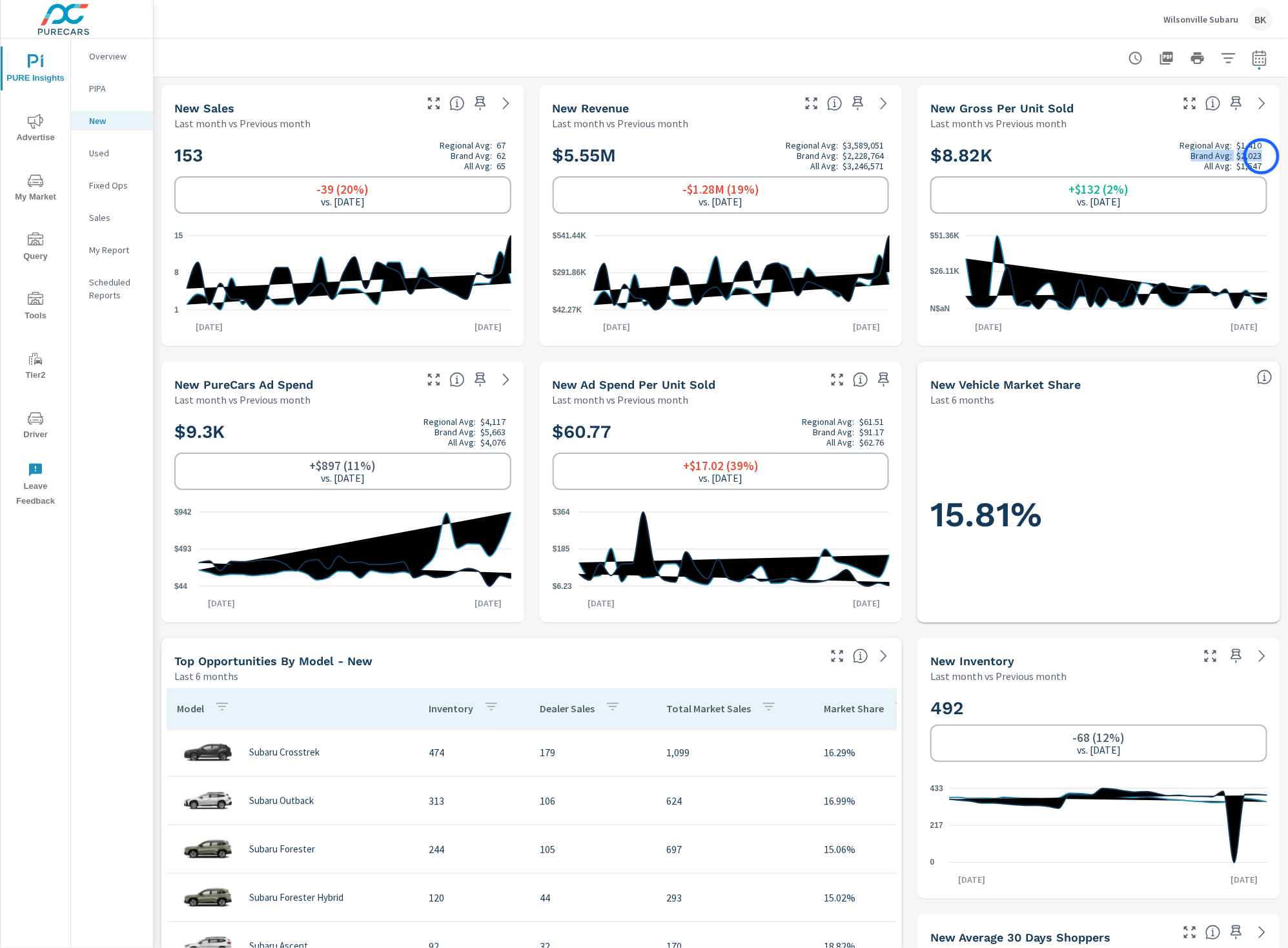
drag, startPoint x: 1192, startPoint y: 157, endPoint x: 1262, endPoint y: 157, distance: 70.0
click at [967, 157] on div "Brand Avg: $2,023" at bounding box center [1221, 155] width 82 height 10
drag, startPoint x: 1009, startPoint y: 163, endPoint x: 940, endPoint y: 163, distance: 69.0
click at [940, 163] on h2 "$8.82K Regional Avg: $1,410 Brand Avg: $2,023 All Avg: $1,547" at bounding box center [1099, 155] width 337 height 31
click at [967, 108] on icon at bounding box center [1262, 103] width 15 height 15
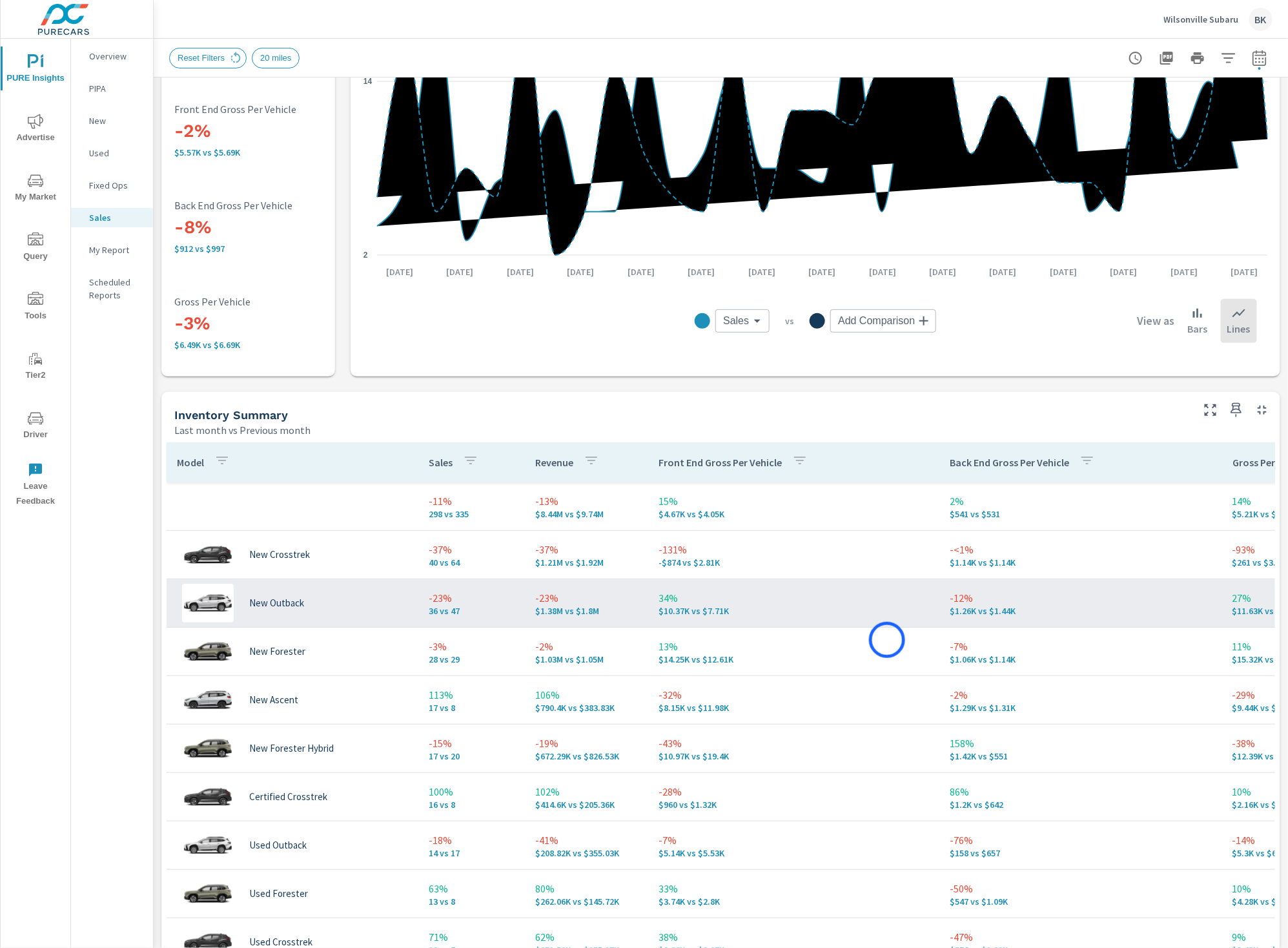
scroll to position [263, 0]
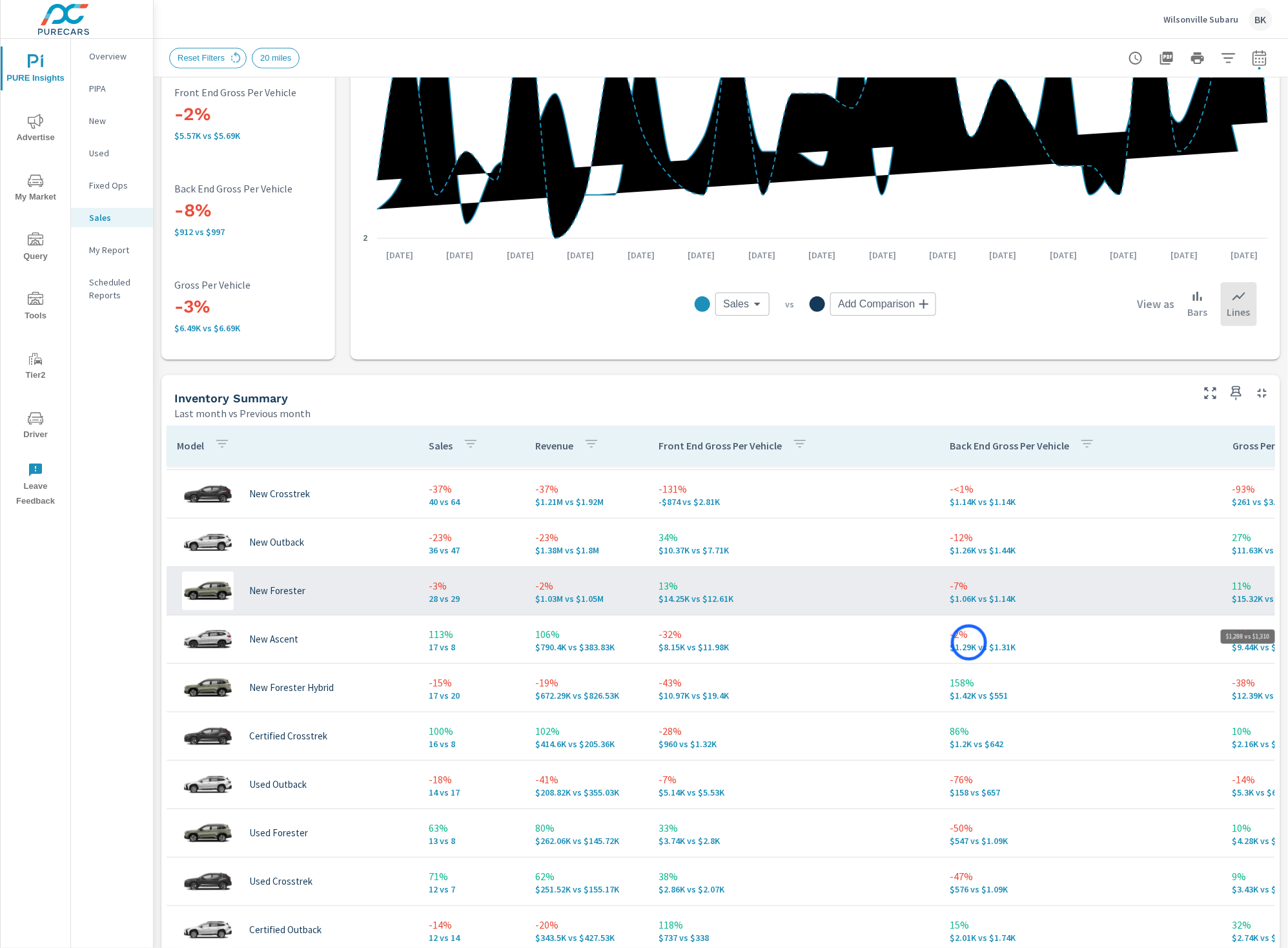
scroll to position [54, 0]
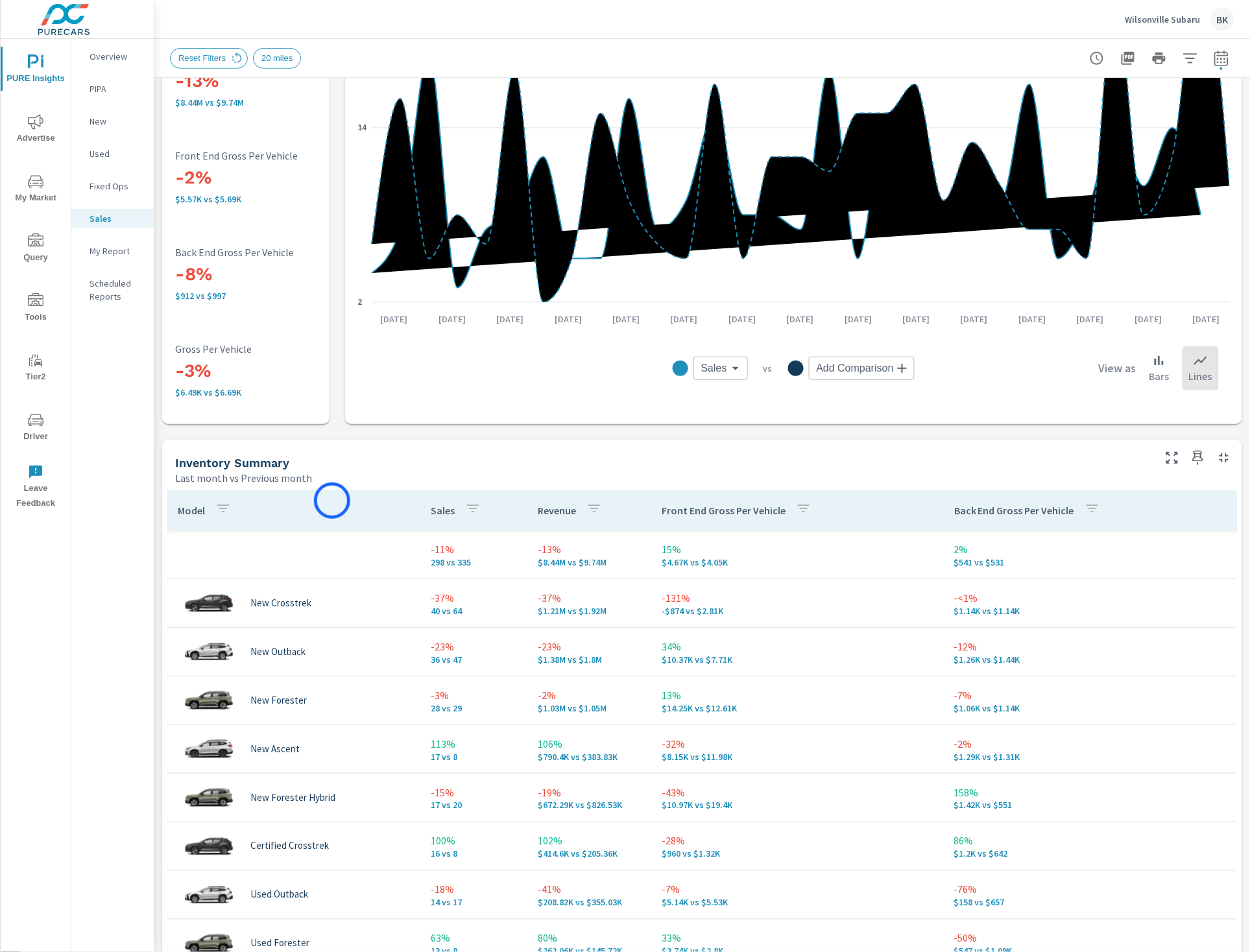
scroll to position [198, 0]
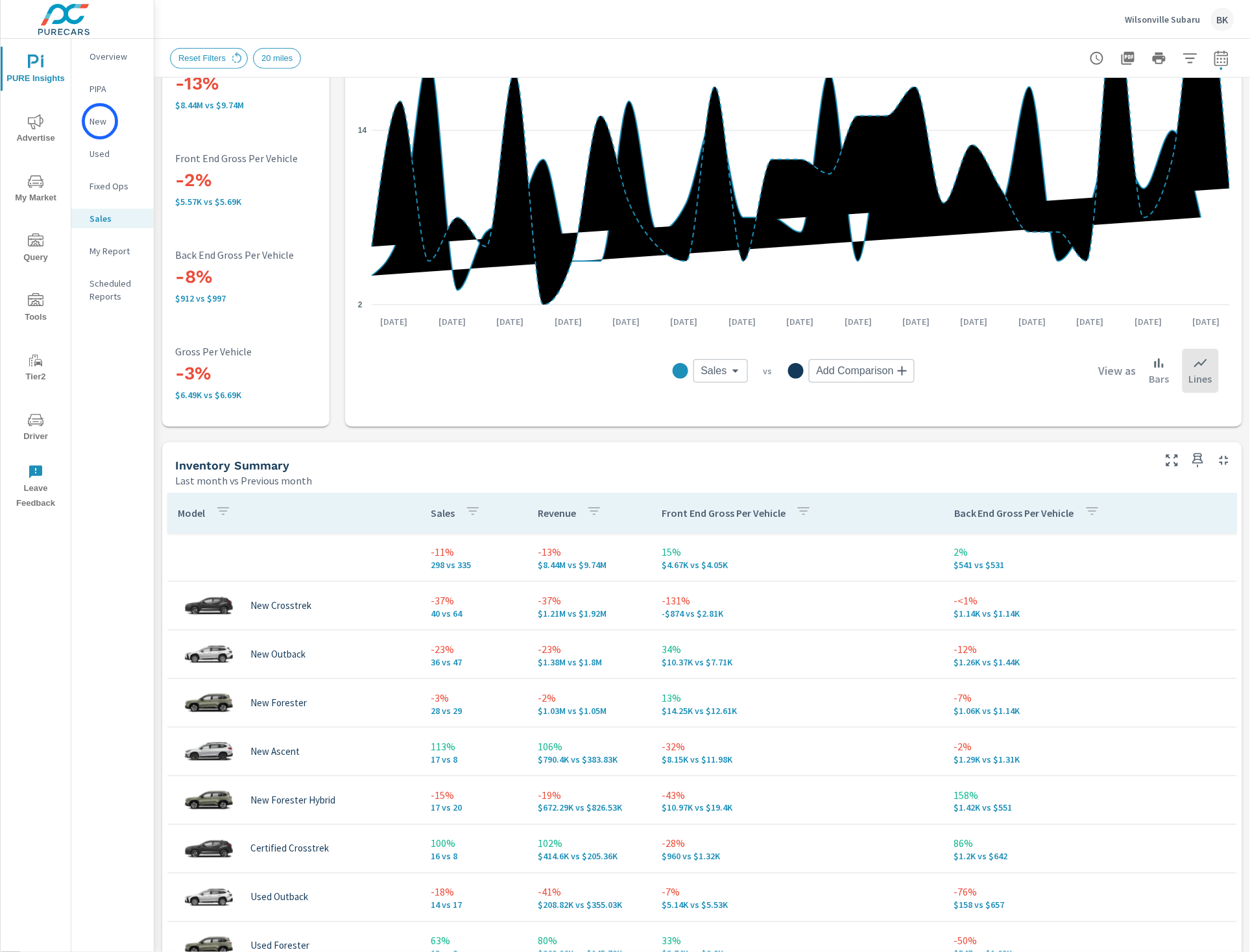
click at [100, 121] on p "New" at bounding box center [116, 121] width 54 height 13
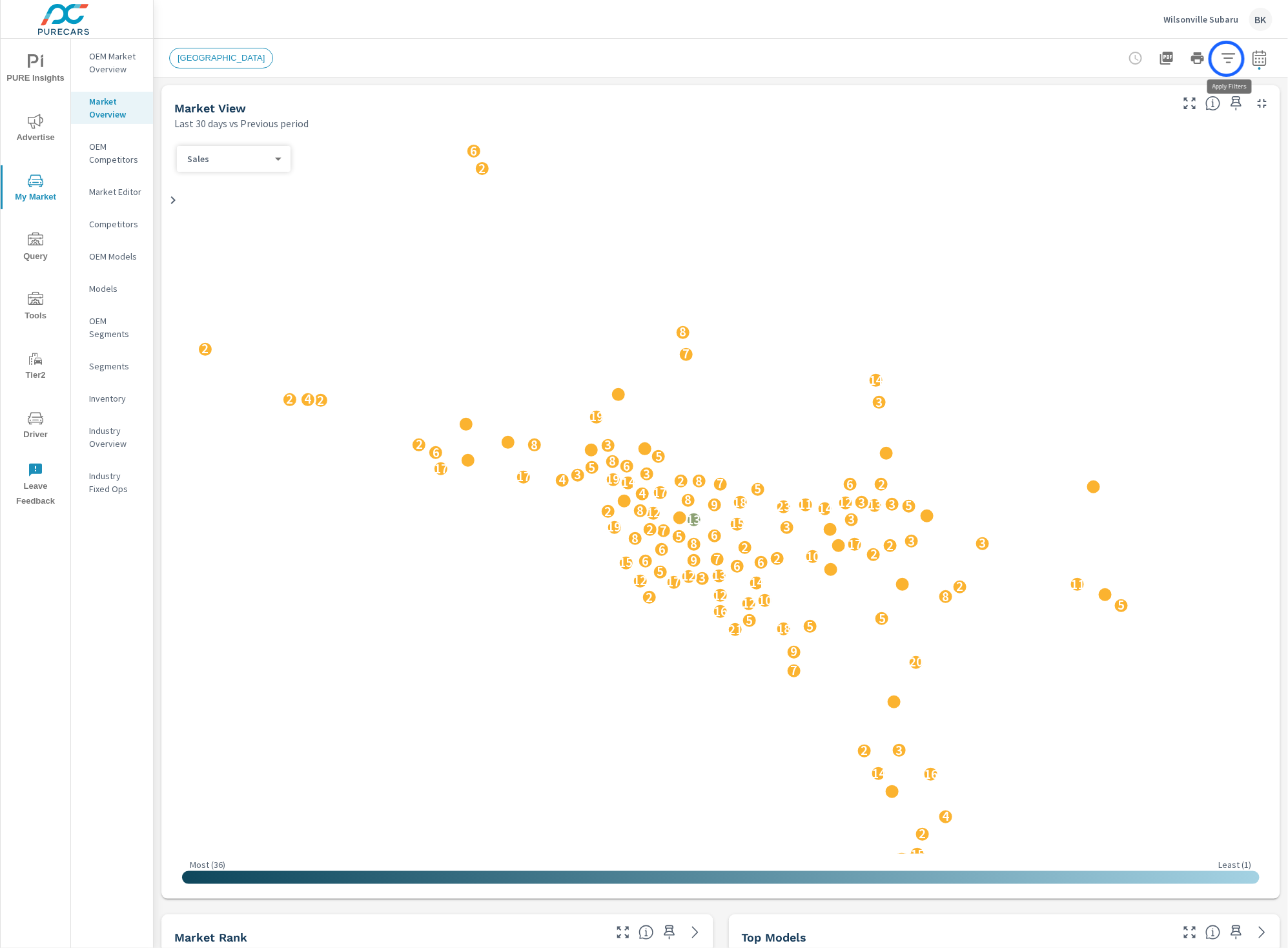
click at [1226, 58] on icon "button" at bounding box center [1228, 58] width 15 height 15
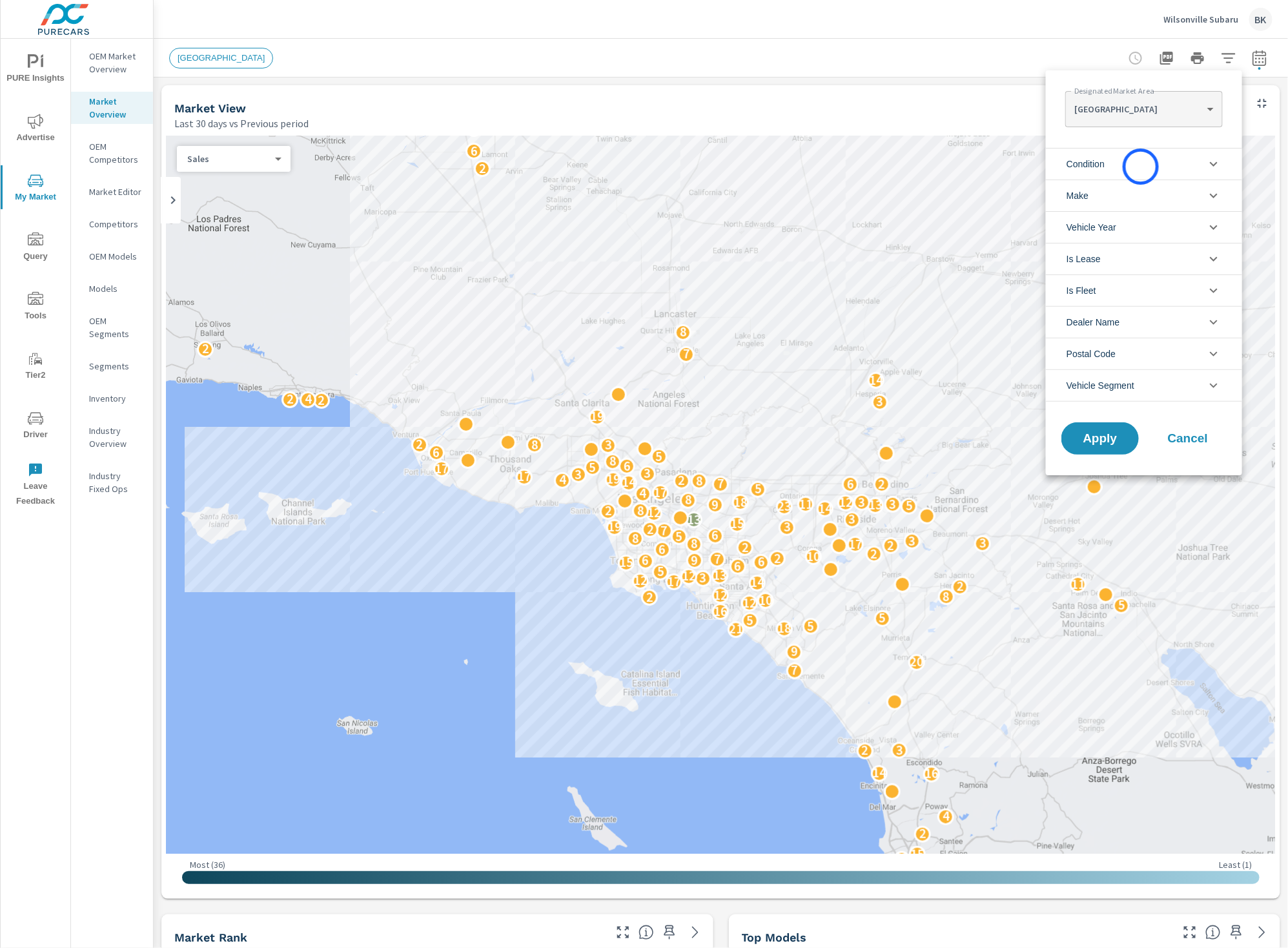
click at [1141, 166] on li "Condition" at bounding box center [1144, 164] width 197 height 32
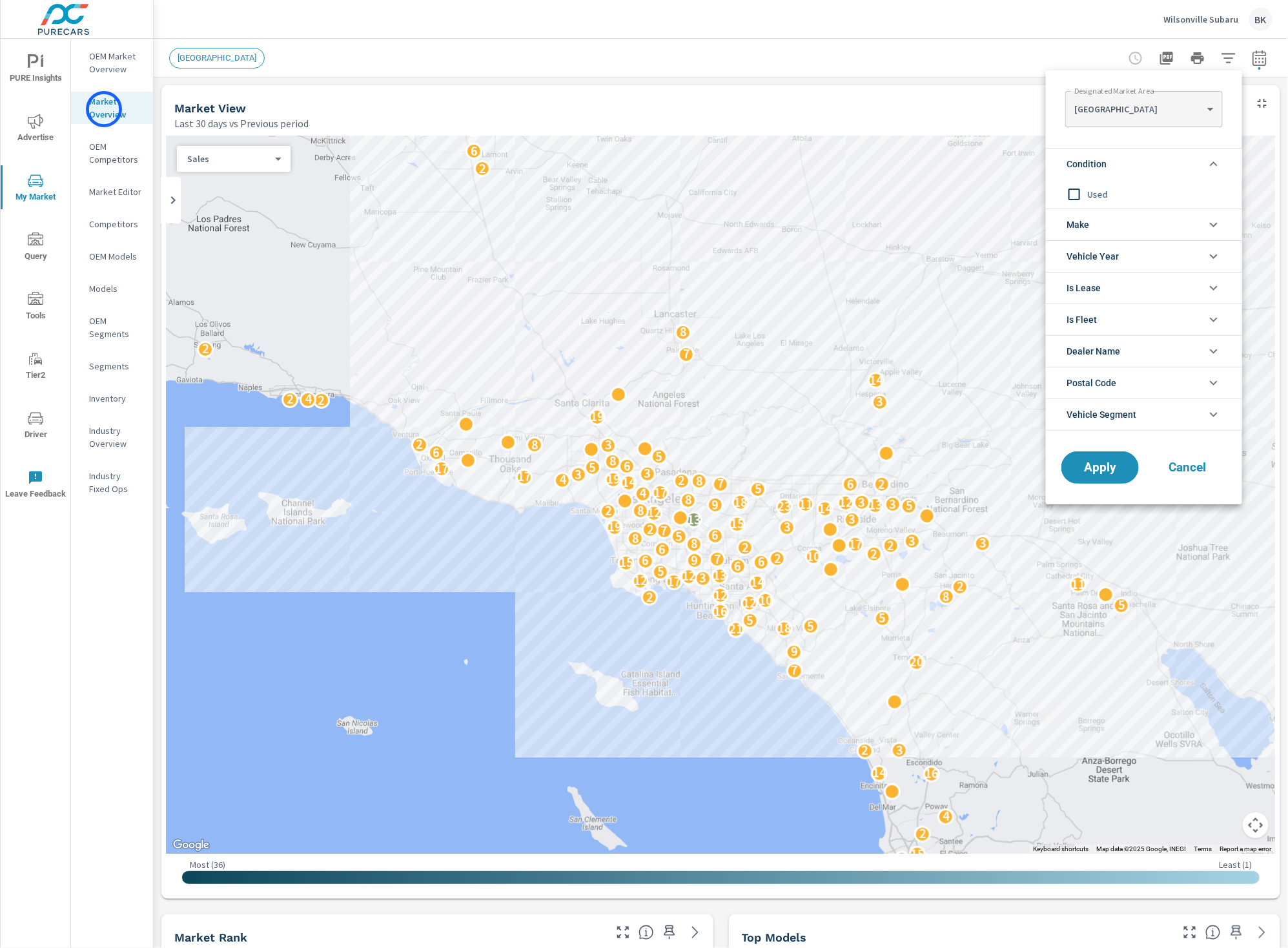
click at [103, 110] on div at bounding box center [644, 474] width 1288 height 948
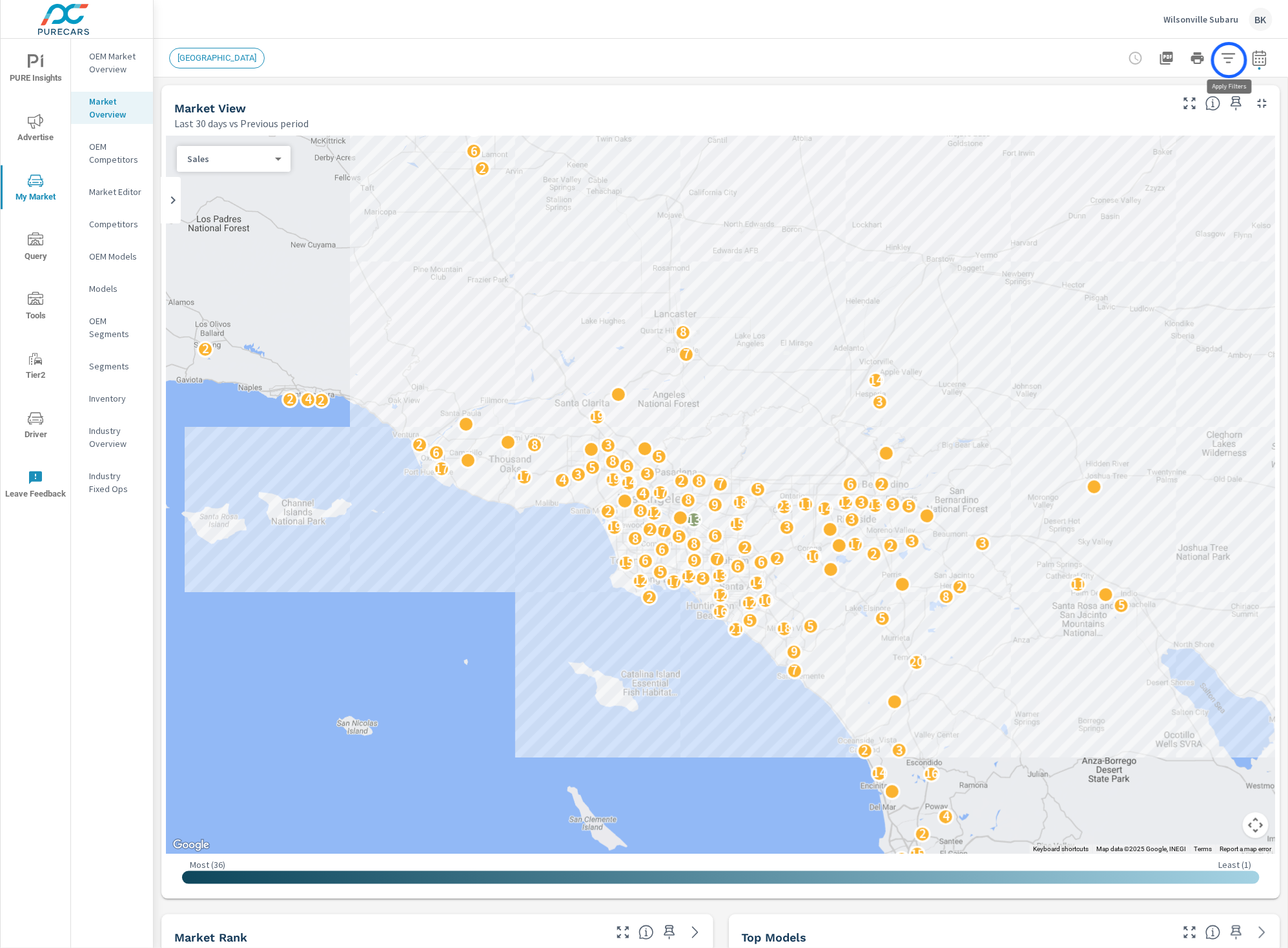
click at [1230, 60] on icon "button" at bounding box center [1228, 58] width 15 height 15
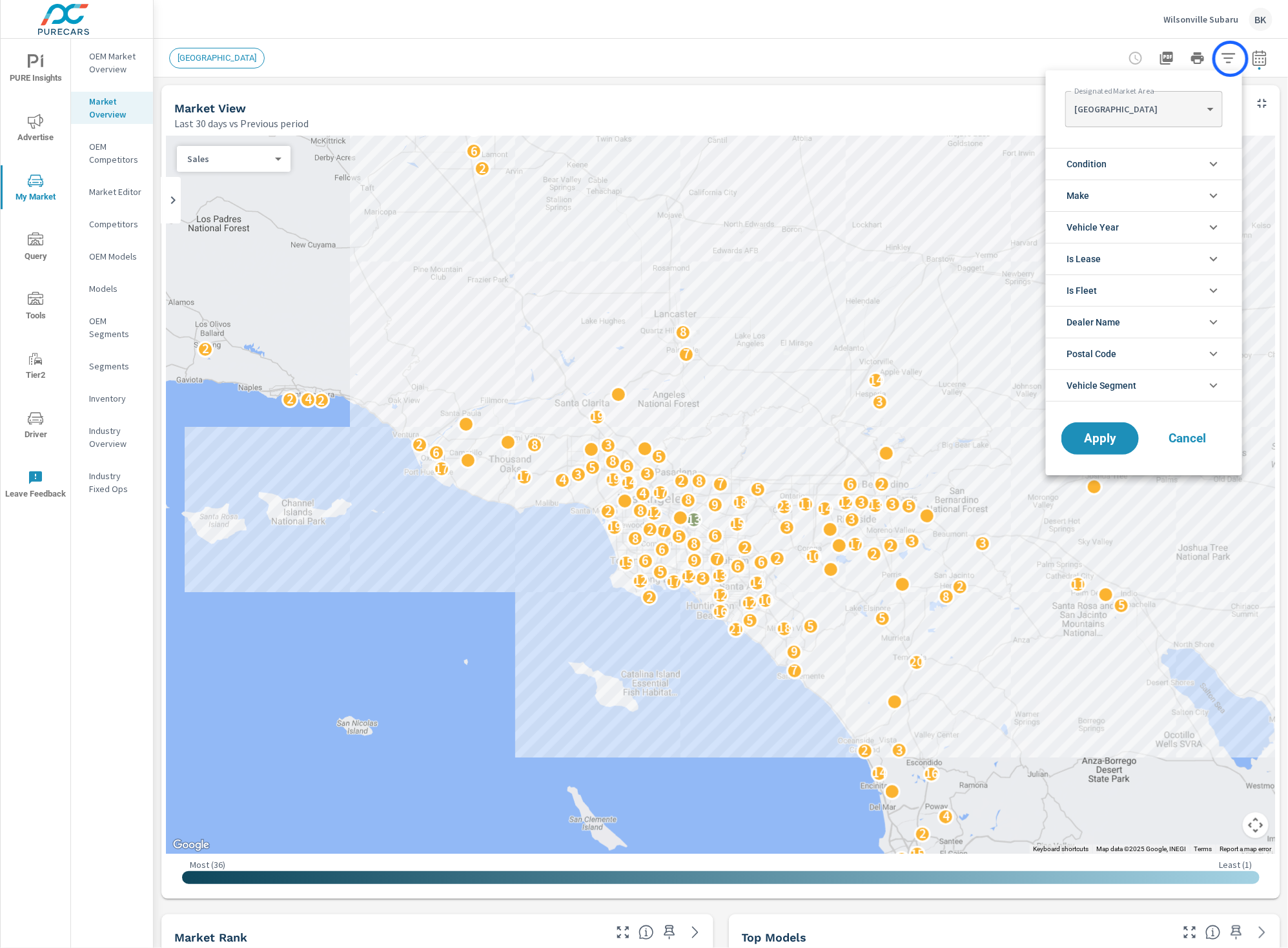
click at [1230, 59] on div at bounding box center [644, 474] width 1288 height 948
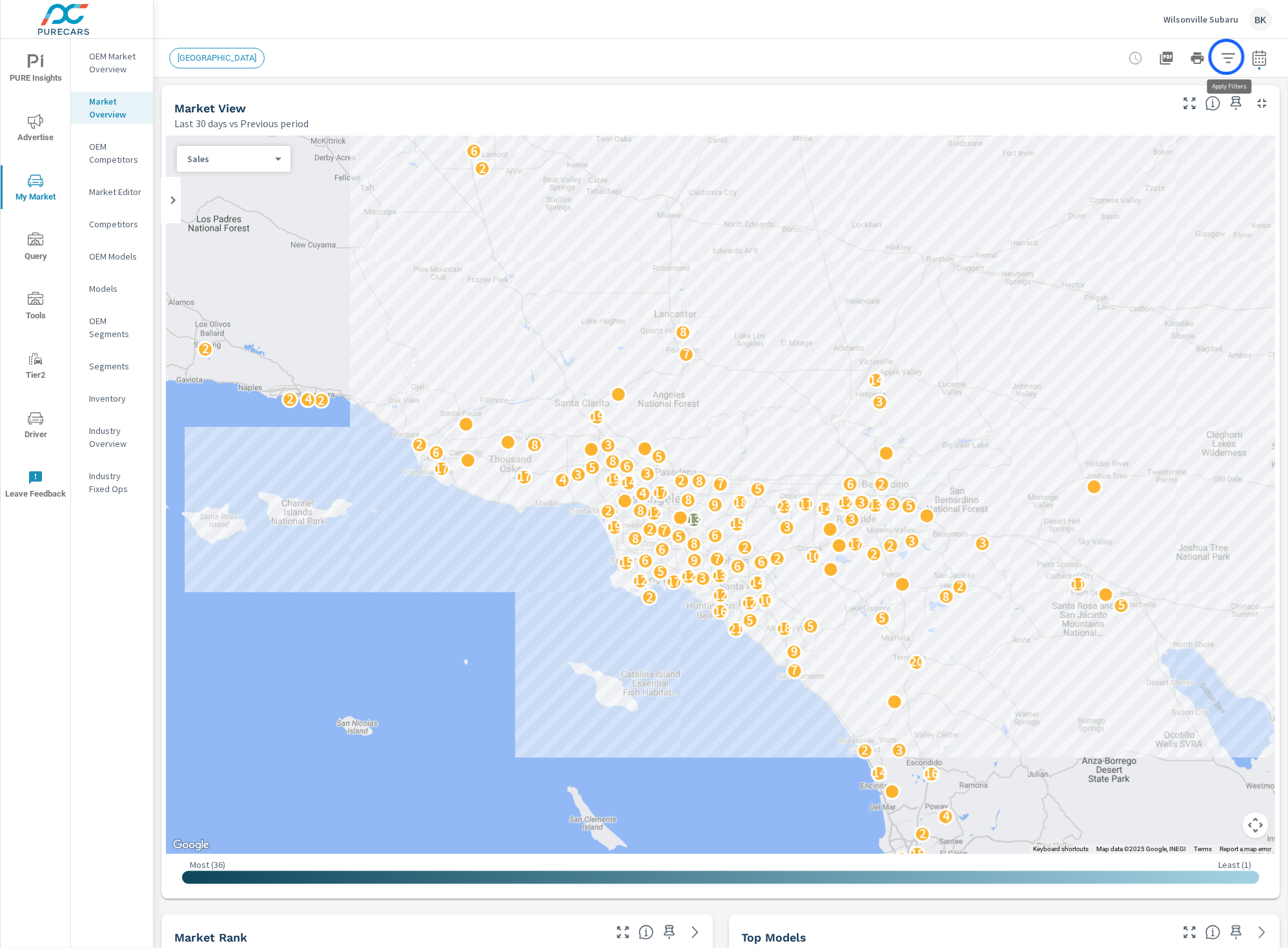
click at [1226, 56] on icon "button" at bounding box center [1228, 58] width 15 height 15
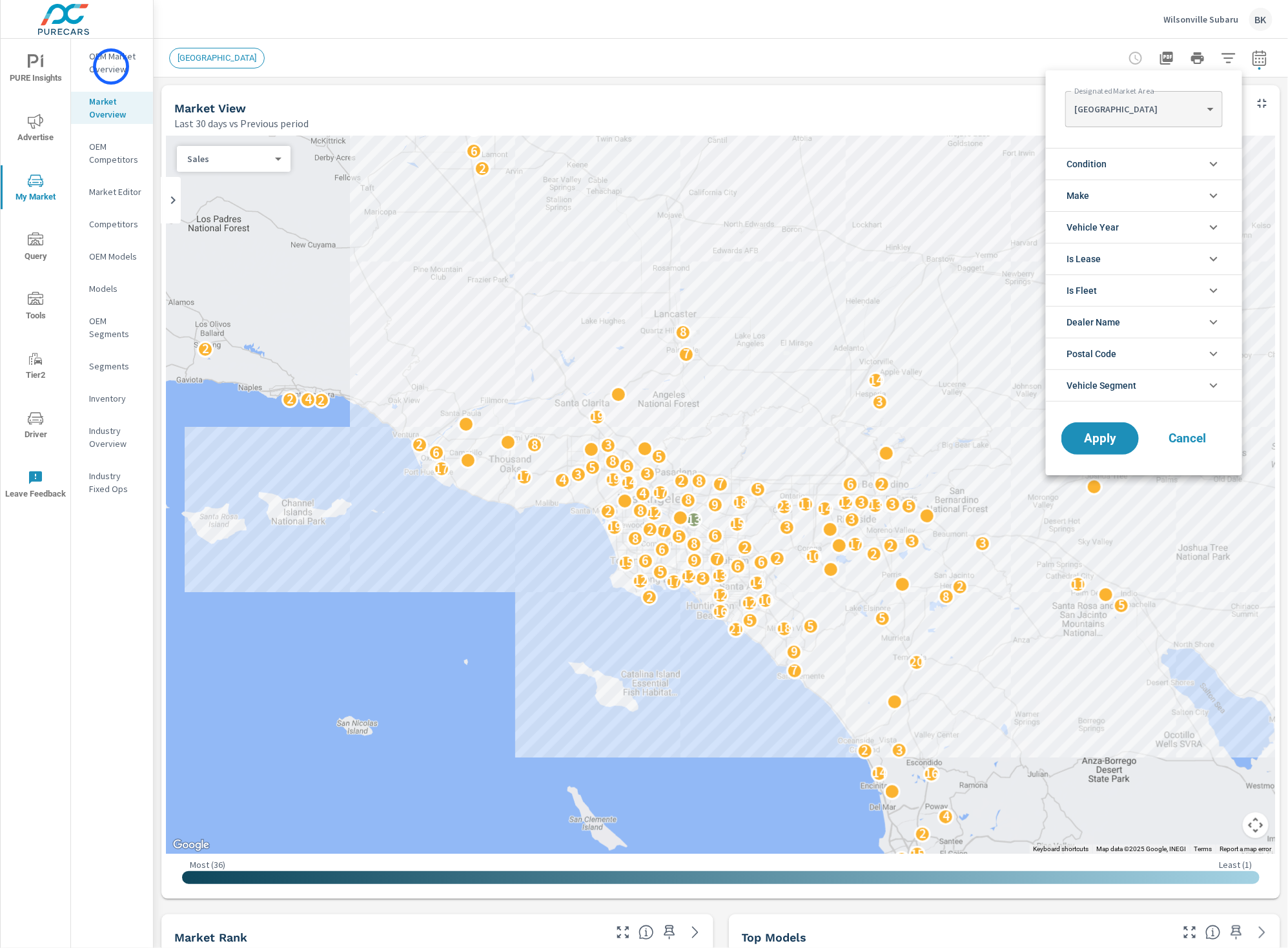
click at [111, 62] on div at bounding box center [644, 474] width 1288 height 948
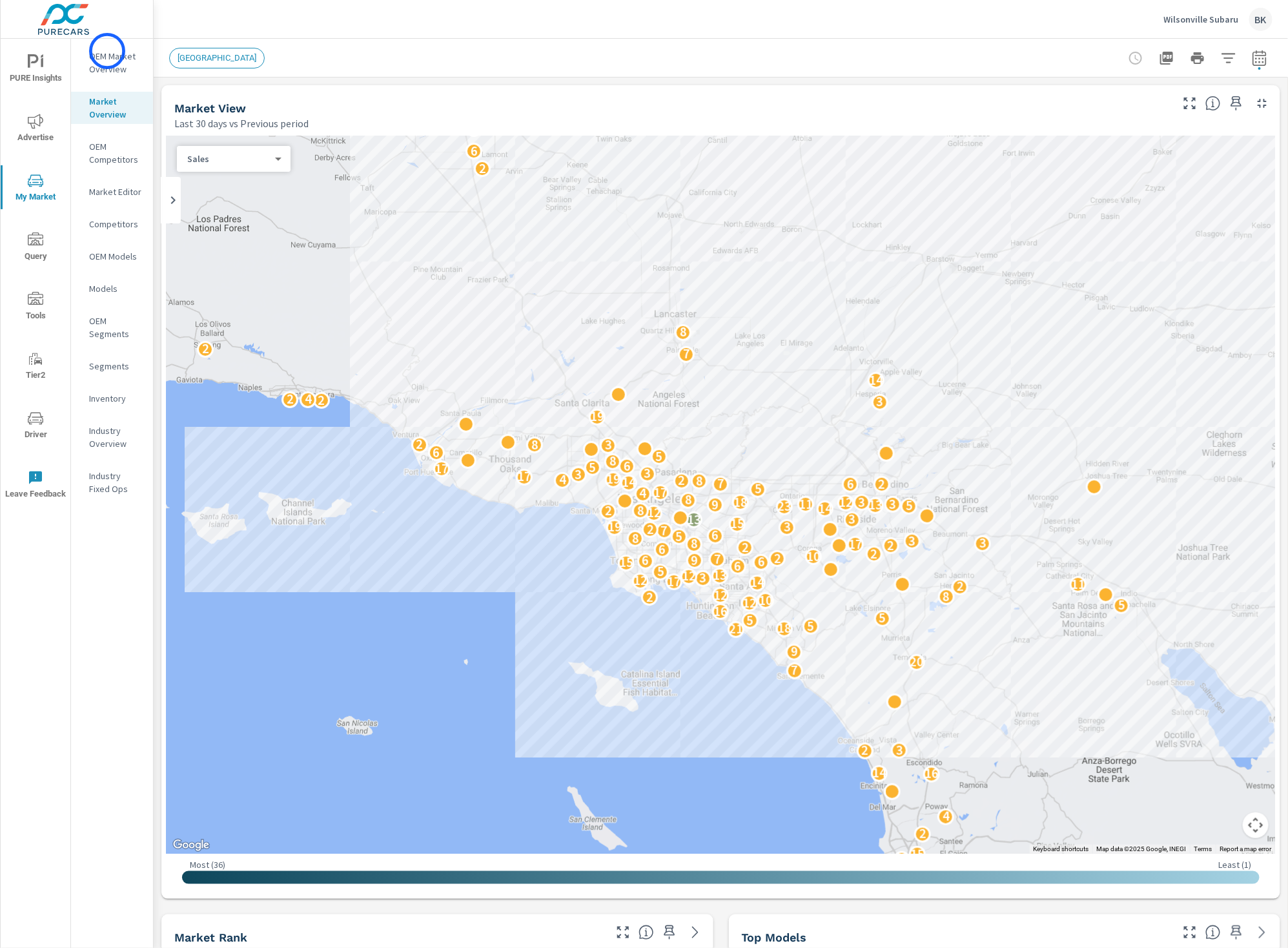
click at [107, 51] on p "OEM Market Overview" at bounding box center [116, 62] width 54 height 26
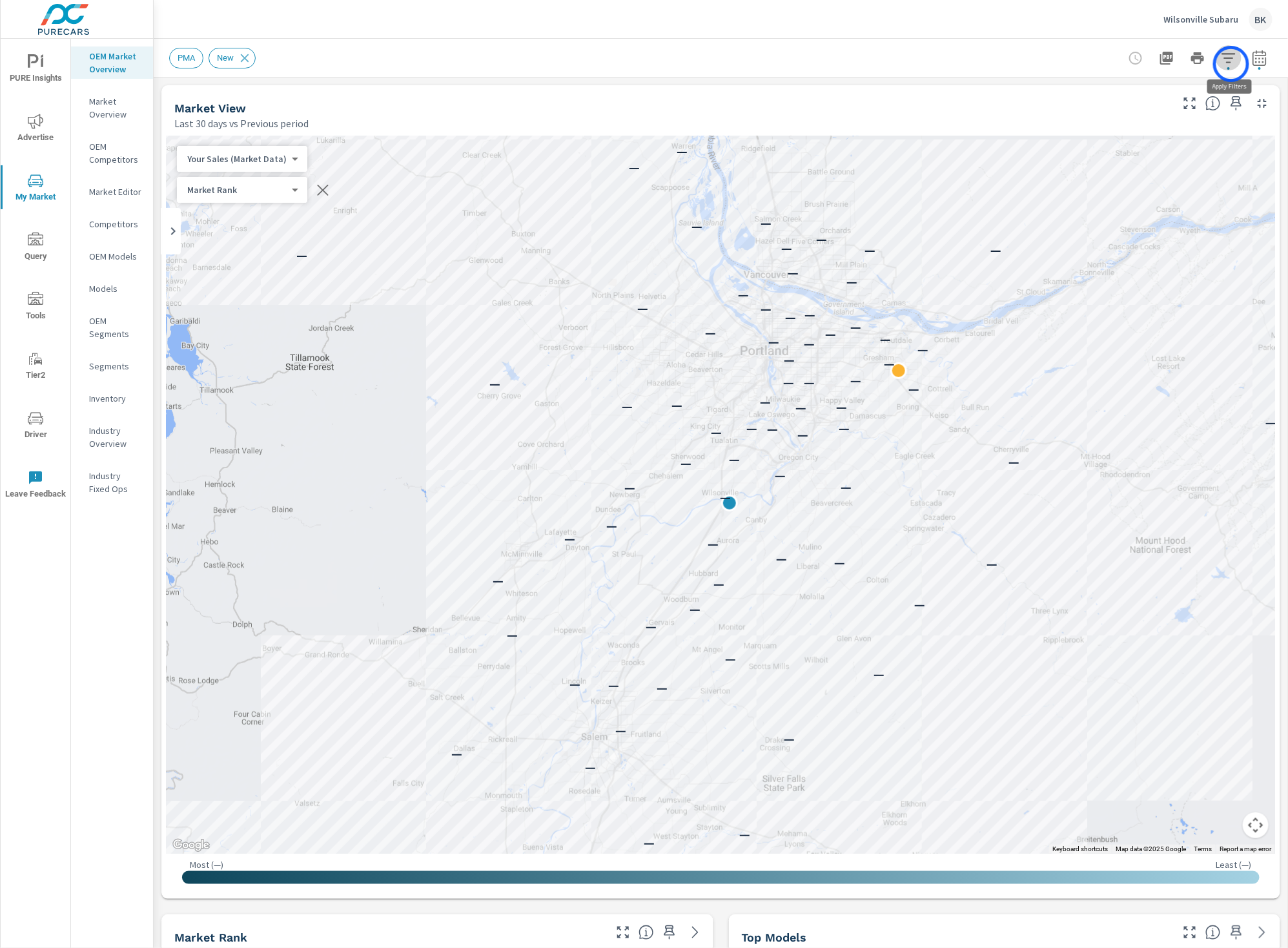
click at [1231, 64] on icon "button" at bounding box center [1228, 58] width 15 height 15
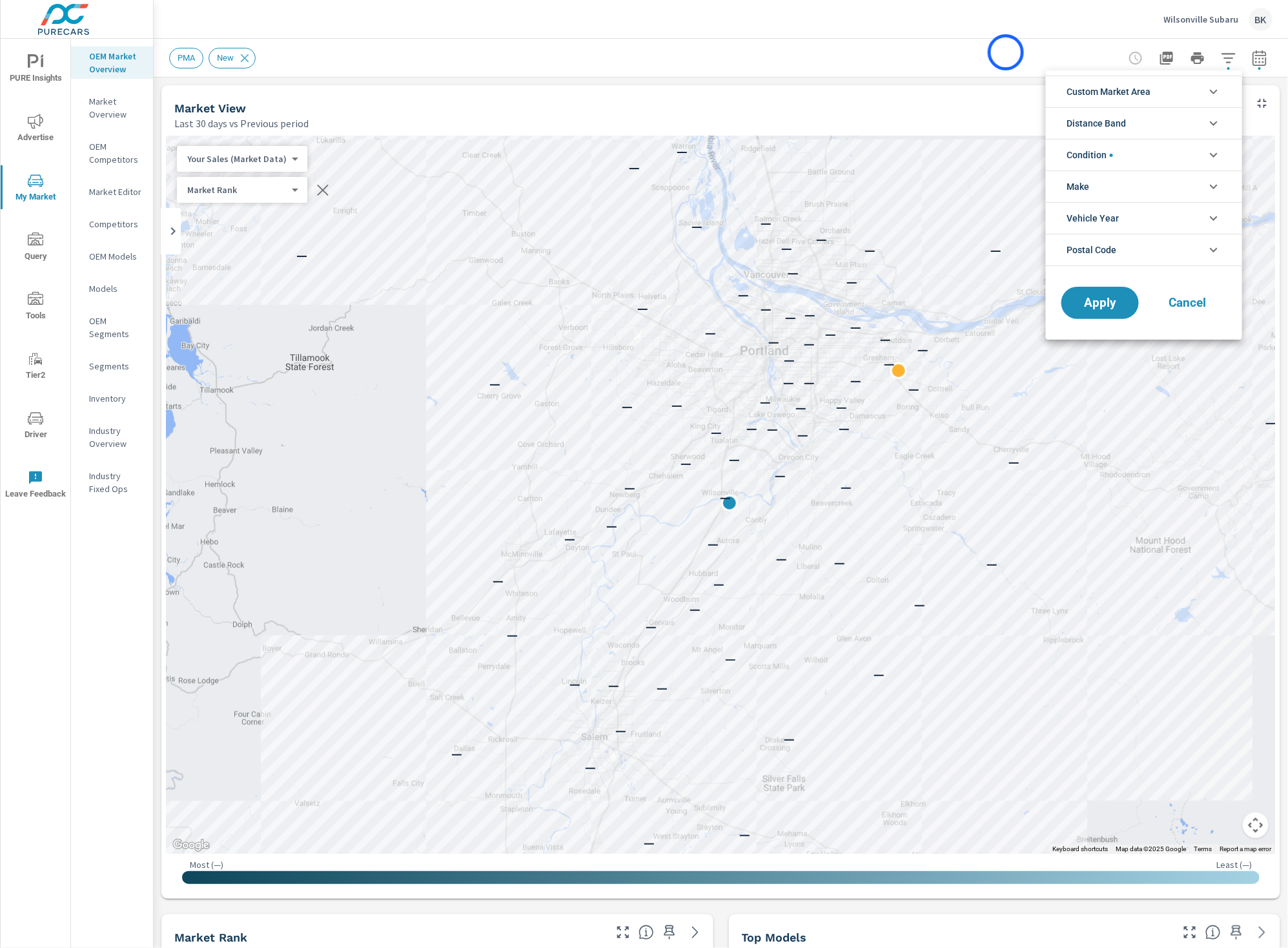
click at [1006, 52] on div at bounding box center [644, 474] width 1288 height 948
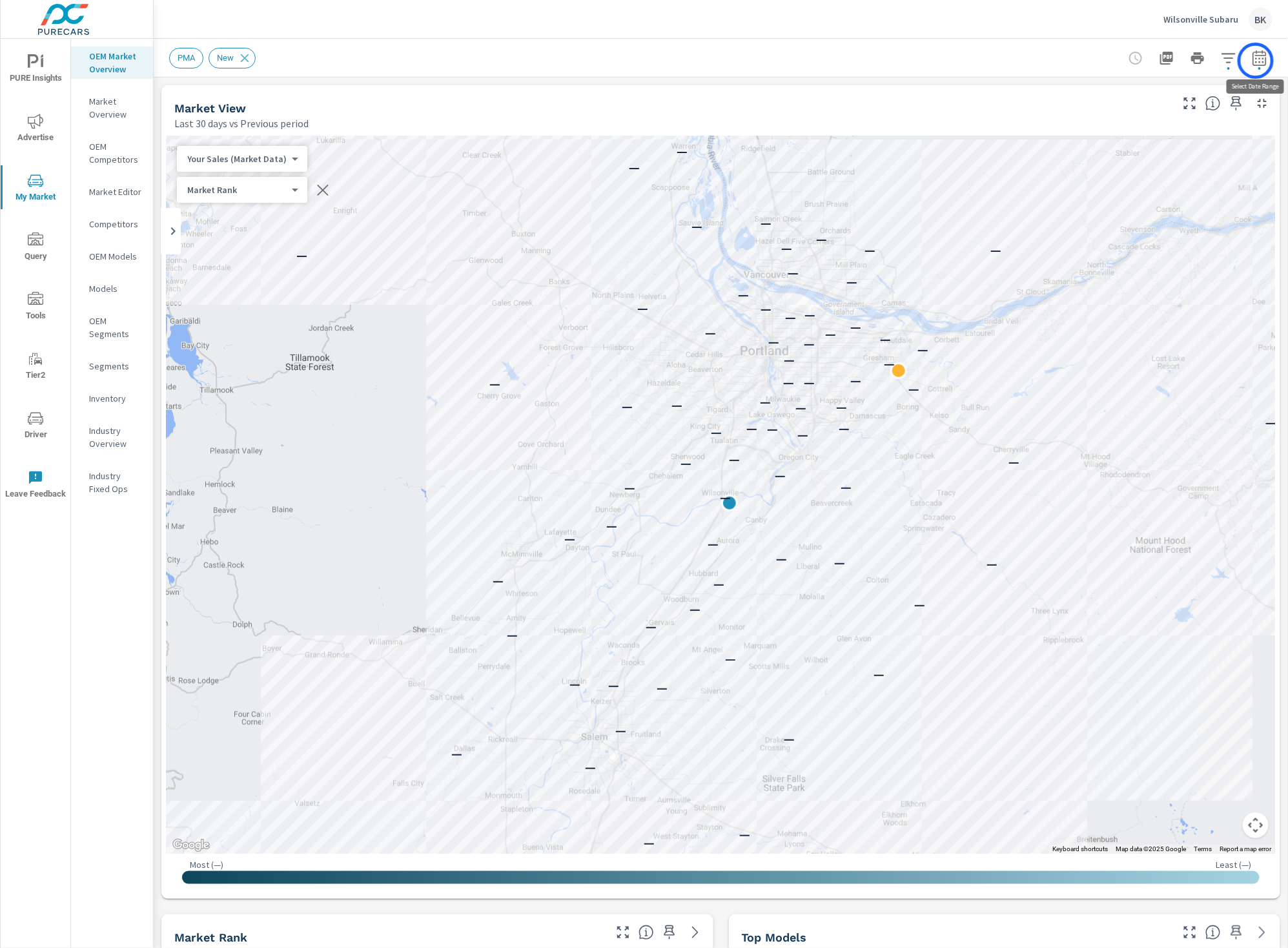
click at [1256, 61] on icon "button" at bounding box center [1259, 58] width 15 height 15
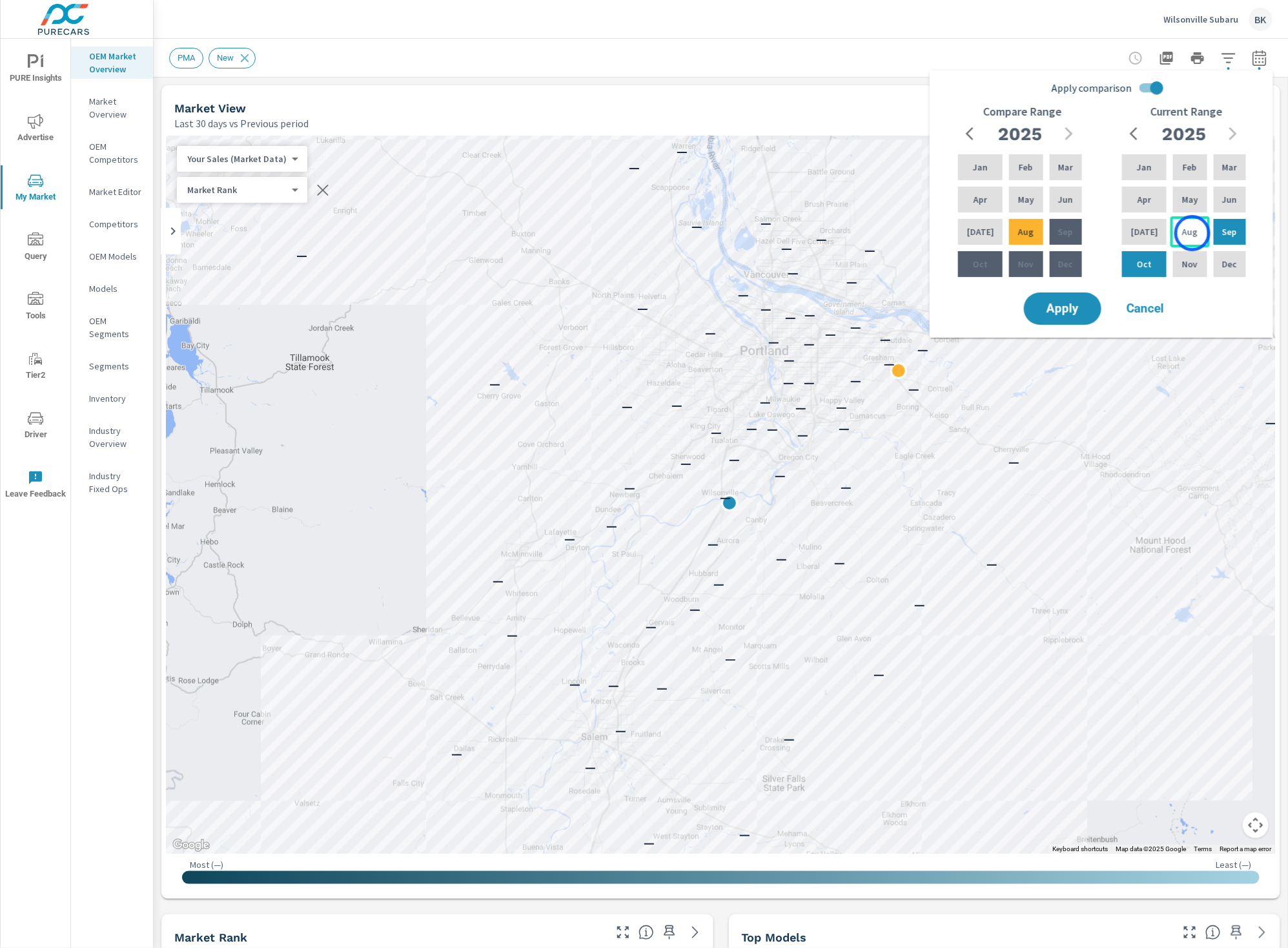
click at [1193, 233] on div "Aug" at bounding box center [1190, 232] width 38 height 31
click at [1237, 168] on div "Mar" at bounding box center [1230, 167] width 38 height 31
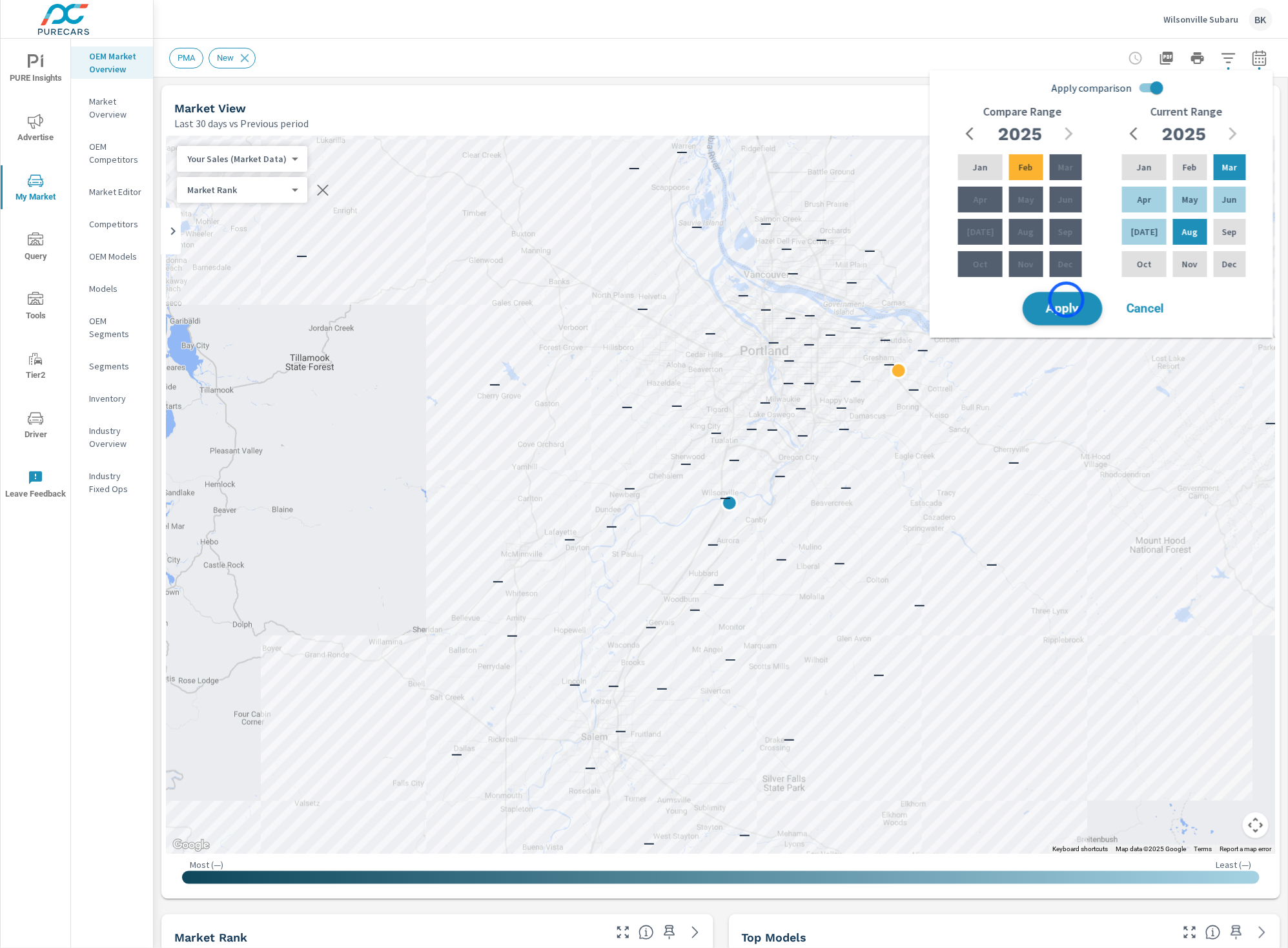
click at [1066, 303] on span "Apply" at bounding box center [1063, 309] width 53 height 12
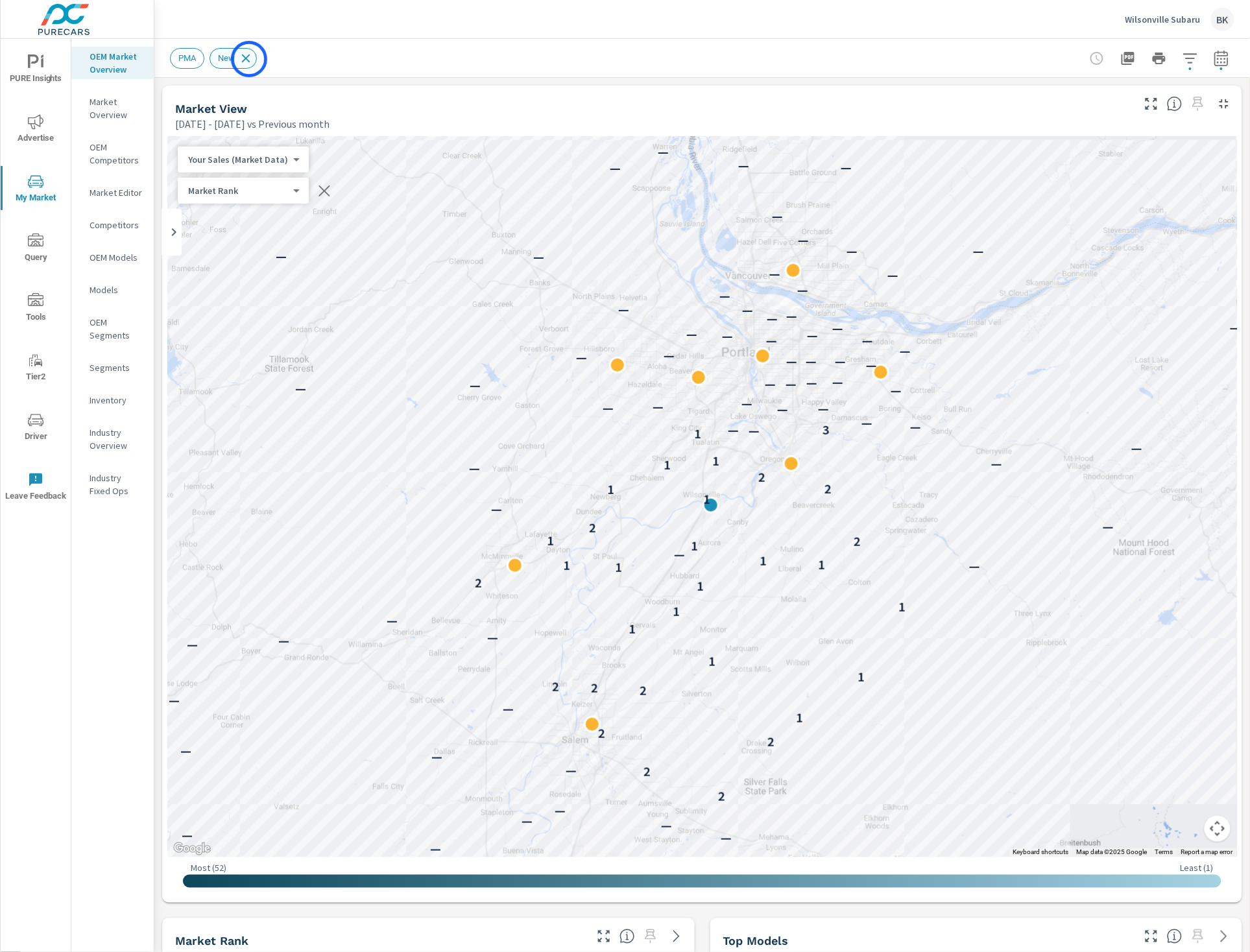
click at [249, 59] on icon at bounding box center [246, 58] width 9 height 9
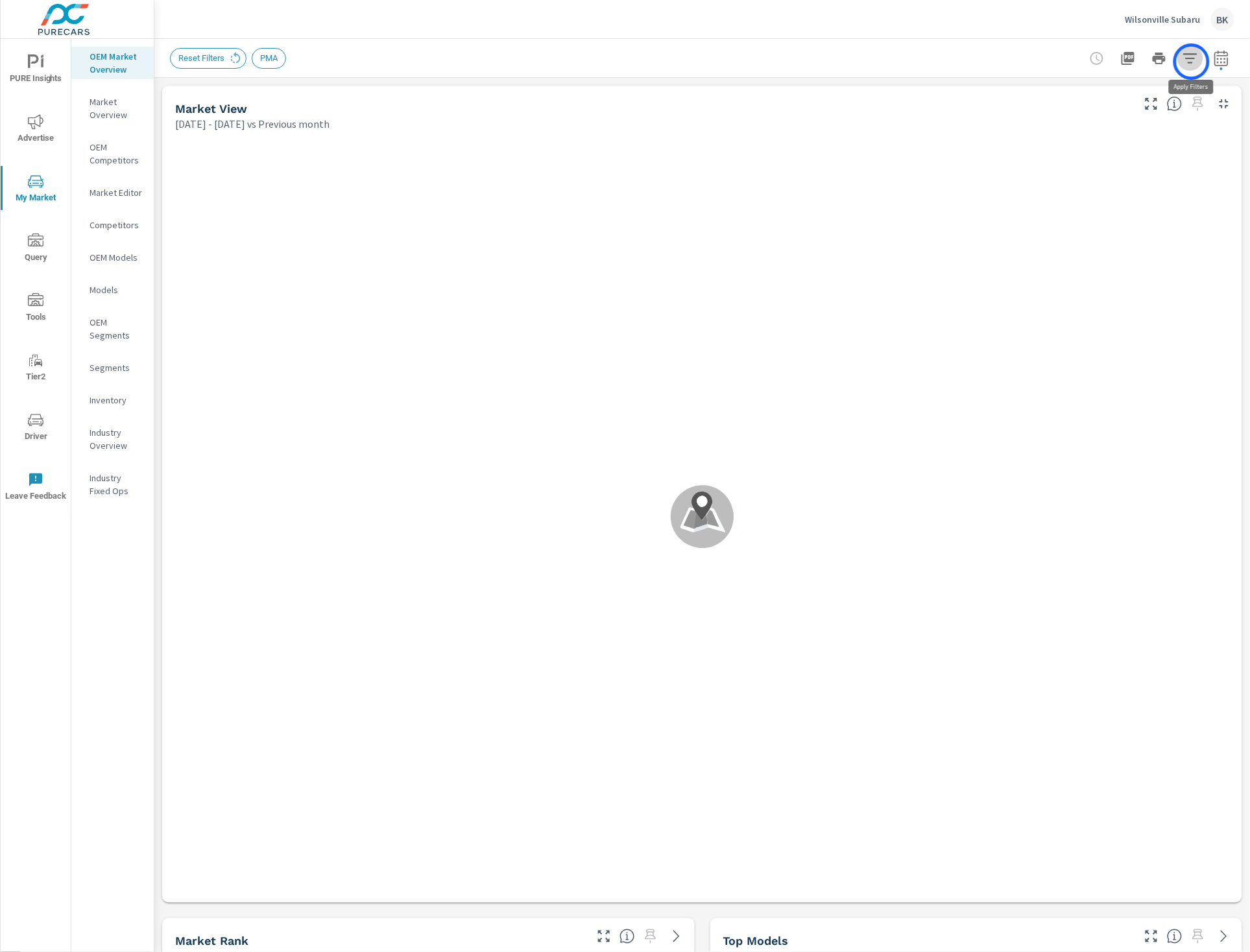
click at [1192, 62] on icon "button" at bounding box center [1190, 58] width 14 height 10
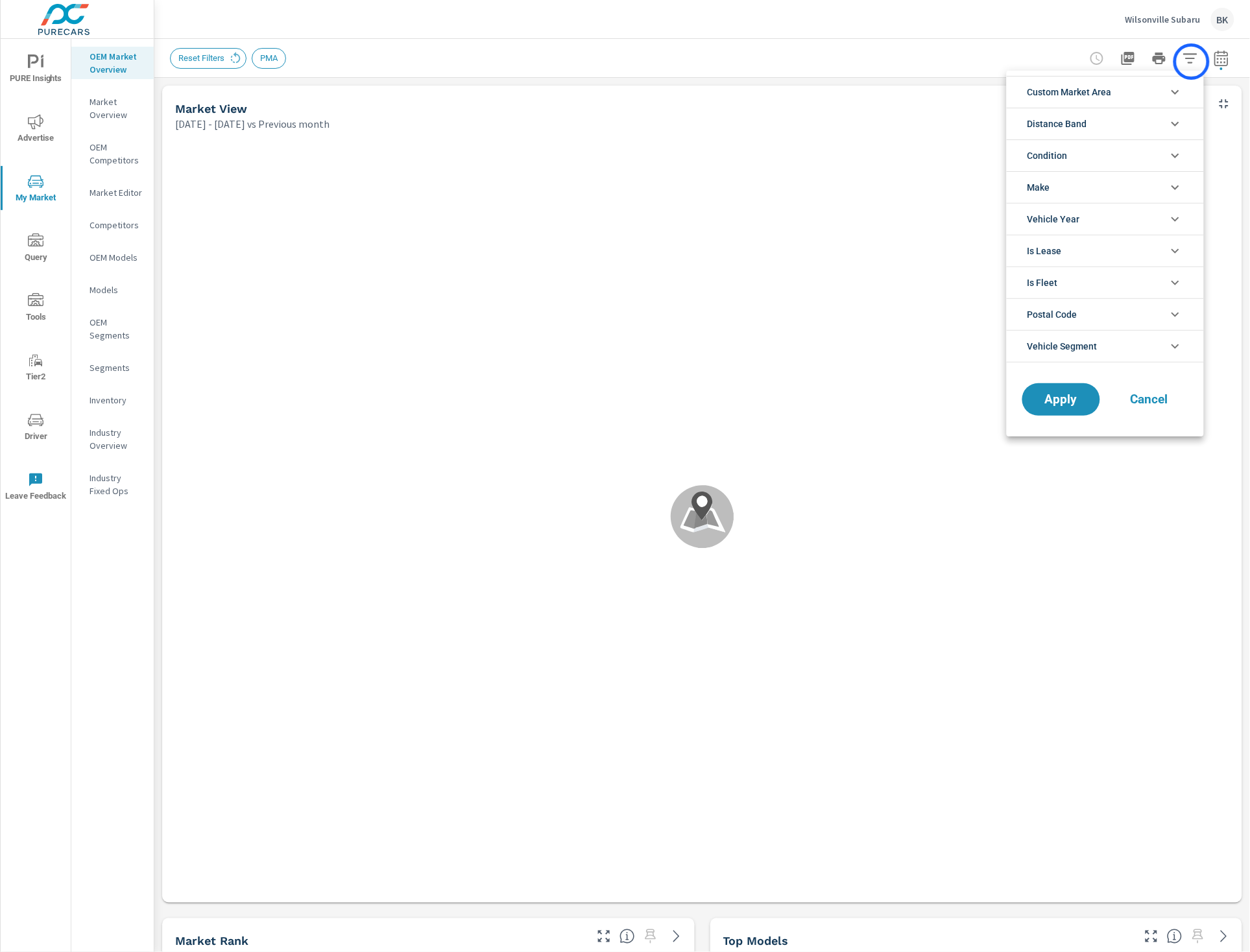
scroll to position [29, 0]
click at [1175, 150] on icon "filter options" at bounding box center [1175, 155] width 15 height 15
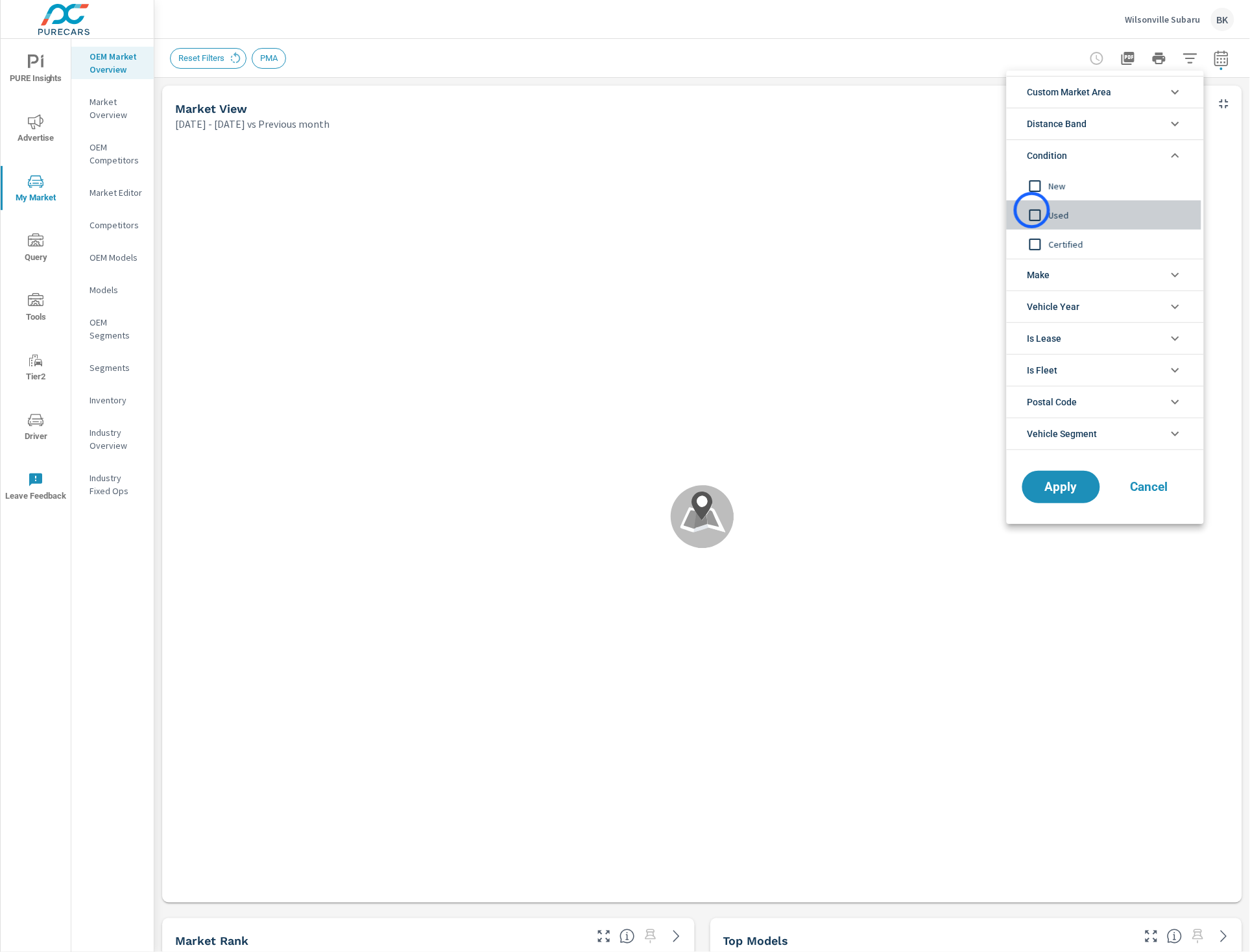
click at [1032, 210] on input "filter options" at bounding box center [1036, 215] width 27 height 27
click at [1036, 245] on input "filter options" at bounding box center [1036, 245] width 27 height 27
click at [1048, 503] on button "Apply" at bounding box center [1061, 487] width 80 height 34
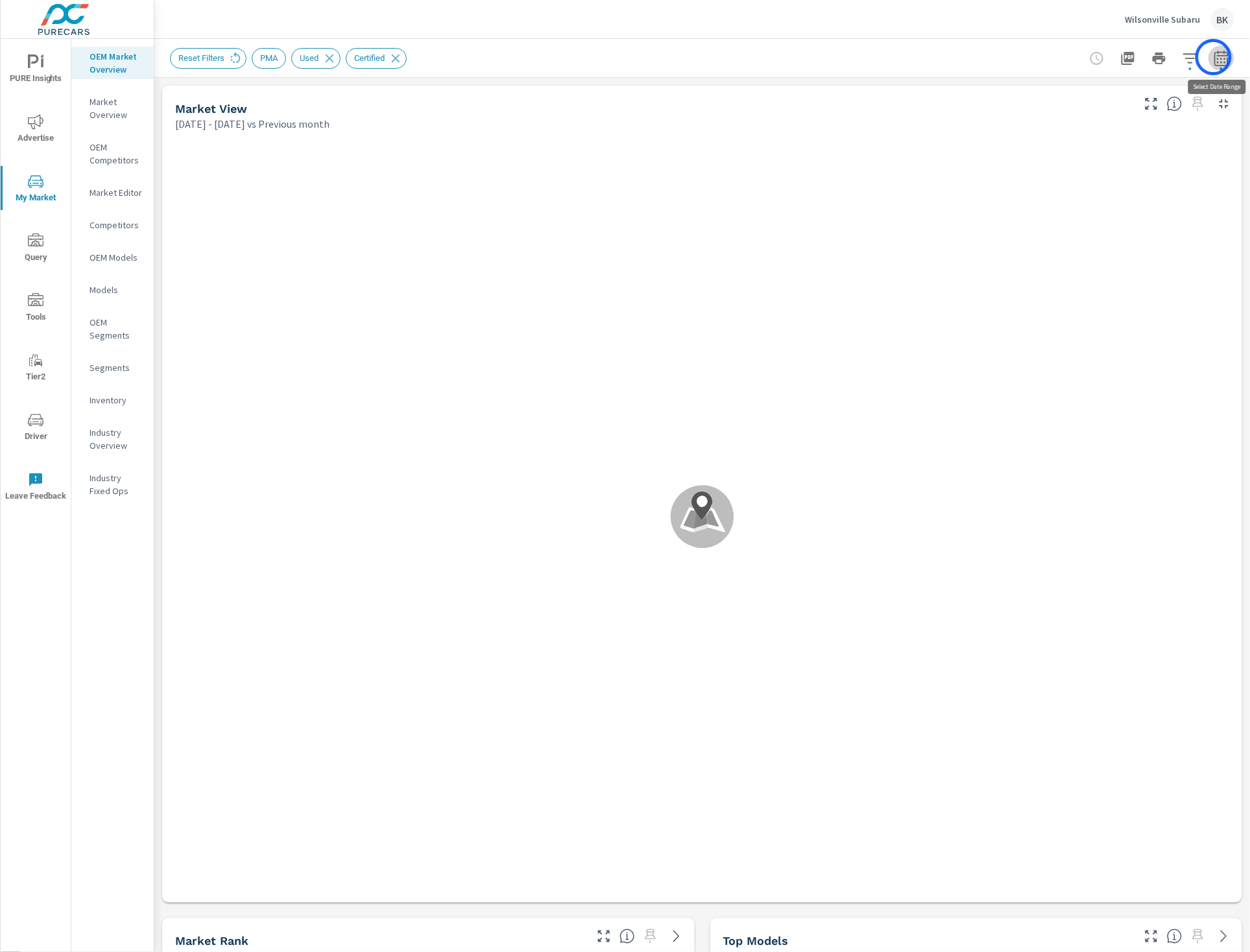
click at [1214, 57] on icon "button" at bounding box center [1221, 58] width 15 height 15
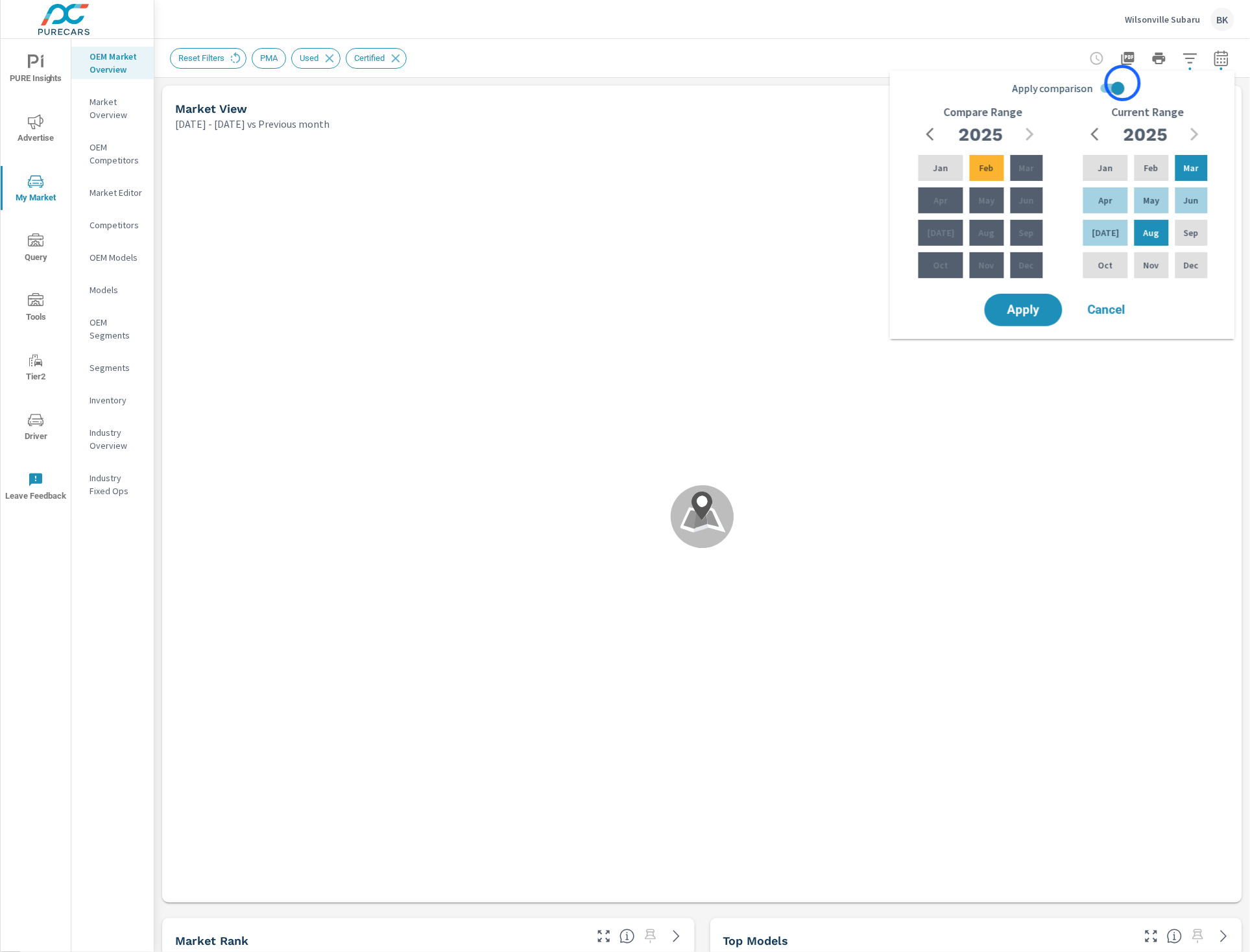
click at [1123, 83] on input "Apply comparison" at bounding box center [1118, 88] width 74 height 25
checkbox input "false"
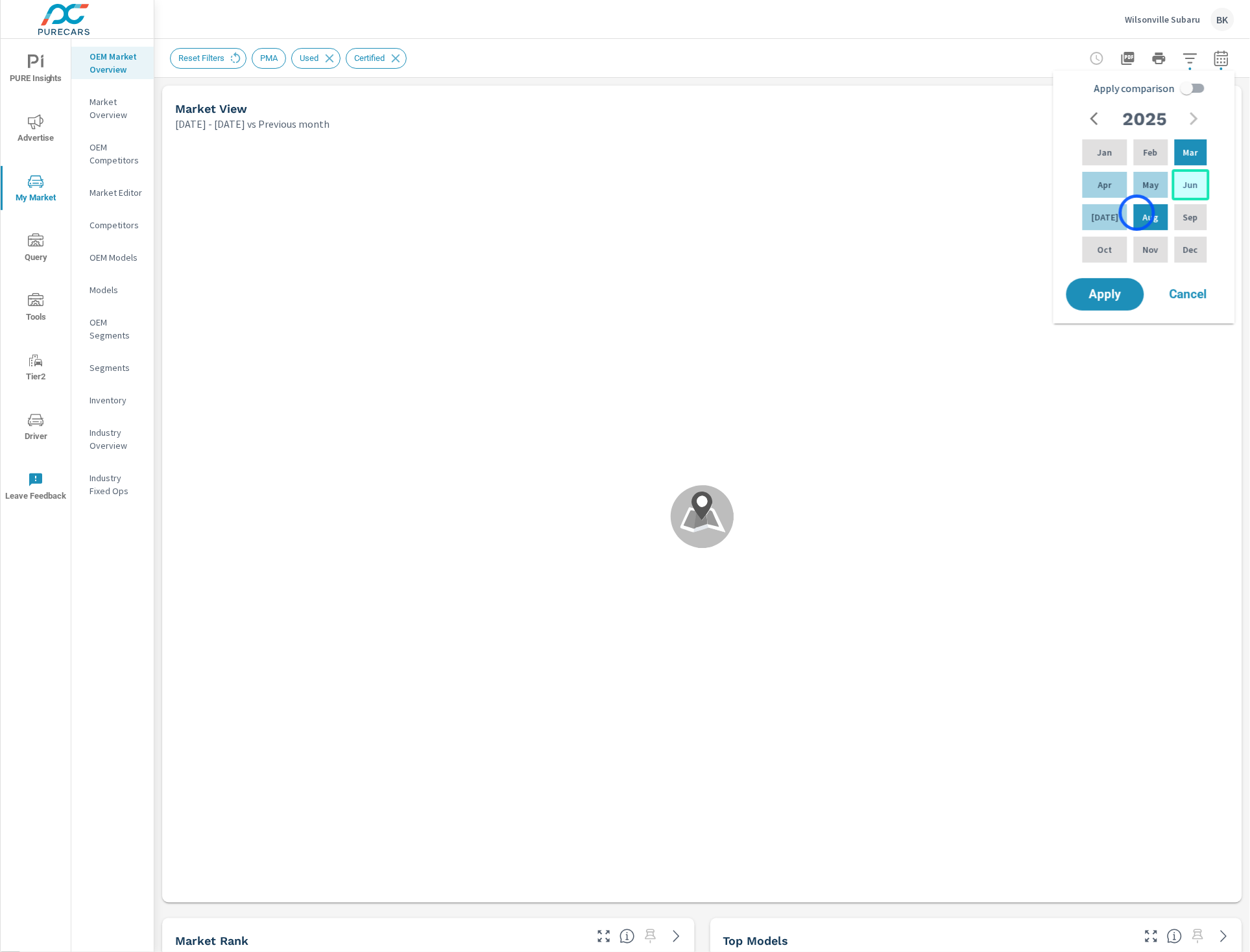
drag, startPoint x: 1138, startPoint y: 213, endPoint x: 1171, endPoint y: 193, distance: 38.6
click at [1143, 213] on p "Aug" at bounding box center [1150, 218] width 15 height 13
click at [1188, 187] on p "Jun" at bounding box center [1191, 185] width 15 height 13
click at [1107, 289] on span "Apply" at bounding box center [1105, 295] width 53 height 12
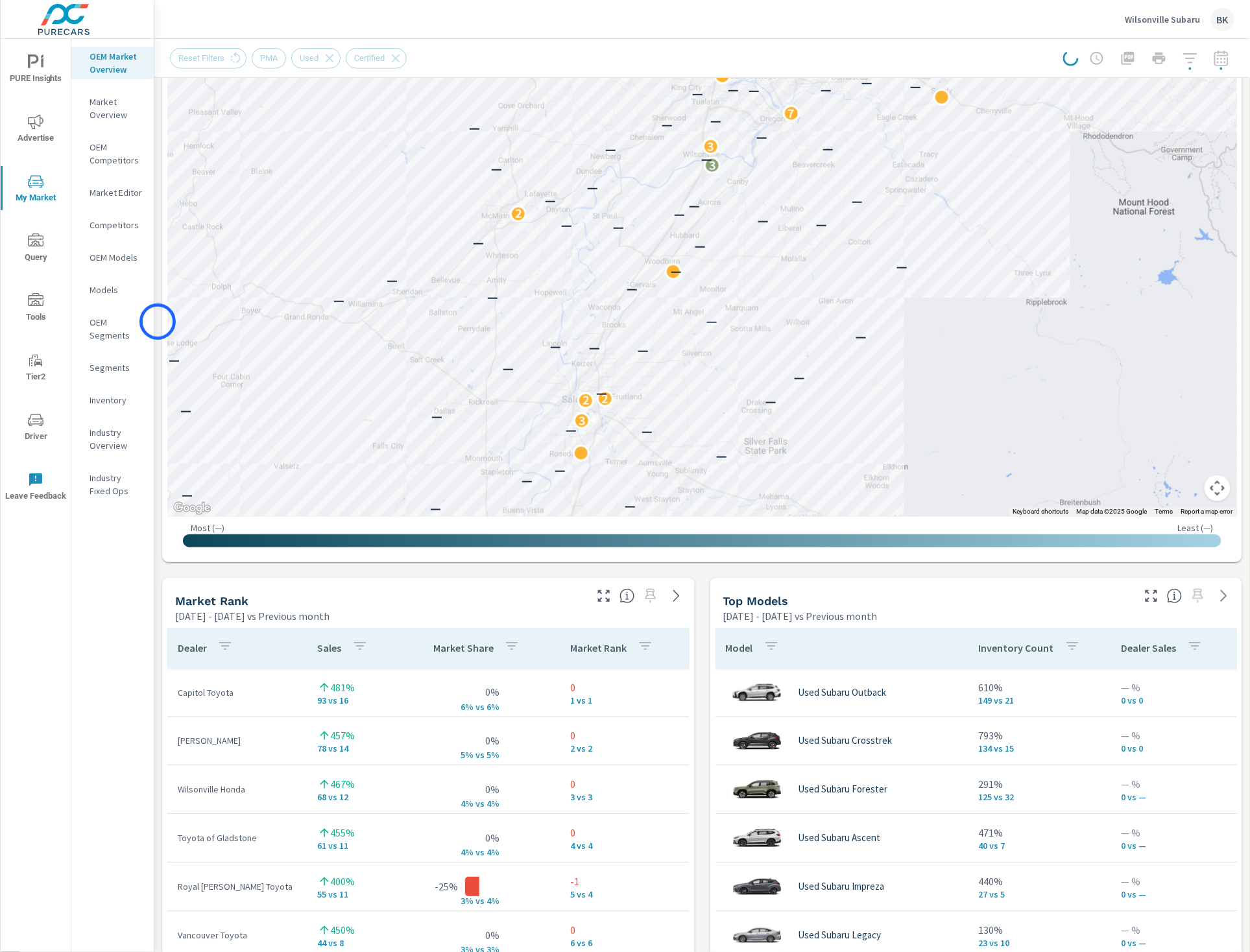
scroll to position [205, 0]
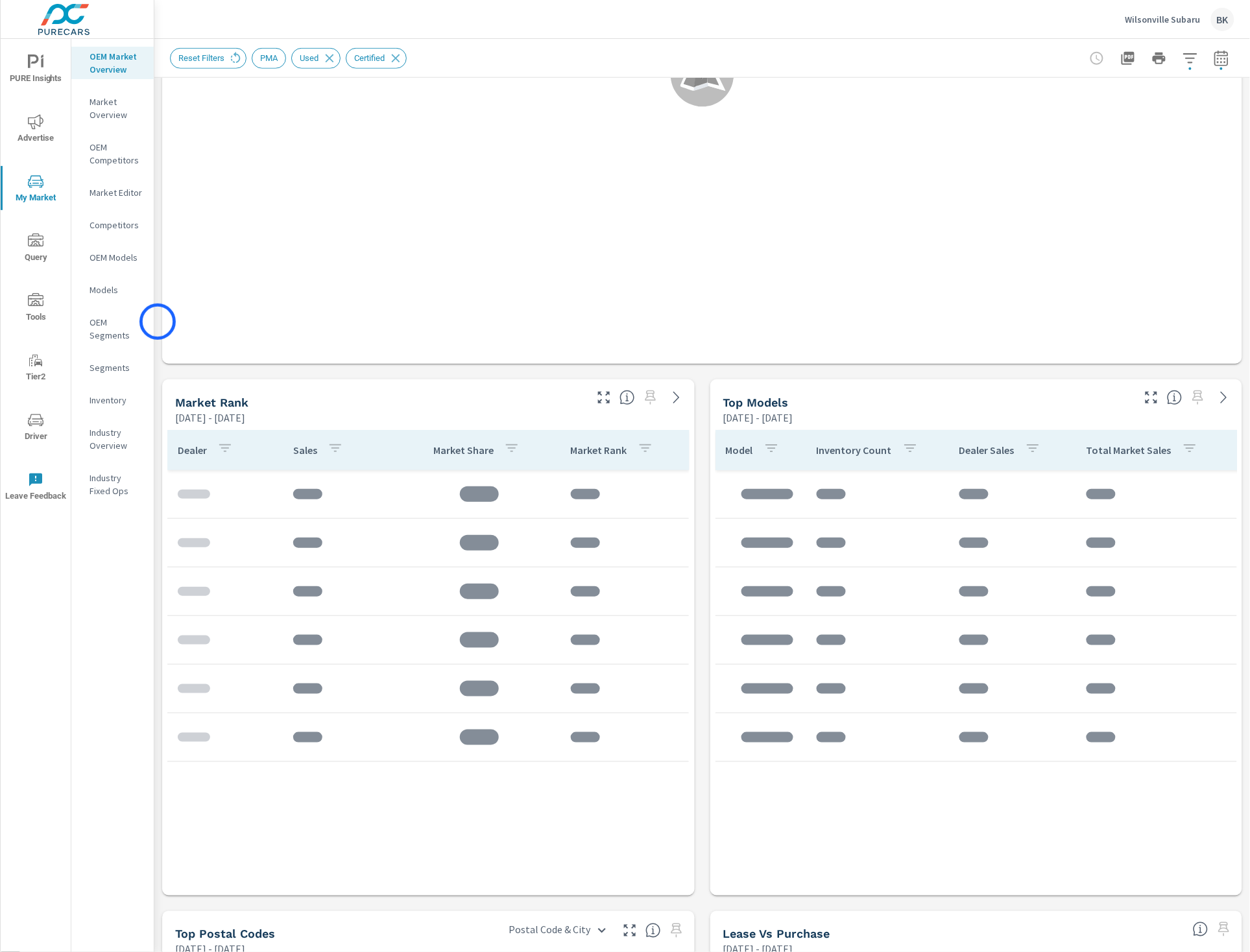
scroll to position [373, 0]
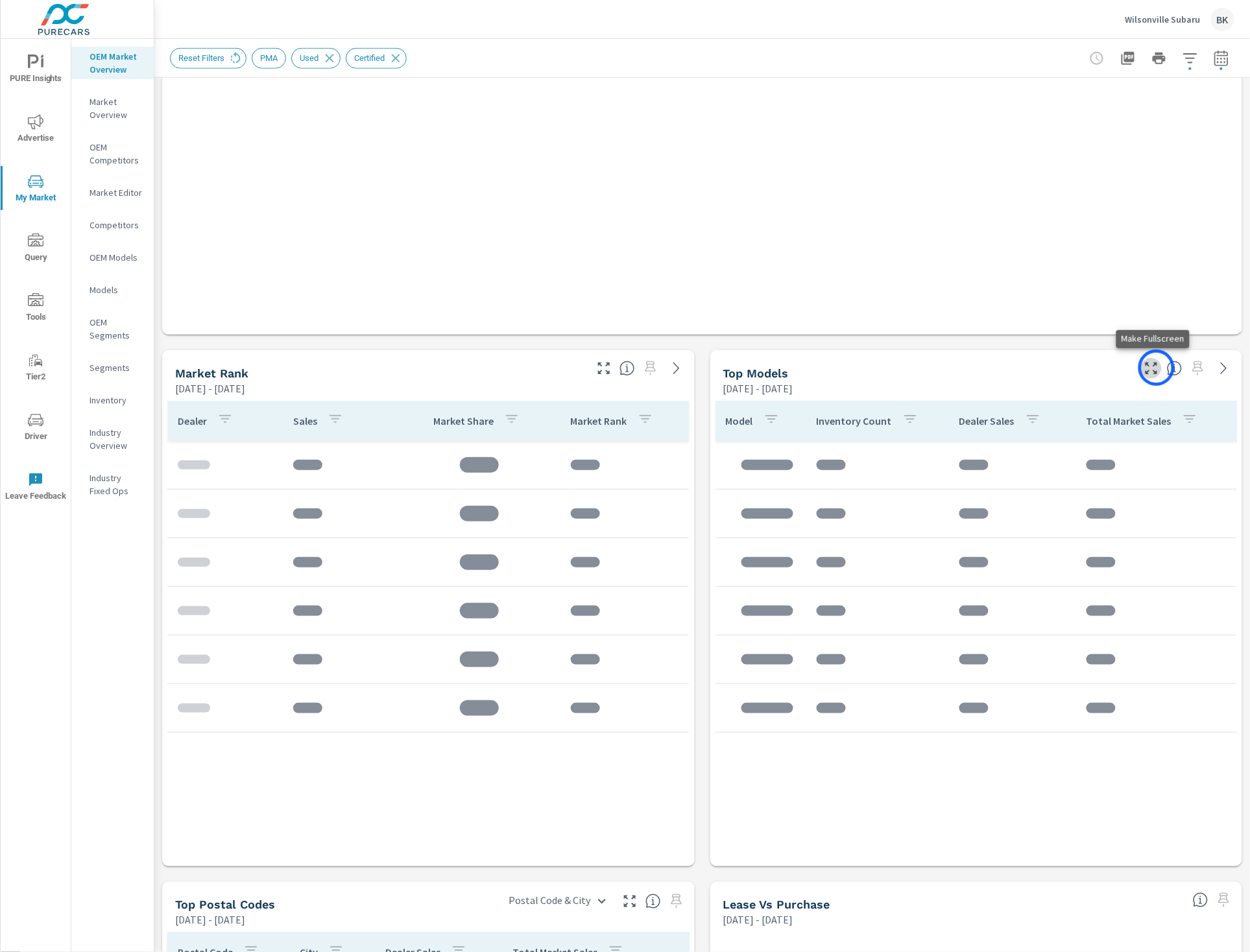
click at [1157, 368] on icon "button" at bounding box center [1151, 368] width 15 height 15
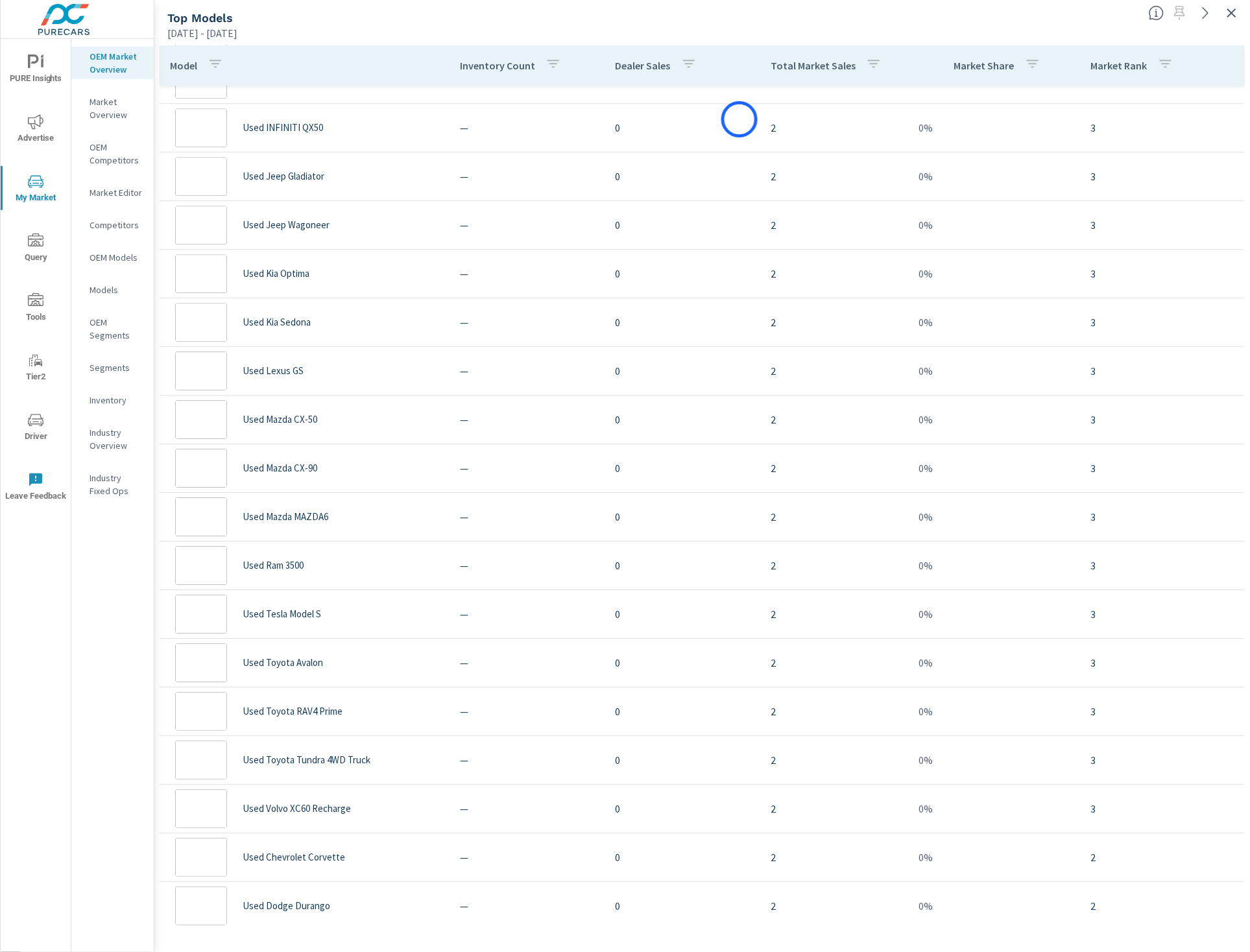
scroll to position [7111, 0]
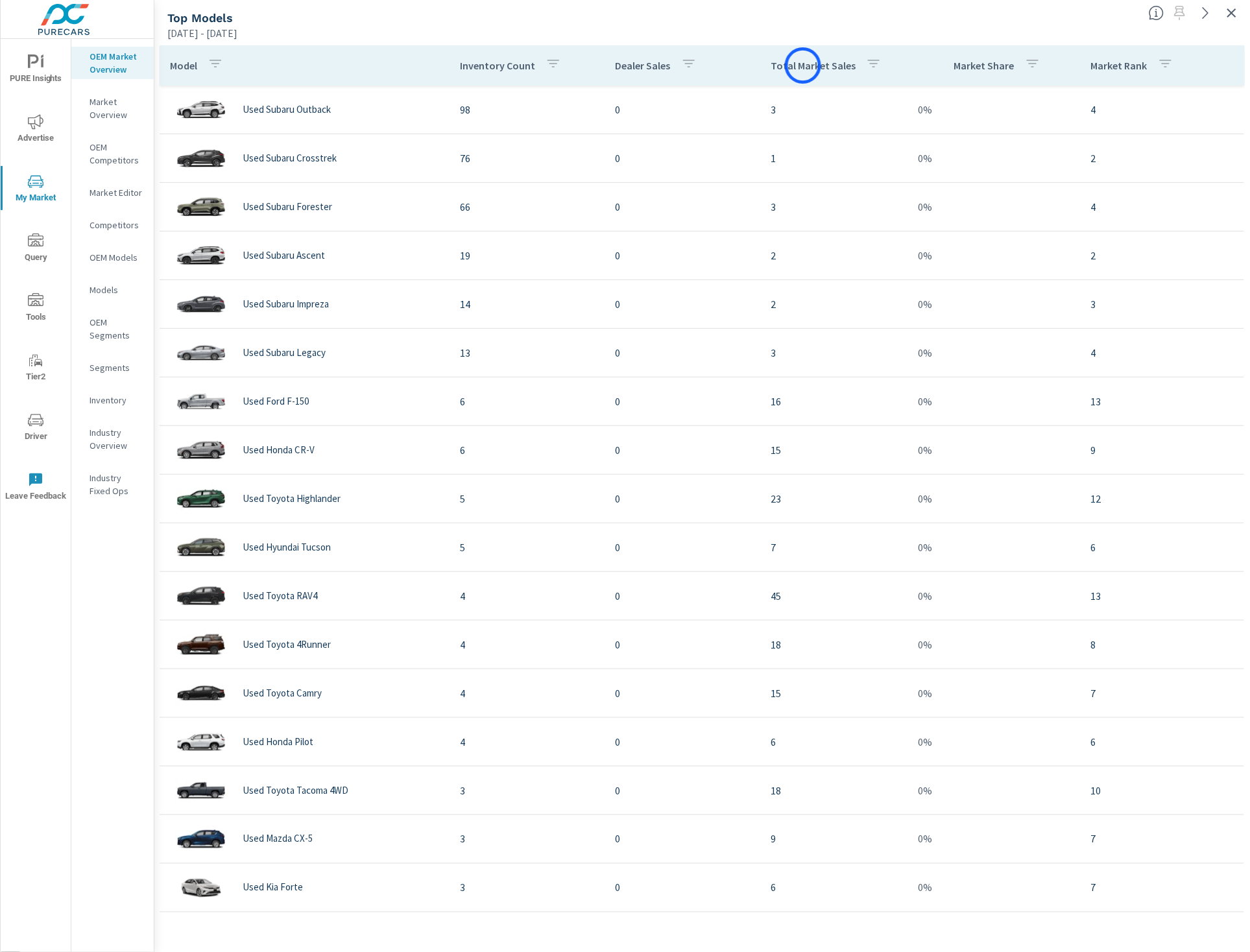
click at [803, 66] on p "Total Market Sales" at bounding box center [813, 66] width 85 height 13
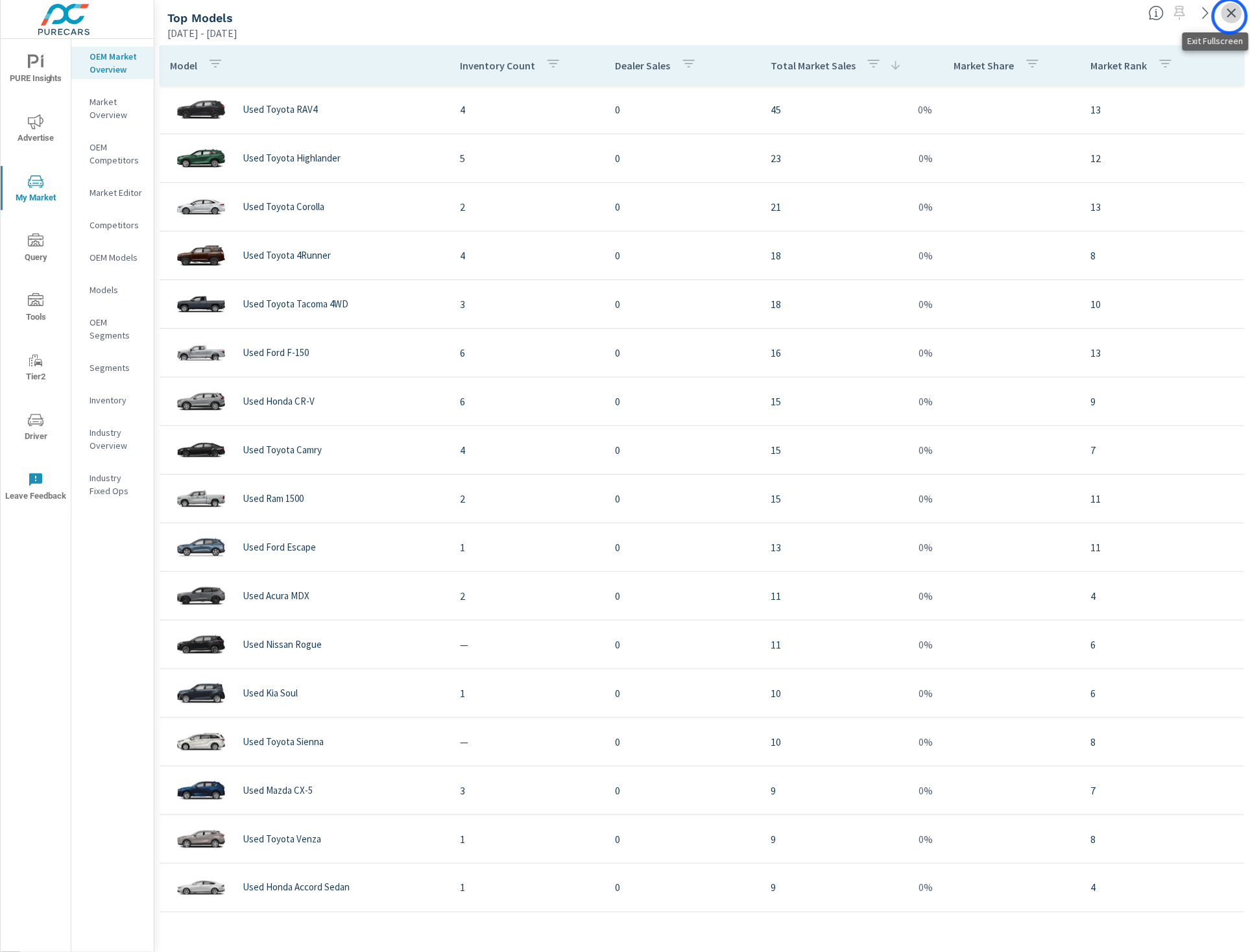
click at [1230, 16] on icon "button" at bounding box center [1232, 12] width 15 height 15
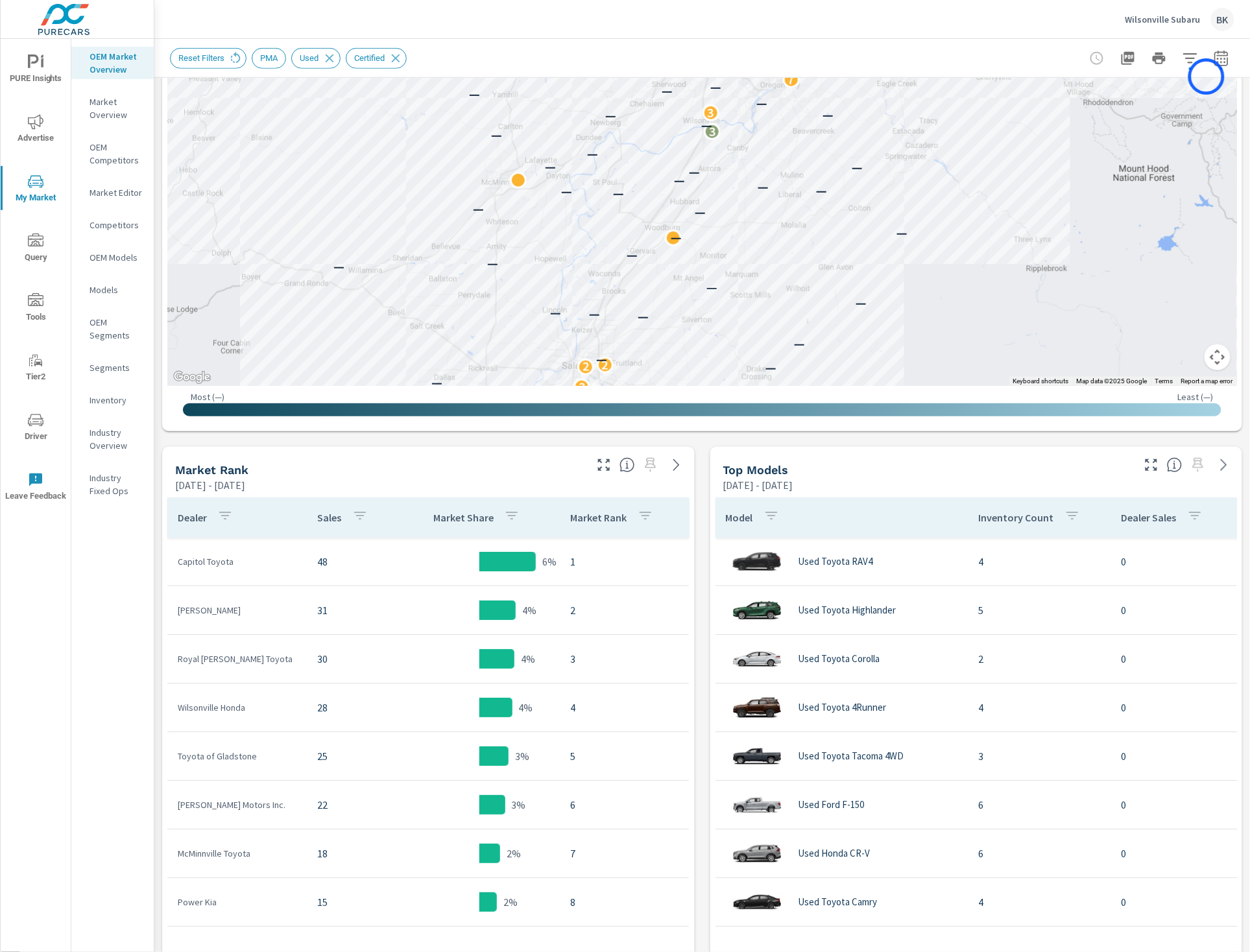
scroll to position [527, 0]
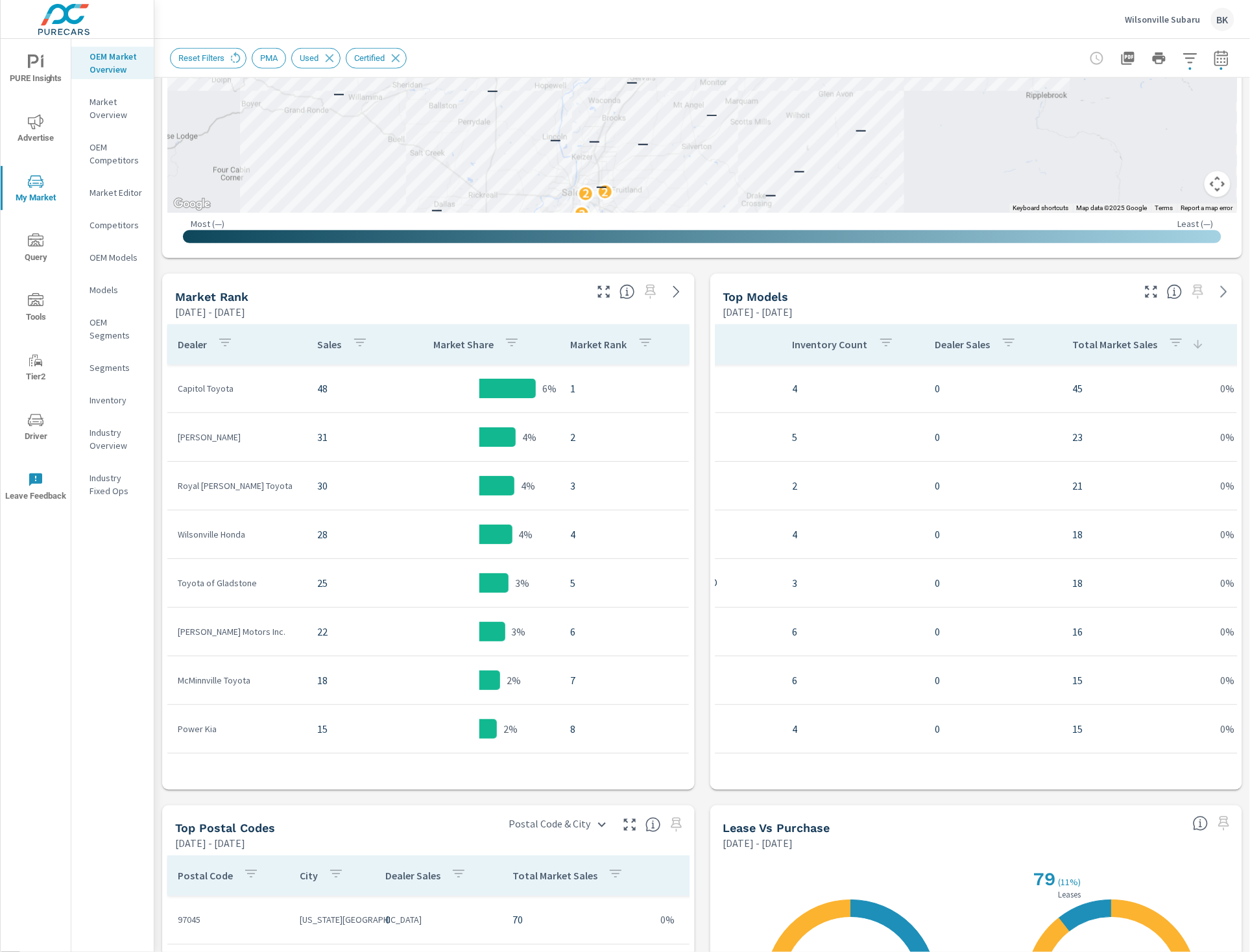
scroll to position [216, 0]
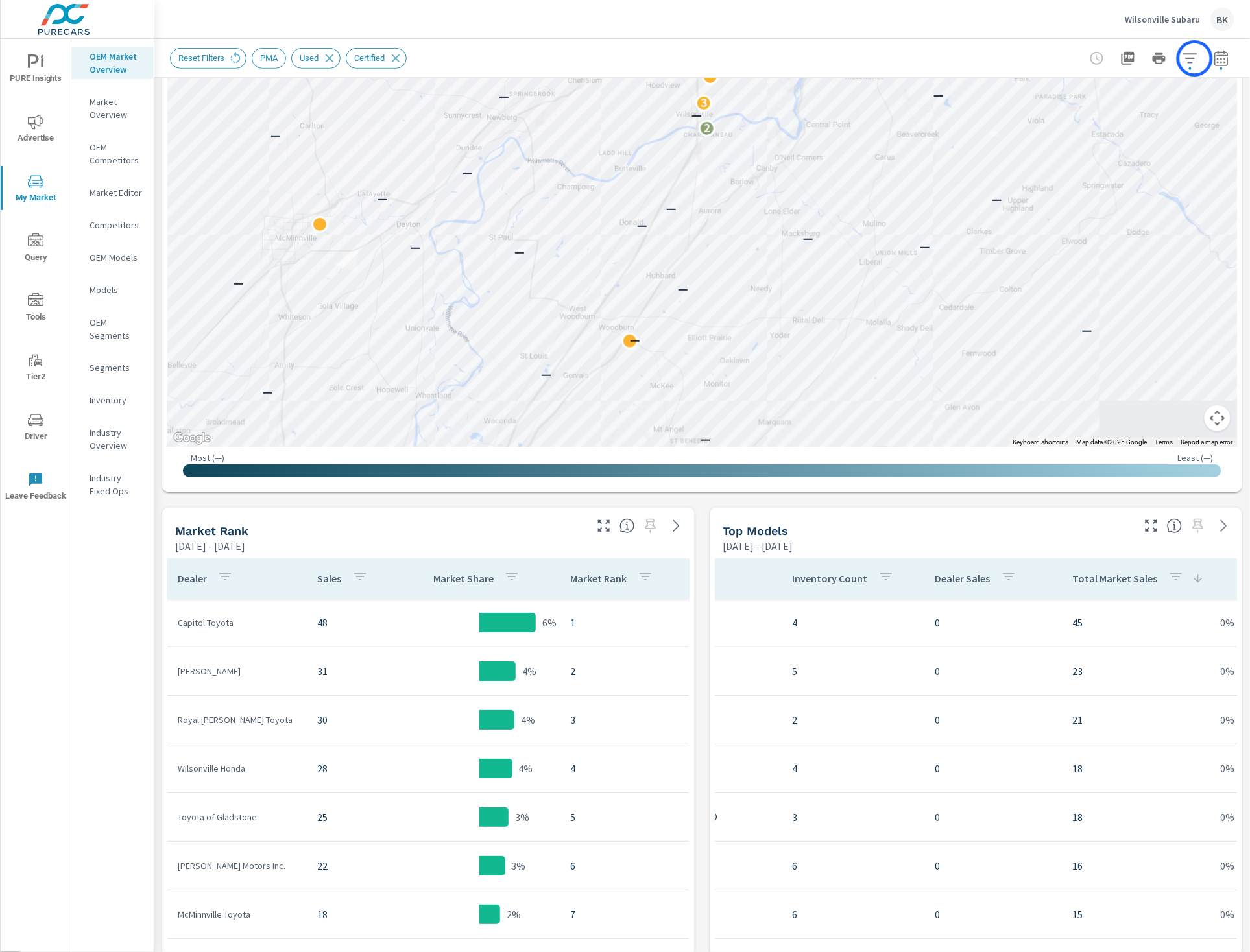
click at [1195, 59] on icon "button" at bounding box center [1190, 58] width 14 height 10
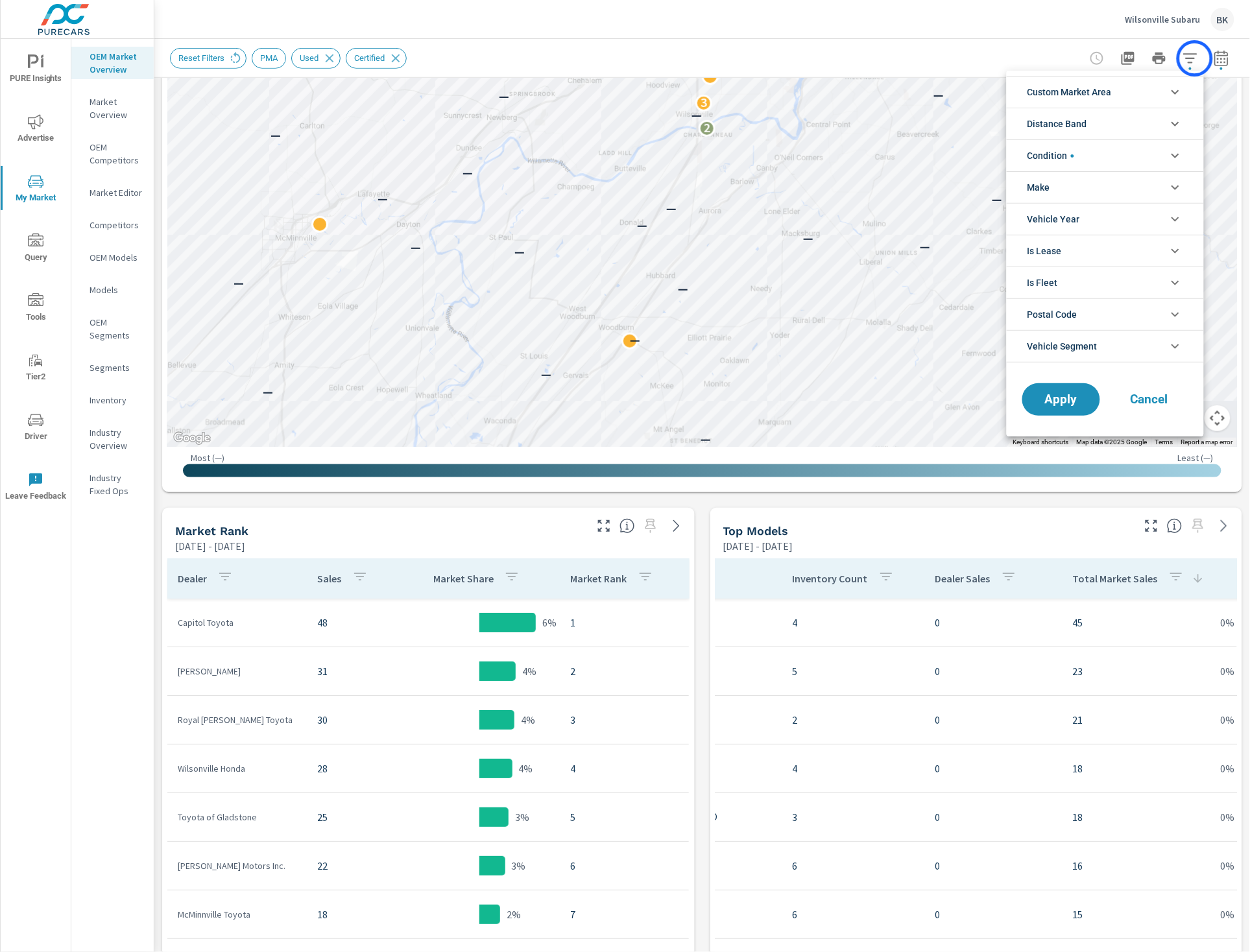
scroll to position [59, 0]
click at [1161, 93] on li "Custom Market Area" at bounding box center [1105, 92] width 197 height 32
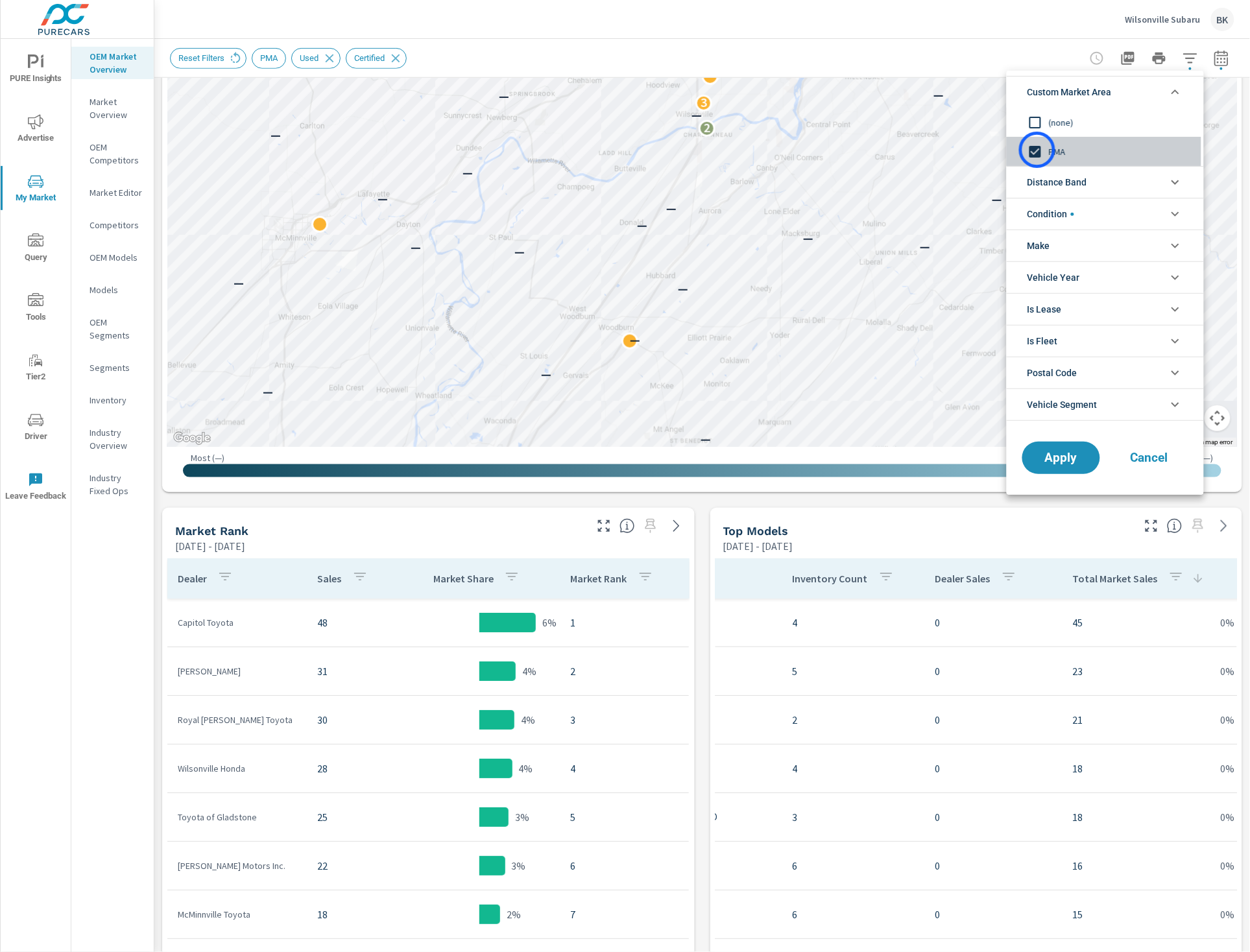
click at [1037, 150] on input "filter options" at bounding box center [1036, 152] width 27 height 27
click at [1179, 181] on icon "filter options" at bounding box center [1175, 183] width 8 height 5
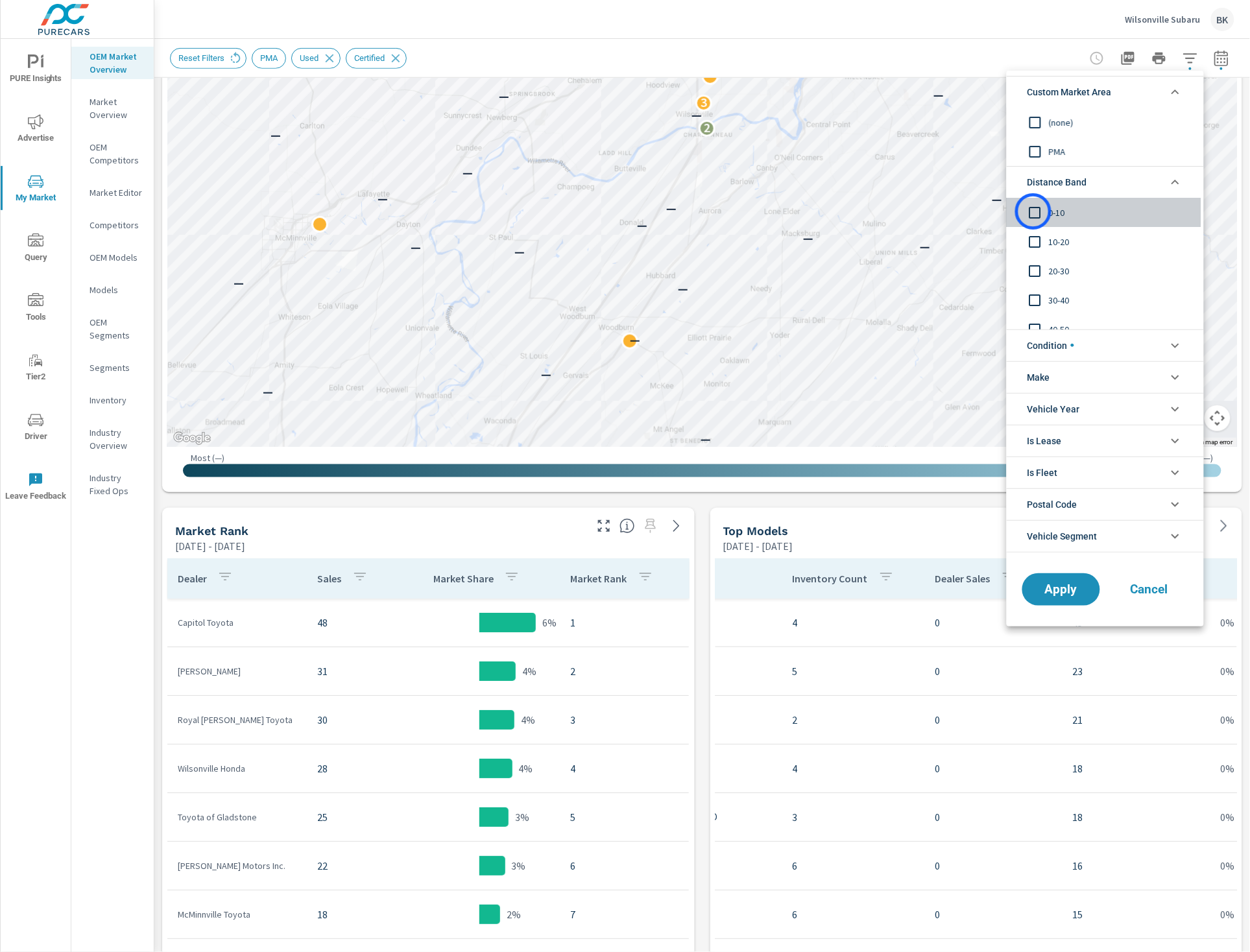
click at [1033, 211] on input "filter options" at bounding box center [1036, 213] width 27 height 27
click at [1036, 238] on input "filter options" at bounding box center [1036, 242] width 27 height 27
click at [1057, 584] on span "Apply" at bounding box center [1061, 588] width 53 height 12
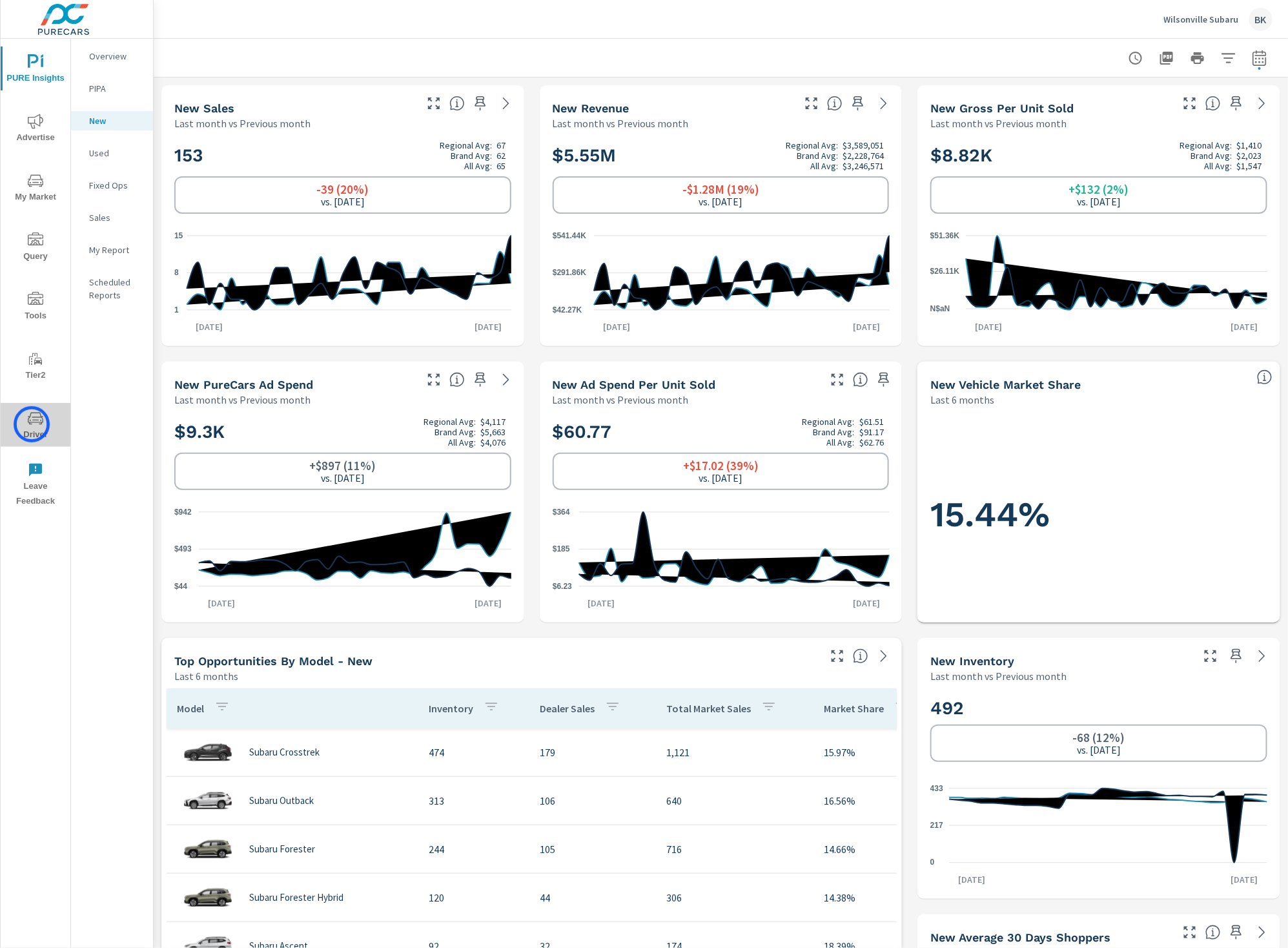
click at [32, 424] on icon "nav menu" at bounding box center [35, 418] width 15 height 15
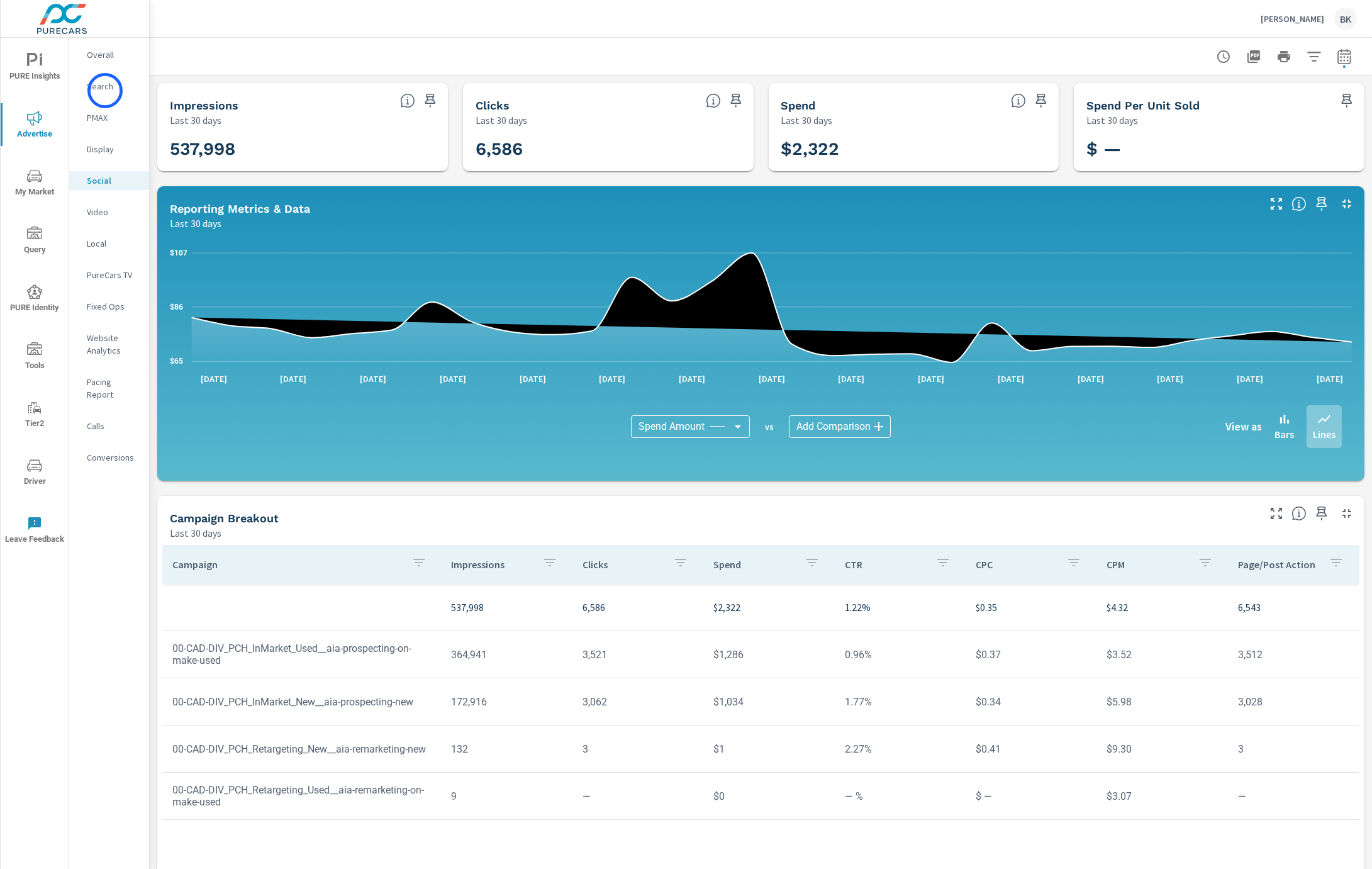
click at [105, 90] on p "Search" at bounding box center [113, 86] width 52 height 12
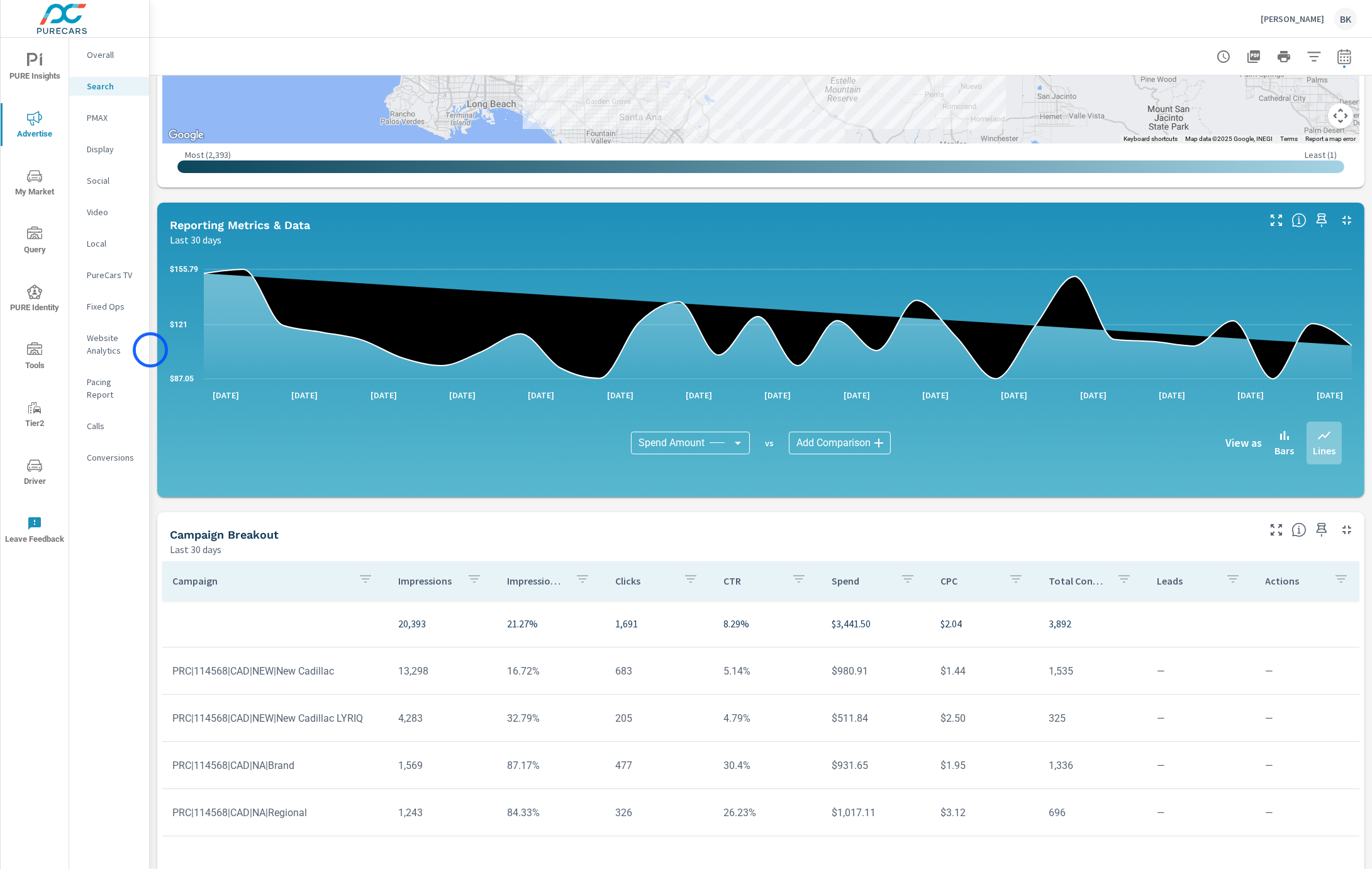
scroll to position [548, 0]
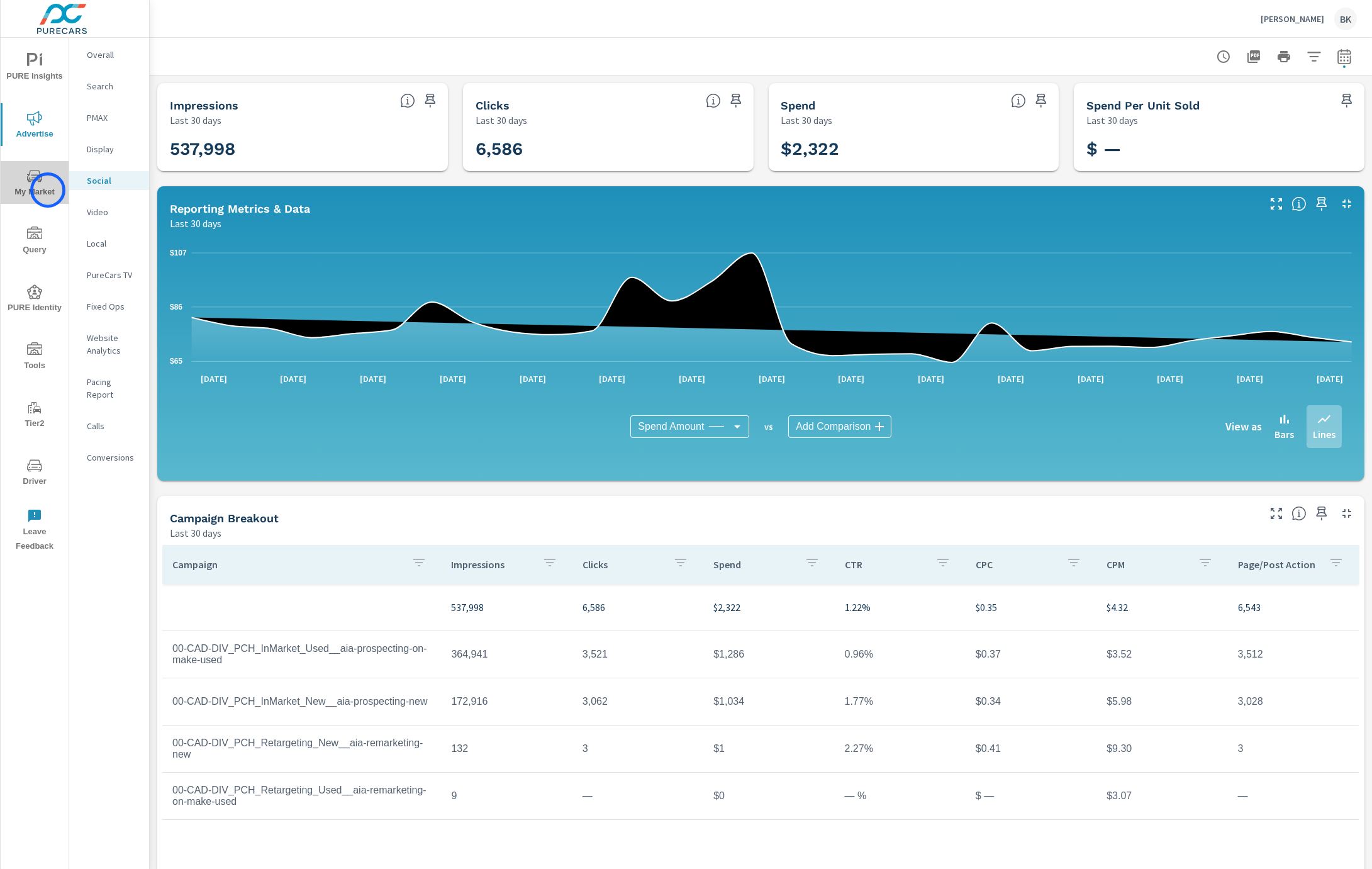
click at [47, 190] on span "My Market" at bounding box center [35, 185] width 61 height 31
